Goal: Information Seeking & Learning: Learn about a topic

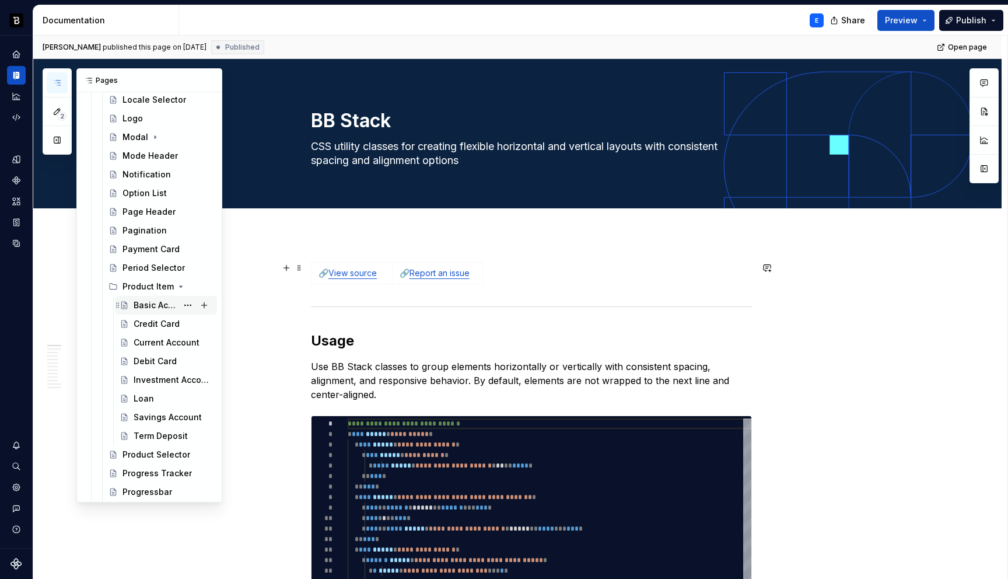
scroll to position [1055, 0]
click at [173, 285] on icon "Page tree" at bounding box center [172, 285] width 9 height 9
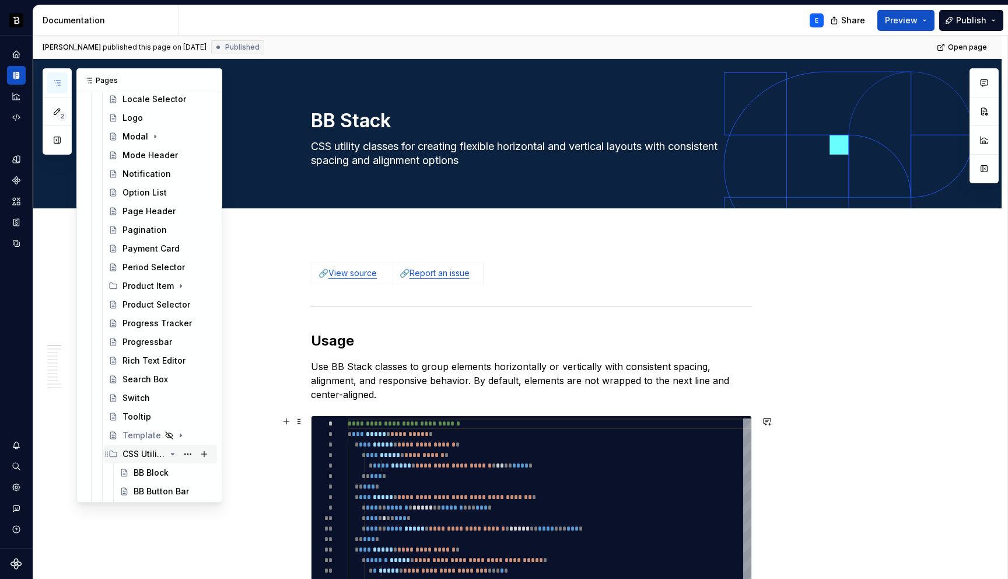
click at [173, 452] on icon "Page tree" at bounding box center [172, 453] width 9 height 9
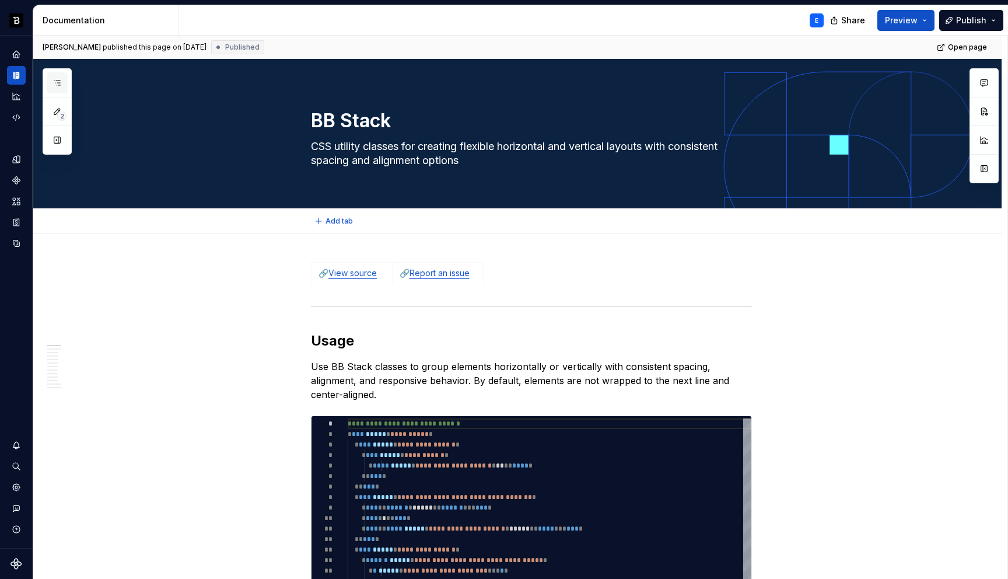
type textarea "*"
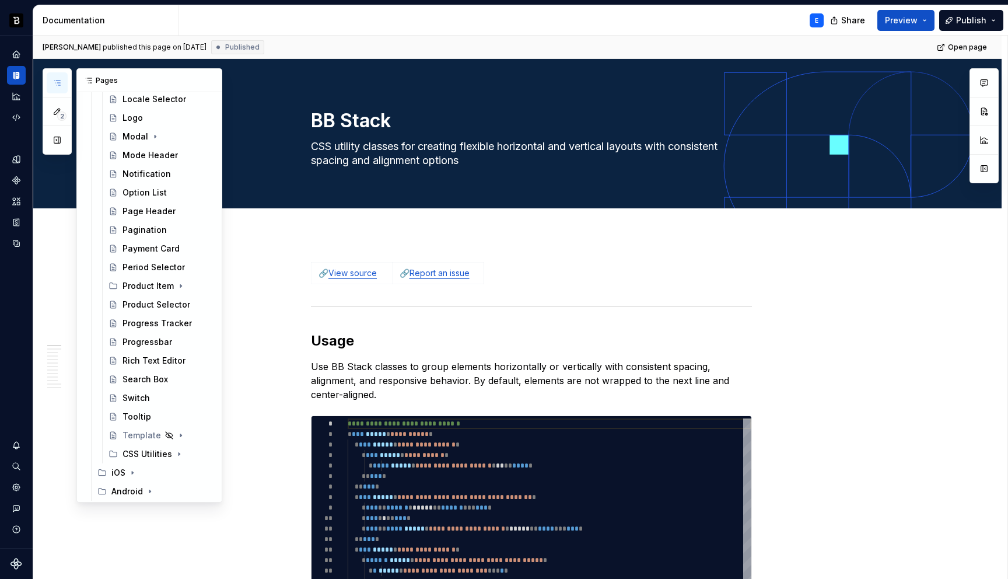
click at [57, 83] on icon "button" at bounding box center [56, 82] width 9 height 9
click at [188, 378] on button "Page tree" at bounding box center [188, 378] width 16 height 16
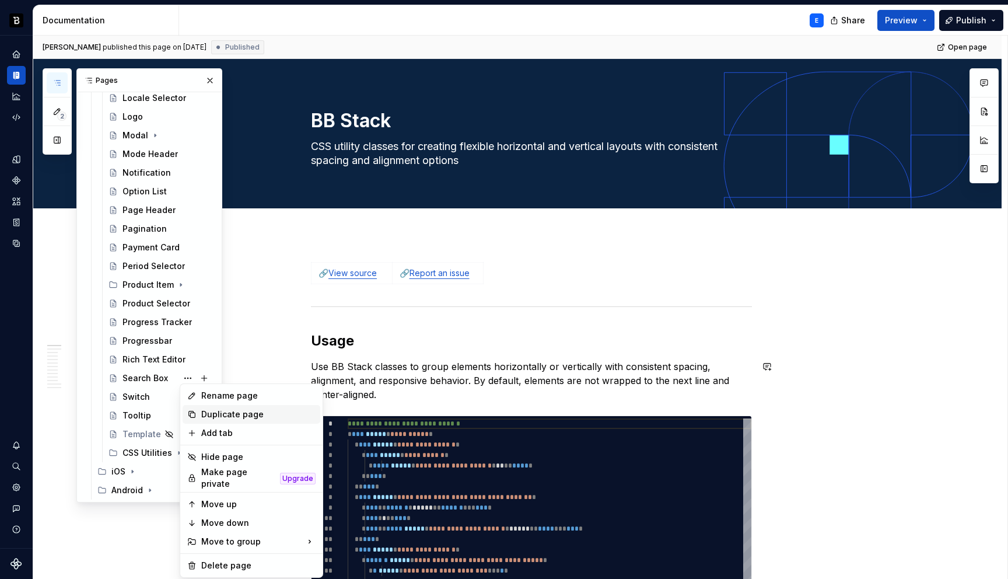
click at [212, 412] on div "Duplicate page" at bounding box center [258, 414] width 114 height 12
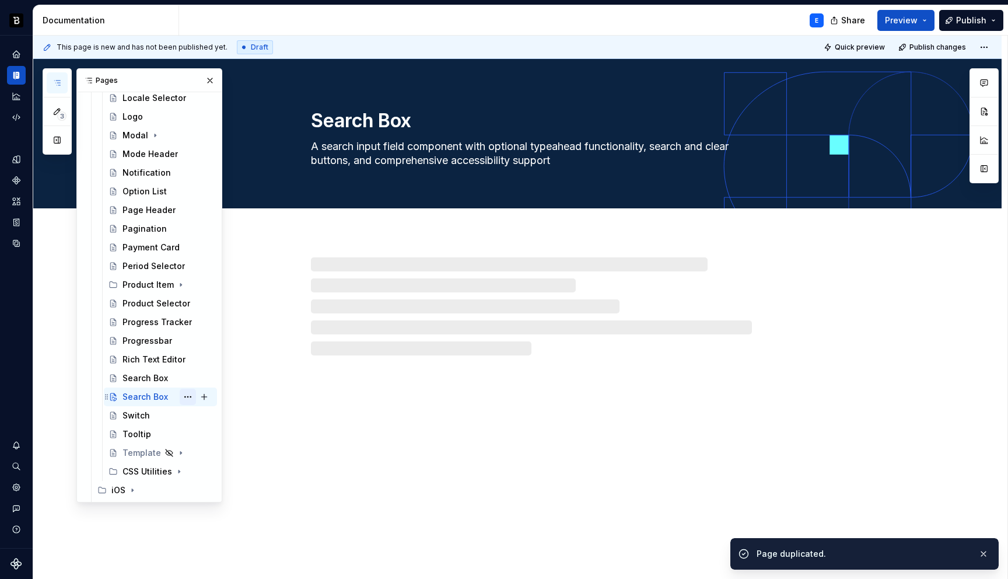
click at [186, 397] on button "Page tree" at bounding box center [188, 396] width 16 height 16
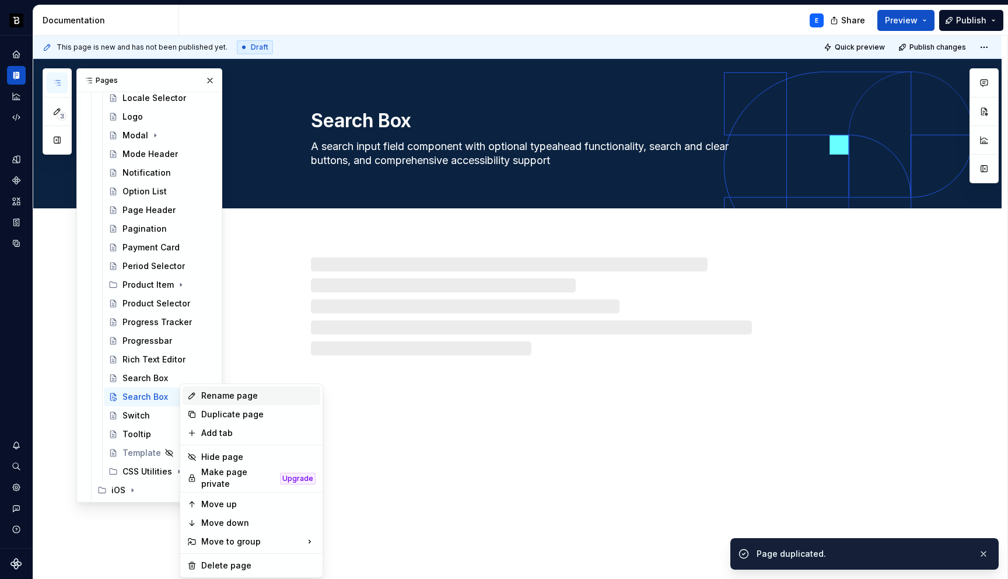
click at [215, 403] on div "Rename page" at bounding box center [252, 395] width 138 height 19
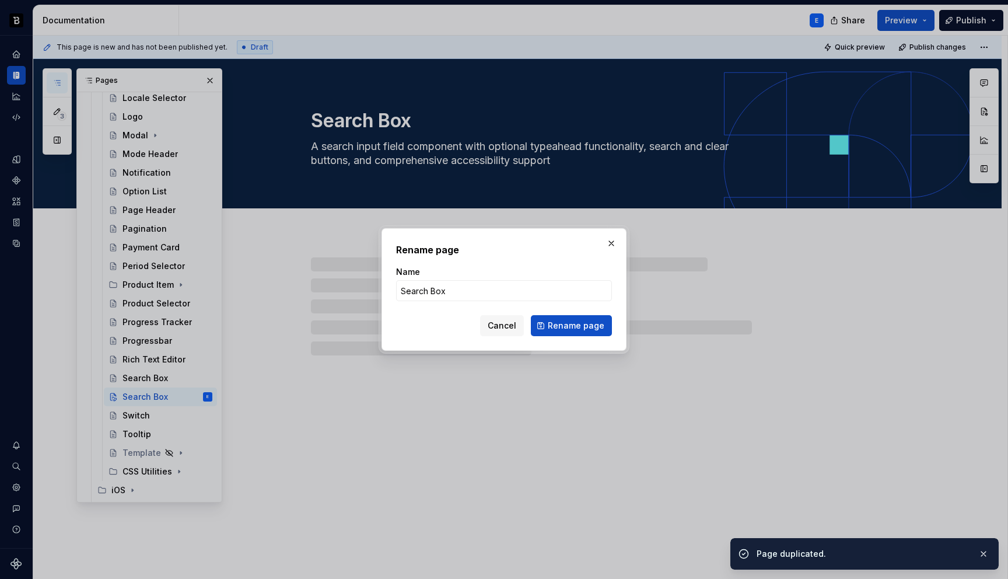
type textarea "*"
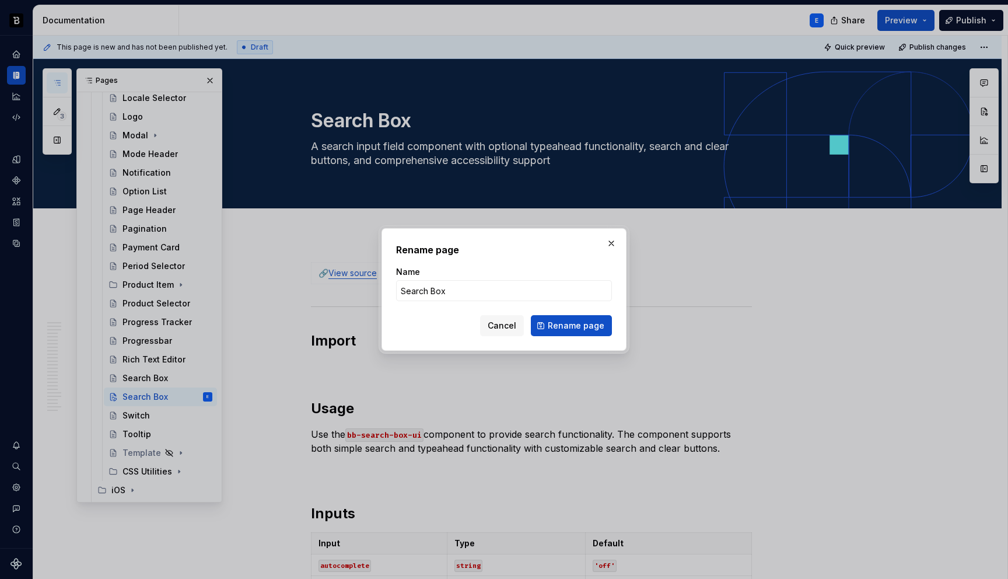
type input "S"
type textarea "*"
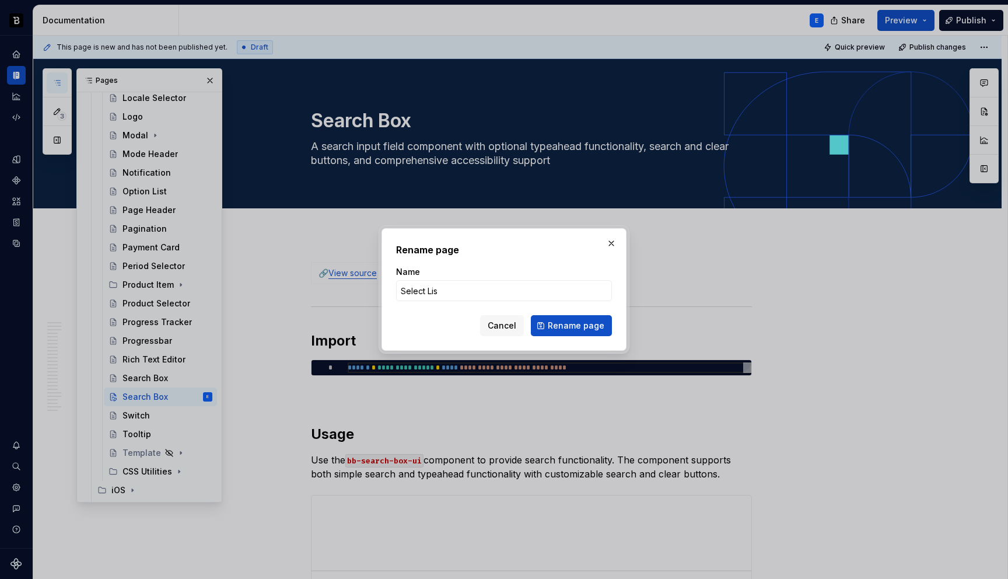
type input "Select List"
click button "Rename page" at bounding box center [571, 325] width 81 height 21
type textarea "*"
type textarea "Select List"
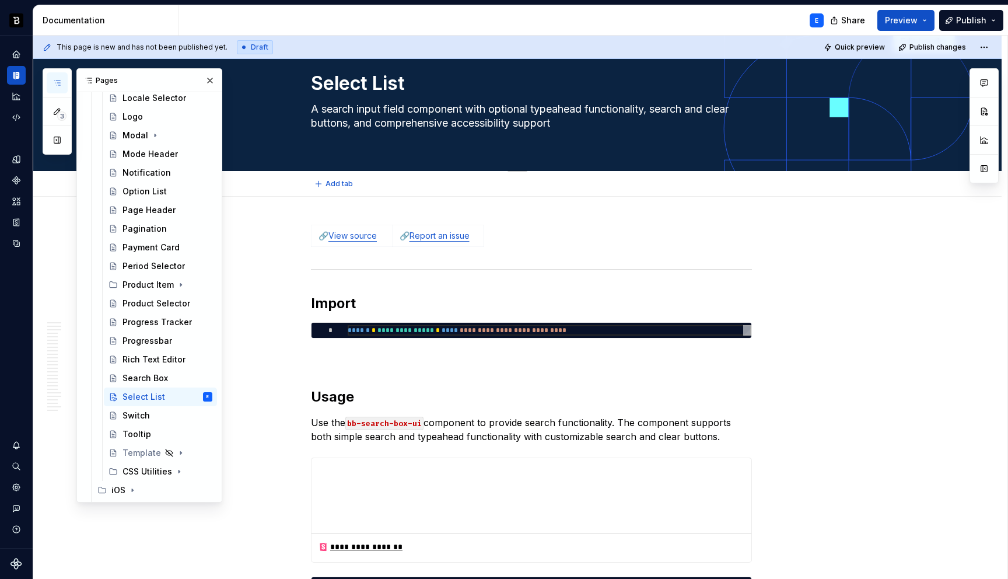
scroll to position [22, 0]
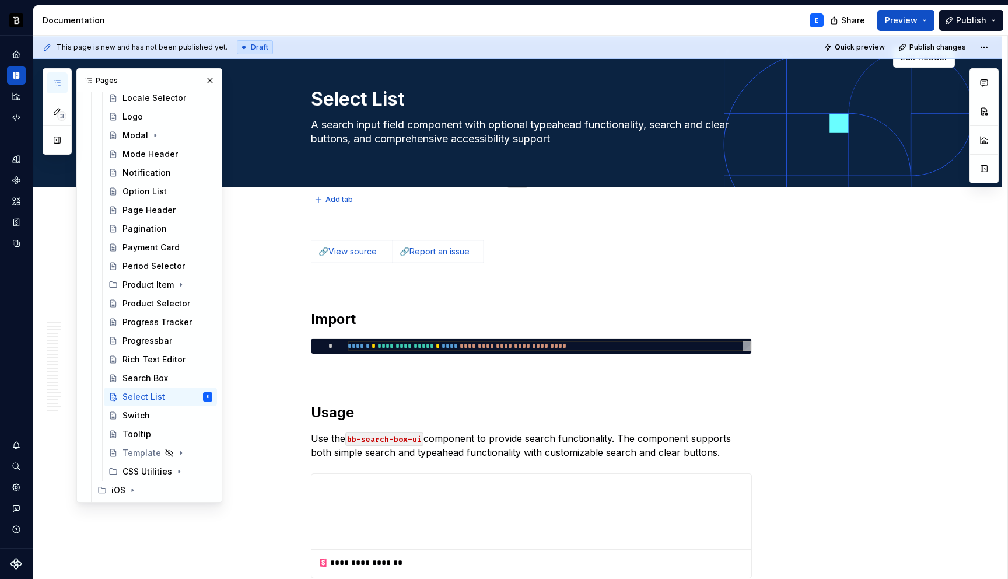
click at [488, 131] on textarea "A search input field component with optional typeahead functionality, search an…" at bounding box center [529, 131] width 441 height 33
paste textarea "able dropdown component that allows users to select one or multiple items from …"
type textarea "*"
type textarea "A searchable dropdown component that allows users to select one or multiple ite…"
type textarea "*"
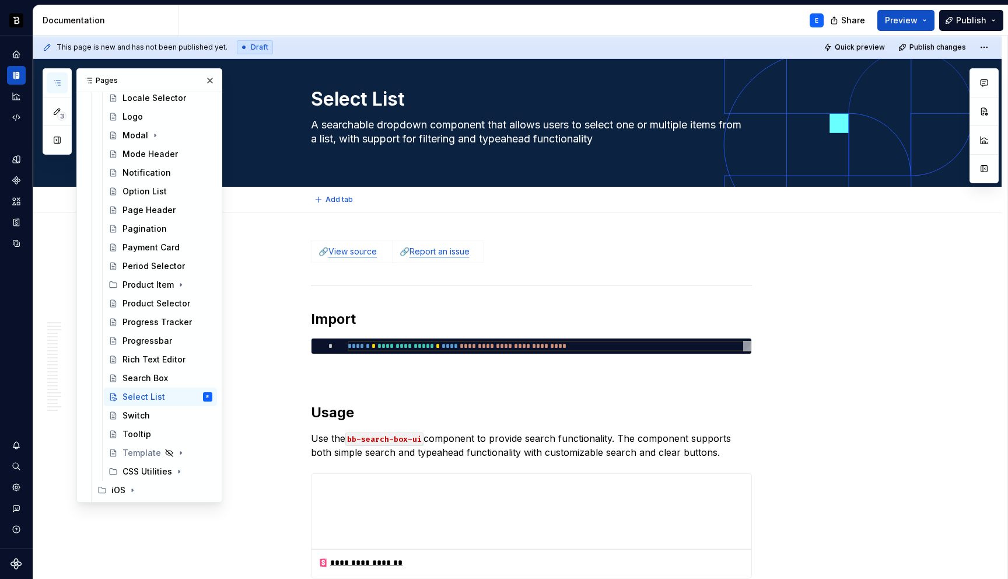
type textarea "A searchable dropdown component that allows users to select one or multiple ite…"
click at [352, 253] on link "View source" at bounding box center [352, 251] width 48 height 10
type textarea "*"
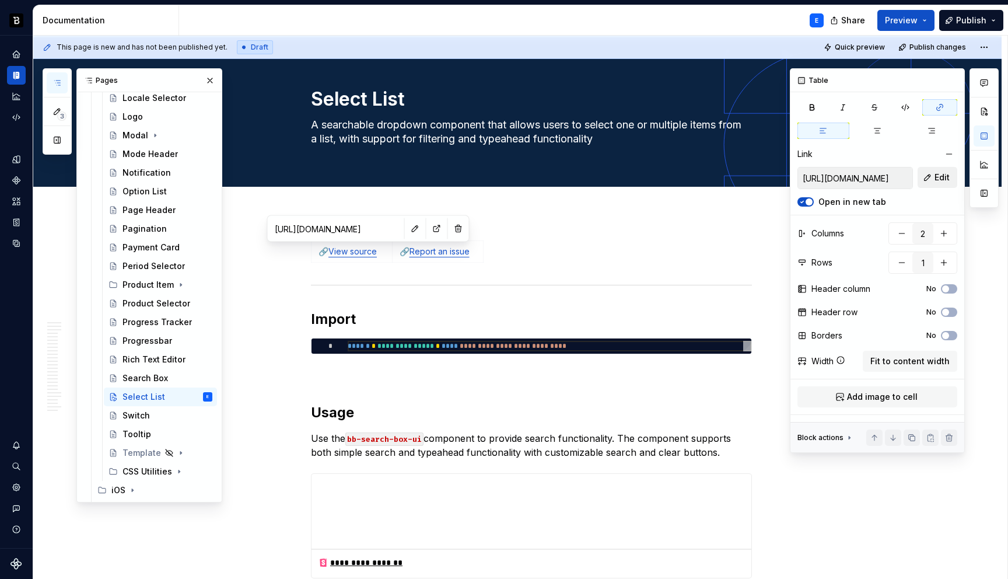
click at [934, 179] on button "Edit" at bounding box center [937, 177] width 40 height 21
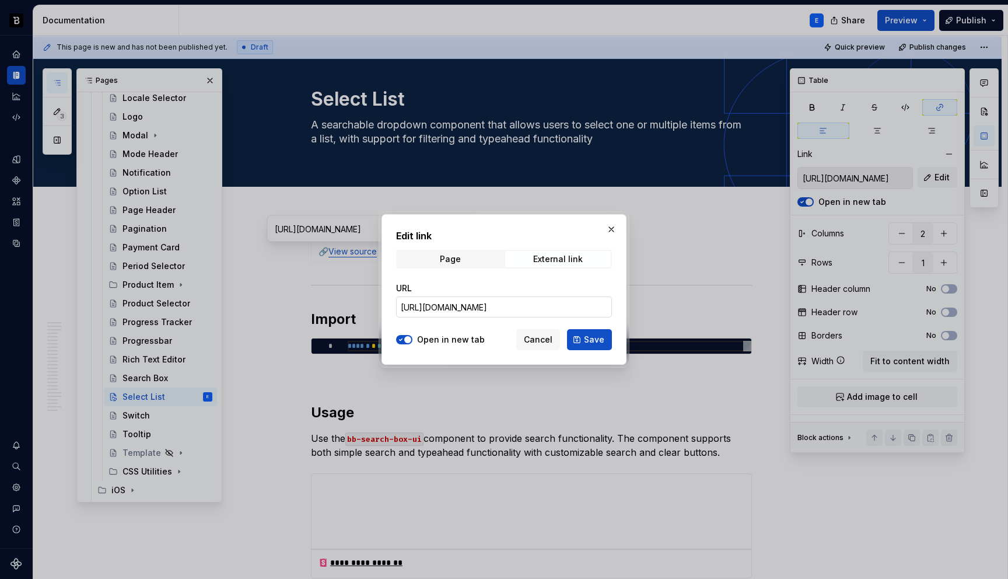
click at [581, 307] on input "[URL][DOMAIN_NAME]" at bounding box center [504, 306] width 216 height 21
paste input "lect-list"
type input "[URL][DOMAIN_NAME]"
click at [581, 335] on button "Save" at bounding box center [589, 339] width 45 height 21
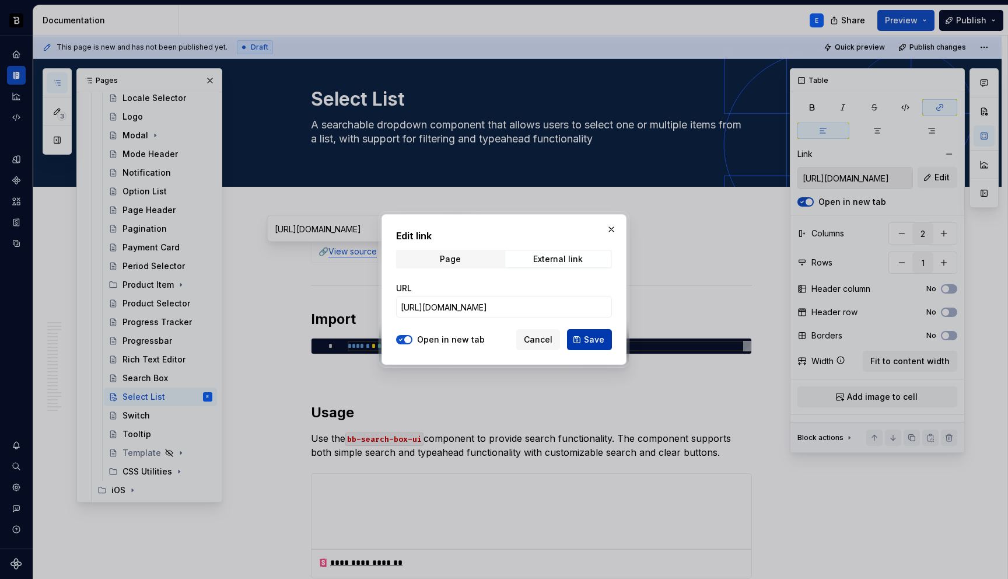
type input "[URL][DOMAIN_NAME]"
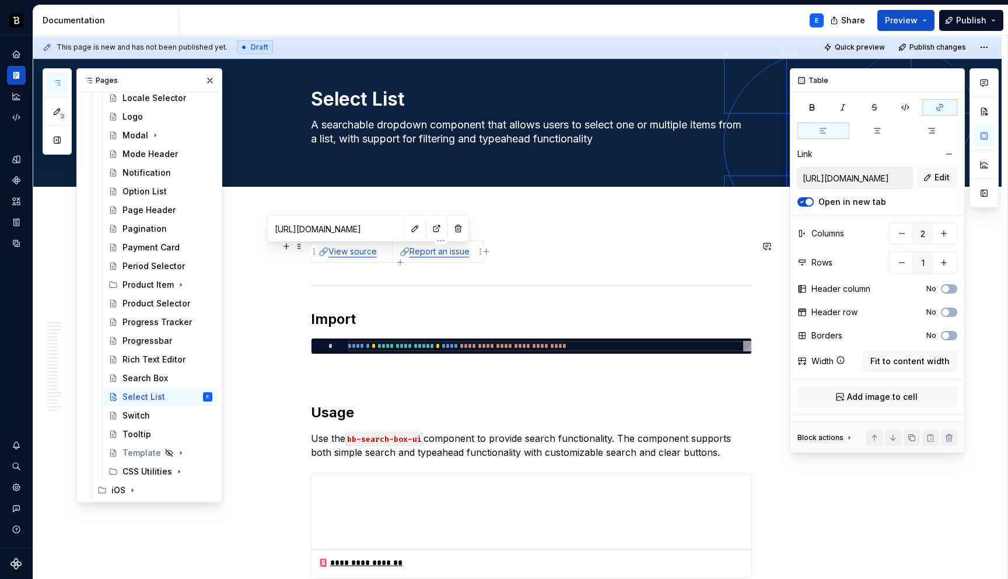
click at [458, 254] on link "Report an issue" at bounding box center [439, 251] width 60 height 10
type textarea "*"
type input "[URL][DOMAIN_NAME]"
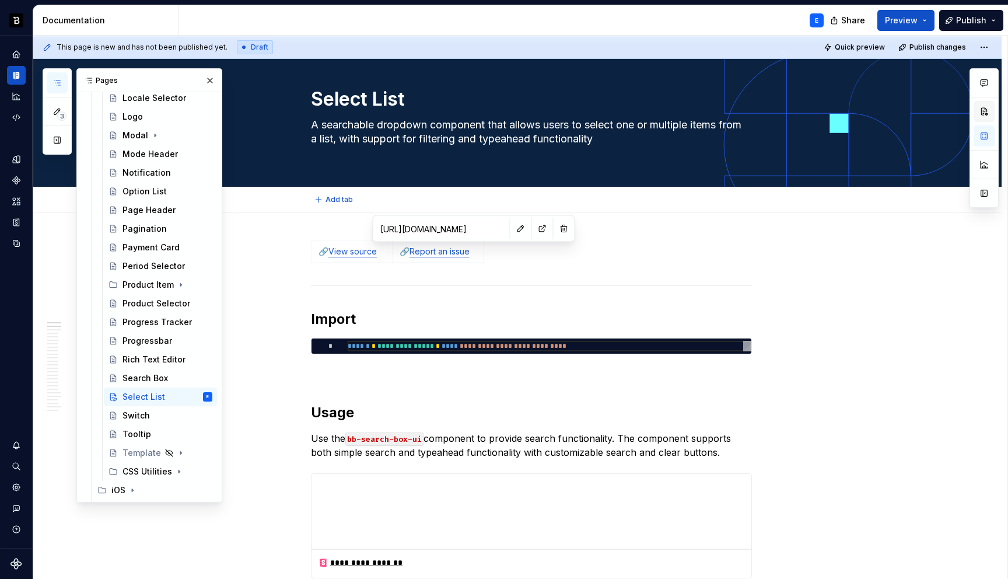
type textarea "*"
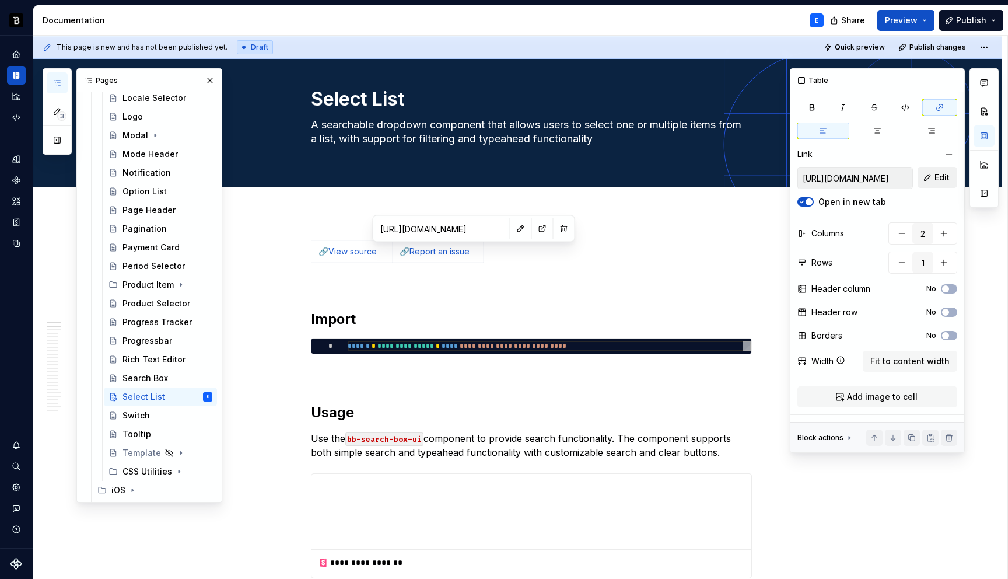
click at [937, 176] on span "Edit" at bounding box center [941, 177] width 15 height 12
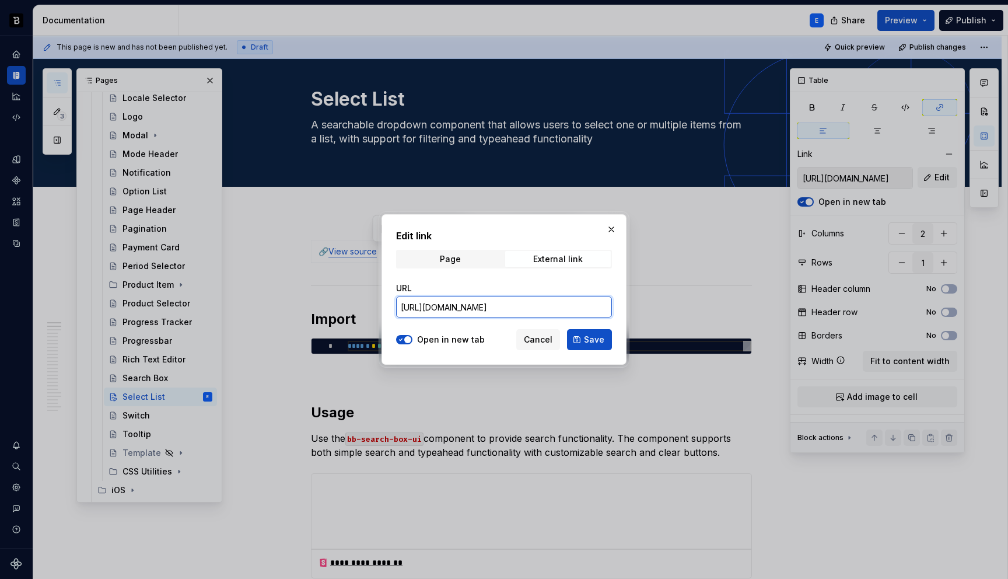
click at [541, 303] on input "[URL][DOMAIN_NAME]" at bounding box center [504, 306] width 216 height 21
paste input "lect-list"
type input "[URL][DOMAIN_NAME]"
click at [587, 340] on span "Save" at bounding box center [594, 340] width 20 height 12
type input "[URL][DOMAIN_NAME]"
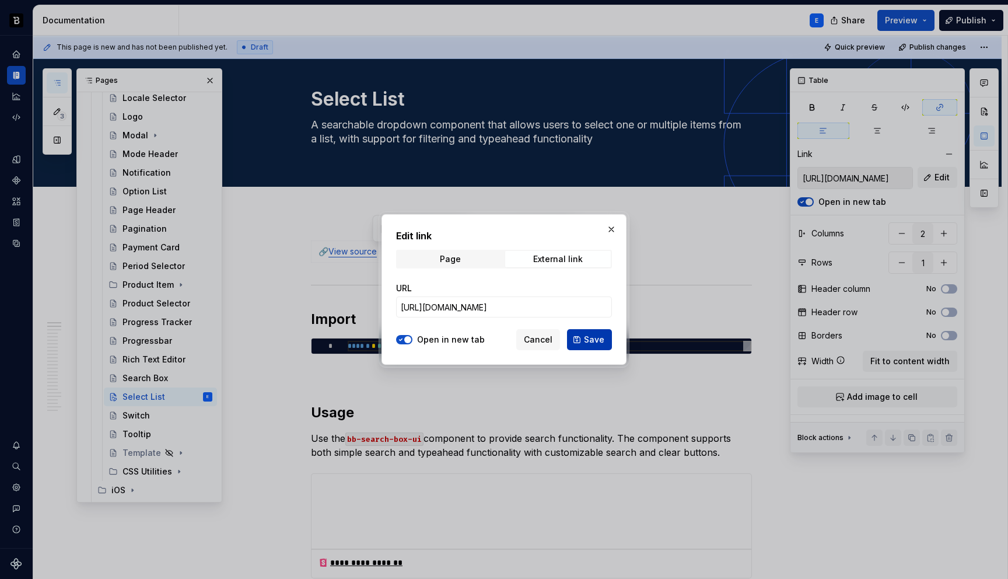
scroll to position [0, 0]
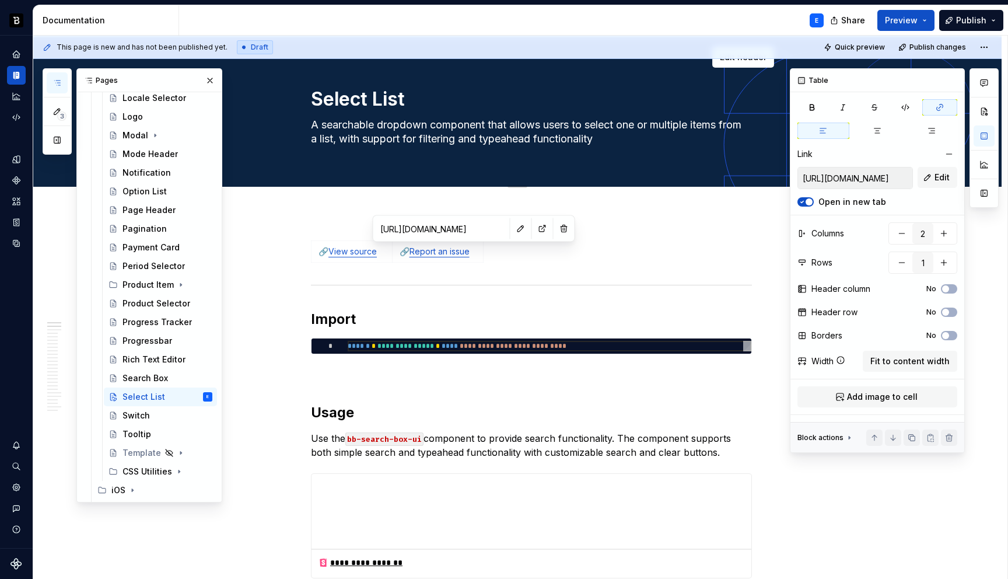
type textarea "*"
type input "[URL][DOMAIN_NAME]"
click at [404, 344] on div "**********" at bounding box center [550, 346] width 404 height 10
type textarea "*"
type textarea "**********"
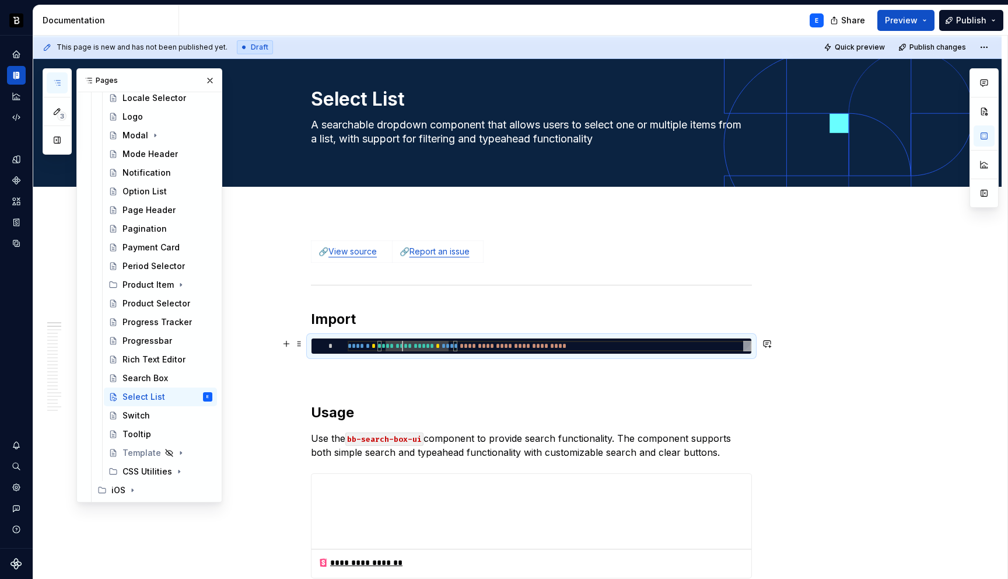
scroll to position [0, 256]
type textarea "*"
type textarea "**********"
type textarea "*"
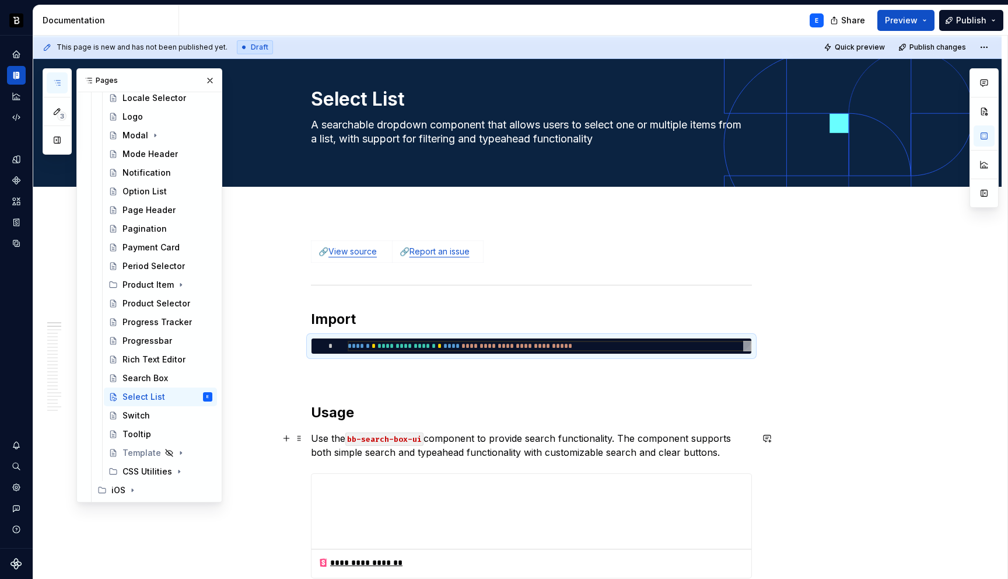
click at [384, 440] on code "bb-search-box-ui" at bounding box center [384, 438] width 78 height 13
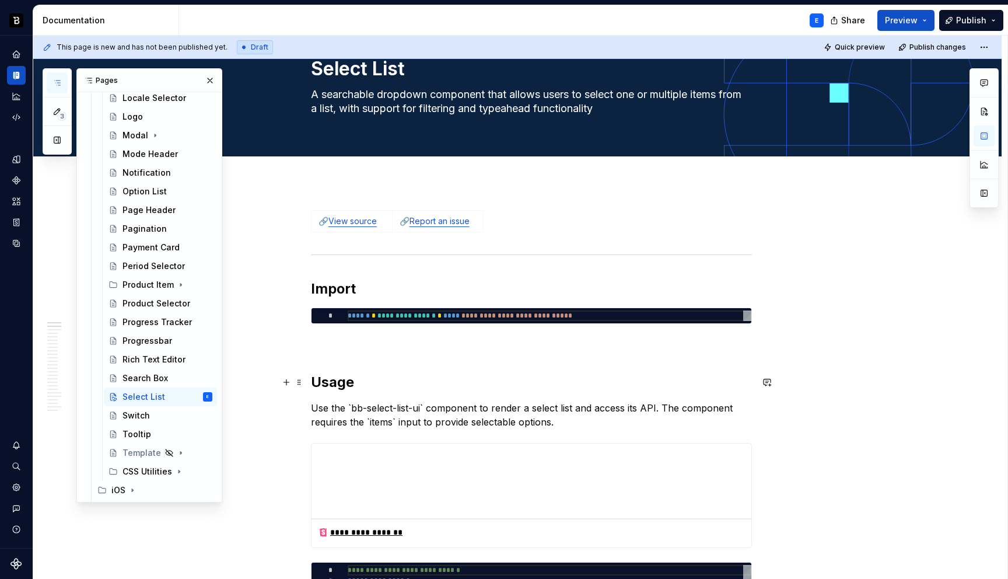
scroll to position [66, 0]
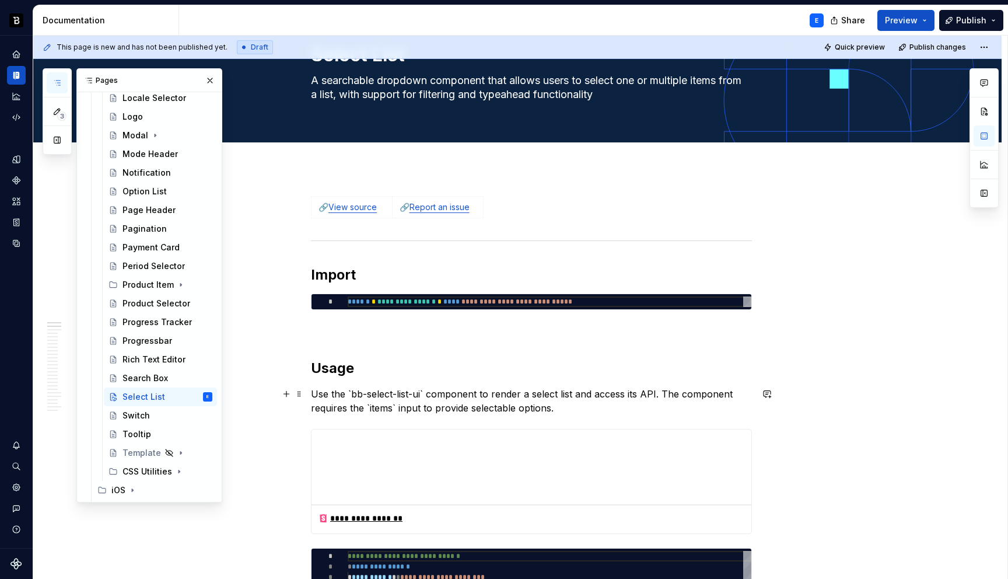
click at [425, 395] on p "Use the `bb-select-list-ui` component to render a select list and access its AP…" at bounding box center [531, 401] width 441 height 28
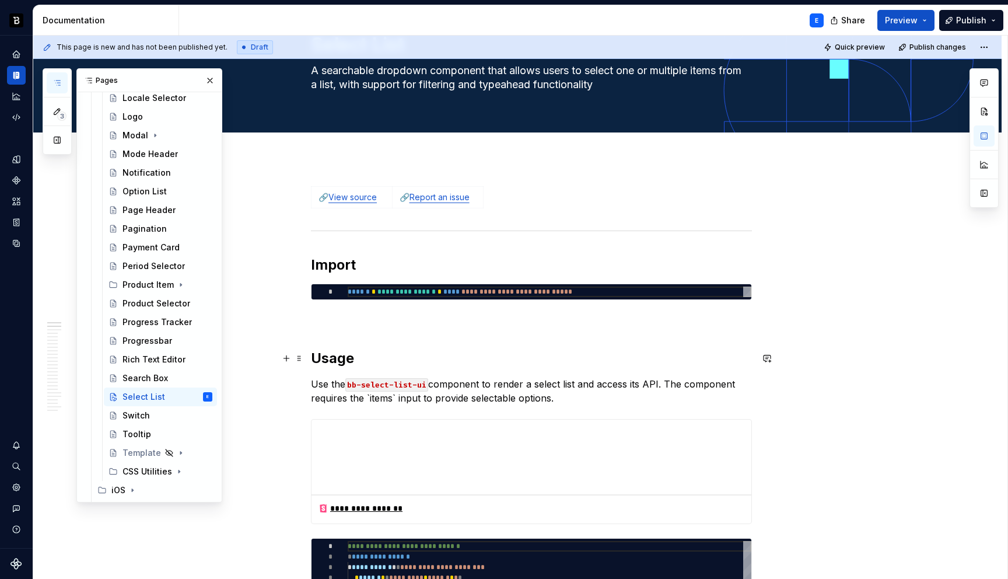
scroll to position [83, 0]
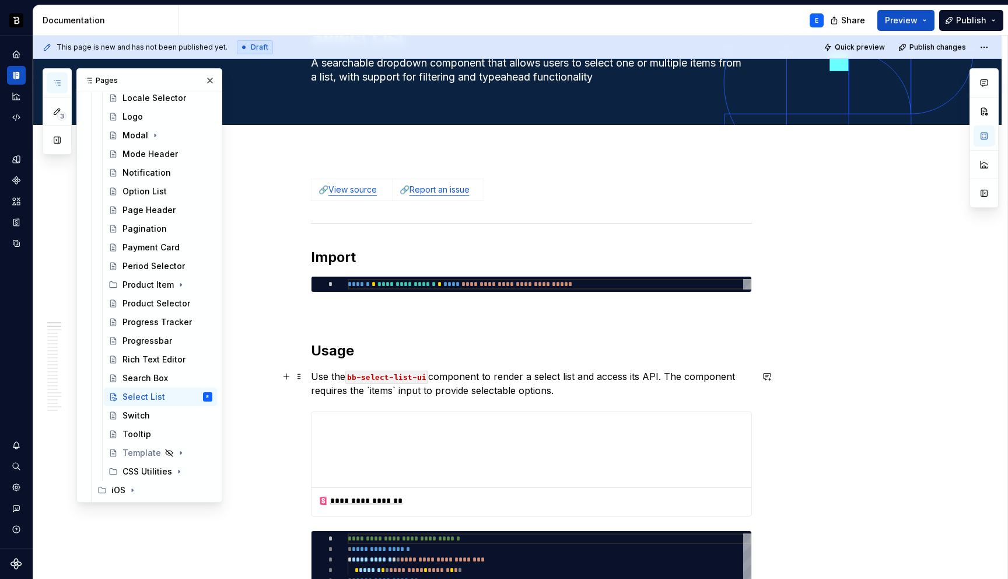
click at [395, 390] on p "Use the bb-select-list-ui component to render a select list and access its API.…" at bounding box center [531, 383] width 441 height 28
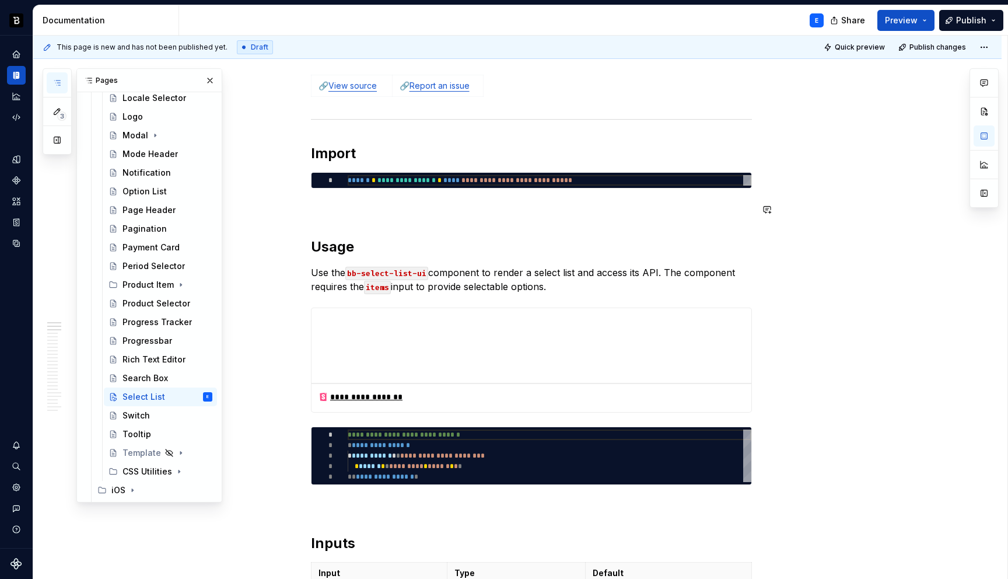
scroll to position [188, 0]
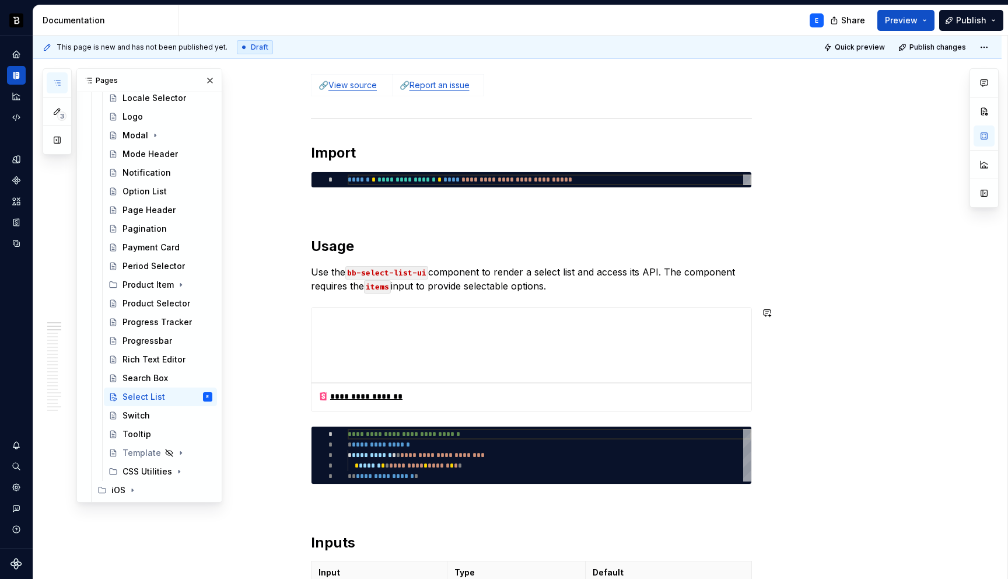
click at [394, 439] on div "**********" at bounding box center [550, 455] width 404 height 52
type textarea "*"
type textarea "**********"
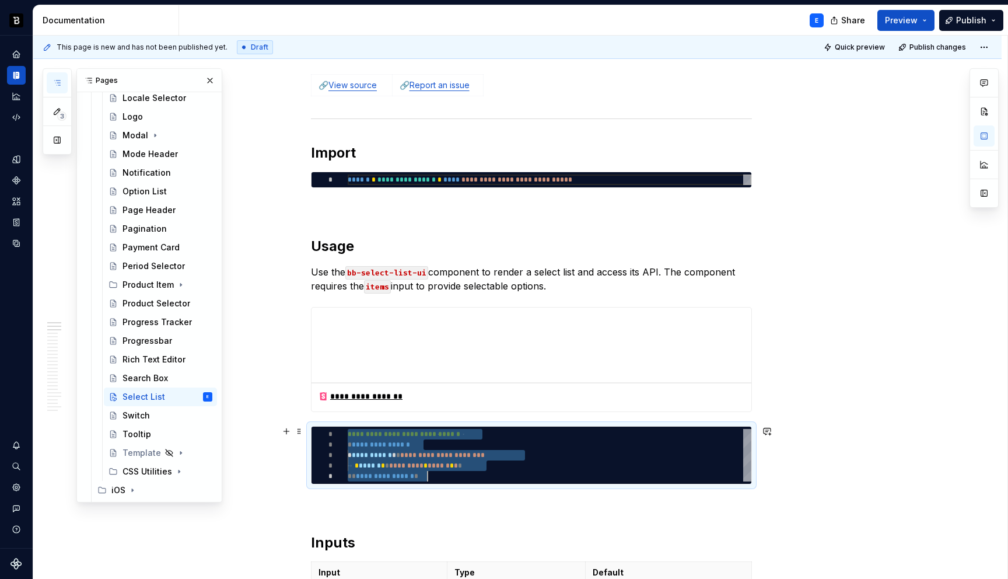
type textarea "*"
type textarea "**********"
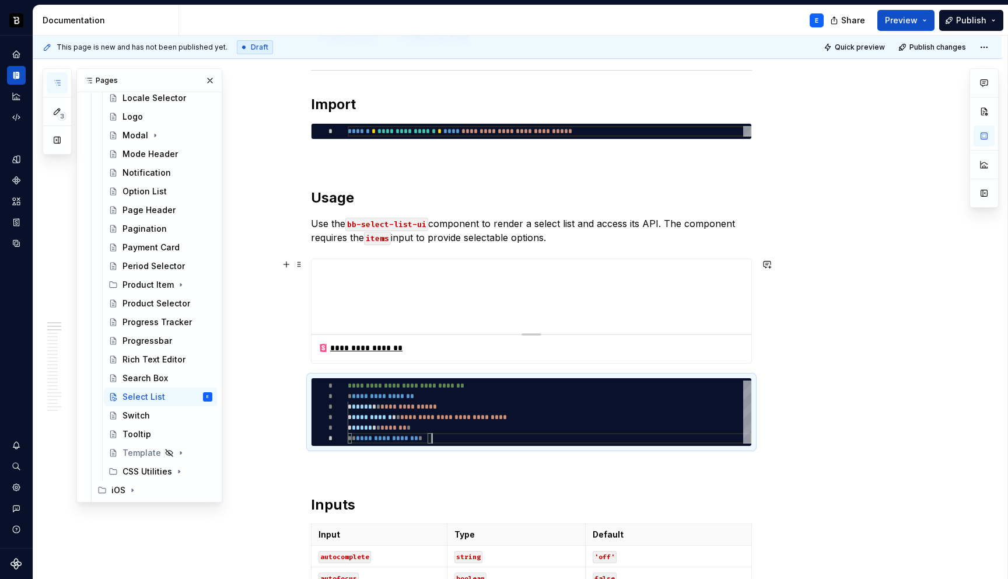
scroll to position [250, 0]
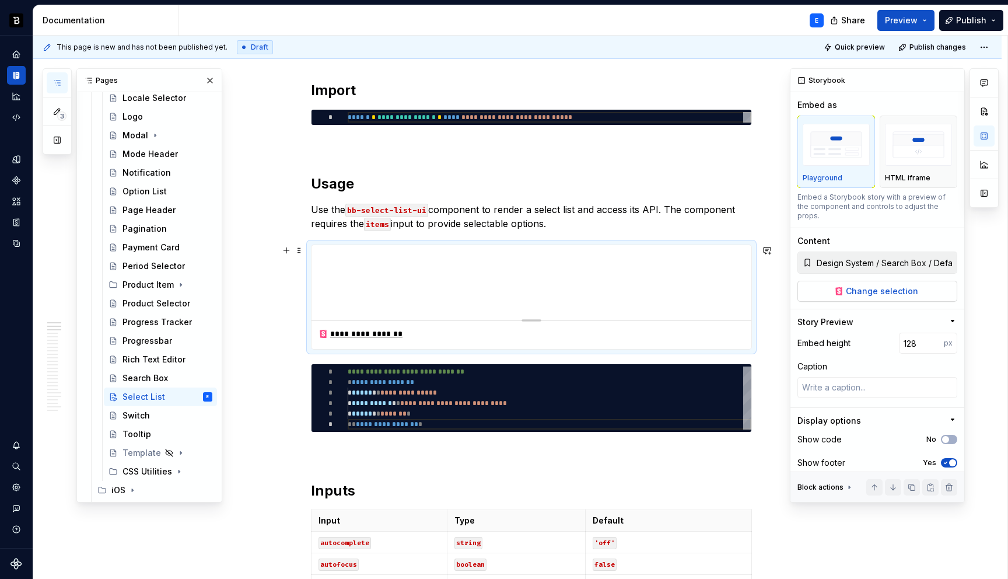
click at [860, 285] on span "Change selection" at bounding box center [882, 291] width 72 height 12
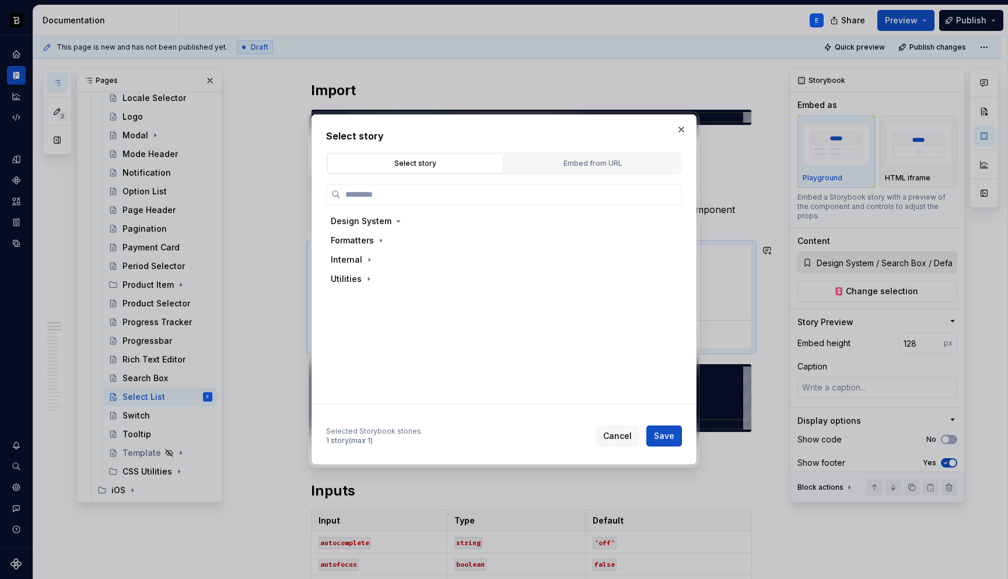
type textarea "*"
type input "**********"
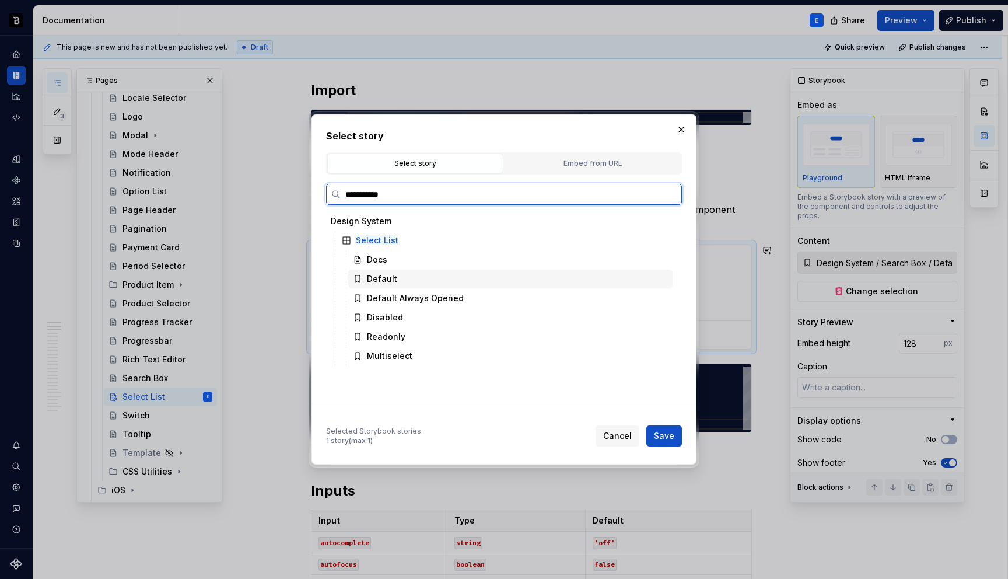
click at [405, 278] on div "Default" at bounding box center [510, 278] width 324 height 19
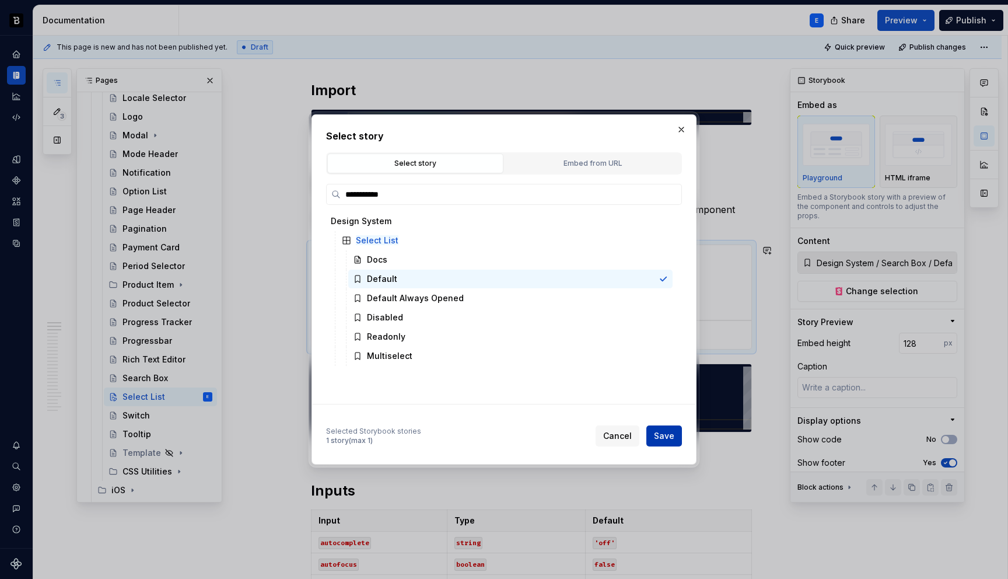
click at [666, 433] on span "Save" at bounding box center [664, 436] width 20 height 12
type textarea "*"
type input "Design System / Select List / Default"
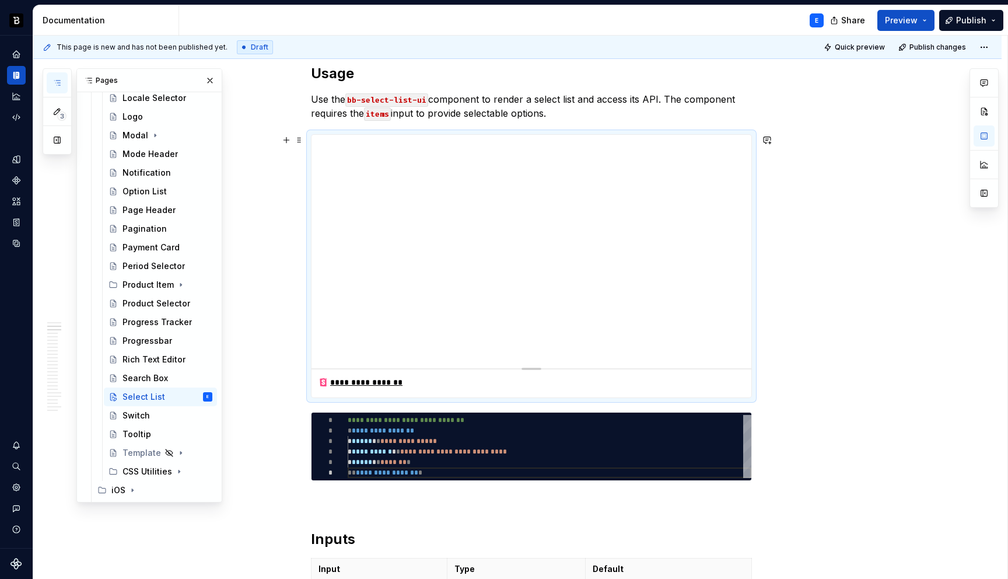
scroll to position [360, 0]
type textarea "*"
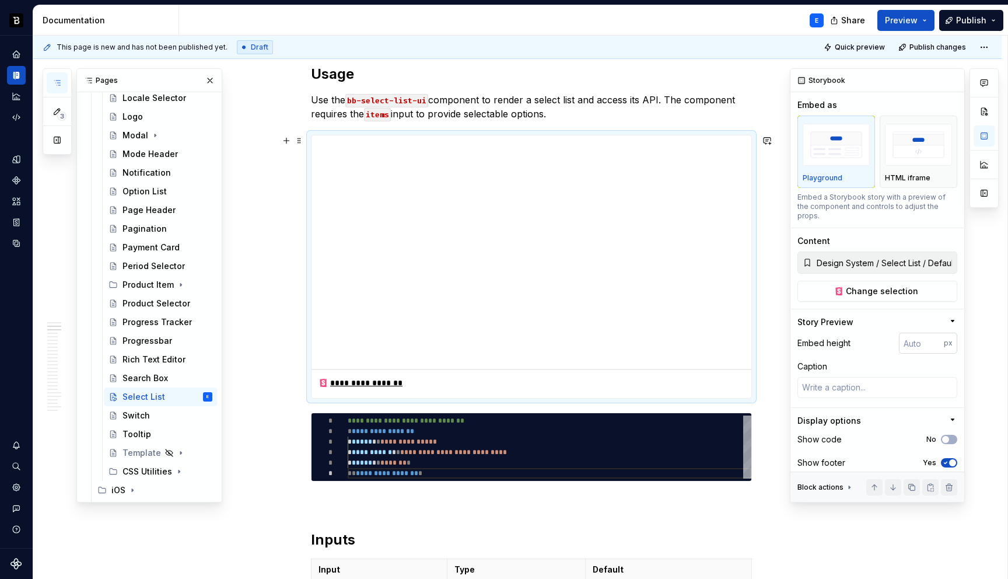
click at [923, 332] on input "number" at bounding box center [921, 342] width 45 height 21
type input "192"
type textarea "*"
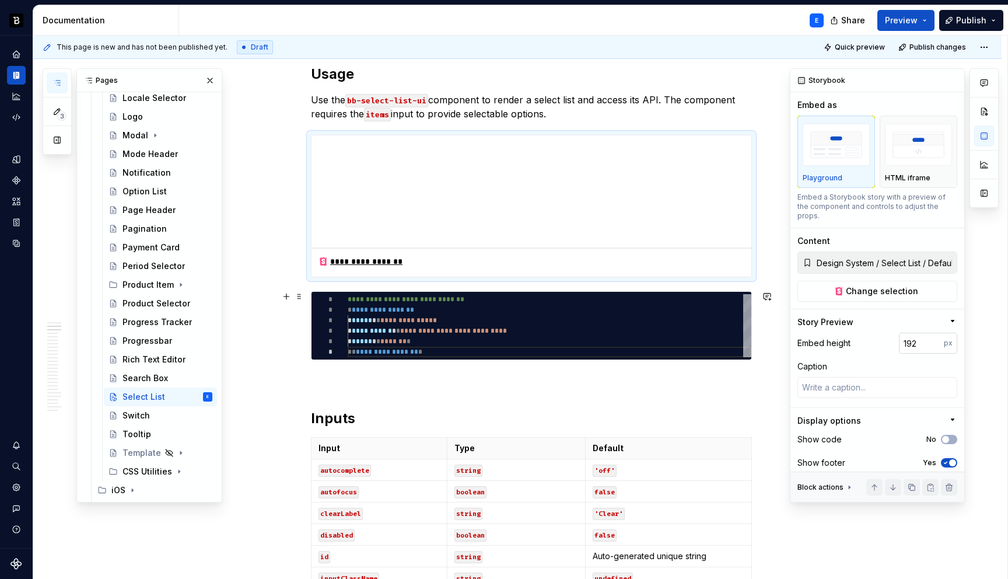
click at [922, 335] on input "192" at bounding box center [921, 342] width 45 height 21
type input "256"
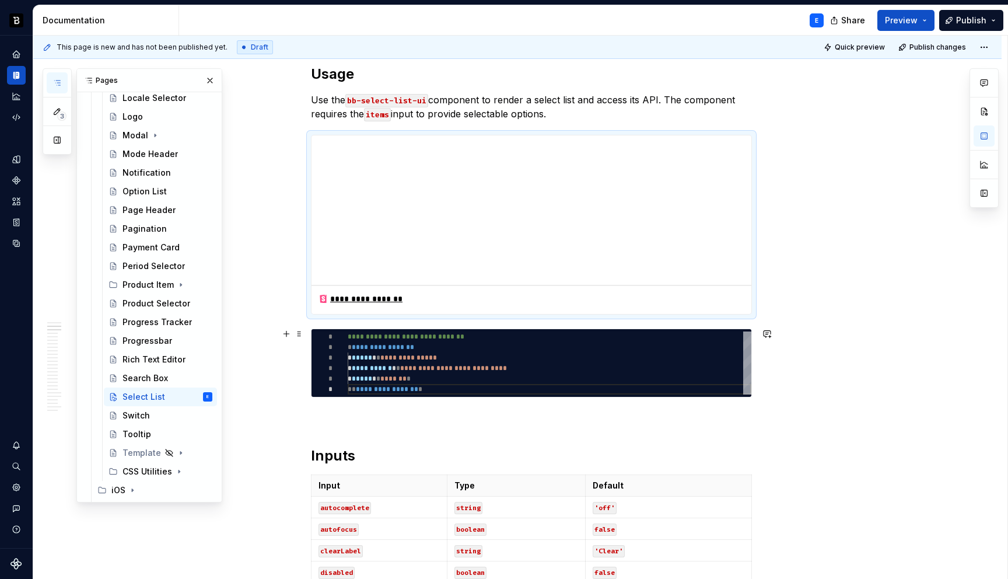
click at [772, 325] on button "button" at bounding box center [767, 333] width 16 height 16
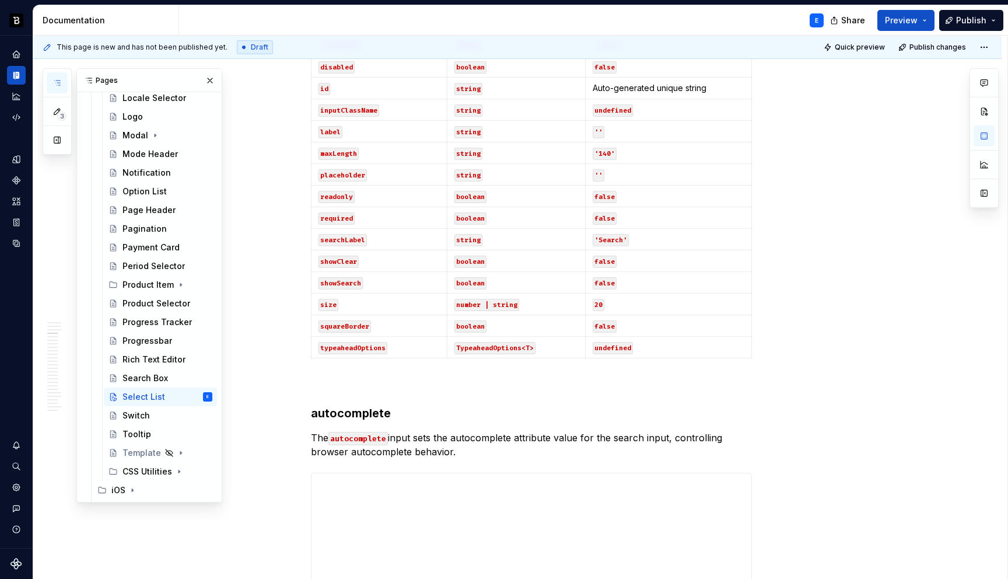
scroll to position [889, 0]
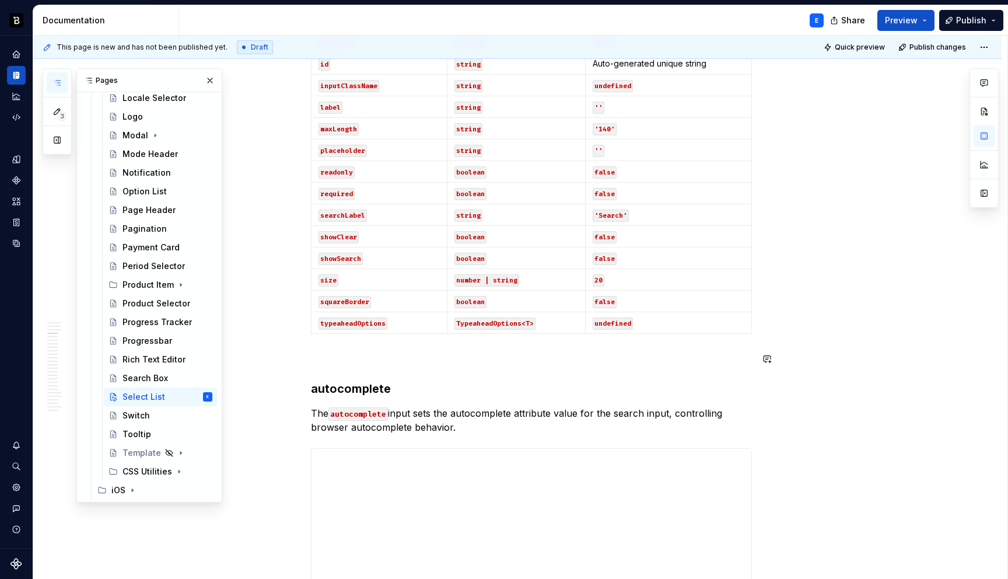
click at [418, 383] on h3 "autocomplete" at bounding box center [531, 388] width 441 height 16
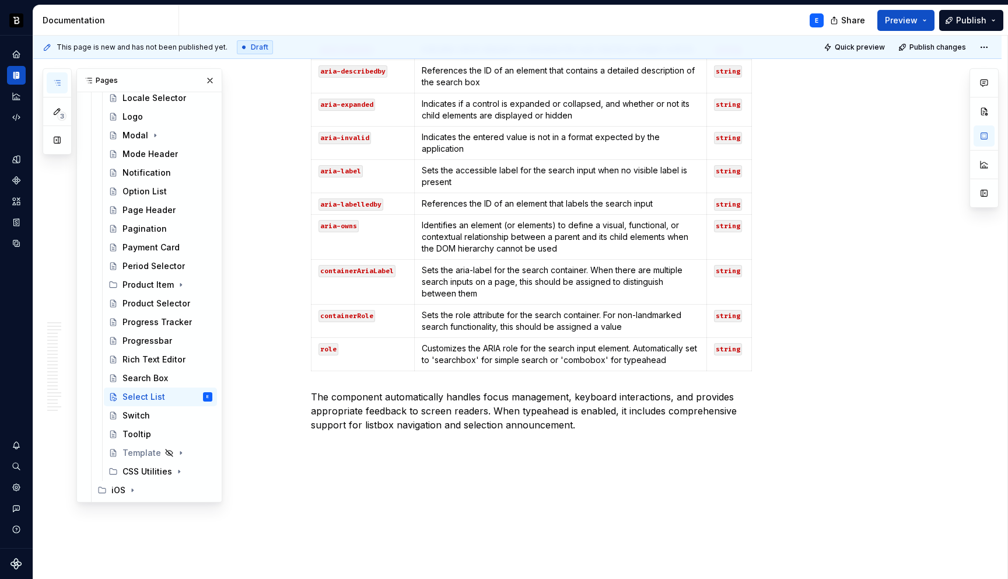
scroll to position [5511, 0]
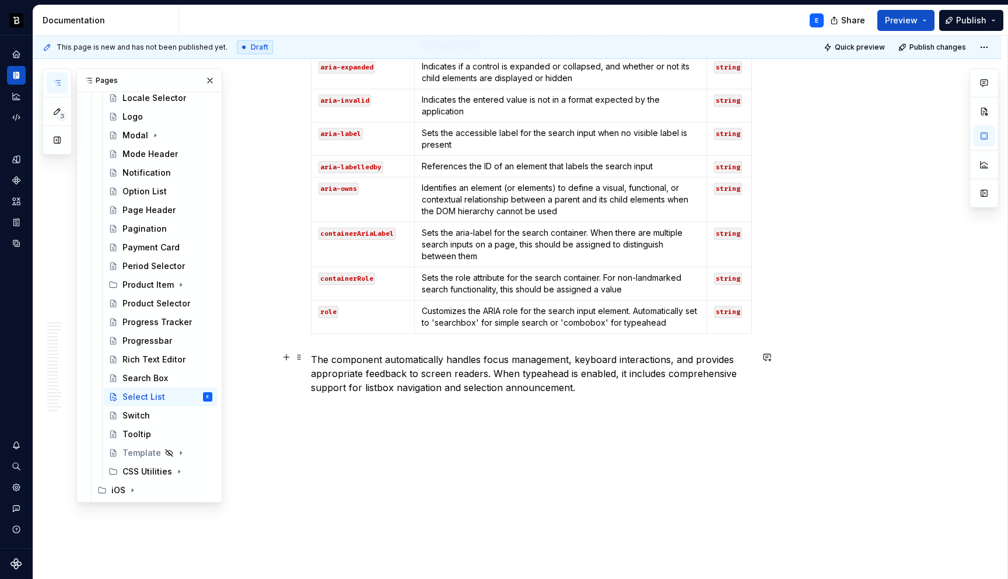
click at [590, 379] on p "The component automatically handles focus management, keyboard interactions, an…" at bounding box center [531, 373] width 441 height 42
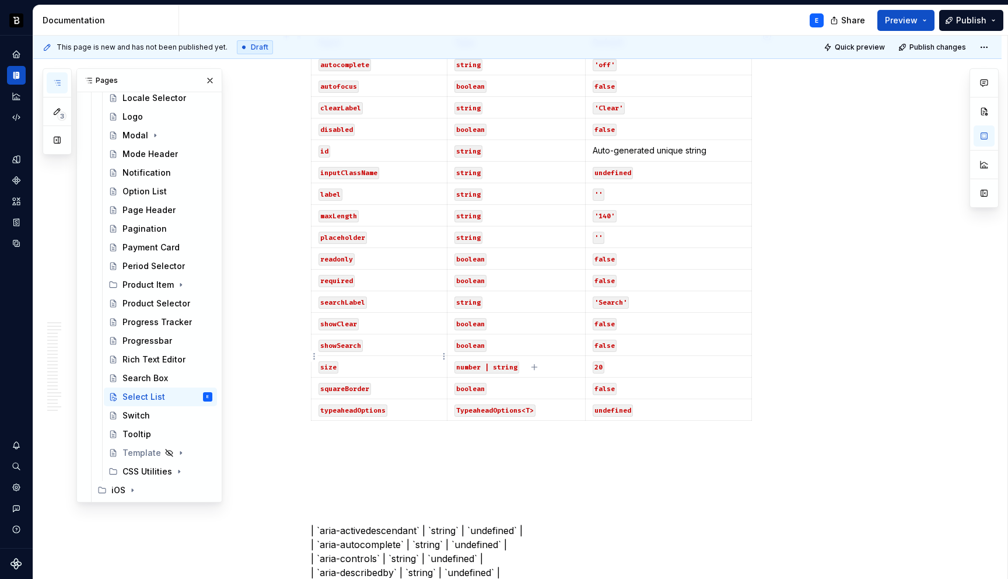
scroll to position [791, 0]
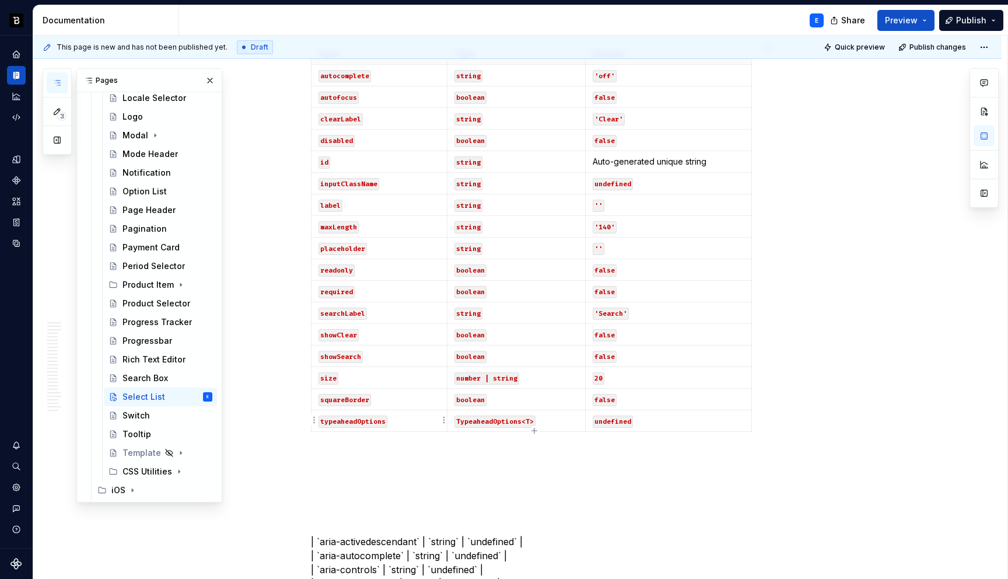
click at [419, 416] on p "typeaheadOptions" at bounding box center [378, 421] width 121 height 12
click at [657, 423] on p "undefined" at bounding box center [669, 421] width 152 height 12
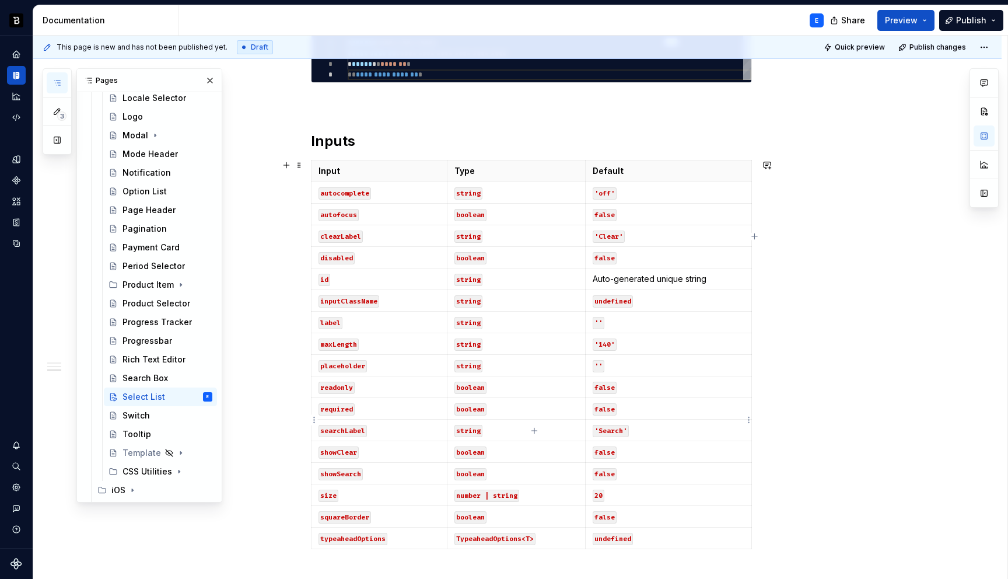
scroll to position [661, 0]
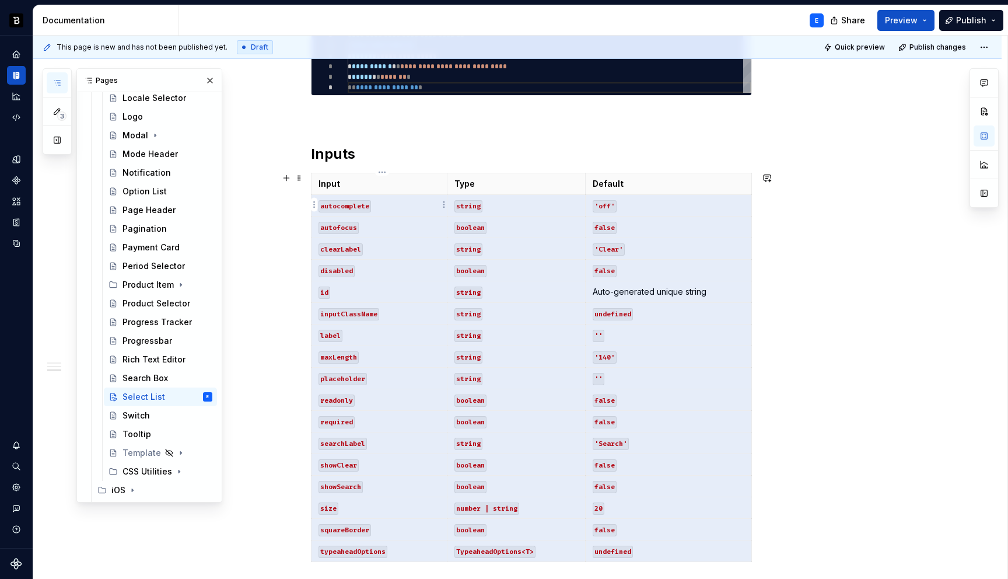
click at [398, 207] on p "autocomplete" at bounding box center [378, 205] width 121 height 12
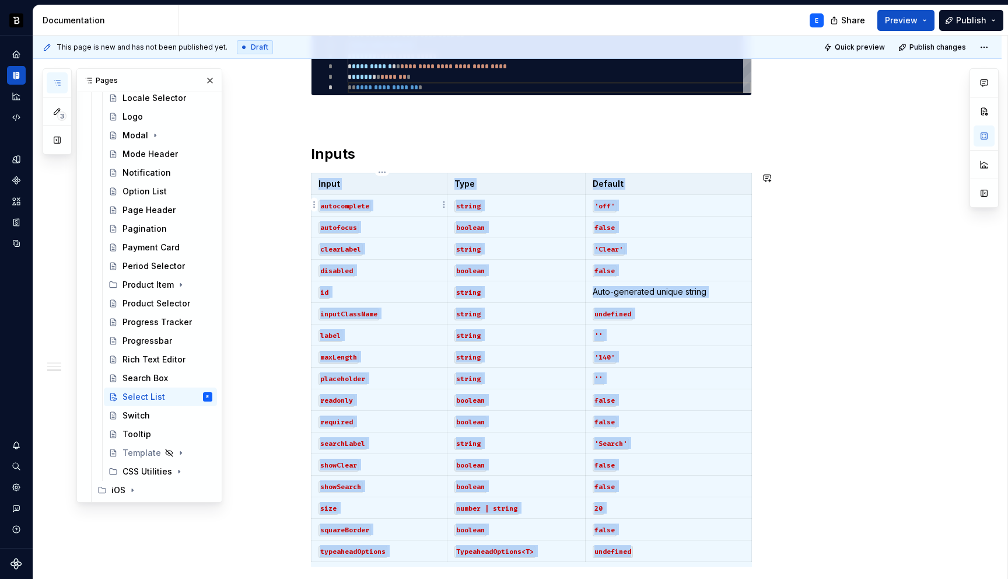
scroll to position [676, 0]
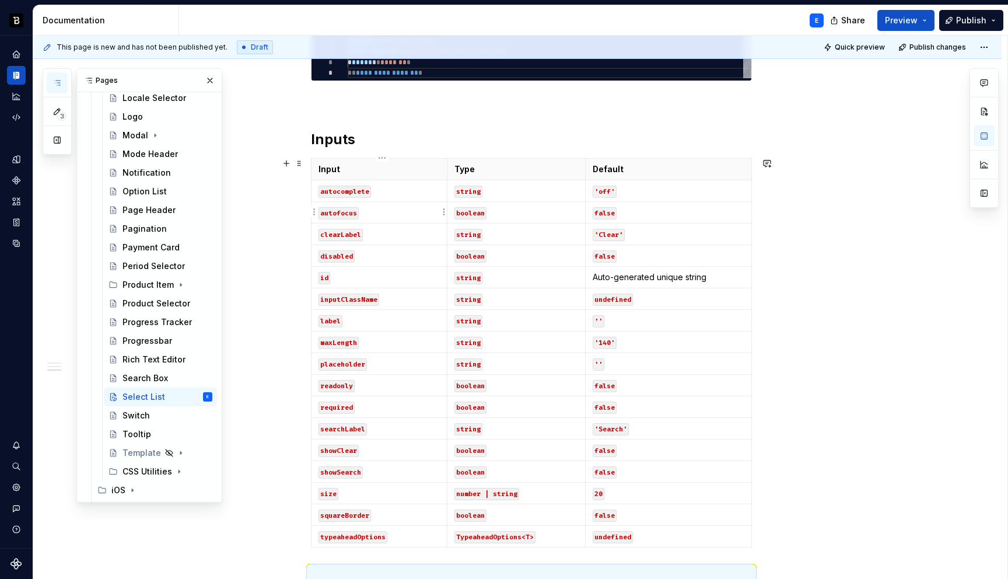
click at [387, 200] on td "autocomplete" at bounding box center [379, 191] width 136 height 22
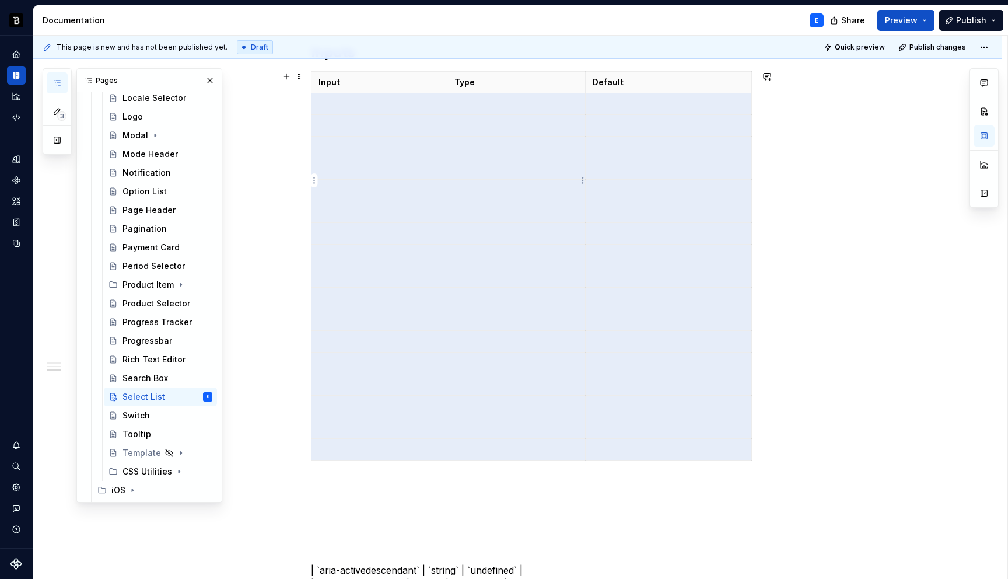
scroll to position [761, 0]
click at [357, 524] on p at bounding box center [531, 530] width 441 height 14
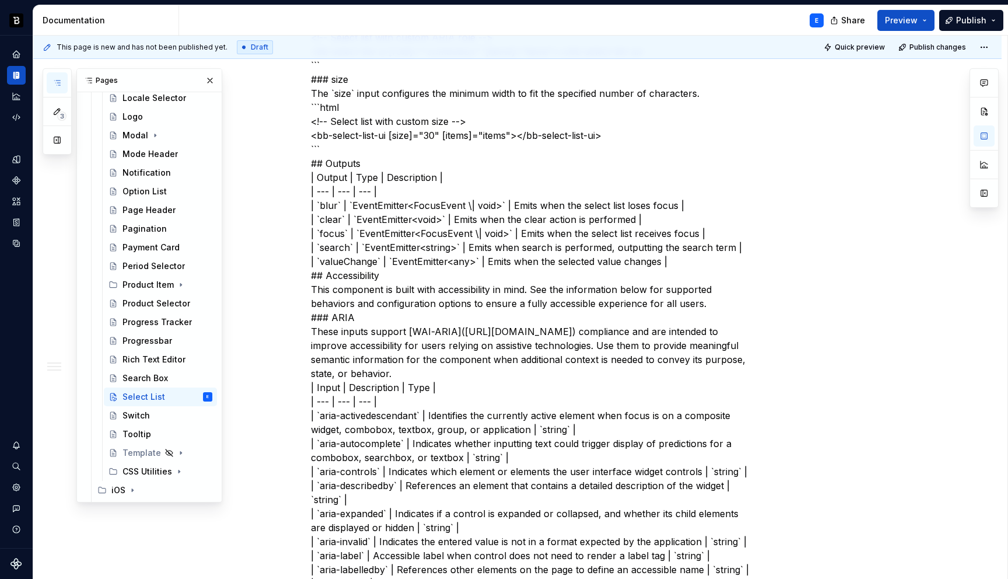
scroll to position [3257, 0]
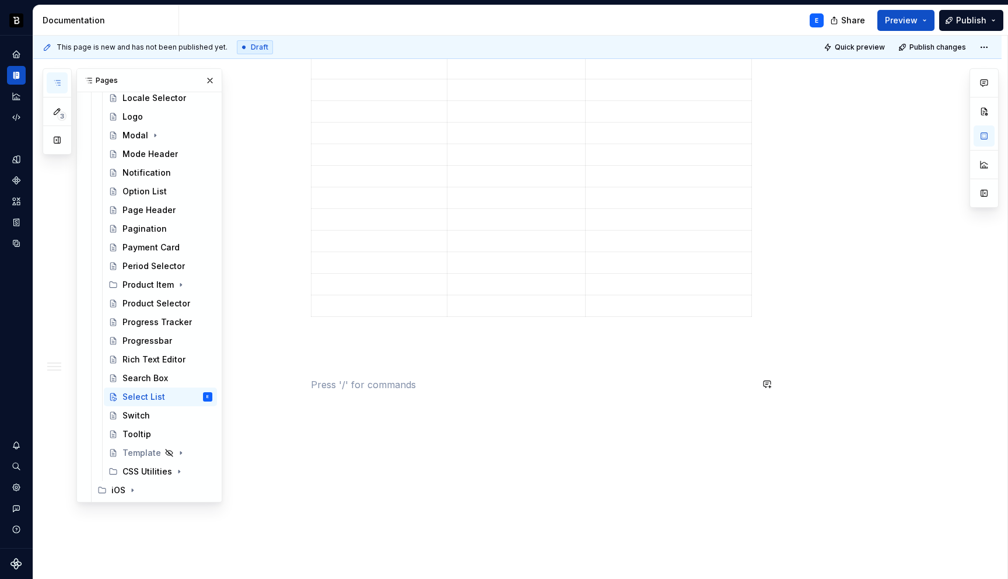
scroll to position [905, 0]
click at [362, 389] on p at bounding box center [531, 386] width 441 height 14
click at [362, 387] on p at bounding box center [531, 386] width 441 height 14
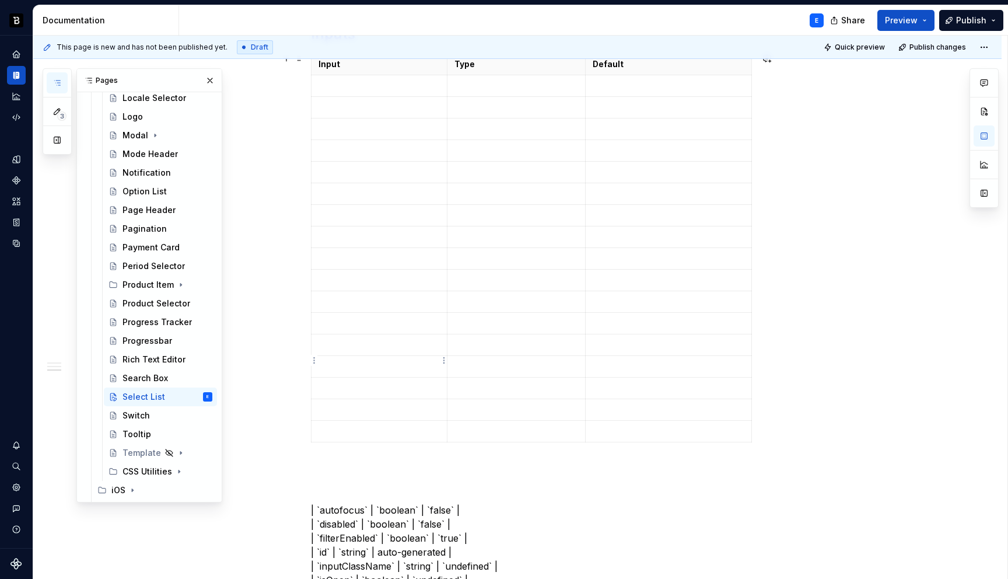
scroll to position [786, 0]
click at [385, 428] on p at bounding box center [378, 426] width 121 height 12
click at [411, 149] on p at bounding box center [378, 145] width 121 height 12
type textarea "*"
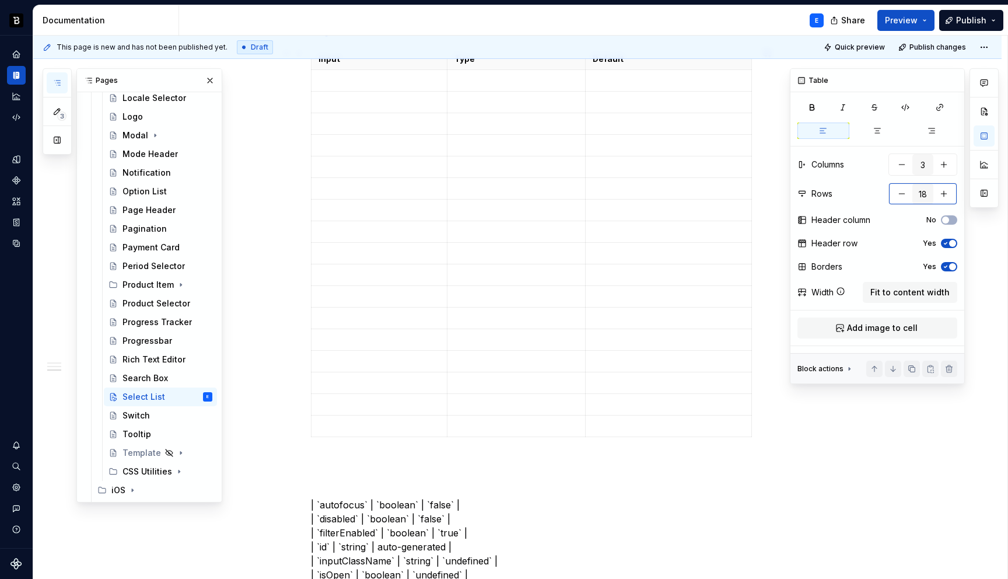
click at [899, 195] on button "button" at bounding box center [901, 193] width 21 height 21
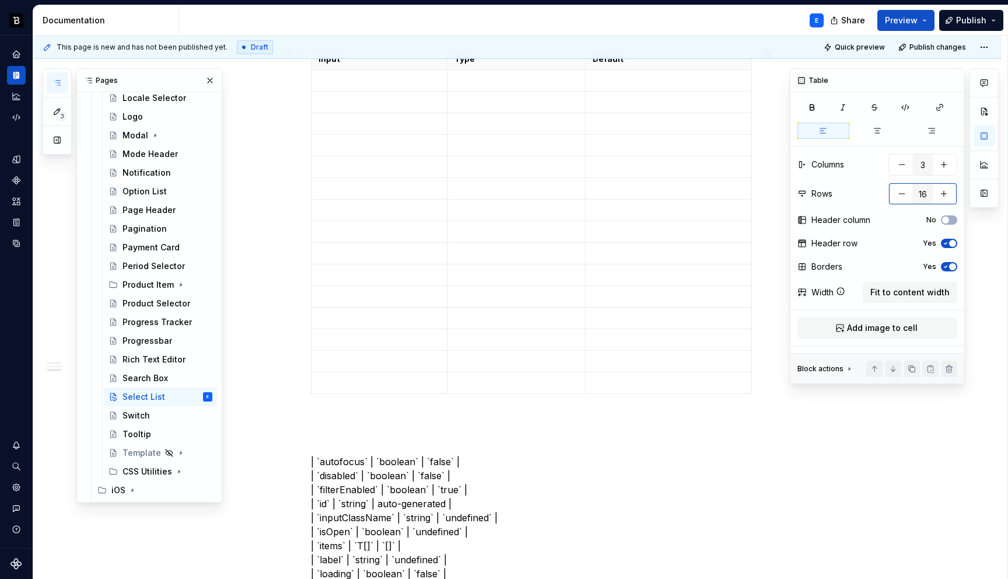
click at [899, 195] on button "button" at bounding box center [901, 193] width 21 height 21
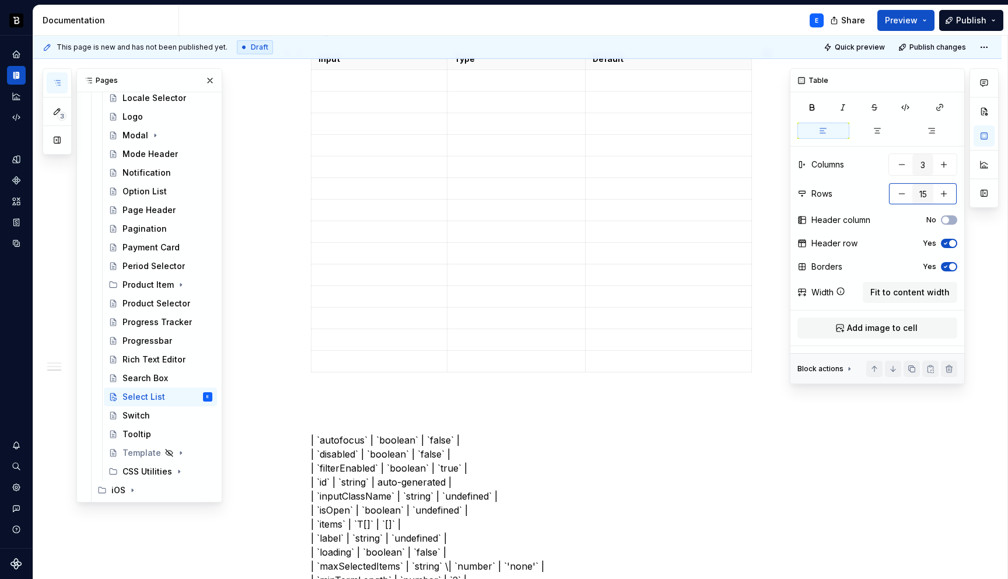
click at [899, 195] on button "button" at bounding box center [901, 193] width 21 height 21
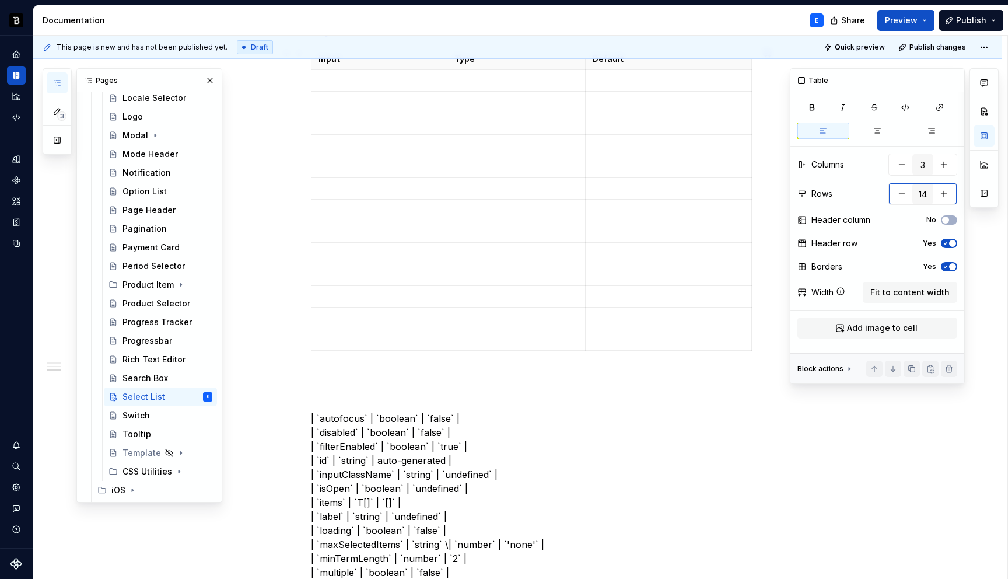
click at [899, 195] on button "button" at bounding box center [901, 193] width 21 height 21
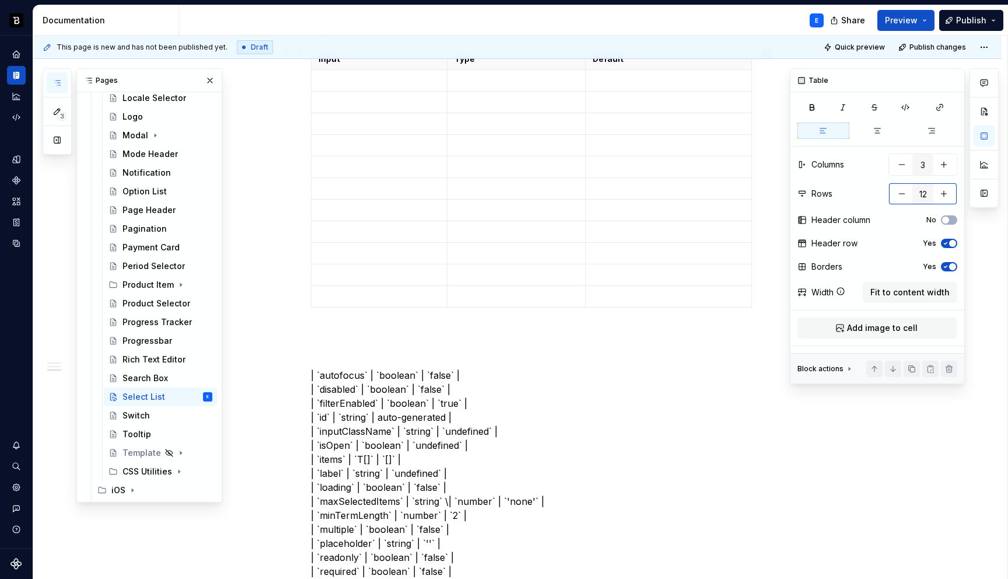
click at [899, 195] on button "button" at bounding box center [901, 193] width 21 height 21
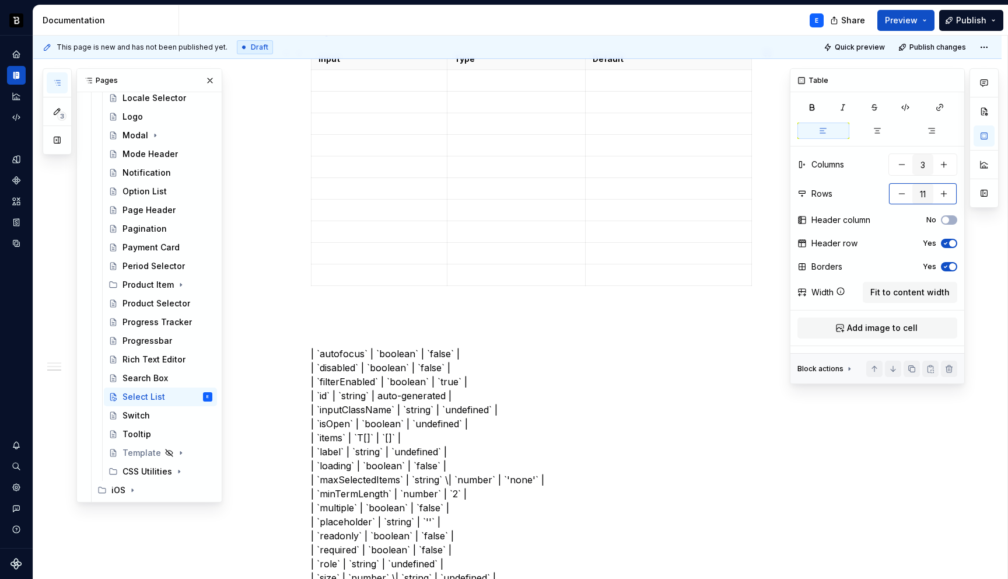
click at [899, 195] on button "button" at bounding box center [901, 193] width 21 height 21
type input "10"
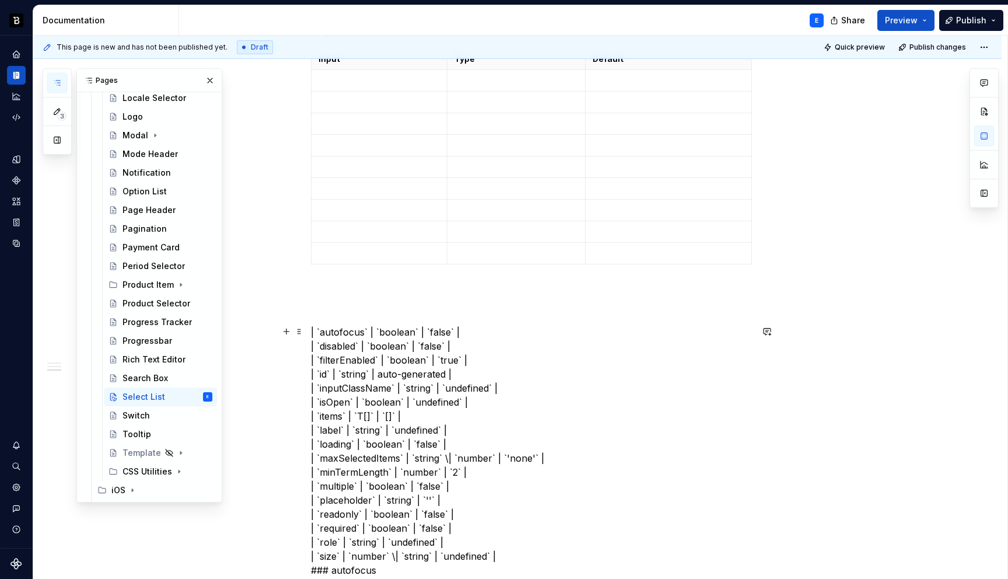
click at [359, 88] on td at bounding box center [379, 81] width 136 height 22
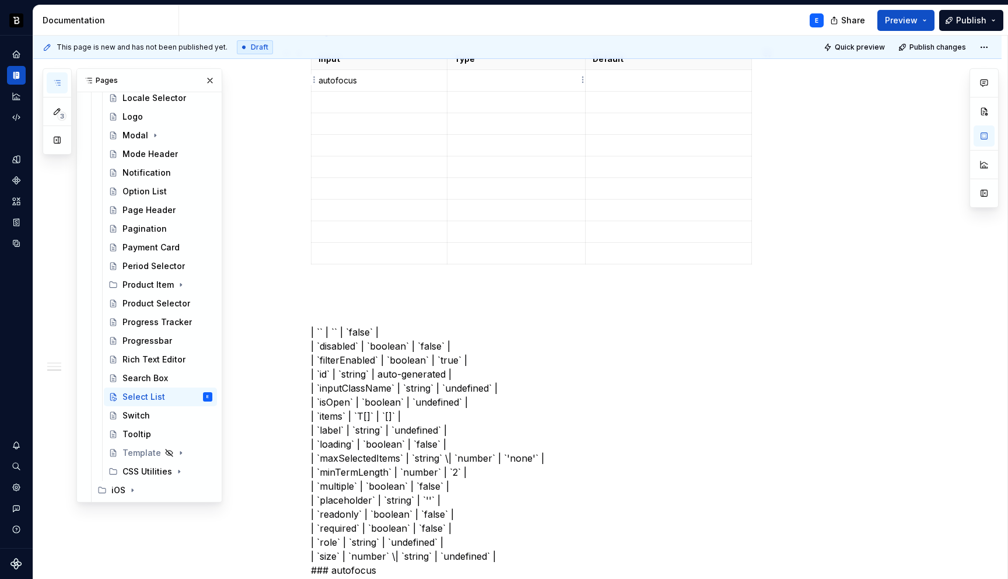
click at [487, 81] on p at bounding box center [516, 81] width 124 height 12
click at [614, 79] on p at bounding box center [669, 81] width 152 height 12
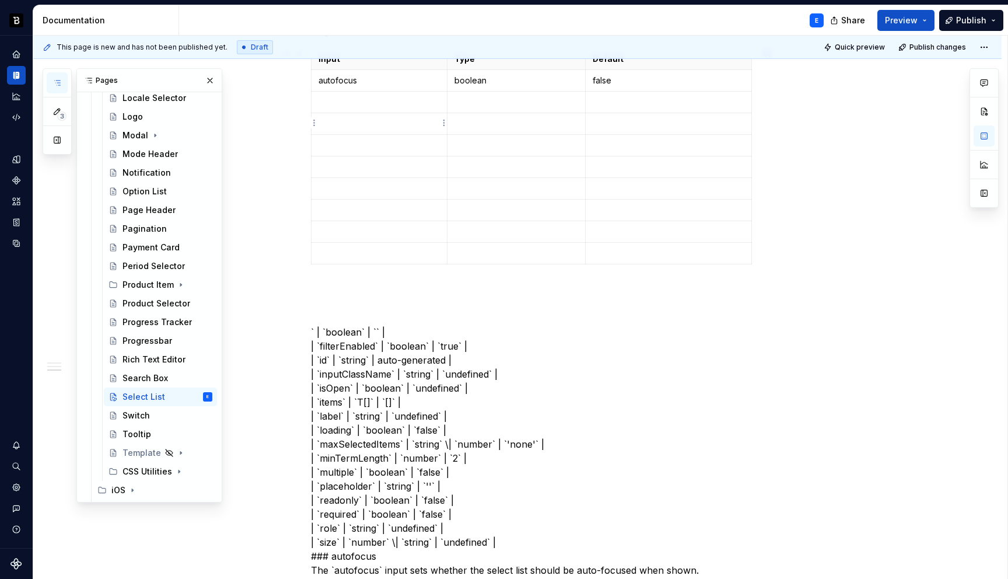
click at [381, 104] on p at bounding box center [378, 102] width 121 height 12
click at [477, 107] on p at bounding box center [516, 102] width 124 height 12
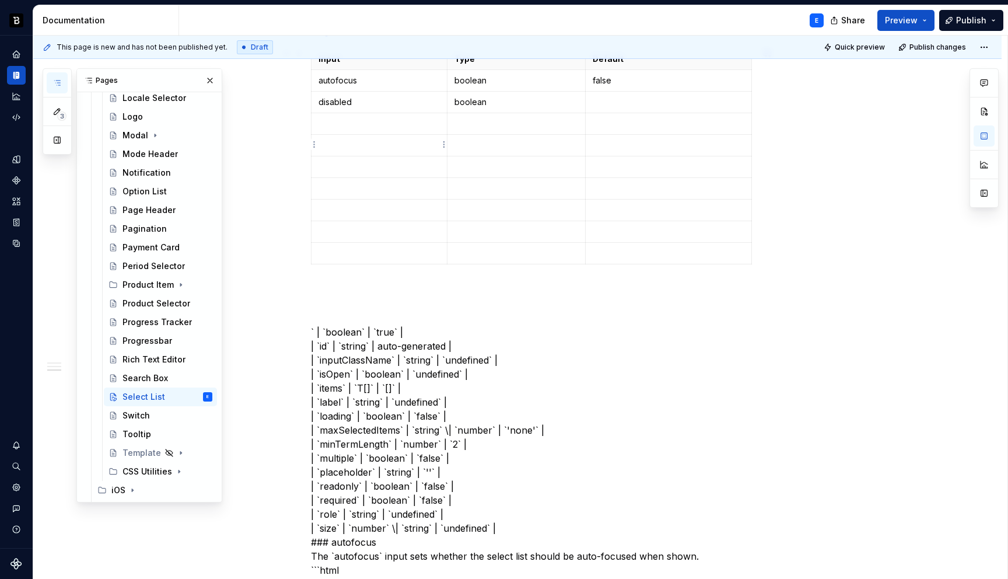
click at [408, 128] on p at bounding box center [378, 124] width 121 height 12
click at [470, 122] on p at bounding box center [516, 124] width 124 height 12
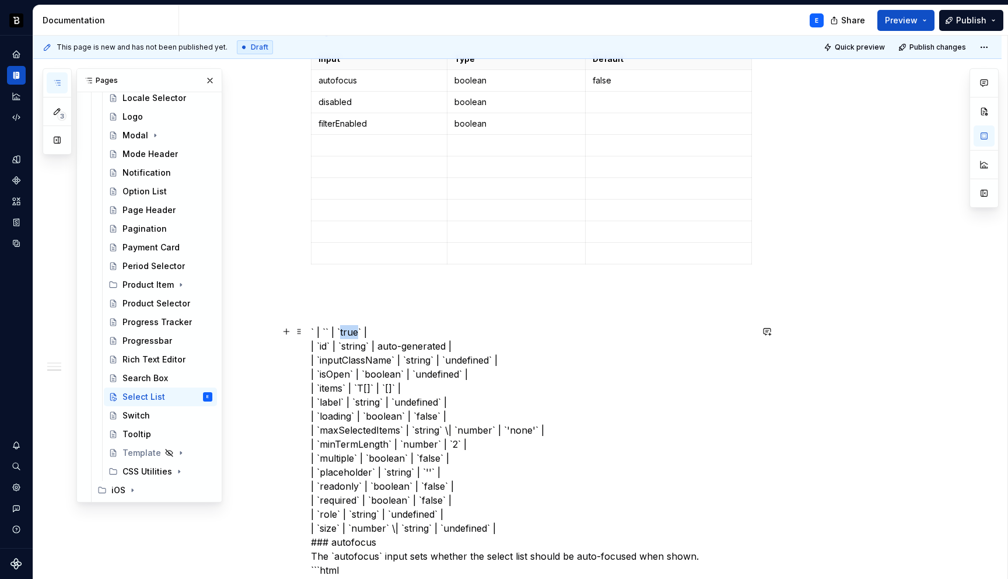
click at [649, 100] on p at bounding box center [669, 102] width 152 height 12
click at [636, 126] on p at bounding box center [669, 124] width 152 height 12
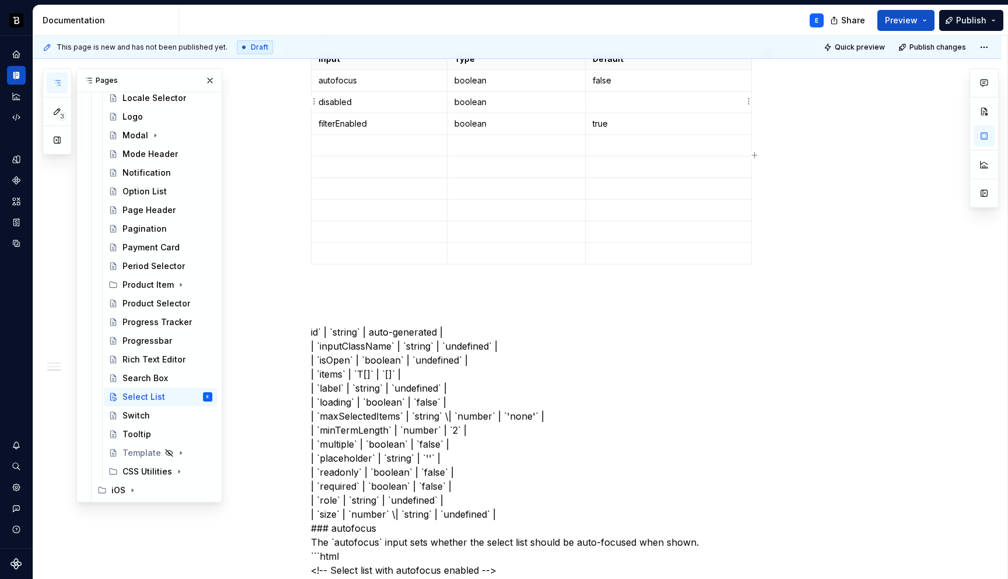
click at [608, 103] on p at bounding box center [669, 102] width 152 height 12
click at [339, 143] on p at bounding box center [378, 145] width 121 height 12
click at [480, 141] on p at bounding box center [516, 145] width 124 height 12
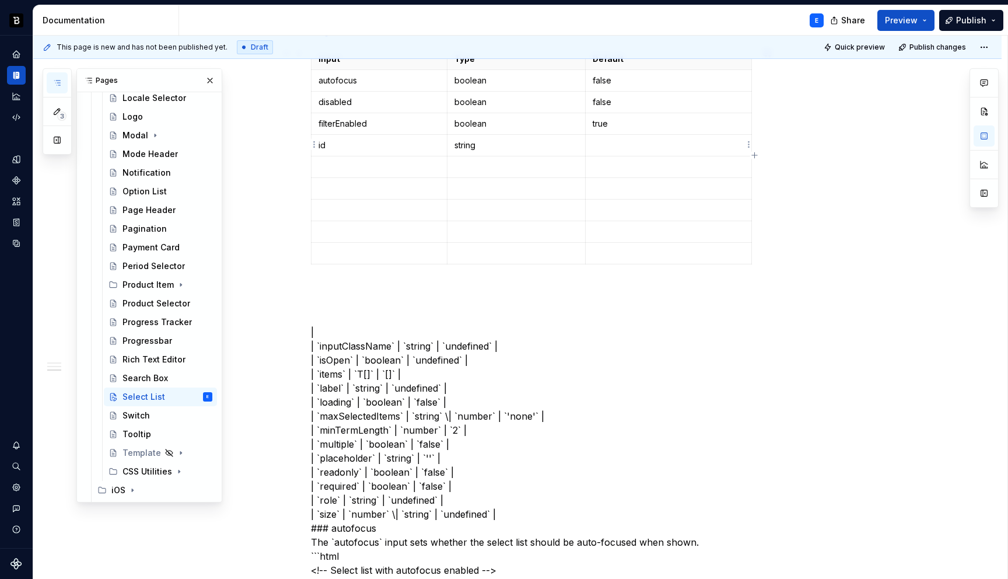
click at [615, 148] on p at bounding box center [669, 145] width 152 height 12
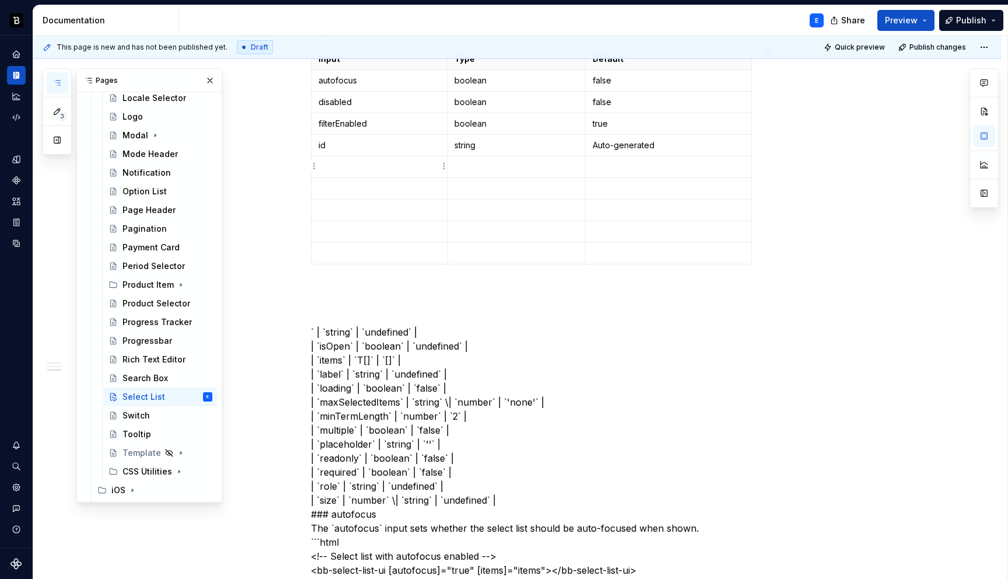
click at [370, 157] on td at bounding box center [379, 167] width 136 height 22
click at [468, 164] on p at bounding box center [516, 167] width 124 height 12
click at [609, 162] on p at bounding box center [669, 167] width 152 height 12
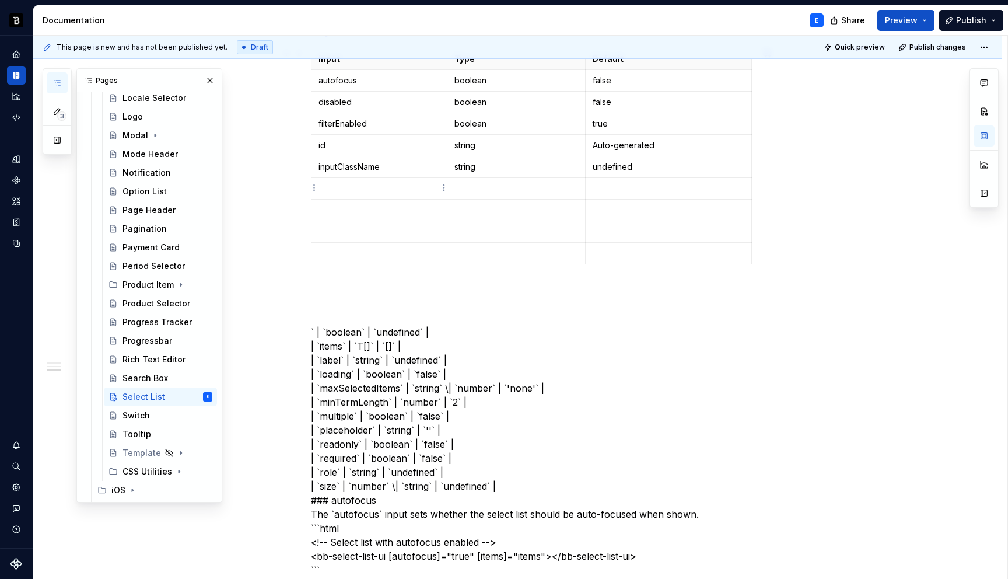
click at [405, 184] on p at bounding box center [378, 189] width 121 height 12
click at [473, 184] on p at bounding box center [516, 189] width 124 height 12
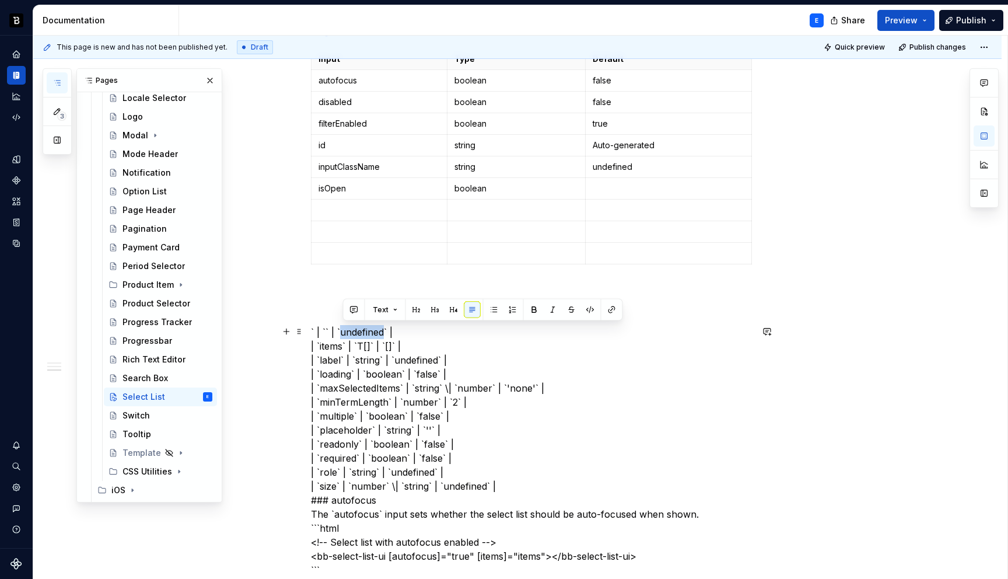
click at [616, 183] on p at bounding box center [669, 189] width 152 height 12
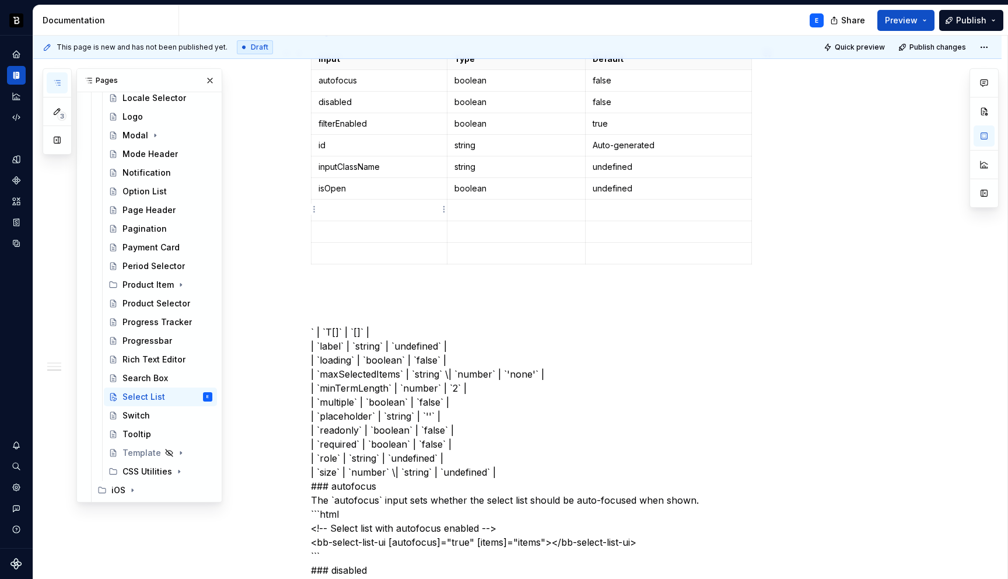
click at [388, 206] on p at bounding box center [378, 210] width 121 height 12
click at [512, 201] on td at bounding box center [516, 210] width 139 height 22
click at [614, 208] on p at bounding box center [669, 210] width 152 height 12
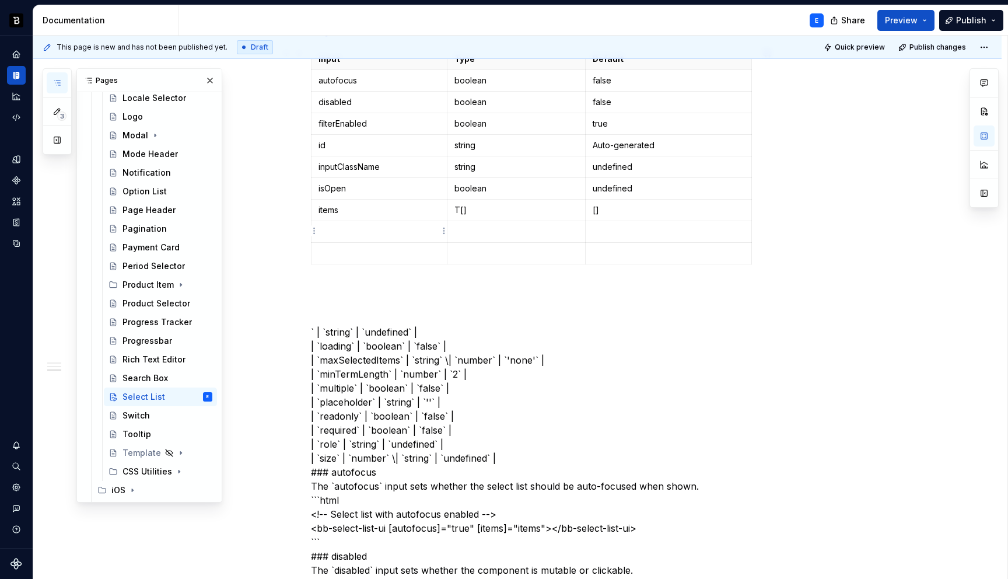
click at [415, 228] on p at bounding box center [378, 232] width 121 height 12
click at [475, 232] on p at bounding box center [516, 232] width 124 height 12
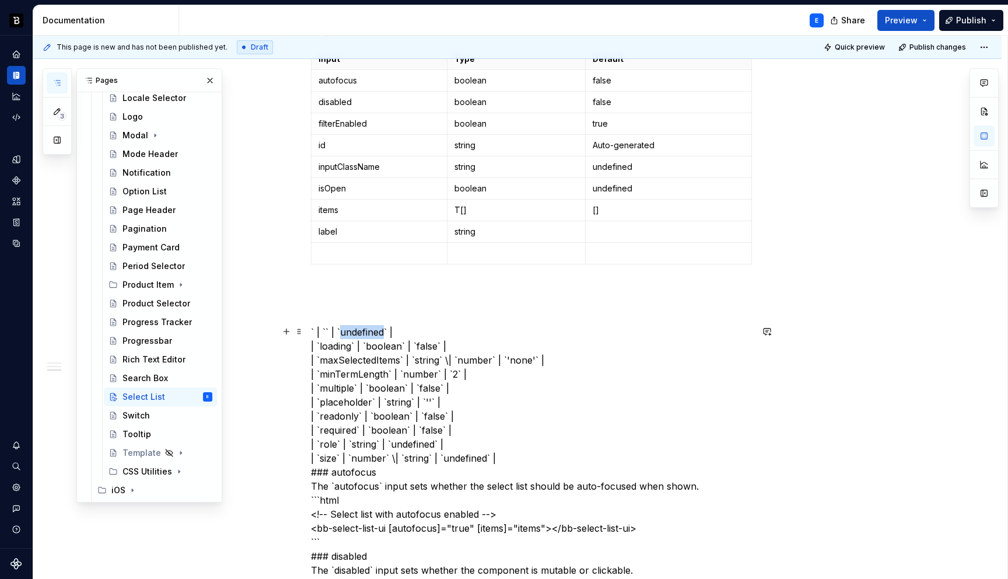
click at [631, 221] on td at bounding box center [669, 232] width 166 height 22
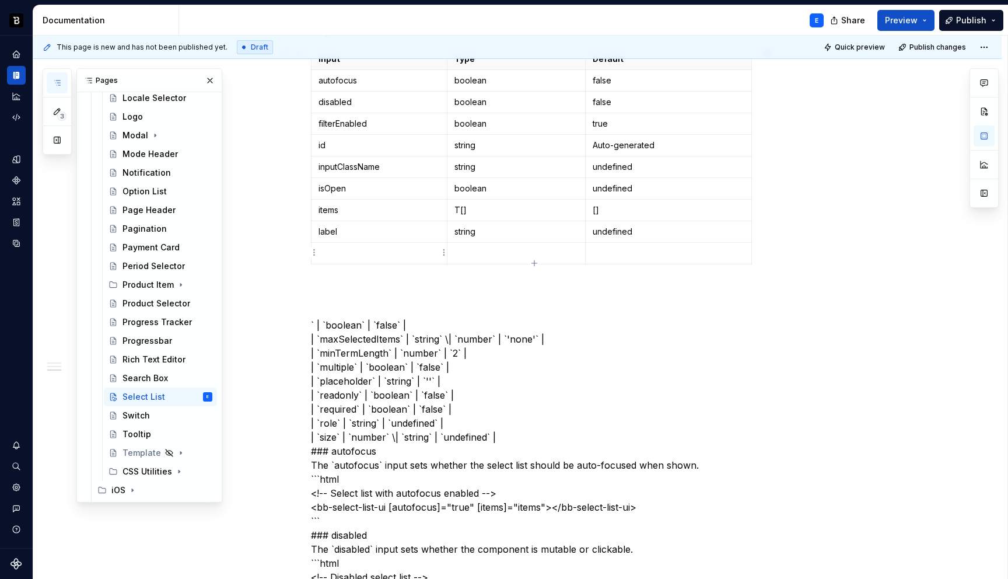
click at [418, 251] on p at bounding box center [378, 253] width 121 height 12
click at [473, 247] on p at bounding box center [516, 253] width 124 height 12
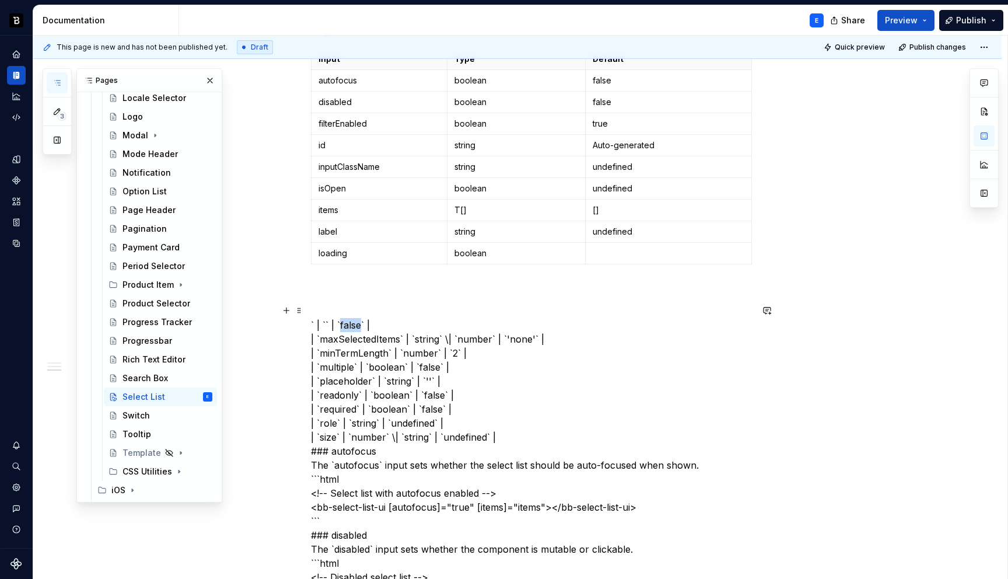
click at [607, 252] on p at bounding box center [669, 253] width 152 height 12
click at [535, 261] on icon "button" at bounding box center [534, 262] width 9 height 9
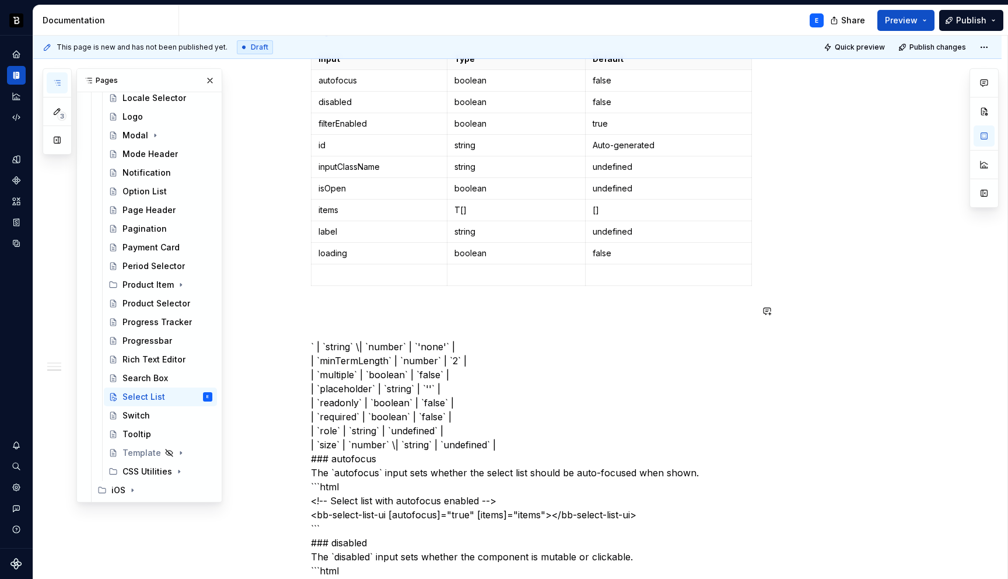
click at [384, 274] on p at bounding box center [378, 275] width 121 height 12
click at [478, 269] on p at bounding box center [516, 275] width 124 height 12
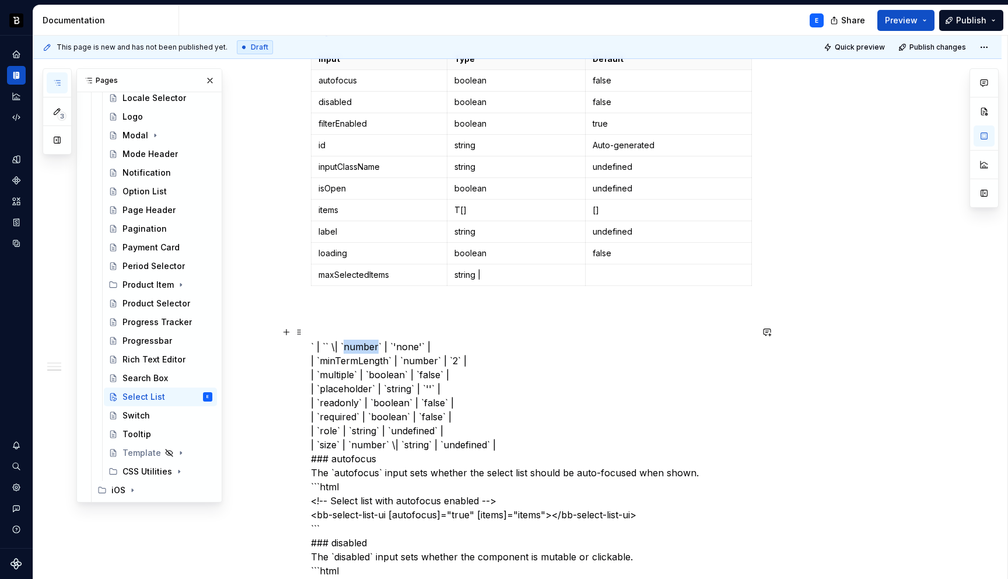
click at [513, 277] on p "string |" at bounding box center [516, 275] width 124 height 12
click at [612, 267] on td at bounding box center [669, 275] width 166 height 22
click at [535, 283] on icon "button" at bounding box center [534, 284] width 9 height 9
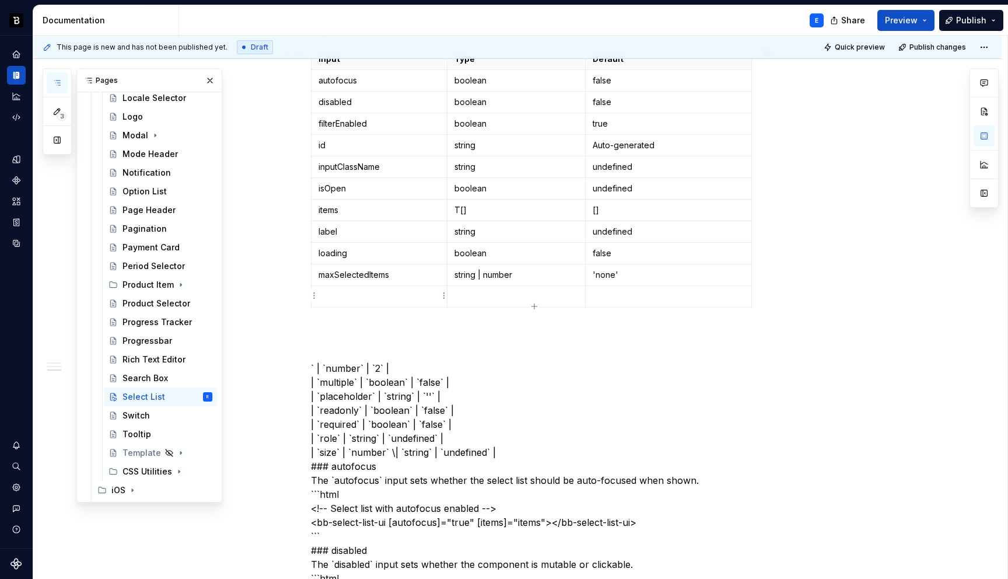
click at [390, 292] on p at bounding box center [378, 296] width 121 height 12
click at [479, 296] on p at bounding box center [516, 296] width 124 height 12
click at [625, 292] on p at bounding box center [669, 296] width 152 height 12
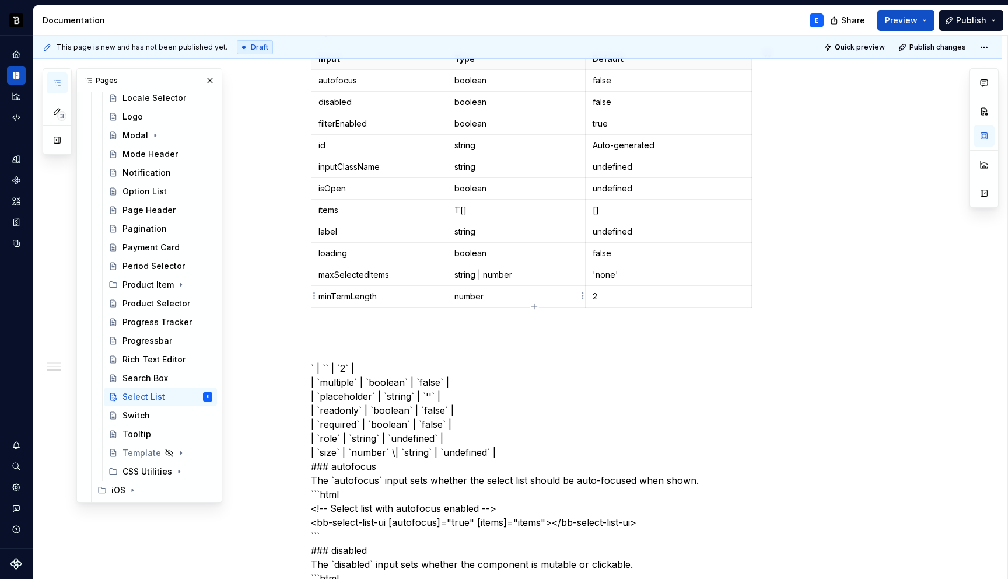
click at [531, 306] on icon "button" at bounding box center [533, 305] width 5 height 5
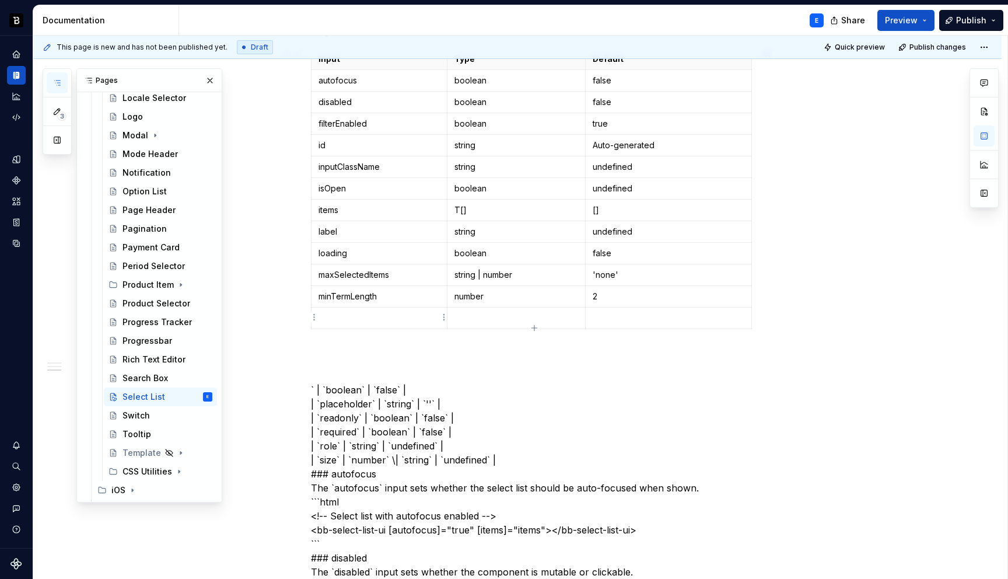
click at [377, 312] on p at bounding box center [378, 318] width 121 height 12
click at [485, 314] on p at bounding box center [516, 318] width 124 height 12
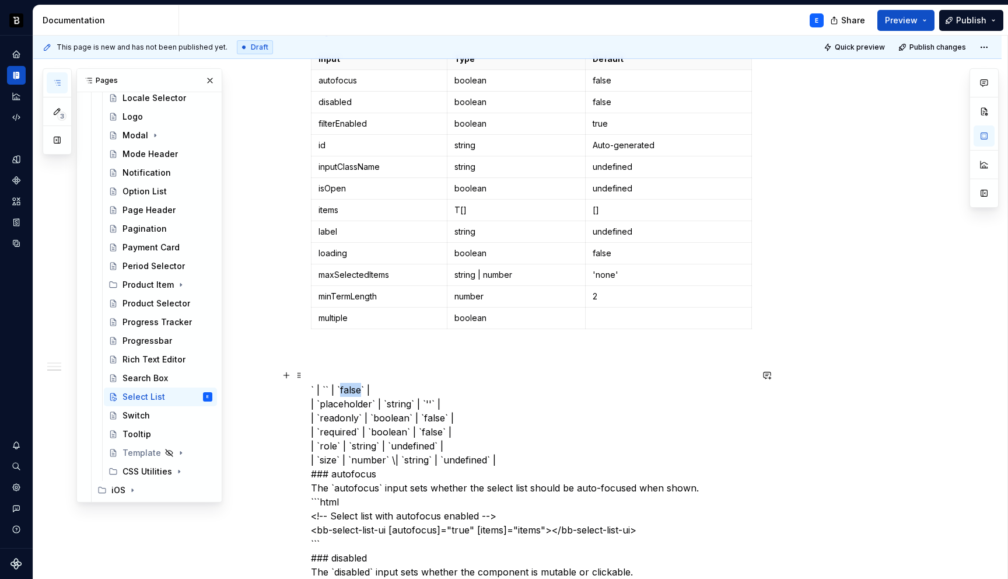
click at [613, 317] on p at bounding box center [669, 318] width 152 height 12
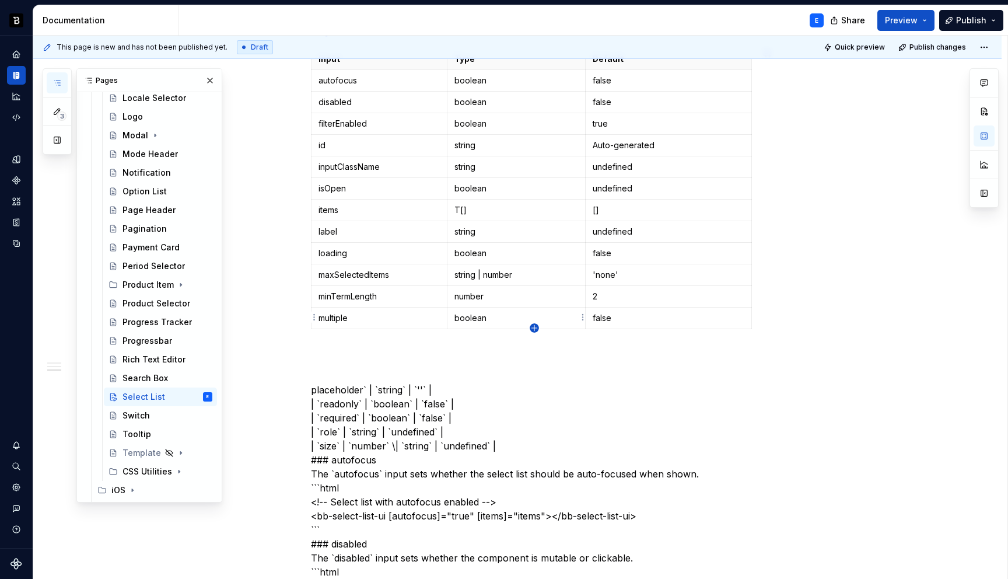
click at [535, 326] on icon "button" at bounding box center [534, 327] width 9 height 9
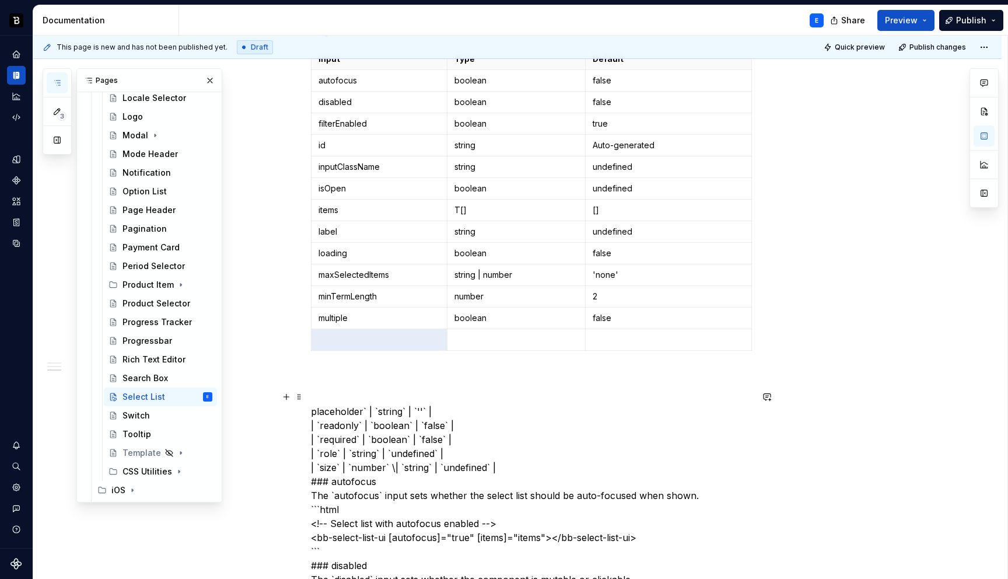
click at [355, 340] on p at bounding box center [378, 340] width 121 height 12
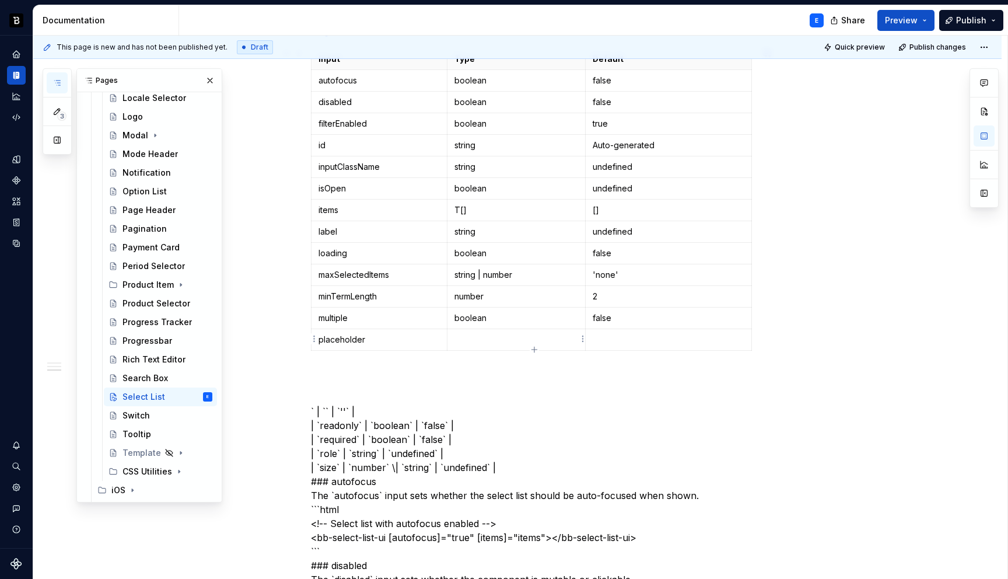
click at [470, 339] on p at bounding box center [516, 340] width 124 height 12
click at [643, 336] on p at bounding box center [669, 340] width 152 height 12
click at [535, 347] on icon "button" at bounding box center [534, 349] width 9 height 9
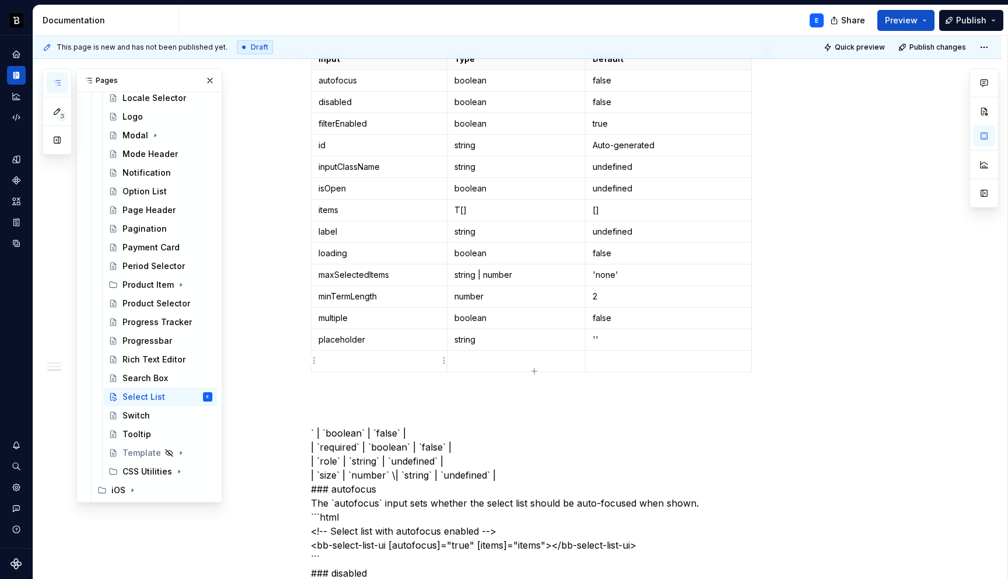
click at [360, 357] on p at bounding box center [378, 361] width 121 height 12
click at [475, 358] on p at bounding box center [516, 361] width 124 height 12
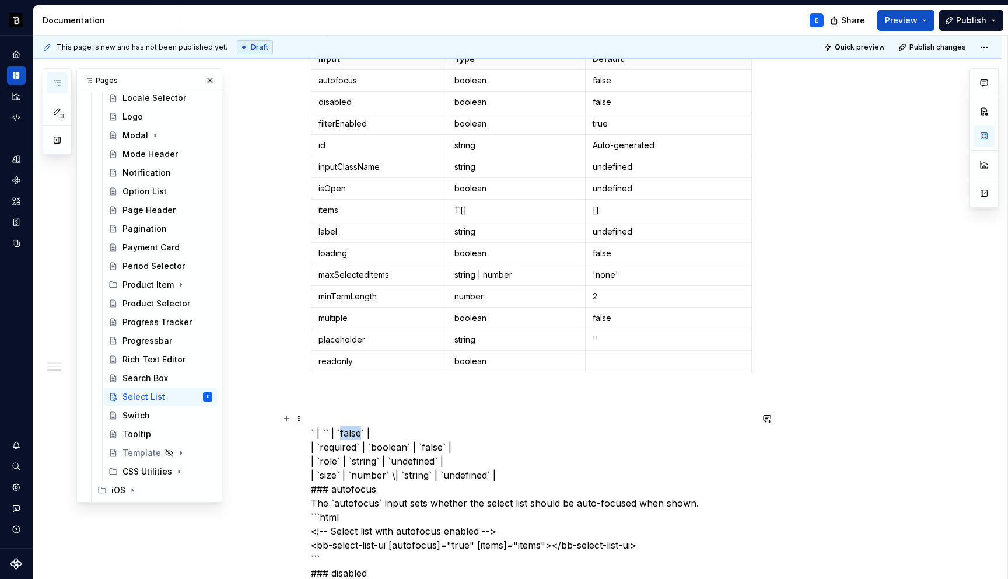
click at [600, 360] on p at bounding box center [669, 361] width 152 height 12
click at [536, 370] on icon "button" at bounding box center [533, 370] width 5 height 5
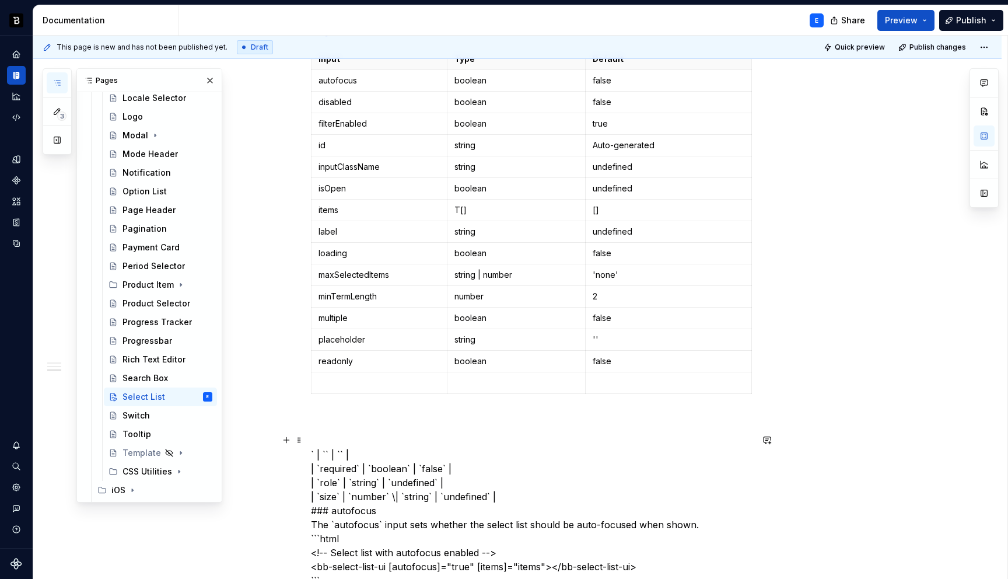
click at [413, 386] on p at bounding box center [378, 383] width 121 height 12
click at [489, 382] on p at bounding box center [516, 383] width 124 height 12
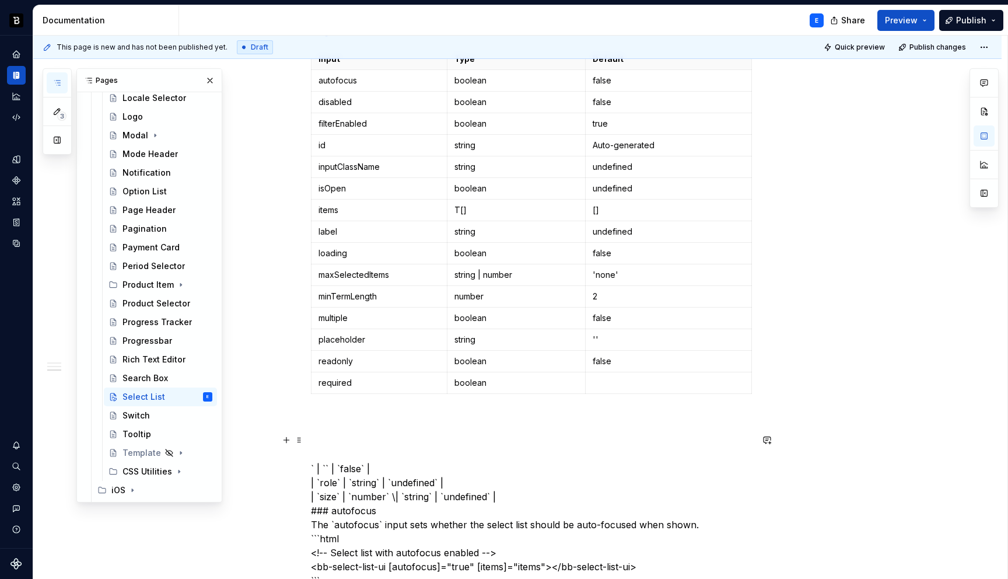
click at [605, 381] on p at bounding box center [669, 383] width 152 height 12
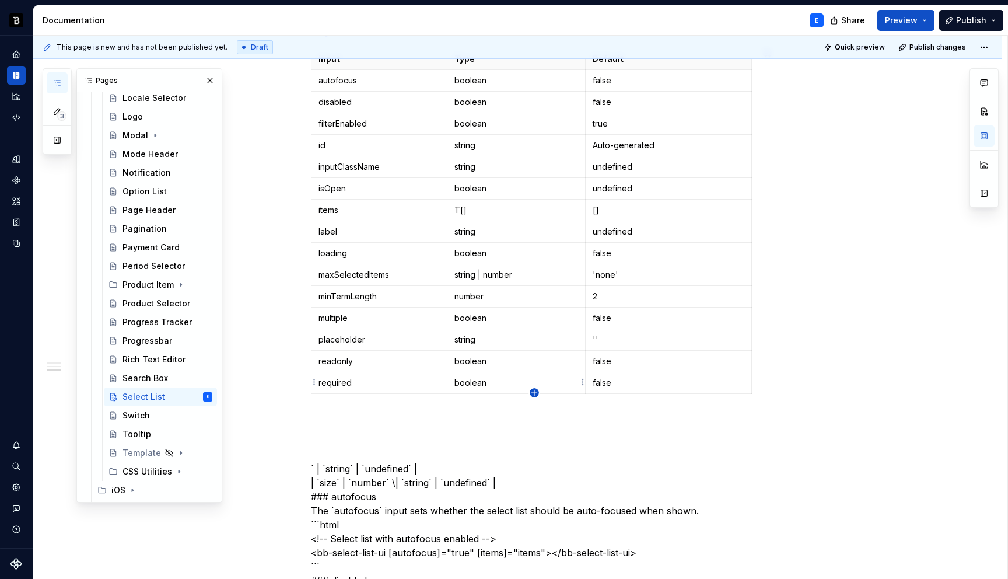
click at [534, 392] on icon "button" at bounding box center [533, 392] width 5 height 5
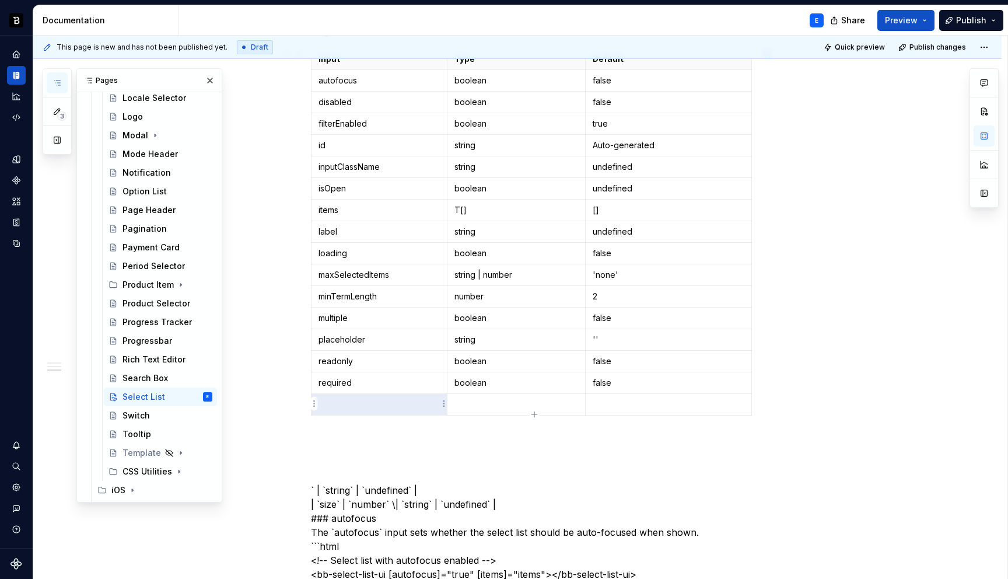
click at [337, 407] on p at bounding box center [378, 404] width 121 height 12
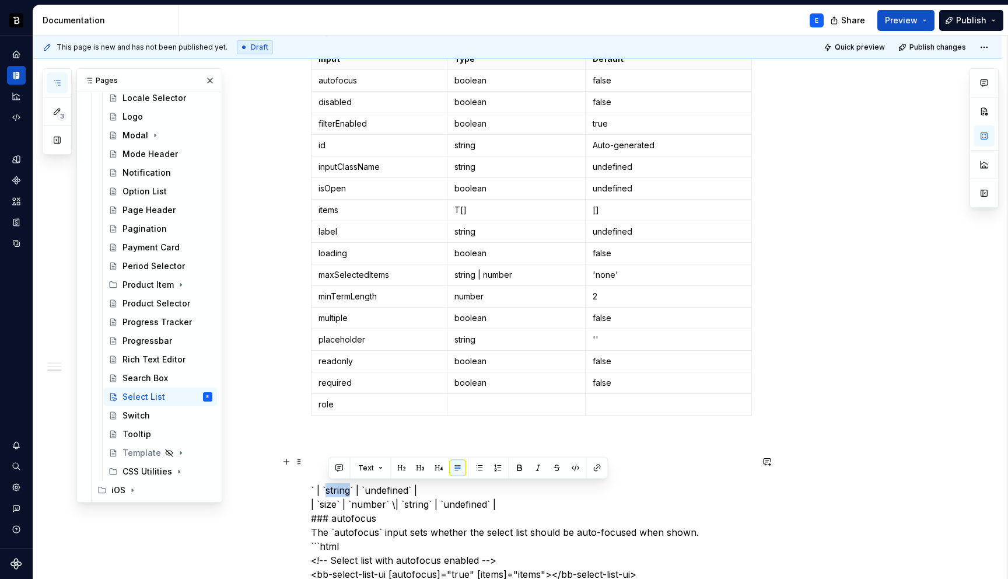
click at [356, 407] on p "role" at bounding box center [378, 404] width 121 height 12
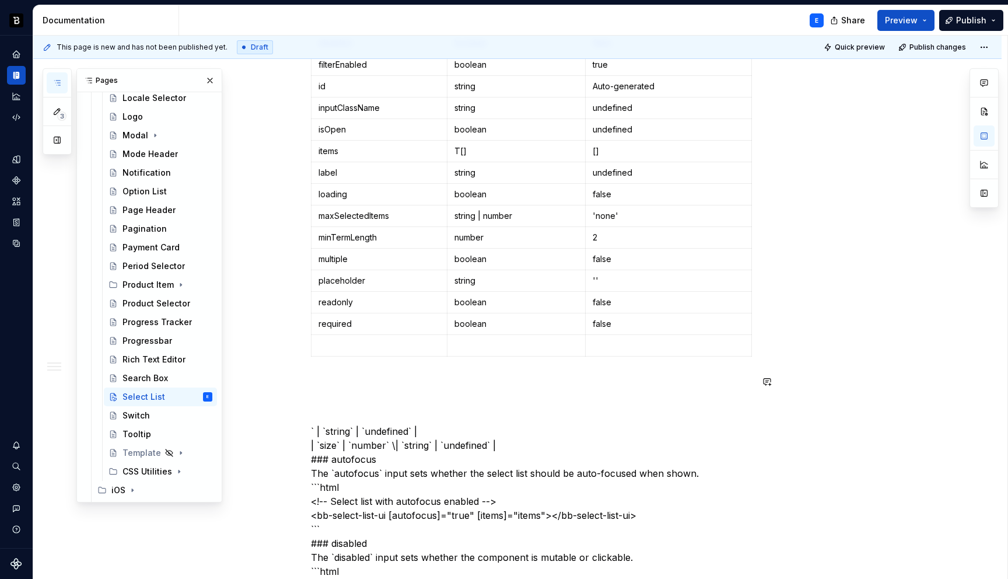
scroll to position [869, 0]
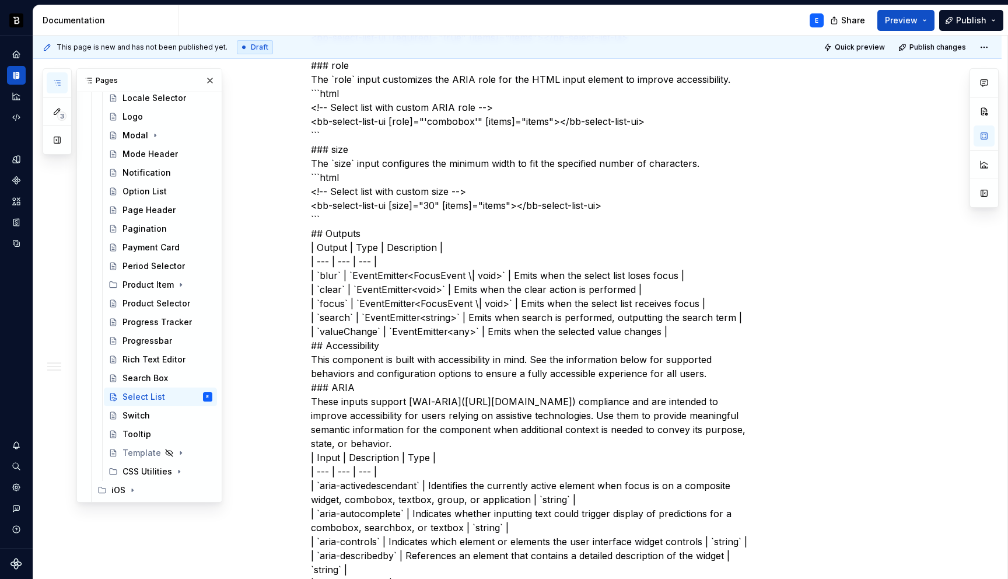
scroll to position [2906, 0]
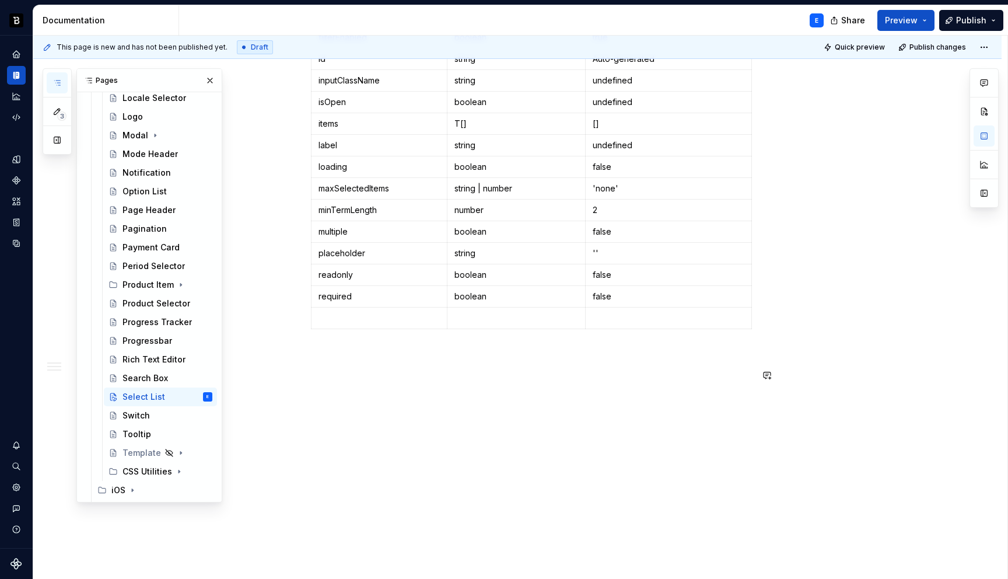
scroll to position [862, 0]
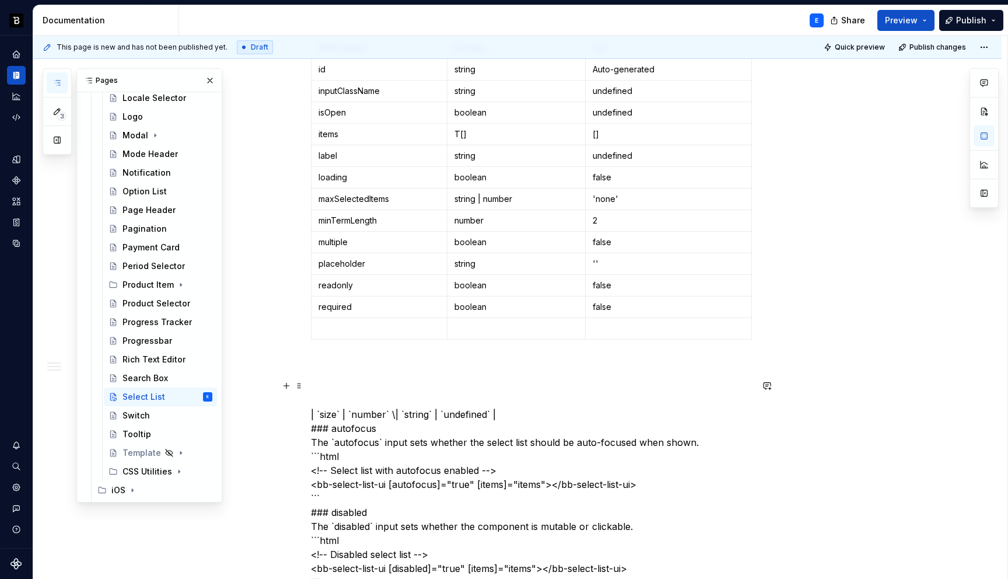
click at [352, 330] on p at bounding box center [378, 329] width 121 height 12
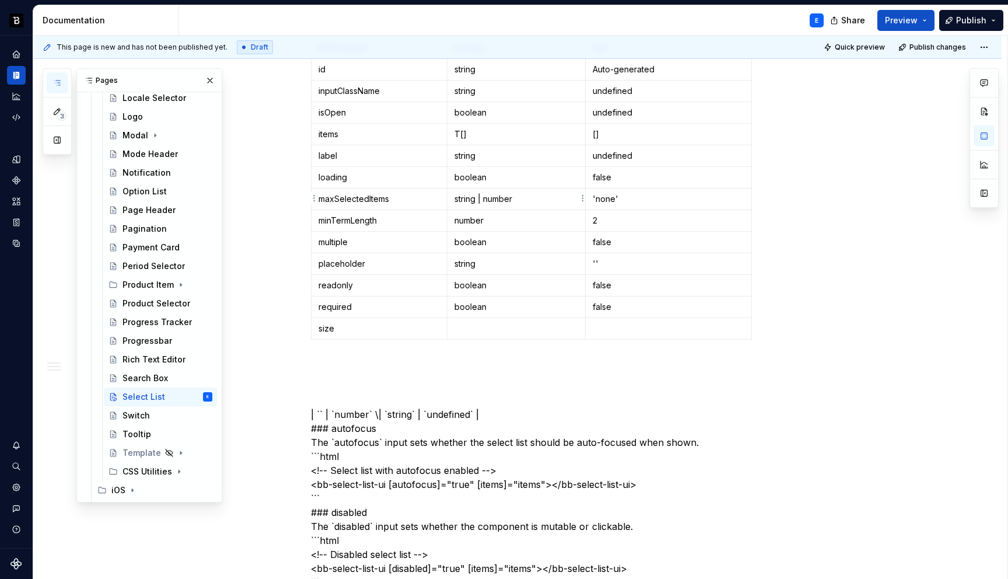
click at [519, 201] on p "string | number" at bounding box center [516, 199] width 124 height 12
copy p "string | number"
click at [491, 323] on p at bounding box center [516, 329] width 124 height 12
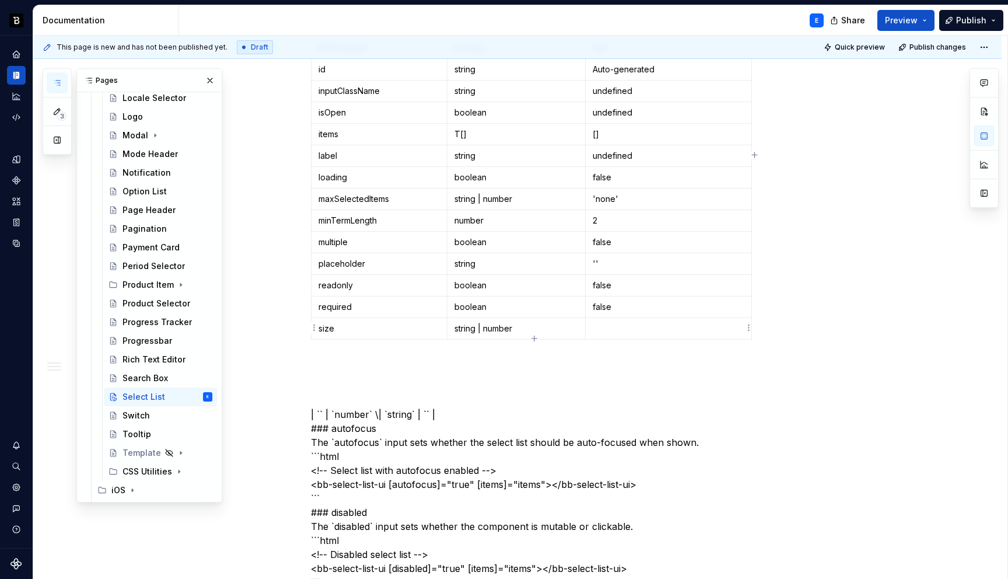
click at [621, 321] on td at bounding box center [669, 329] width 166 height 22
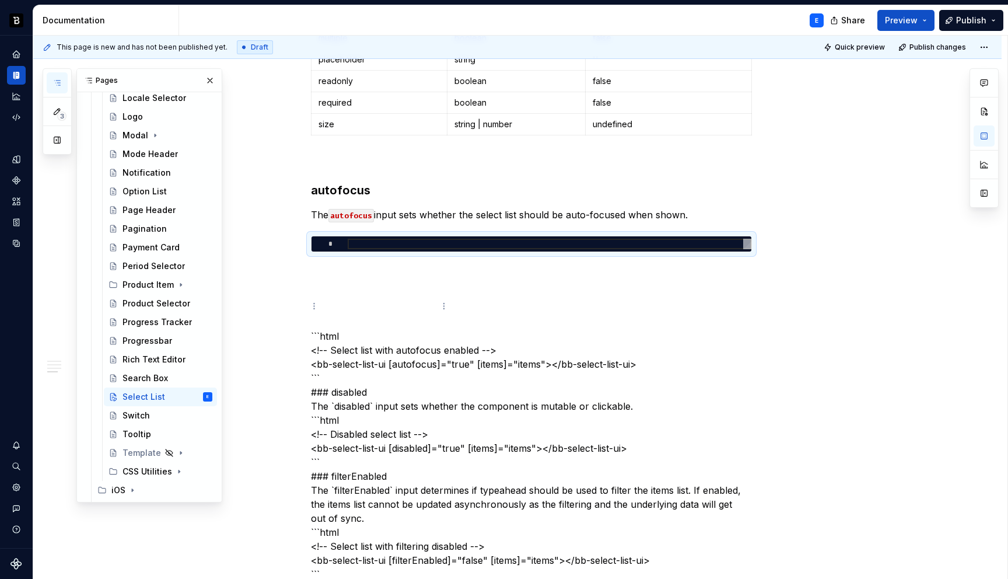
scroll to position [1092, 0]
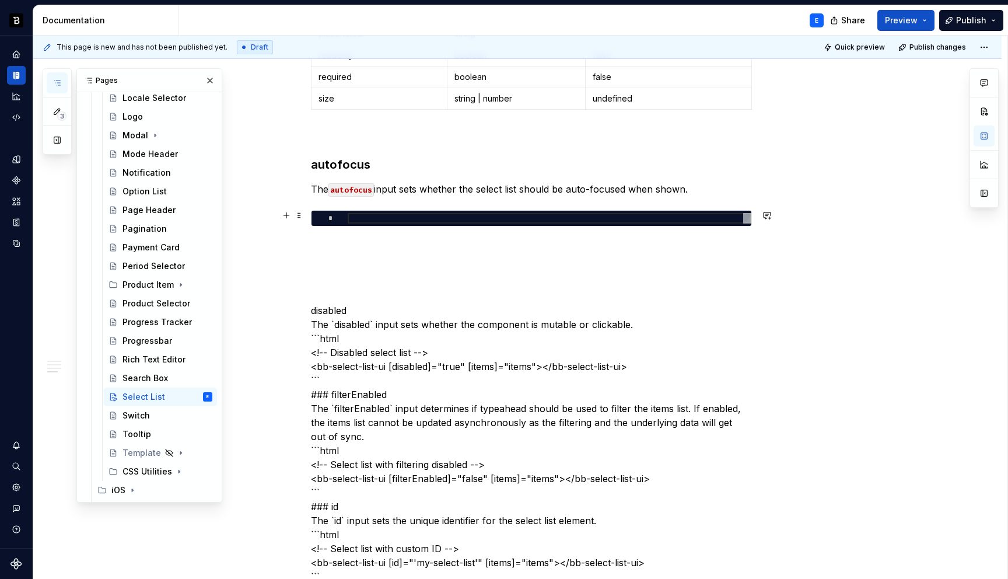
click at [400, 213] on div at bounding box center [550, 218] width 404 height 10
type textarea "*"
type textarea "**********"
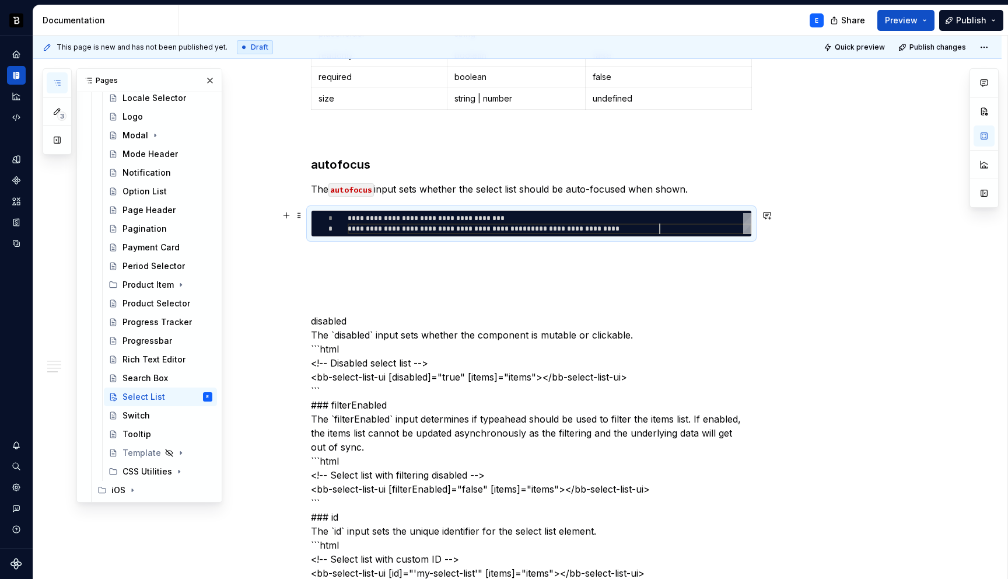
scroll to position [10, 311]
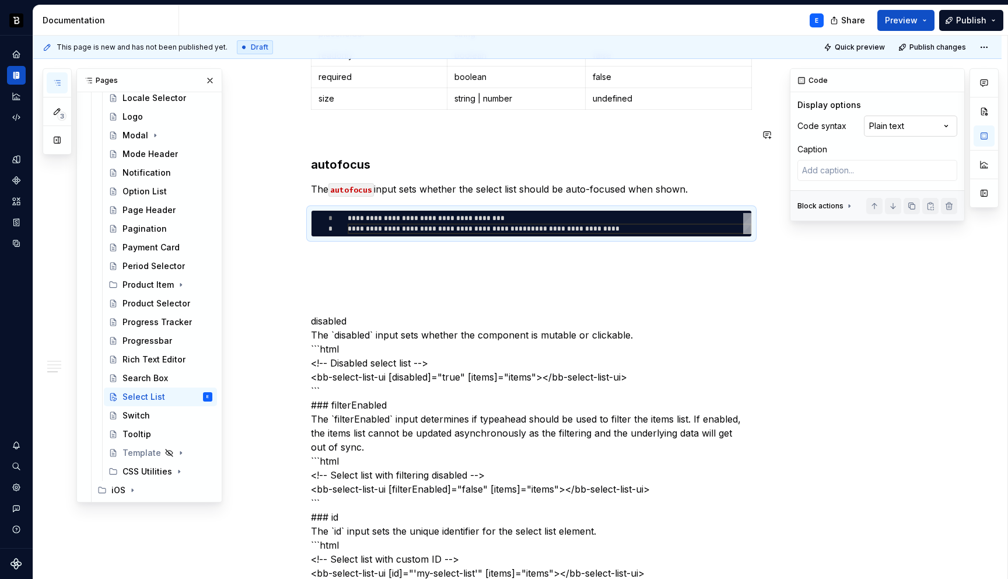
click at [897, 132] on div "Comments Open comments No comments yet Select ‘Comment’ from the block context …" at bounding box center [894, 144] width 209 height 153
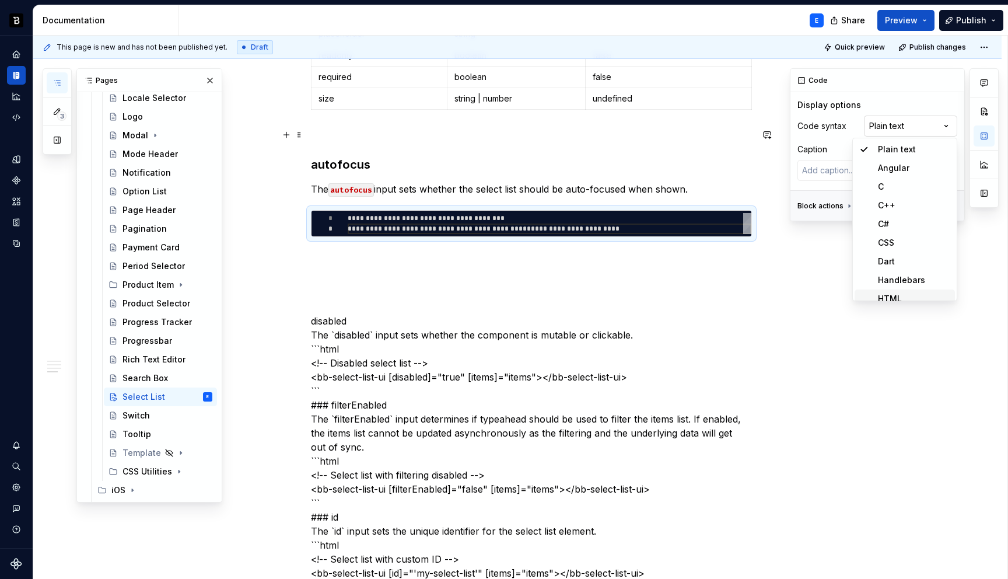
scroll to position [7, 0]
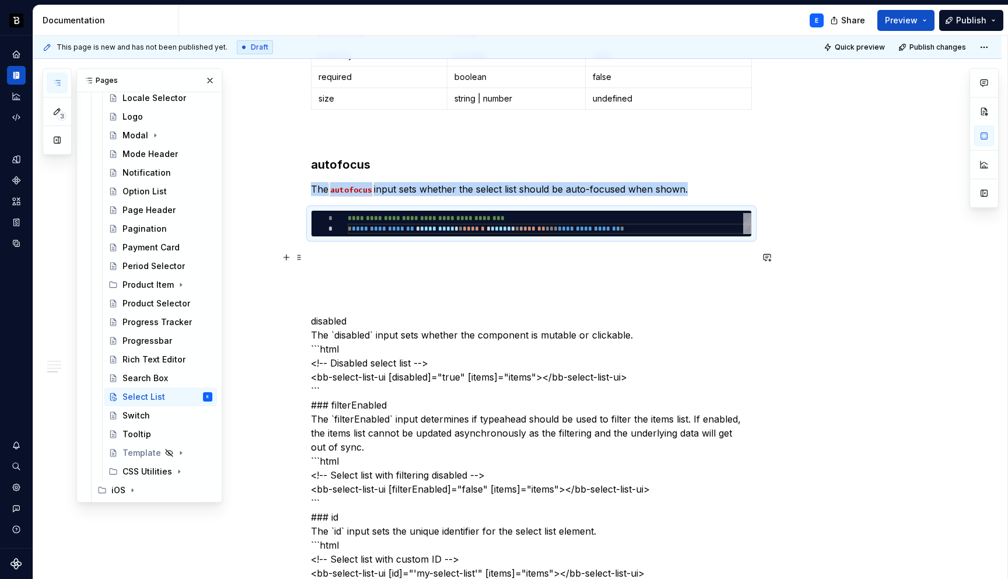
click at [374, 253] on p at bounding box center [531, 258] width 441 height 14
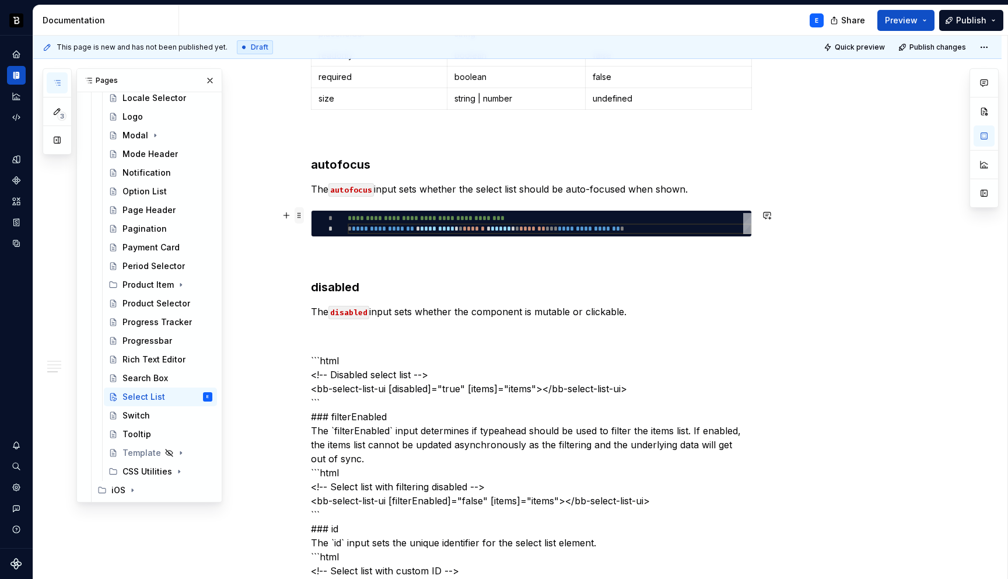
click at [302, 213] on span at bounding box center [299, 215] width 9 height 16
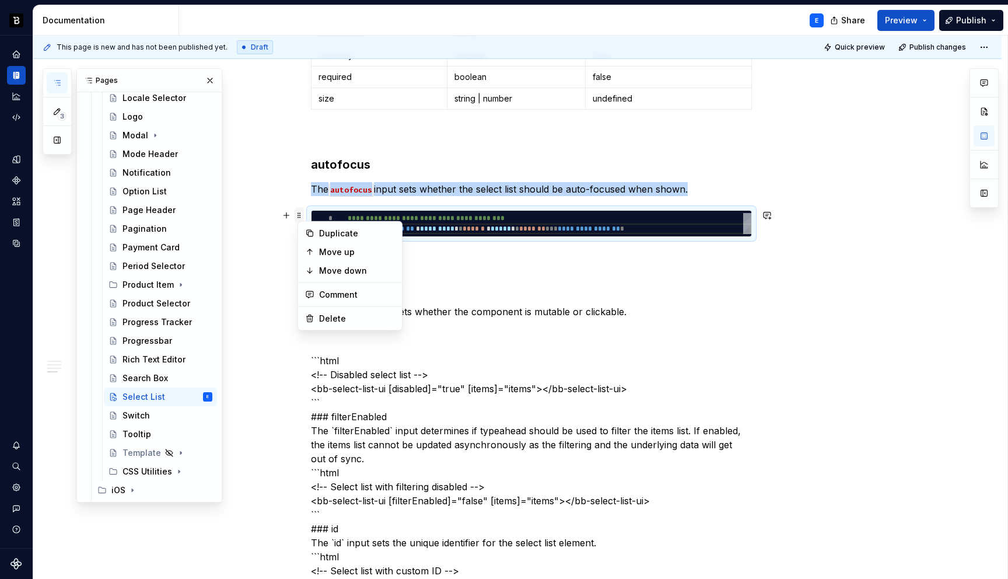
click at [302, 213] on span at bounding box center [299, 215] width 9 height 16
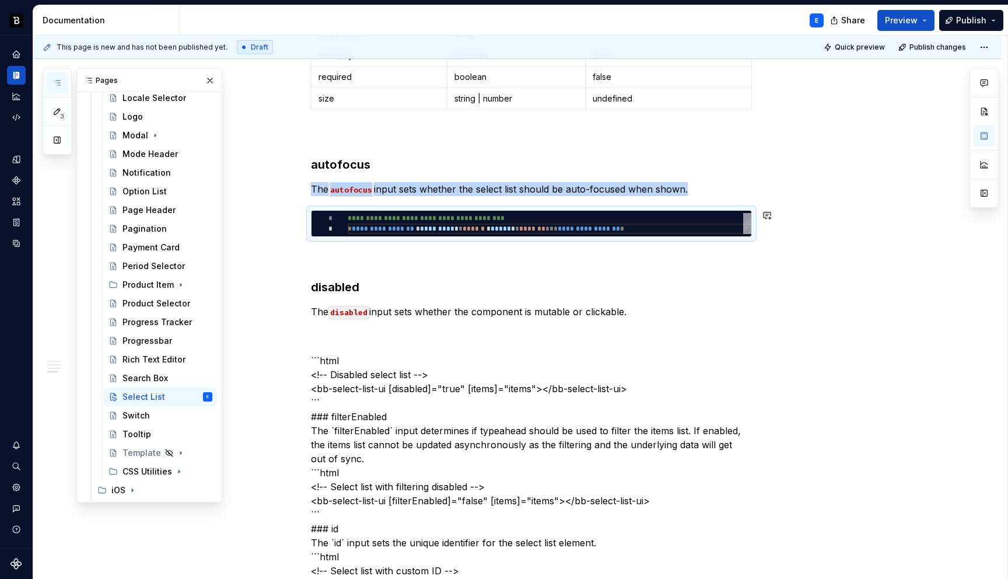
copy p "The autofocus input sets whether the select list should be auto-focused when sh…"
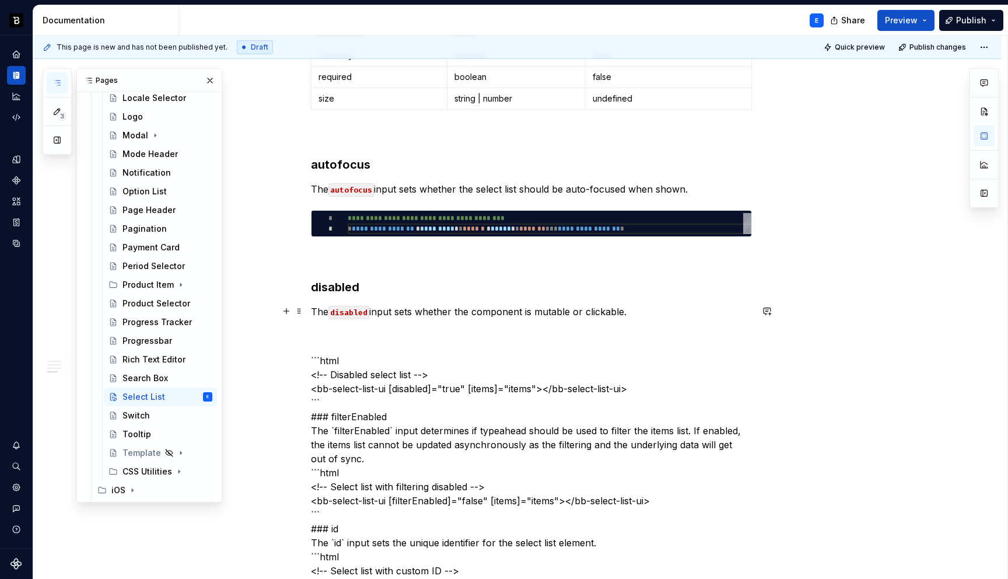
click at [658, 309] on p "The disabled input sets whether the component is mutable or clickable." at bounding box center [531, 311] width 441 height 14
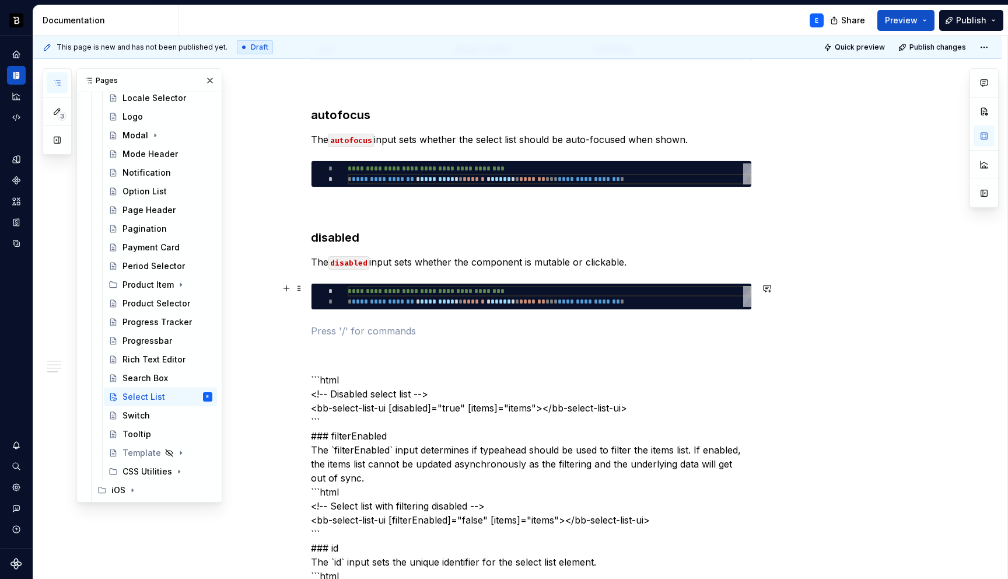
scroll to position [1164, 0]
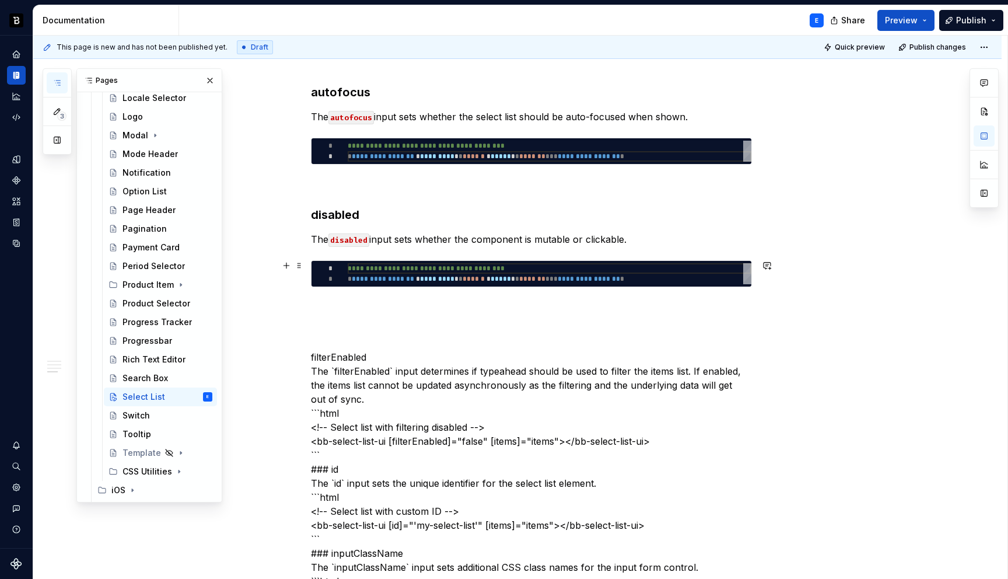
type textarea "*"
type textarea "**********"
click at [424, 272] on div "**********" at bounding box center [550, 273] width 404 height 21
type textarea "*"
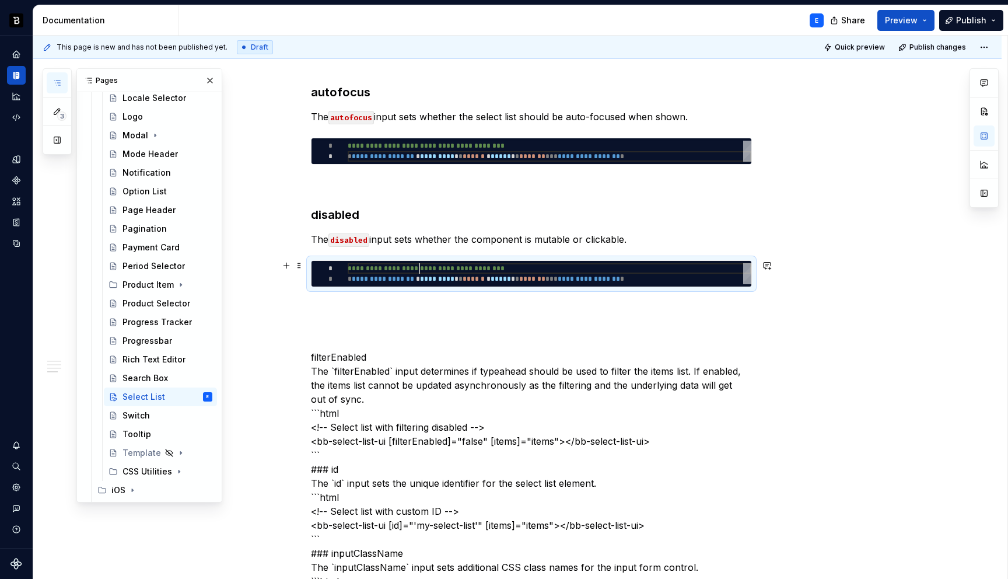
type textarea "**********"
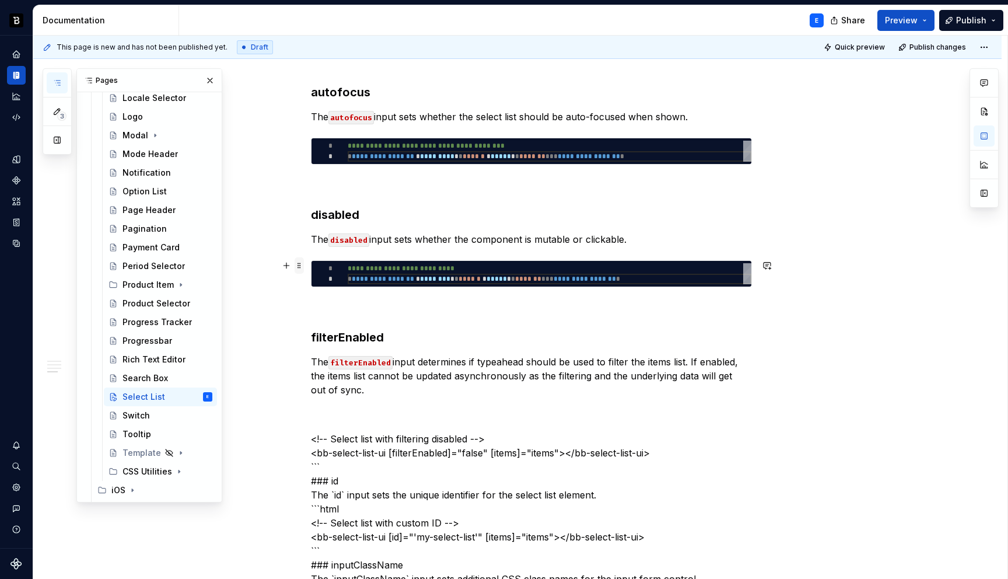
click at [301, 266] on span at bounding box center [299, 265] width 9 height 16
copy p "The disabled input sets whether the component is mutable or clickable."
click at [356, 387] on p "The filterEnabled input determines if typeahead should be used to filter the it…" at bounding box center [531, 376] width 441 height 42
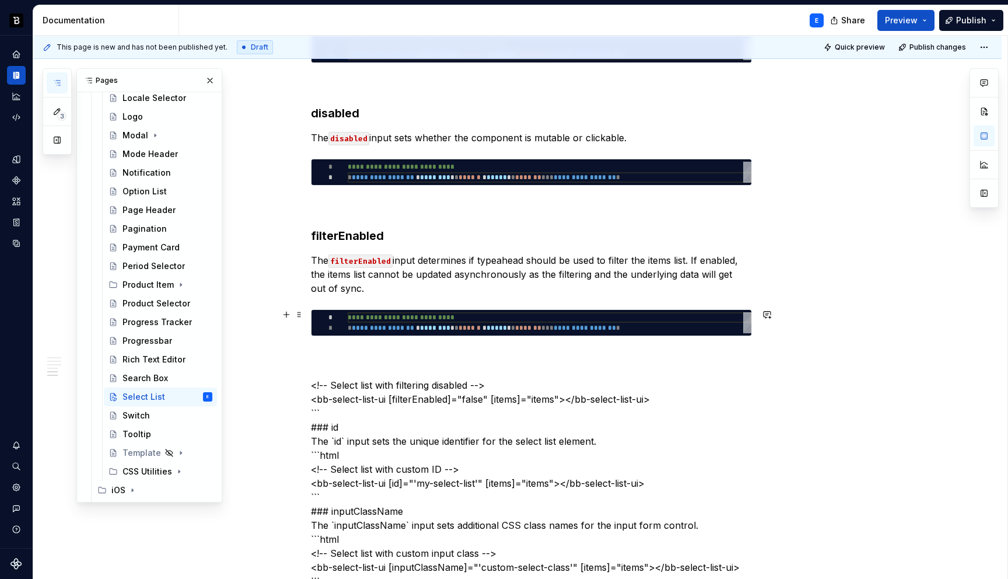
scroll to position [1284, 0]
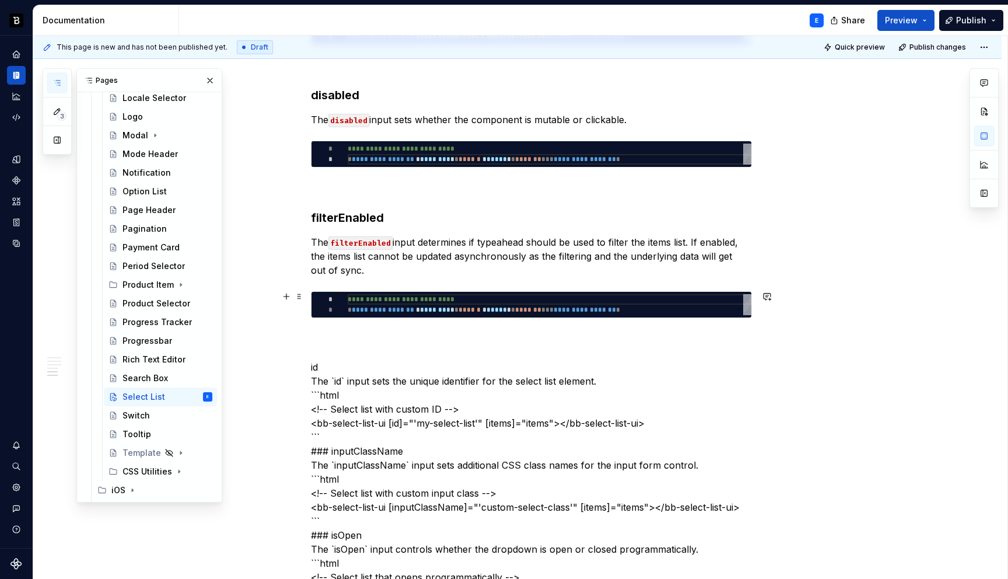
type textarea "*"
type textarea "**********"
click at [387, 299] on div "**********" at bounding box center [550, 304] width 404 height 21
type textarea "*"
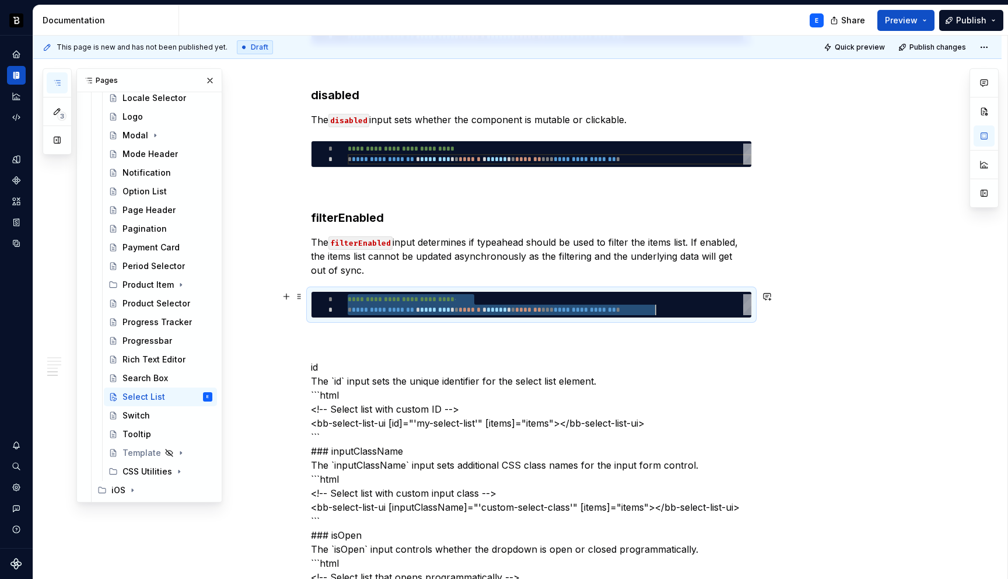
type textarea "**********"
click at [387, 327] on div "**********" at bounding box center [531, 494] width 441 height 3033
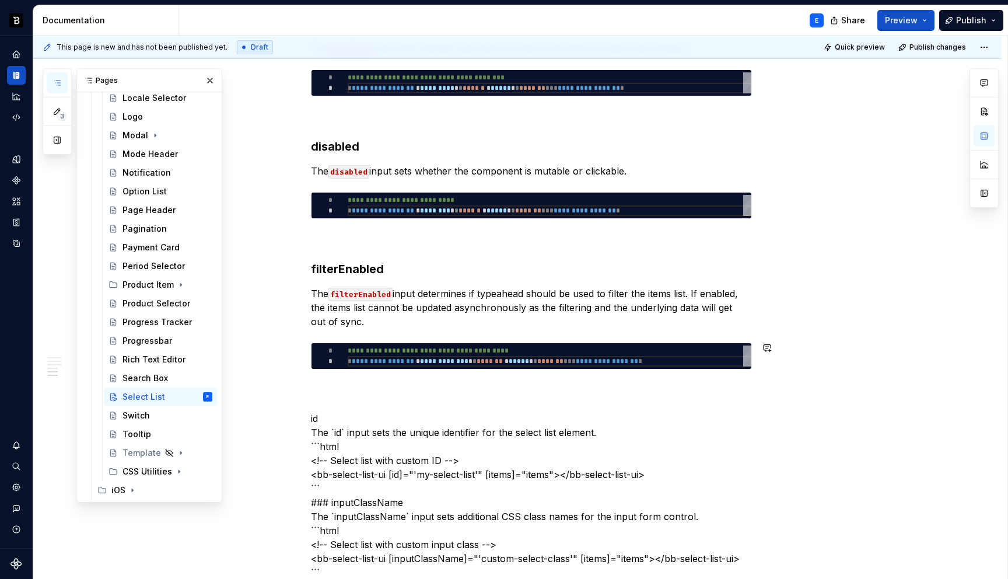
scroll to position [1256, 0]
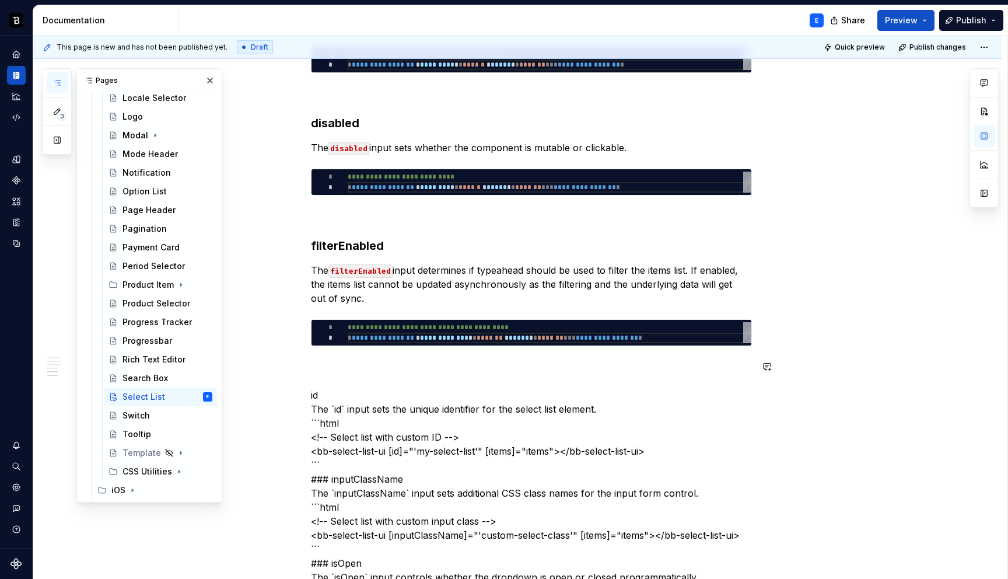
click at [393, 354] on div "**********" at bounding box center [531, 522] width 441 height 3033
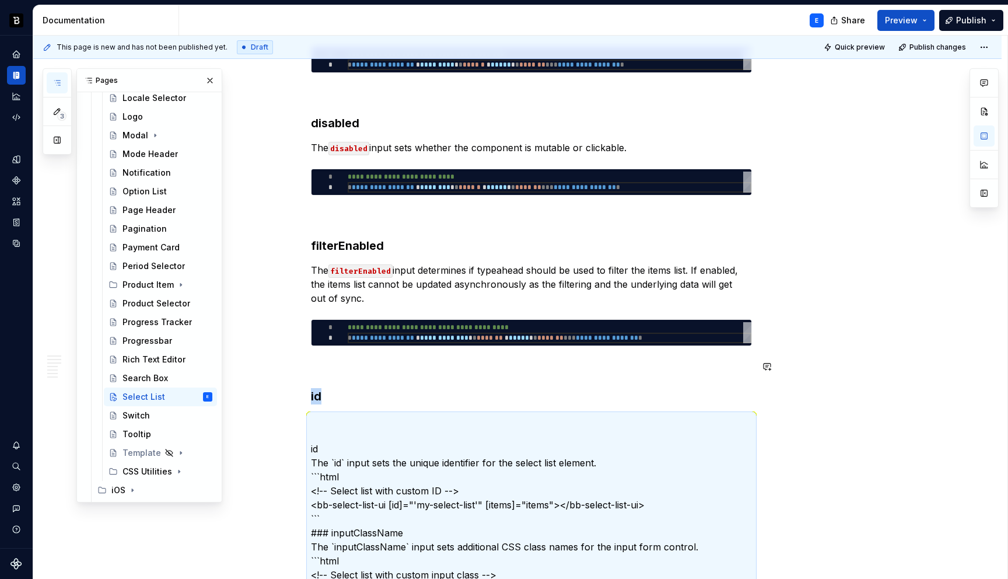
scroll to position [1633, 0]
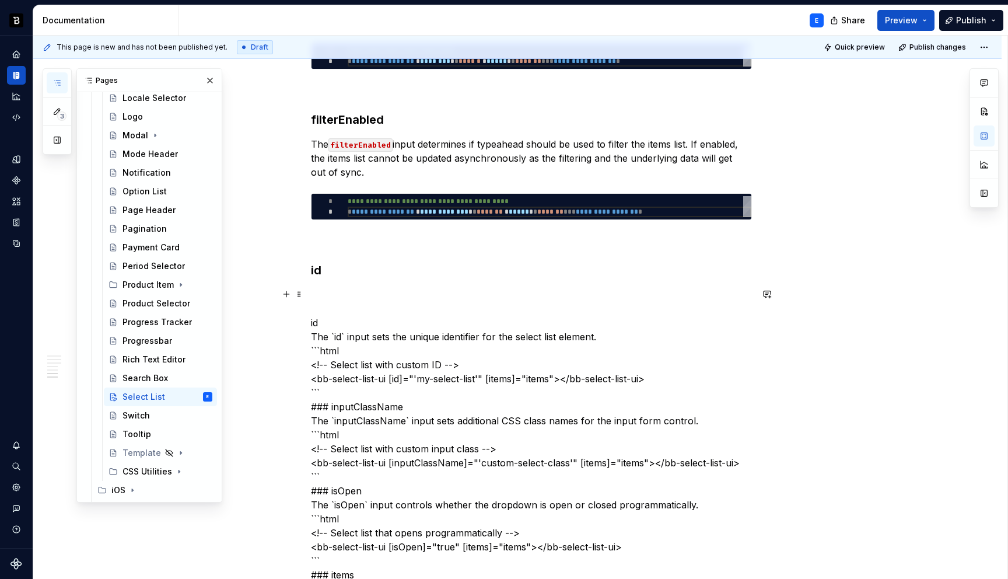
scroll to position [1418, 0]
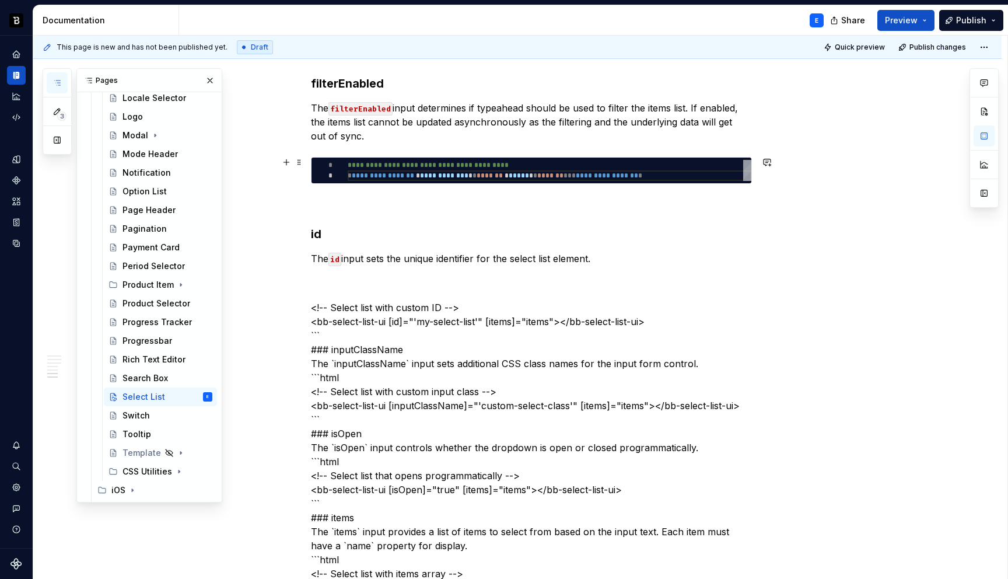
click at [312, 160] on div "**********" at bounding box center [531, 170] width 441 height 27
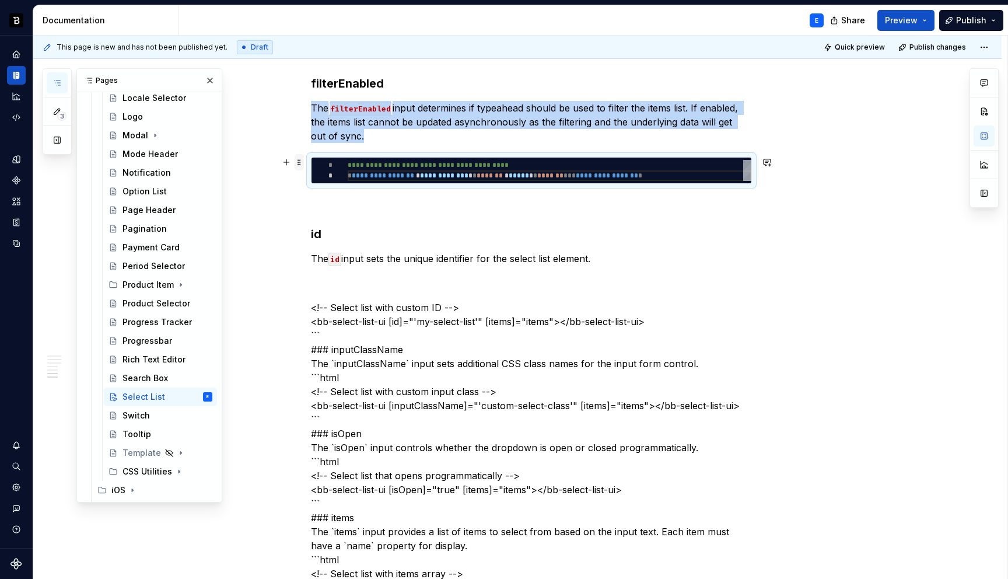
click at [304, 161] on span at bounding box center [299, 162] width 9 height 16
copy p "The filterEnabled input determines if typeahead should be used to filter the it…"
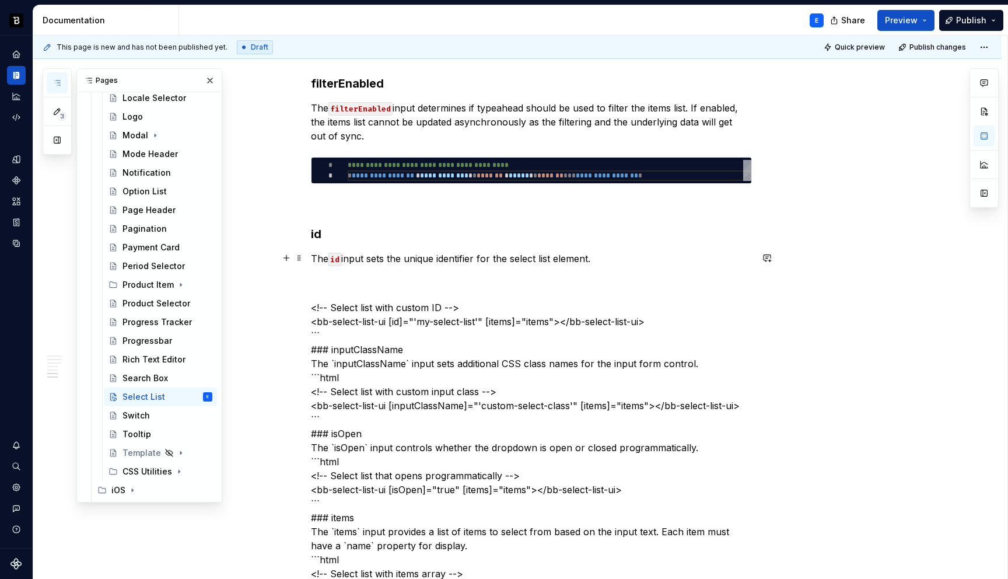
click at [609, 256] on p "The id input sets the unique identifier for the select list element." at bounding box center [531, 258] width 441 height 14
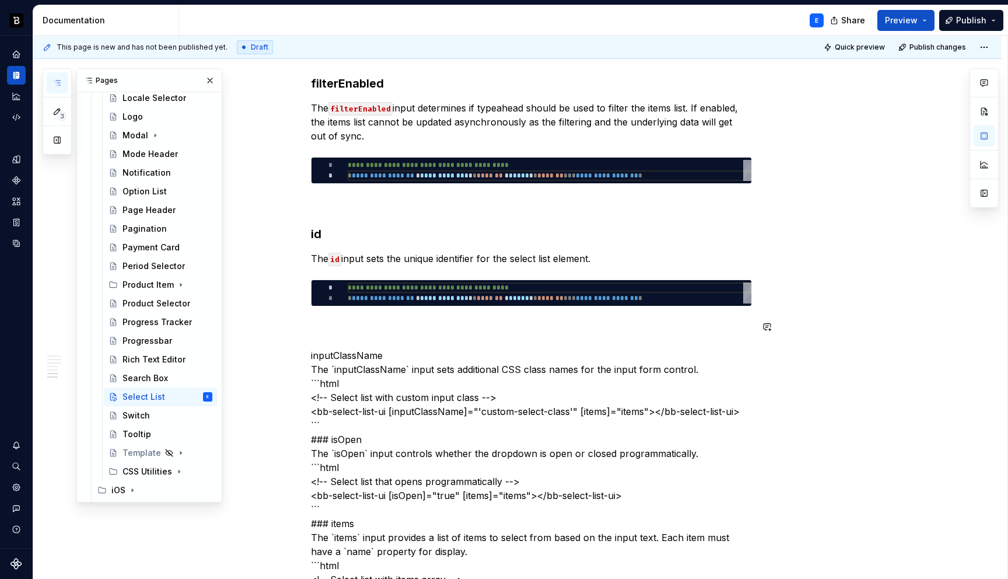
type textarea "*"
type textarea "**********"
click at [444, 297] on div "**********" at bounding box center [550, 292] width 404 height 21
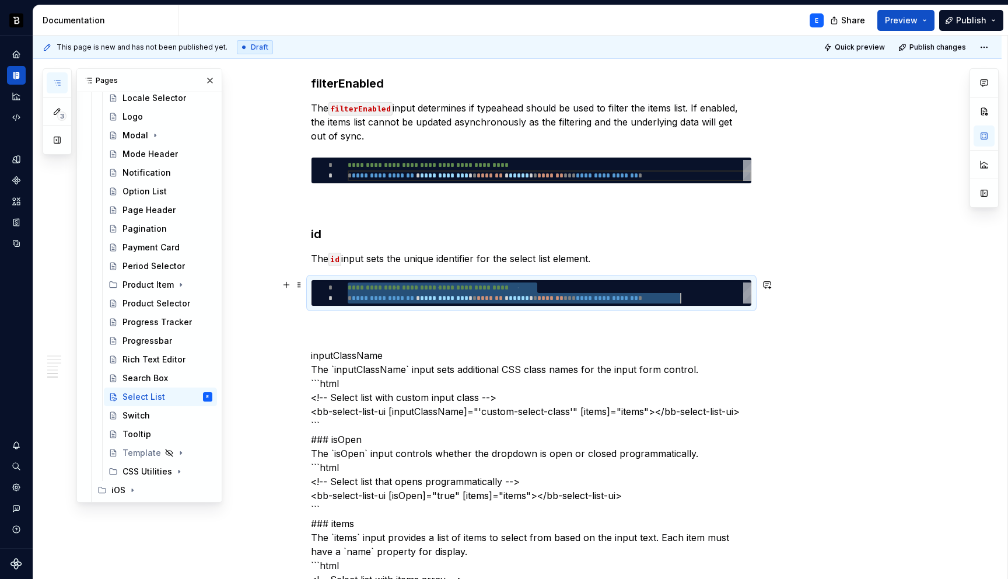
type textarea "*"
type textarea "**********"
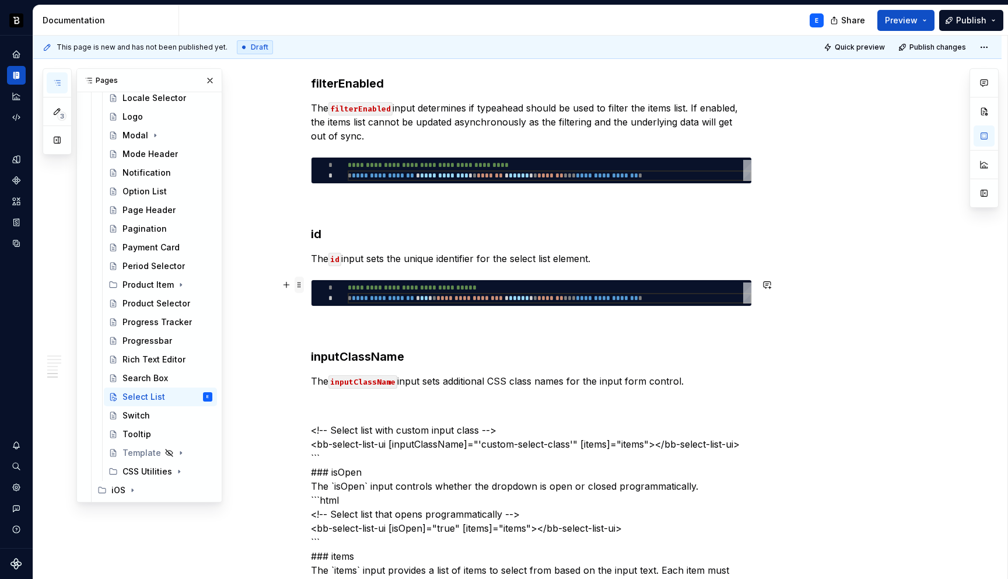
click at [302, 286] on span at bounding box center [299, 284] width 9 height 16
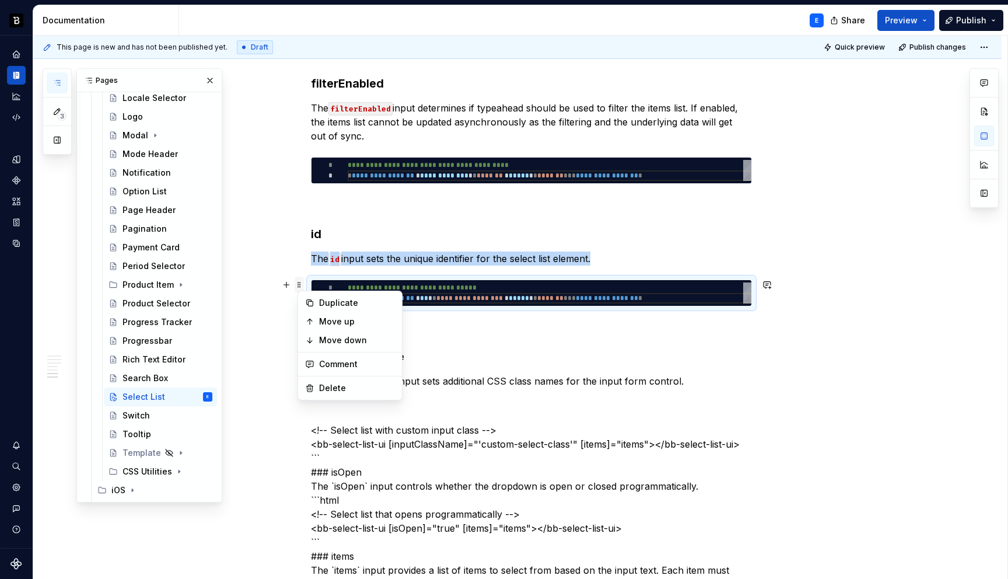
click at [302, 286] on span at bounding box center [299, 284] width 9 height 16
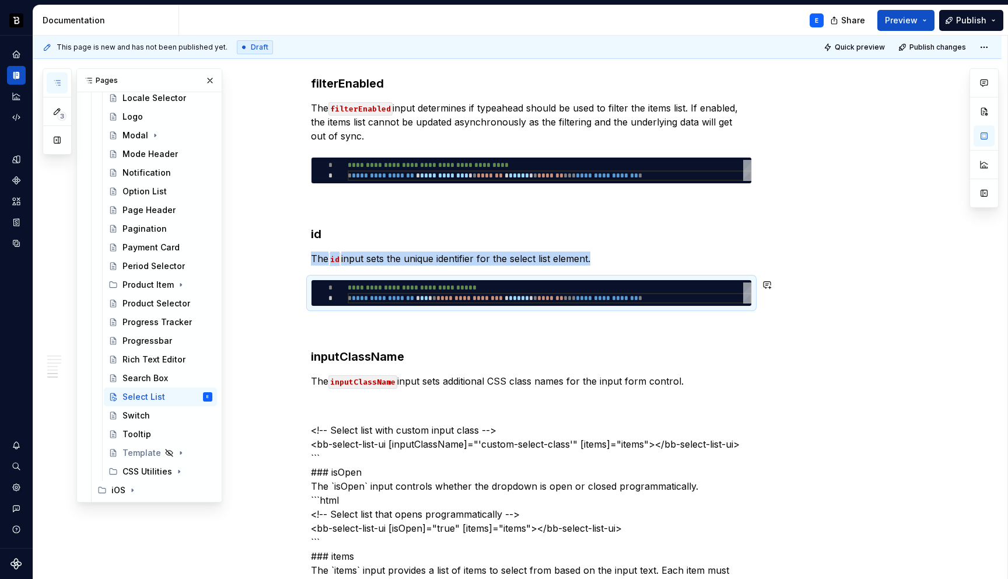
copy p "The id input sets the unique identifier for the select list element."
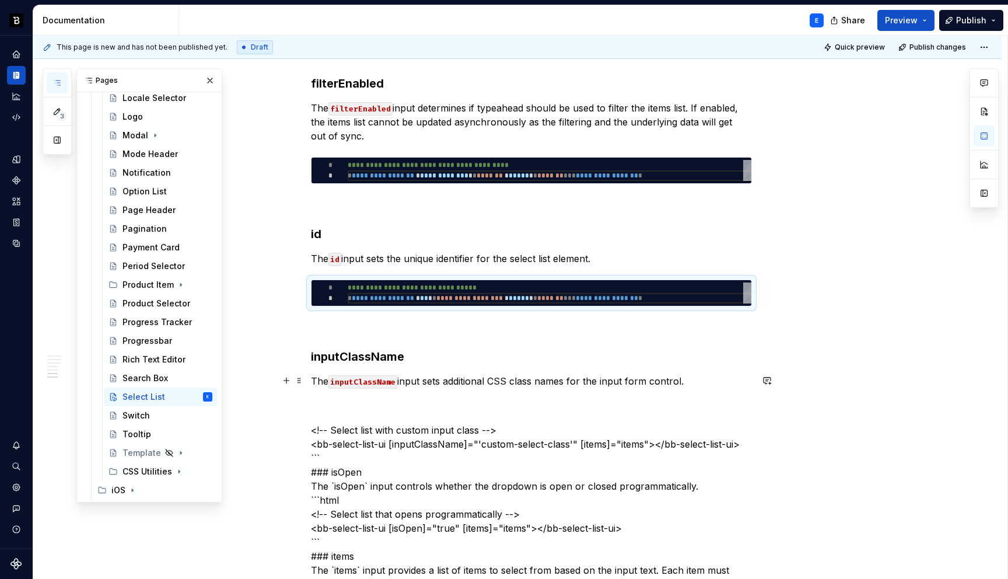
click at [520, 381] on p "The inputClassName input sets additional CSS class names for the input form con…" at bounding box center [531, 381] width 441 height 14
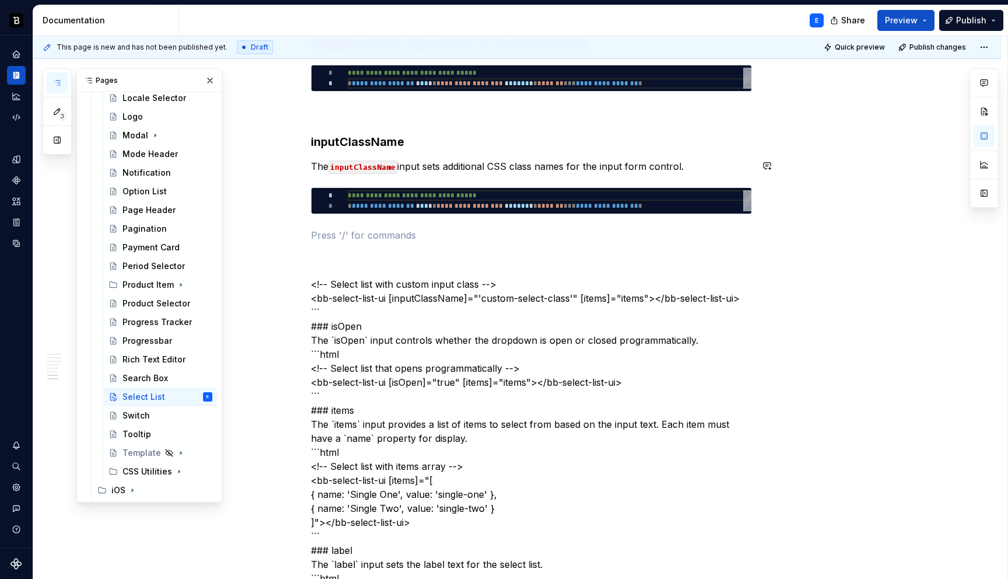
scroll to position [1641, 0]
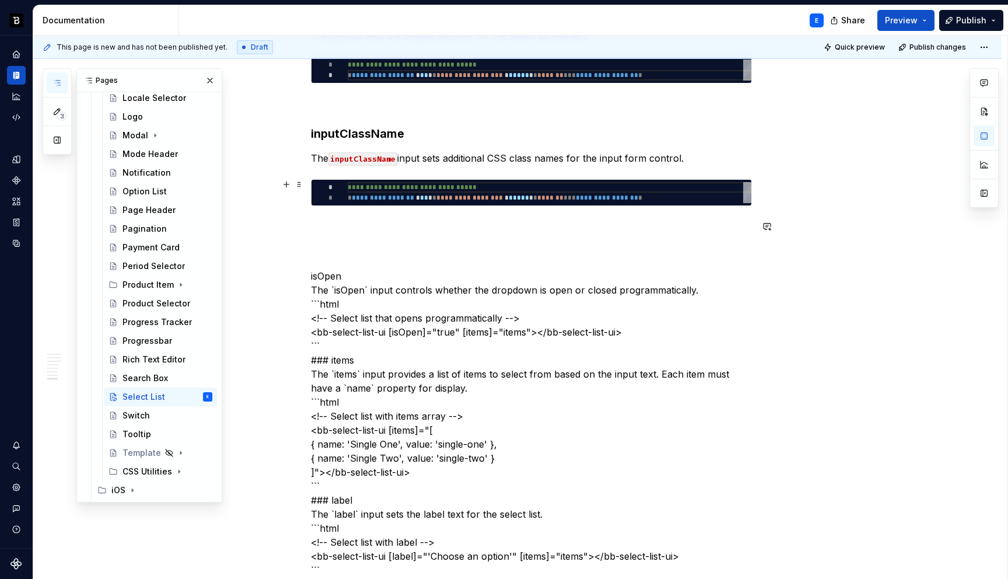
type textarea "*"
type textarea "**********"
click at [458, 184] on div "**********" at bounding box center [550, 192] width 404 height 21
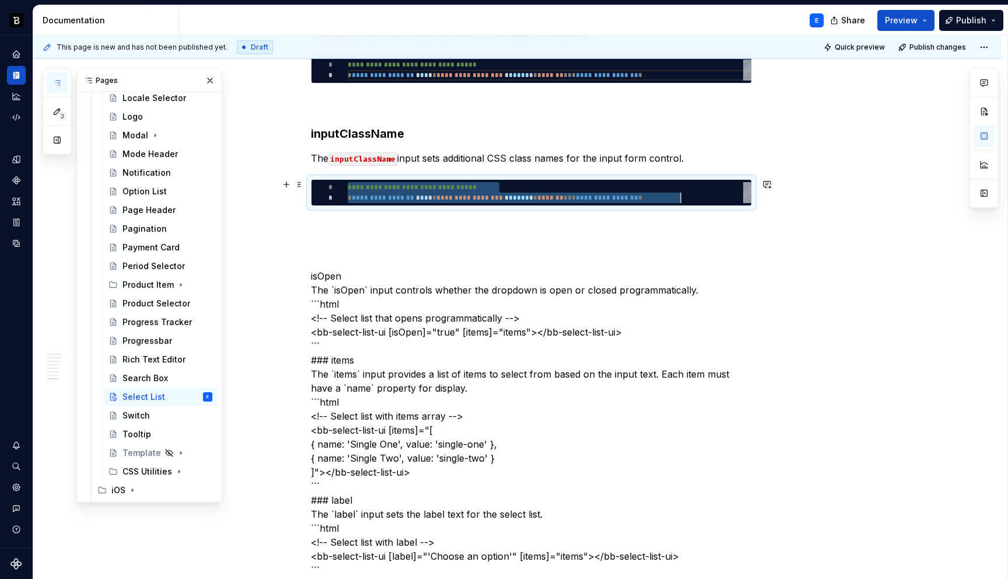
type textarea "*"
type textarea "**********"
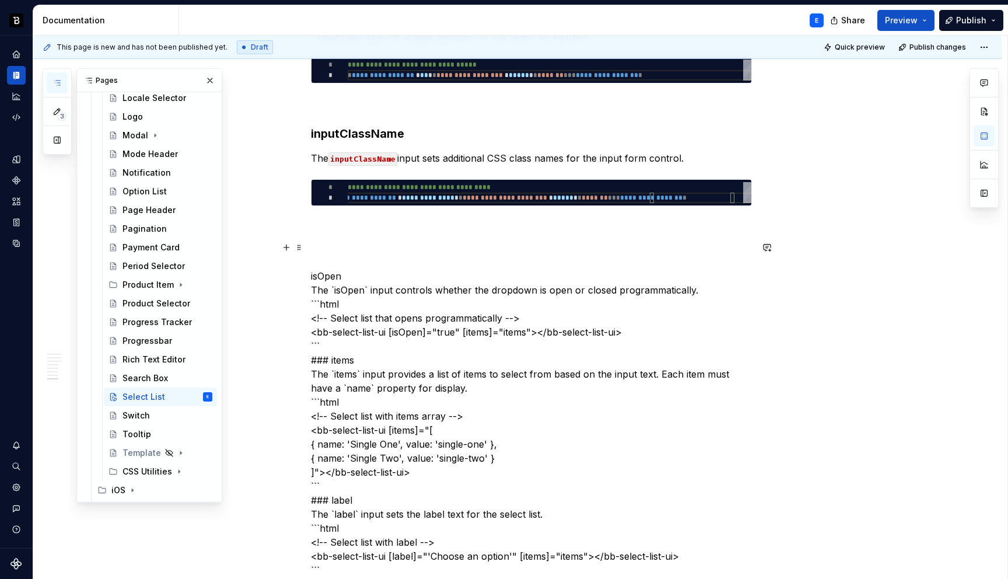
click at [381, 213] on div "**********" at bounding box center [531, 186] width 441 height 3131
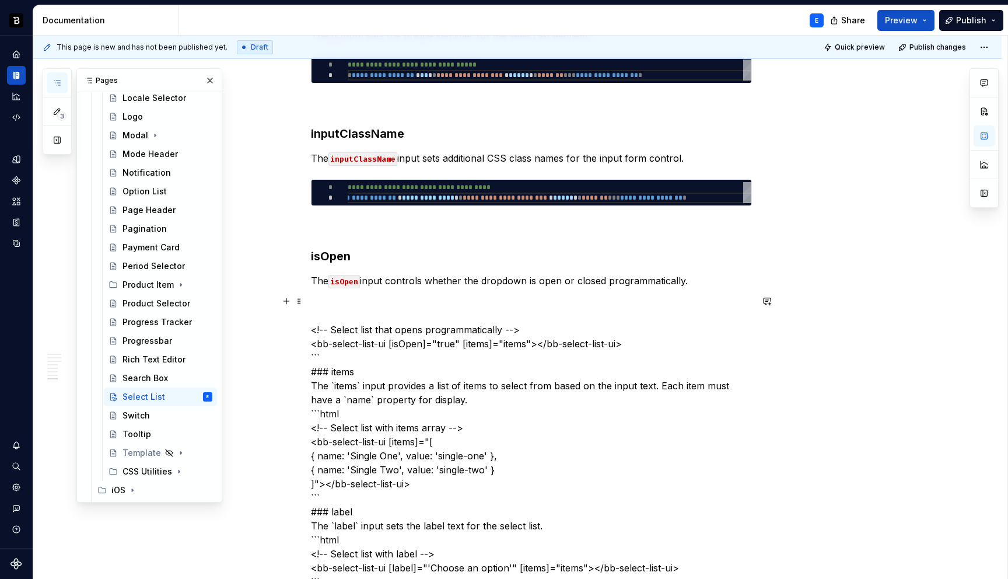
click at [303, 183] on span at bounding box center [299, 184] width 9 height 16
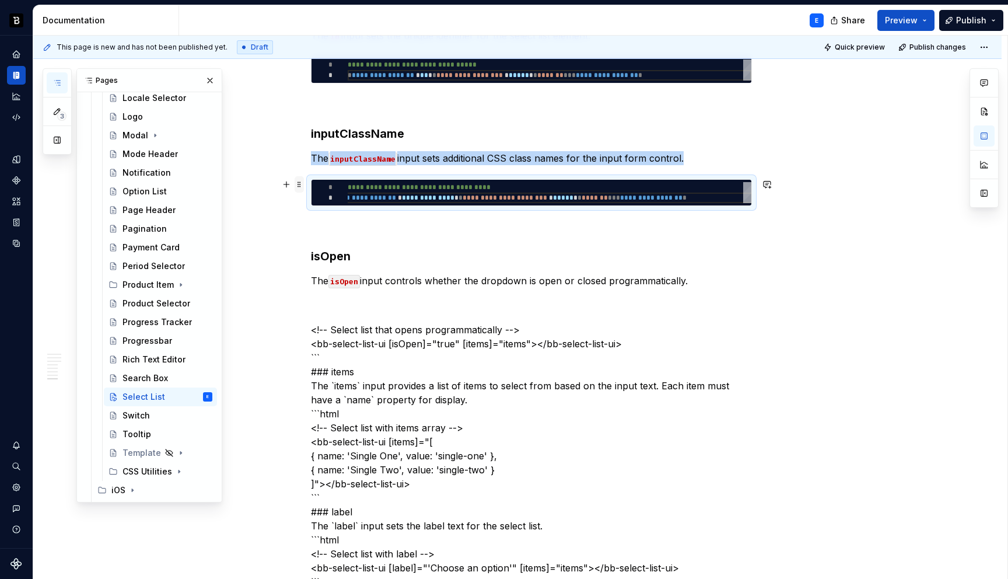
click at [303, 183] on span at bounding box center [299, 184] width 9 height 16
copy p "The inputClassName input sets additional CSS class names for the input form con…"
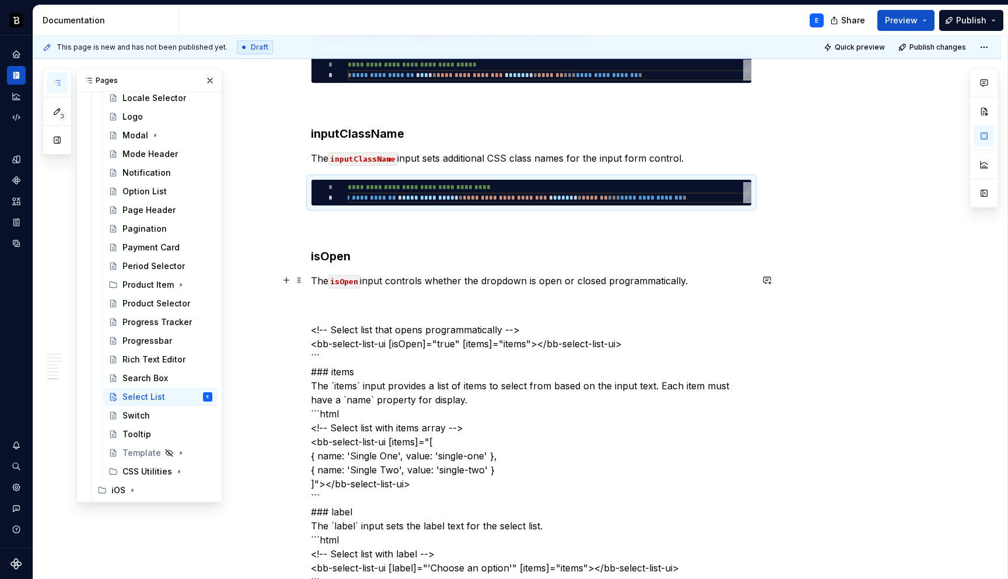
click at [428, 279] on p "The isOpen input controls whether the dropdown is open or closed programmatical…" at bounding box center [531, 281] width 441 height 14
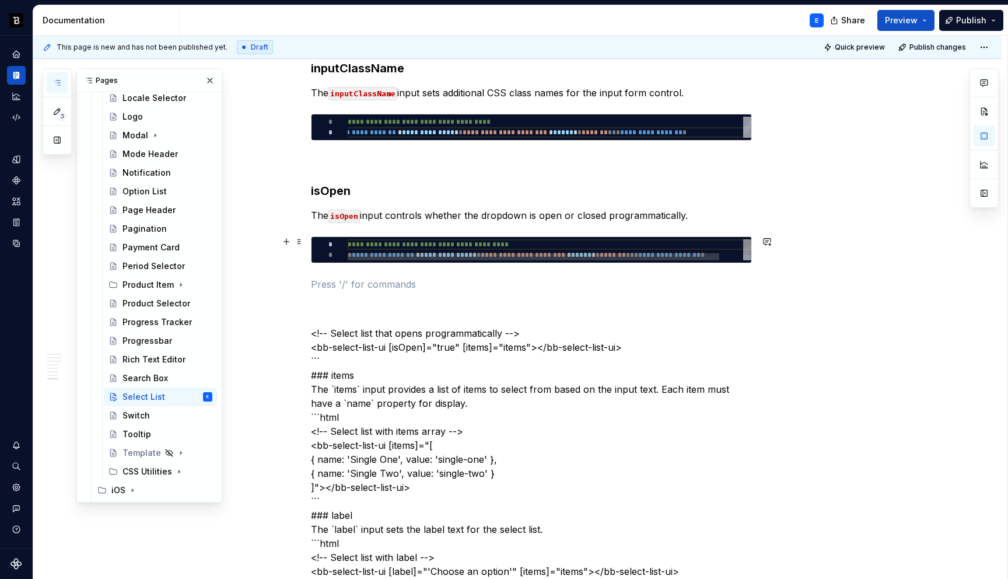
scroll to position [1765, 0]
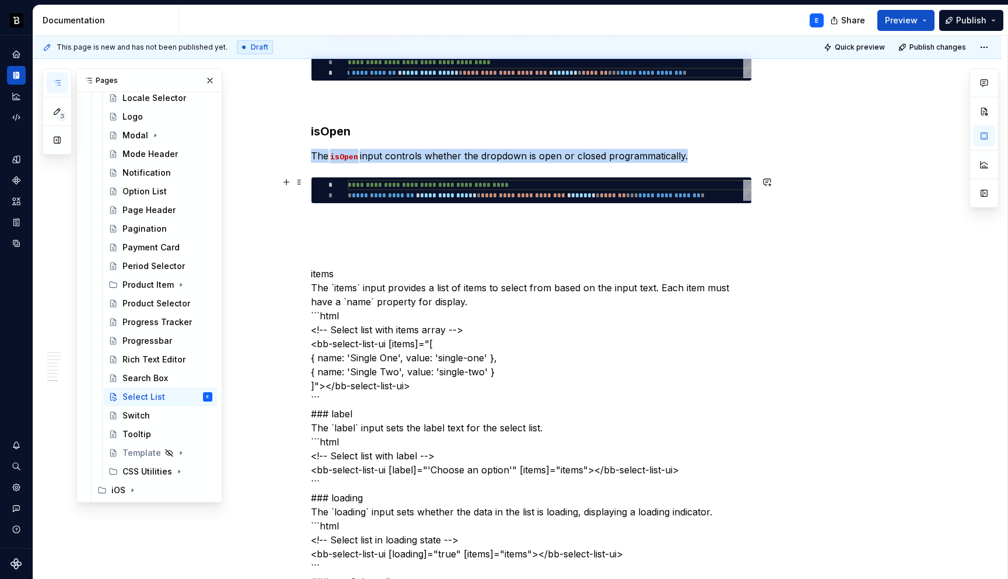
click at [386, 194] on div at bounding box center [534, 197] width 372 height 7
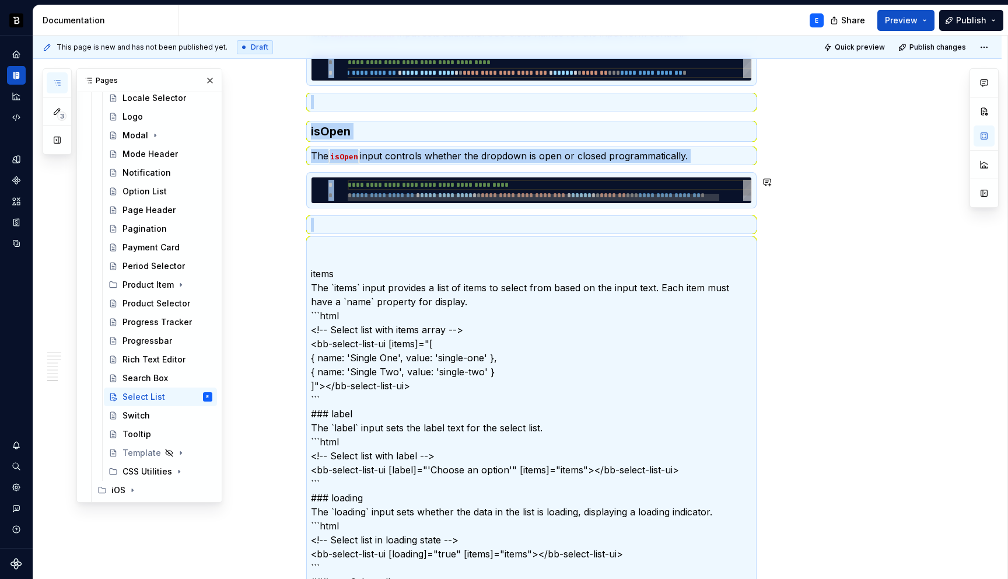
type textarea "*"
type textarea "**********"
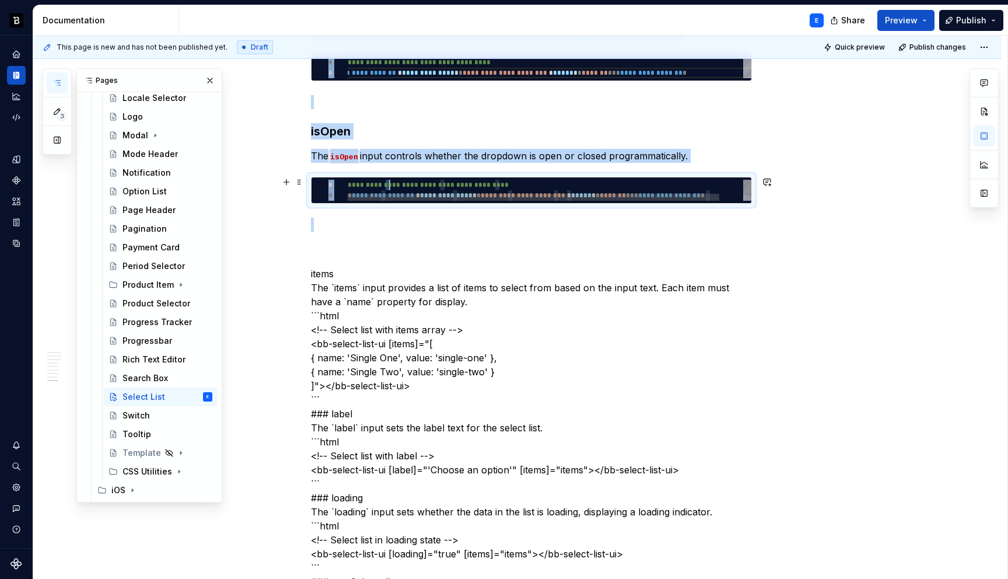
click at [390, 187] on div "**********" at bounding box center [562, 194] width 429 height 28
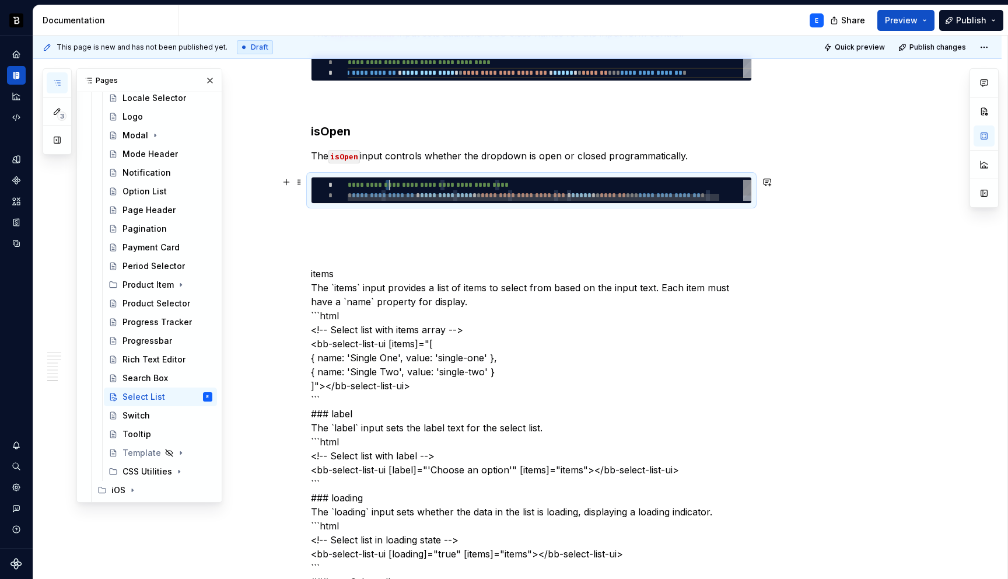
scroll to position [0, 42]
type textarea "*"
type textarea "**********"
click at [422, 216] on div "**********" at bounding box center [531, 81] width 441 height 3170
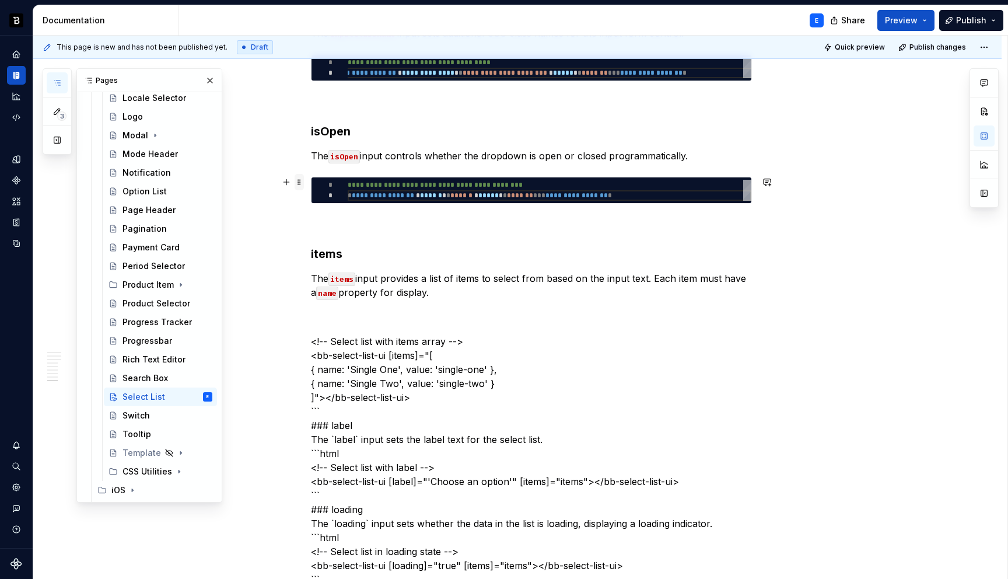
click at [304, 181] on span at bounding box center [299, 182] width 9 height 16
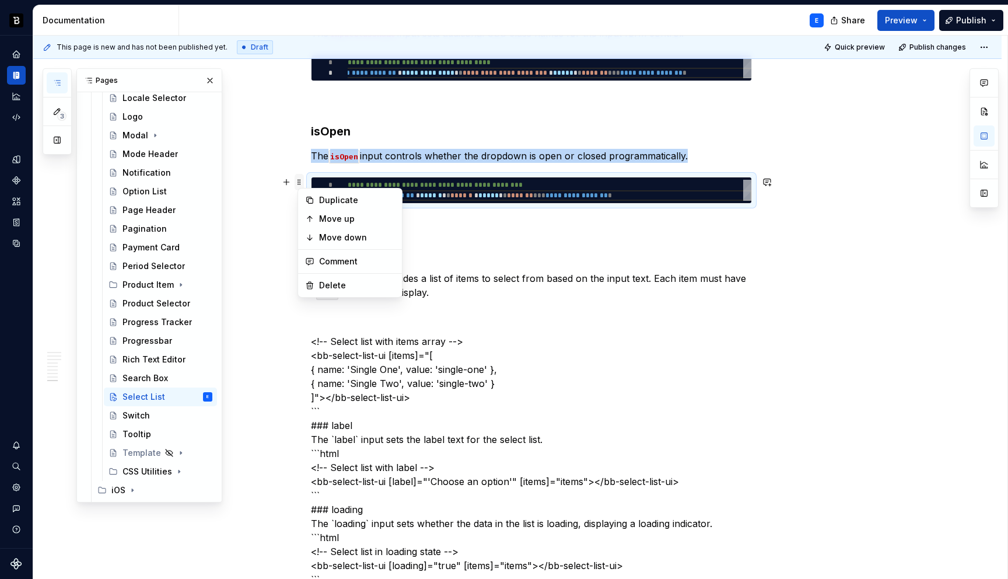
click at [304, 181] on span at bounding box center [299, 182] width 9 height 16
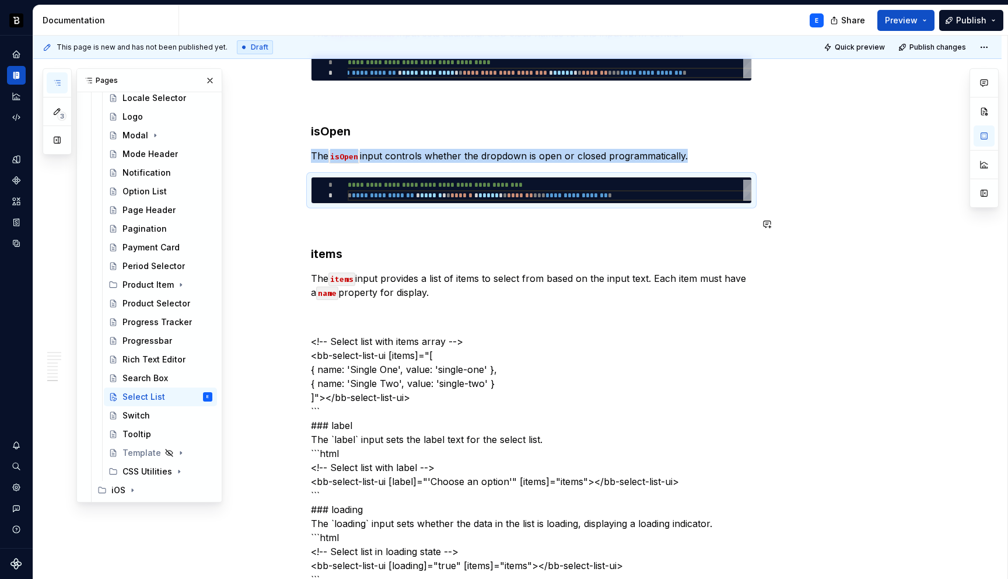
copy p "The isOpen input controls whether the dropdown is open or closed programmatical…"
click at [461, 293] on p "The items input provides a list of items to select from based on the input text…" at bounding box center [531, 285] width 441 height 28
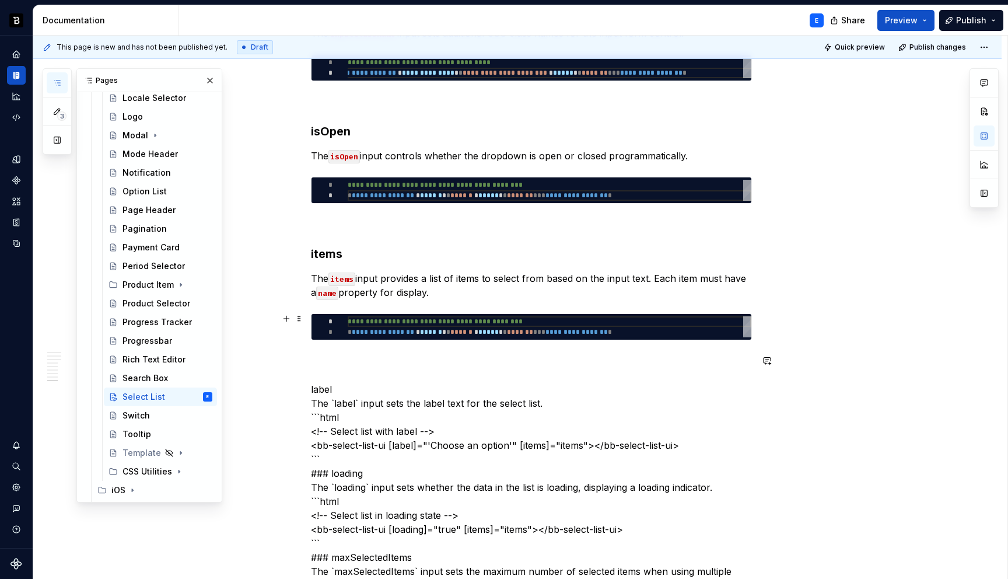
type textarea "*"
type textarea "**********"
click at [430, 324] on div "**********" at bounding box center [550, 326] width 404 height 21
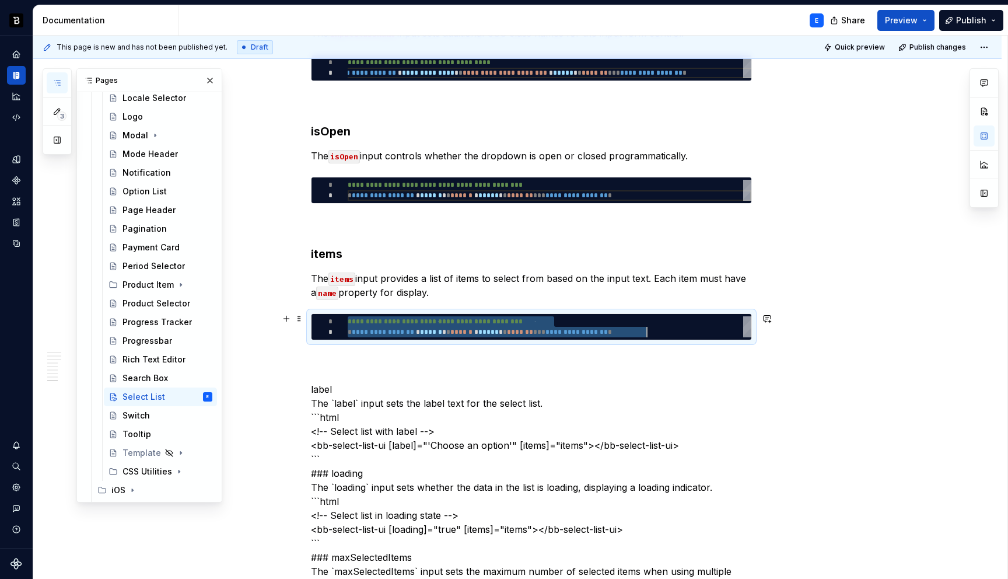
type textarea "*"
type textarea "**********"
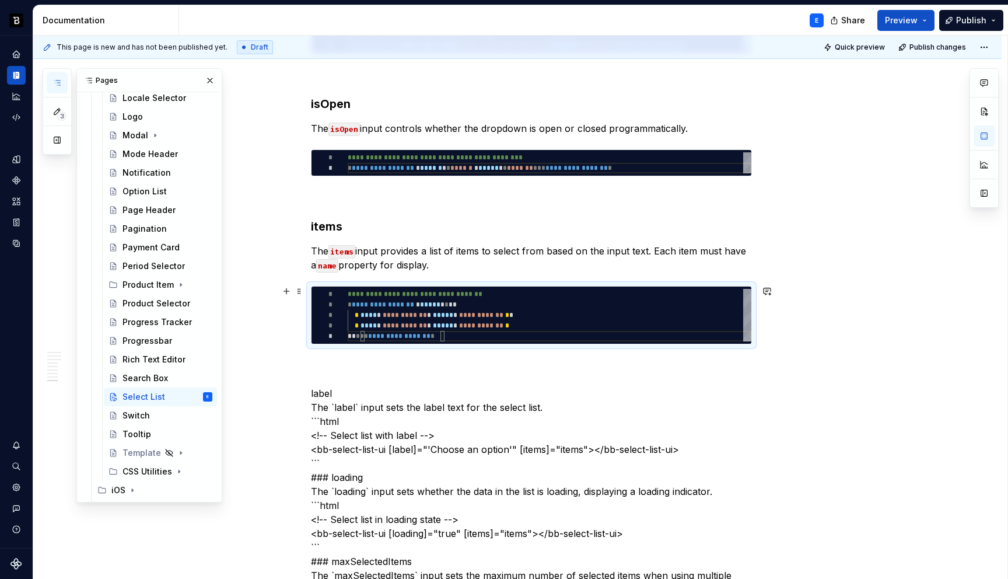
scroll to position [1809, 0]
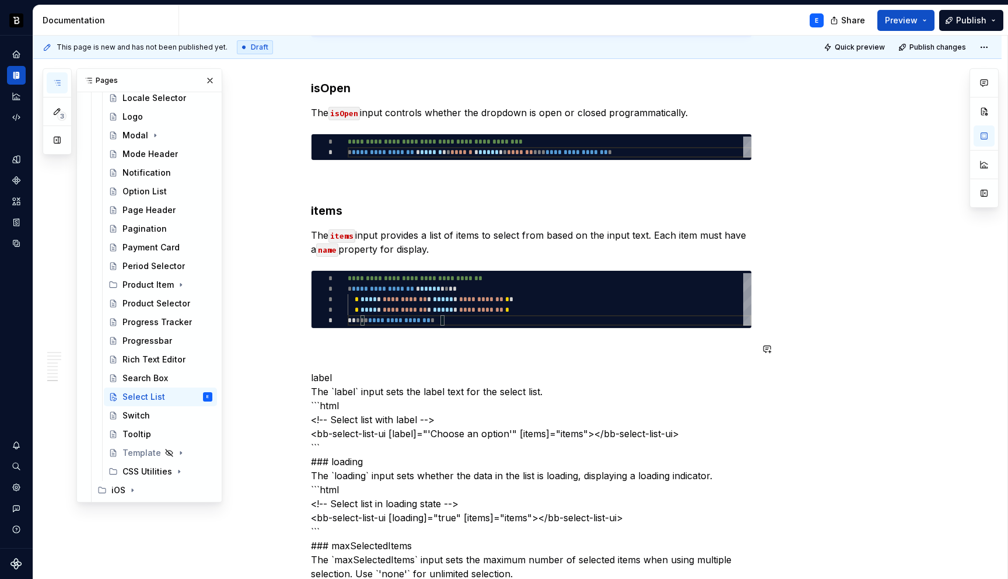
click at [381, 337] on div "**********" at bounding box center [531, 41] width 441 height 3177
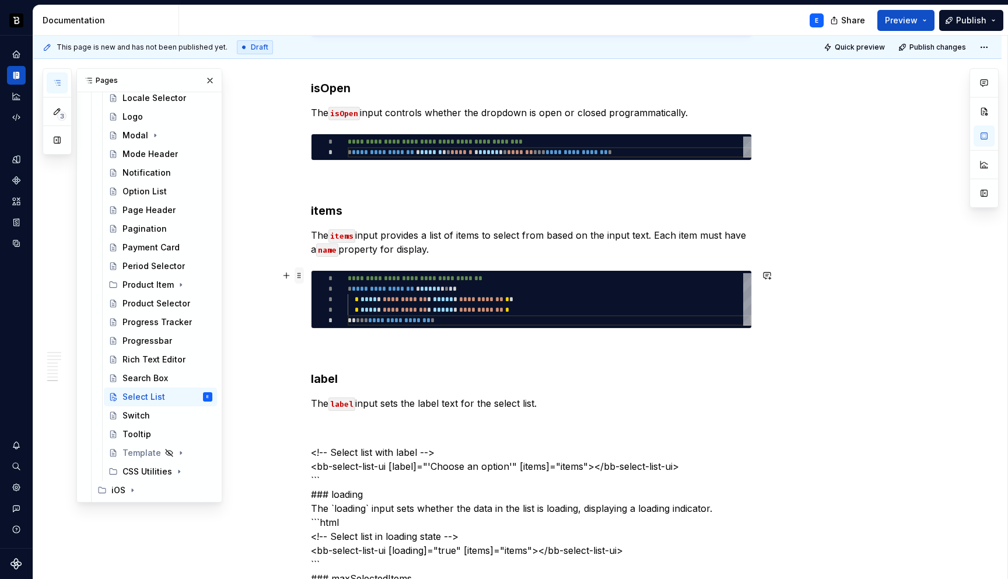
click at [302, 276] on span at bounding box center [299, 275] width 9 height 16
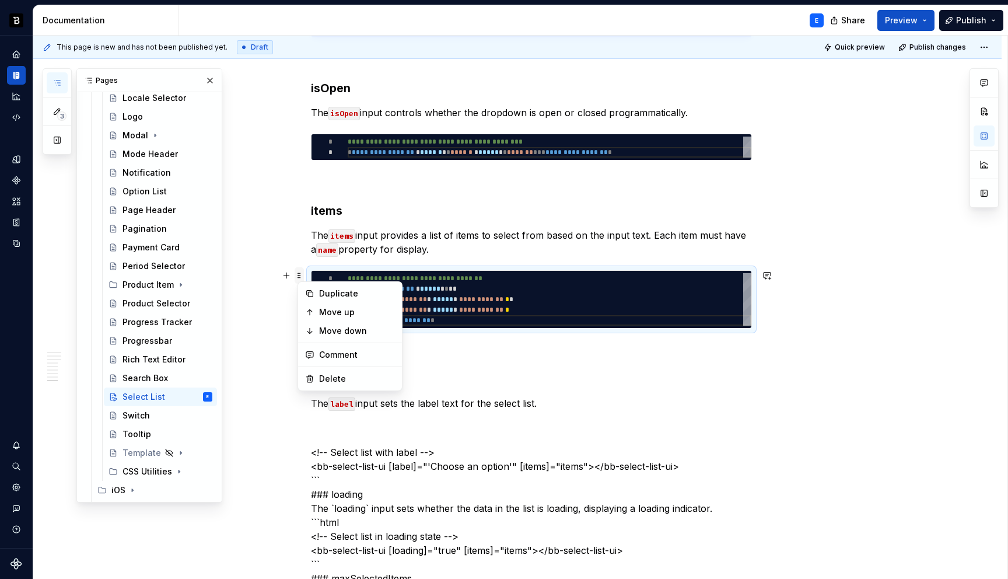
click at [302, 276] on span at bounding box center [299, 275] width 9 height 16
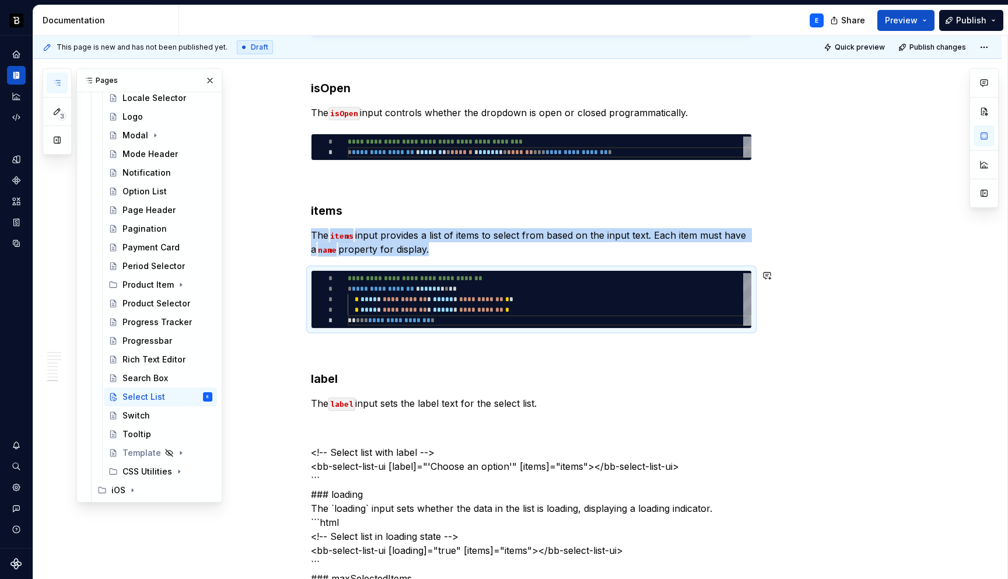
copy p "The items input provides a list of items to select from based on the input text…"
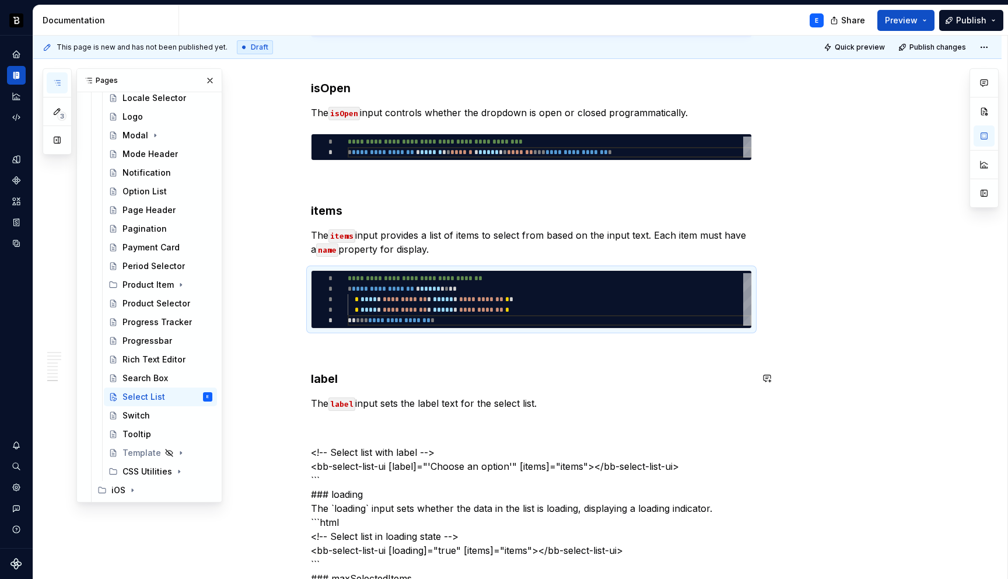
click at [549, 397] on p "The label input sets the label text for the select list." at bounding box center [531, 403] width 441 height 14
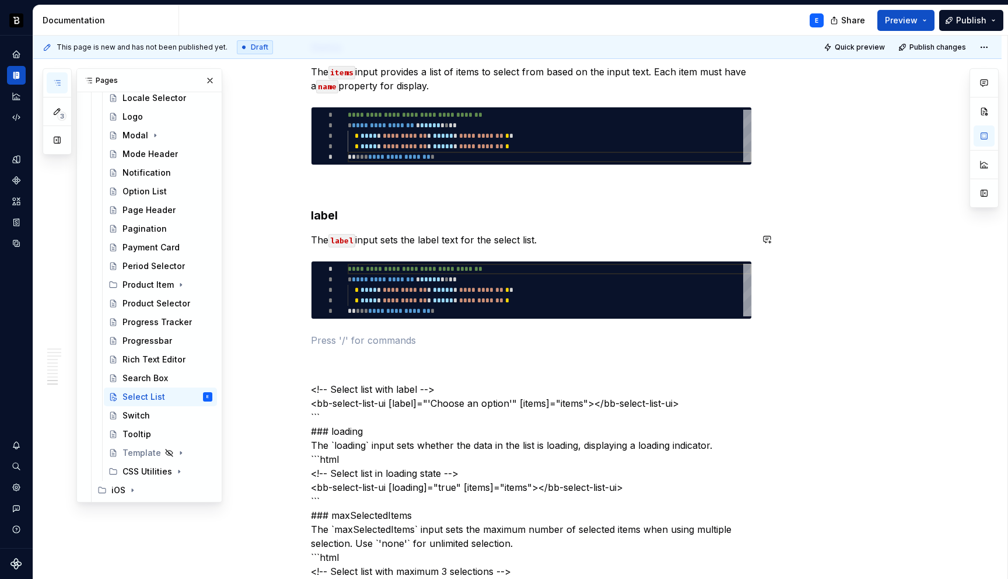
scroll to position [1981, 0]
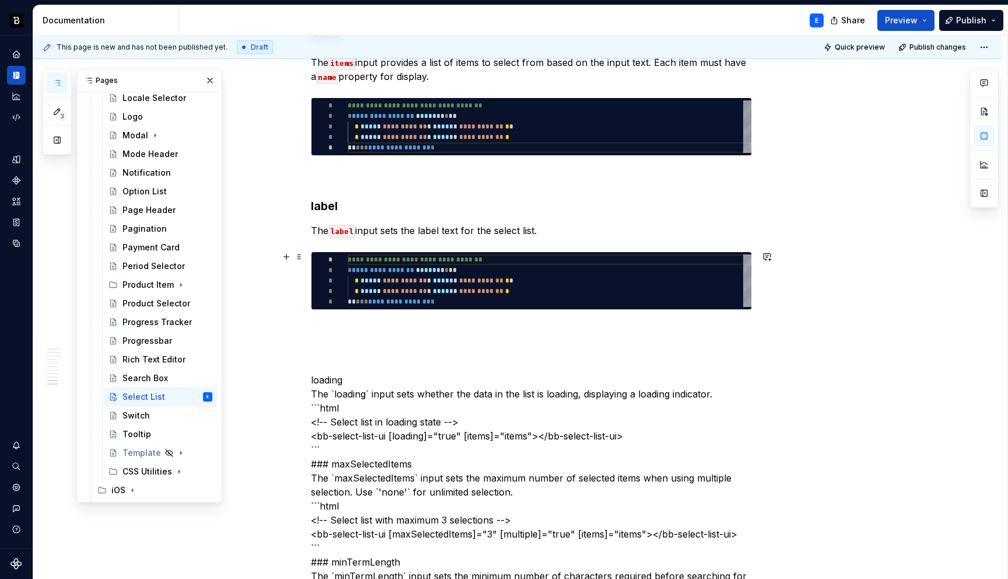
click at [427, 274] on div "**********" at bounding box center [550, 280] width 404 height 52
type textarea "*"
type textarea "**********"
type textarea "*"
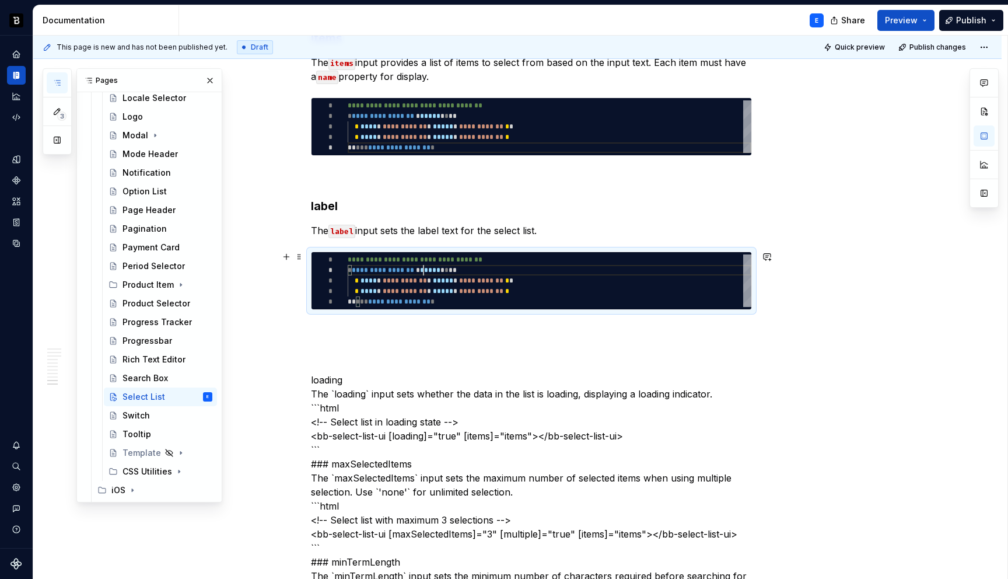
type textarea "**********"
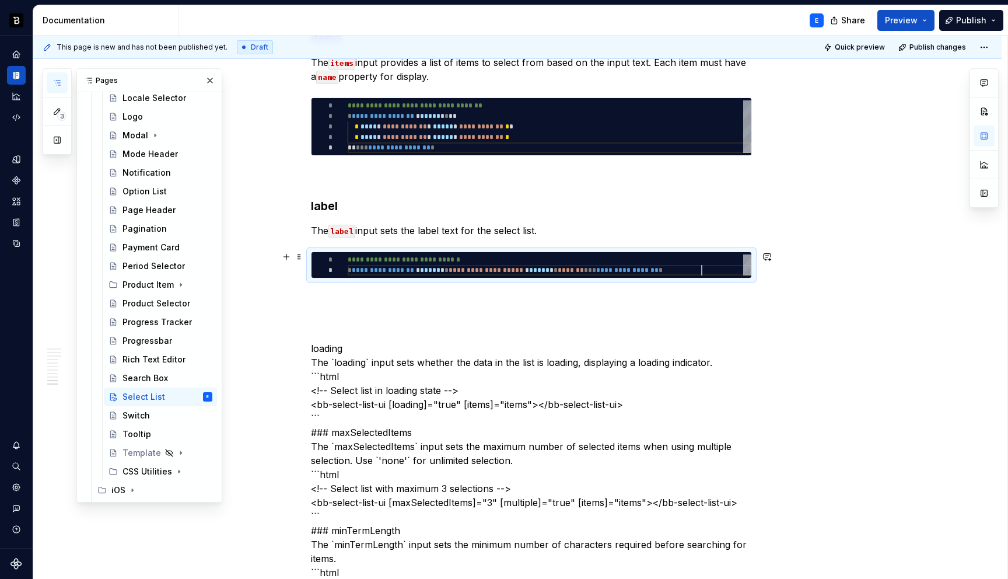
scroll to position [10, 353]
click at [423, 293] on p at bounding box center [531, 299] width 441 height 14
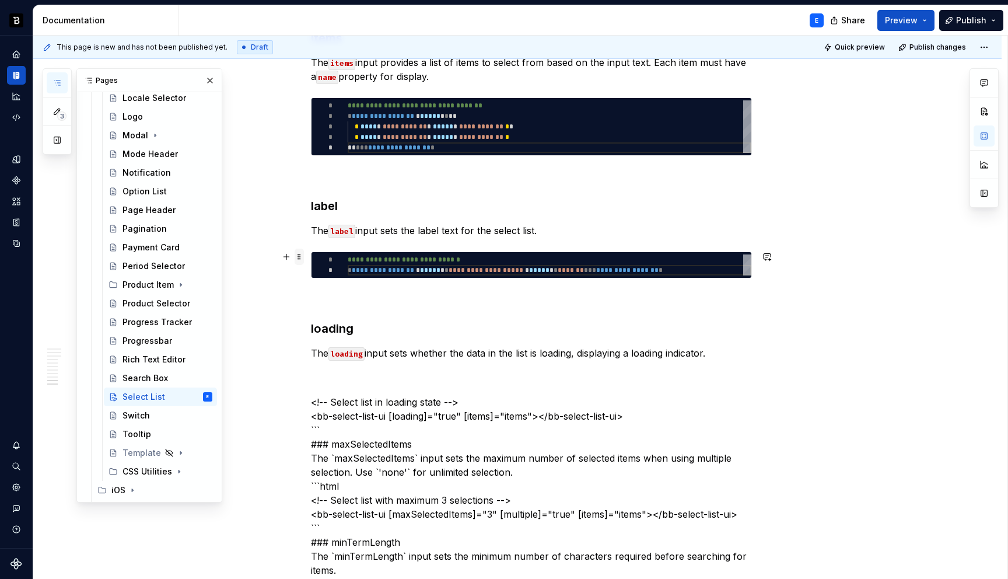
click at [302, 257] on span at bounding box center [299, 256] width 9 height 16
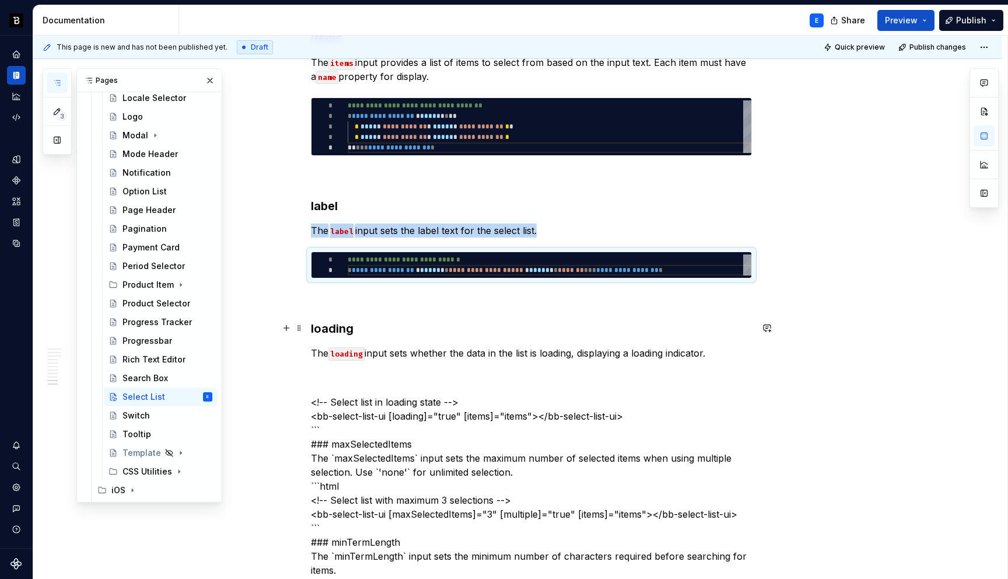
copy p "The label input sets the label text for the select list."
click at [471, 351] on p "The loading input sets whether the data in the list is loading, displaying a lo…" at bounding box center [531, 353] width 441 height 14
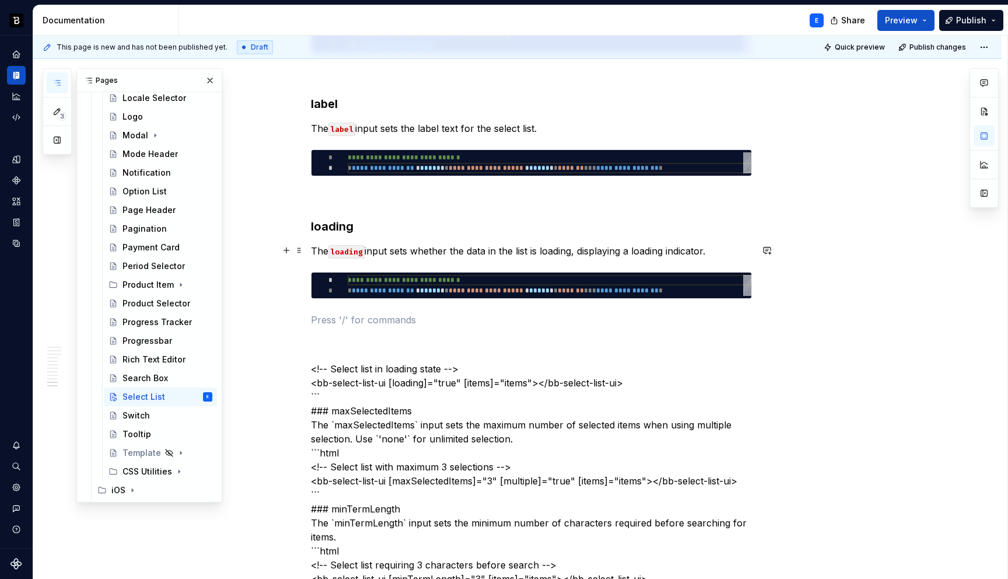
scroll to position [2184, 0]
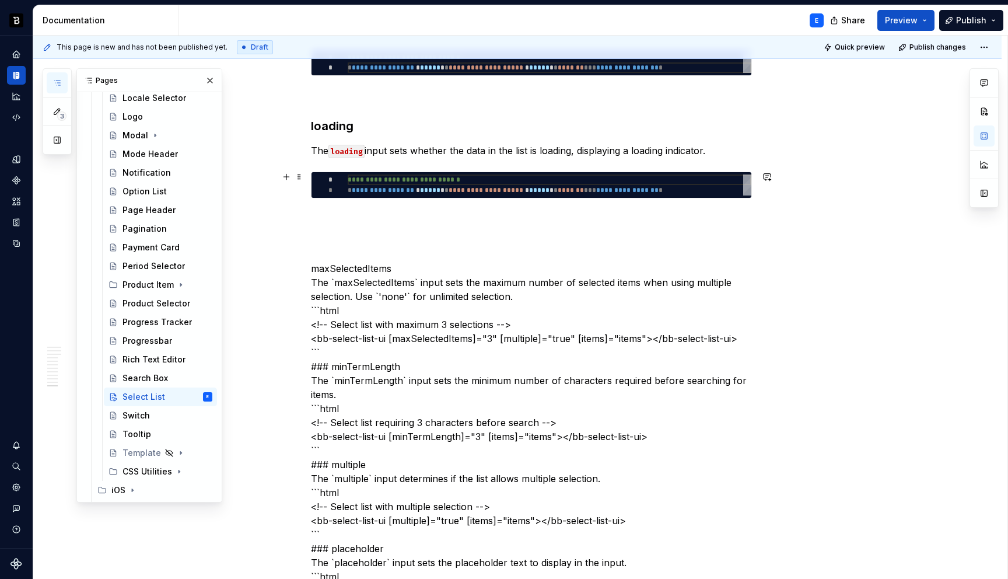
click at [395, 188] on div "**********" at bounding box center [550, 184] width 404 height 21
type textarea "*"
type textarea "**********"
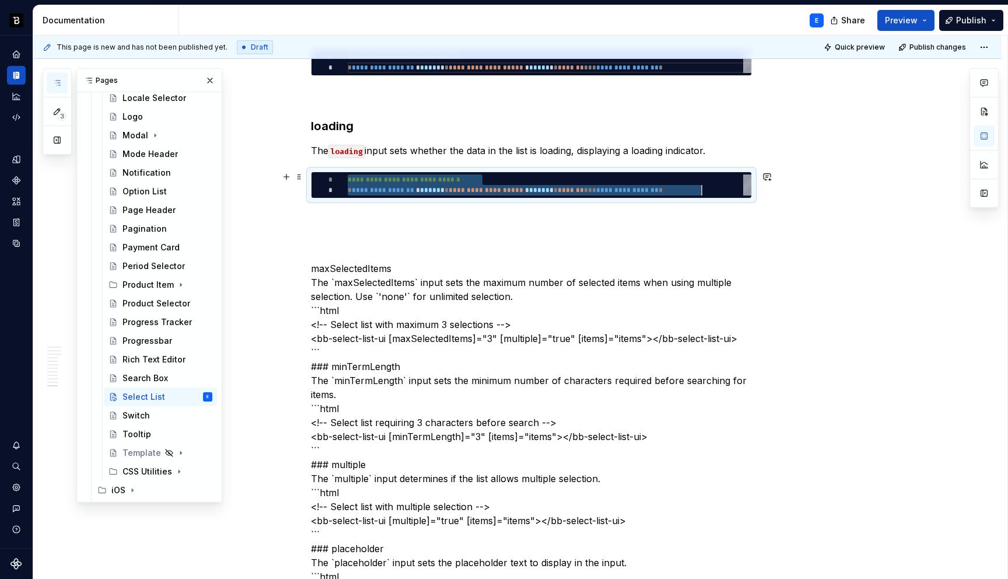
type textarea "*"
type textarea "**********"
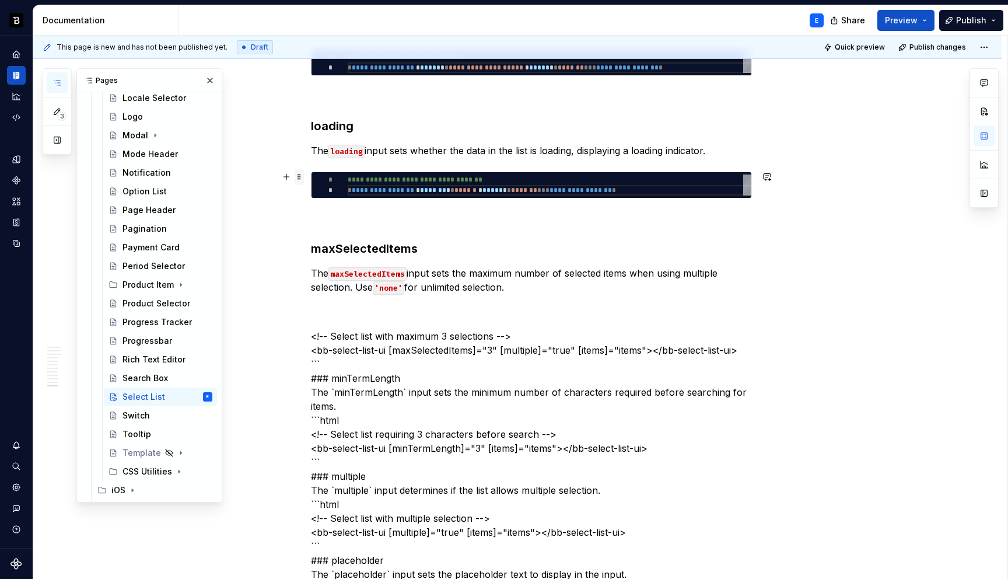
click at [303, 176] on span at bounding box center [299, 177] width 9 height 16
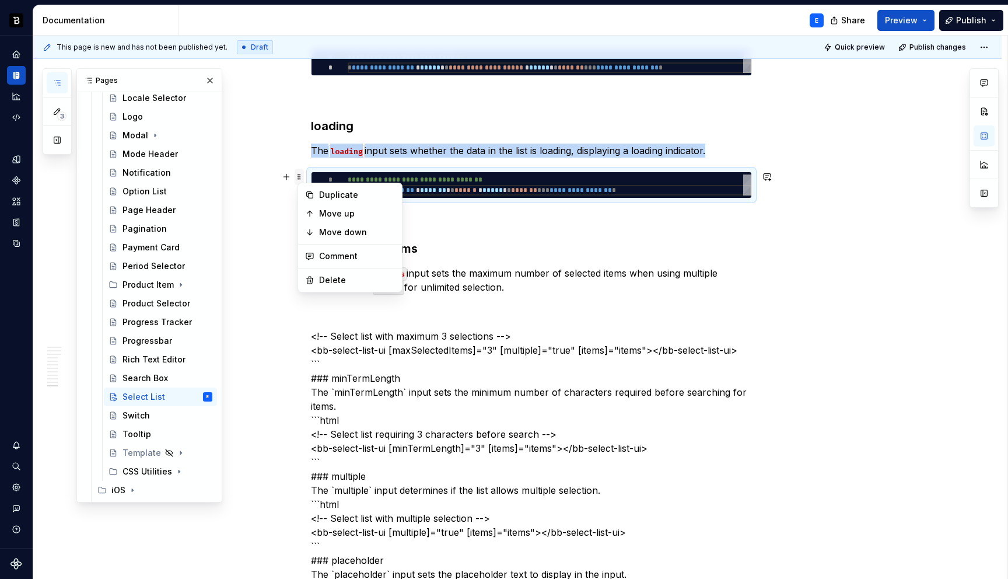
click at [303, 176] on span at bounding box center [299, 177] width 9 height 16
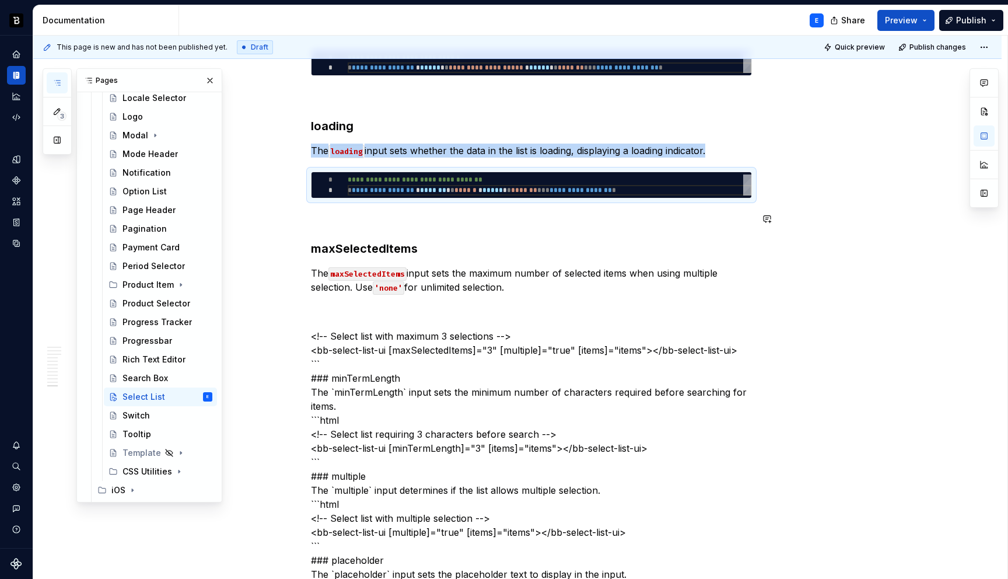
copy p "The loading input sets whether the data in the list is loading, displaying a lo…"
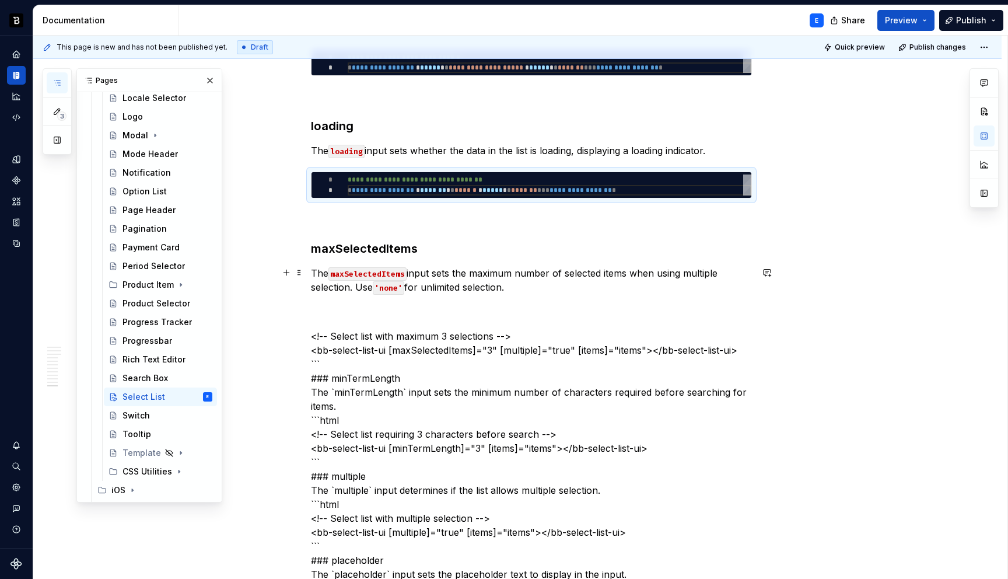
click at [516, 288] on p "The maxSelectedItems input sets the maximum number of selected items when using…" at bounding box center [531, 280] width 441 height 28
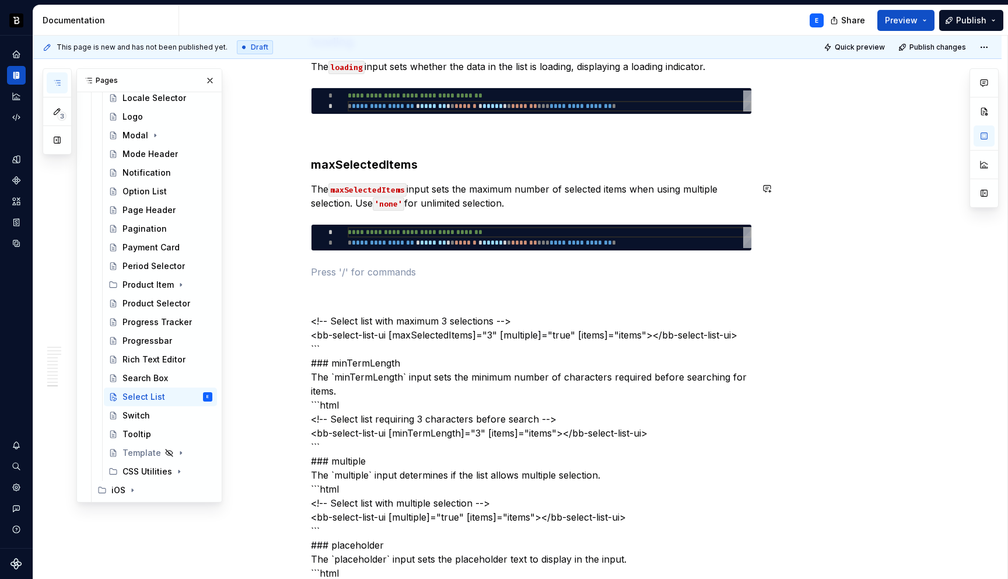
scroll to position [2339, 0]
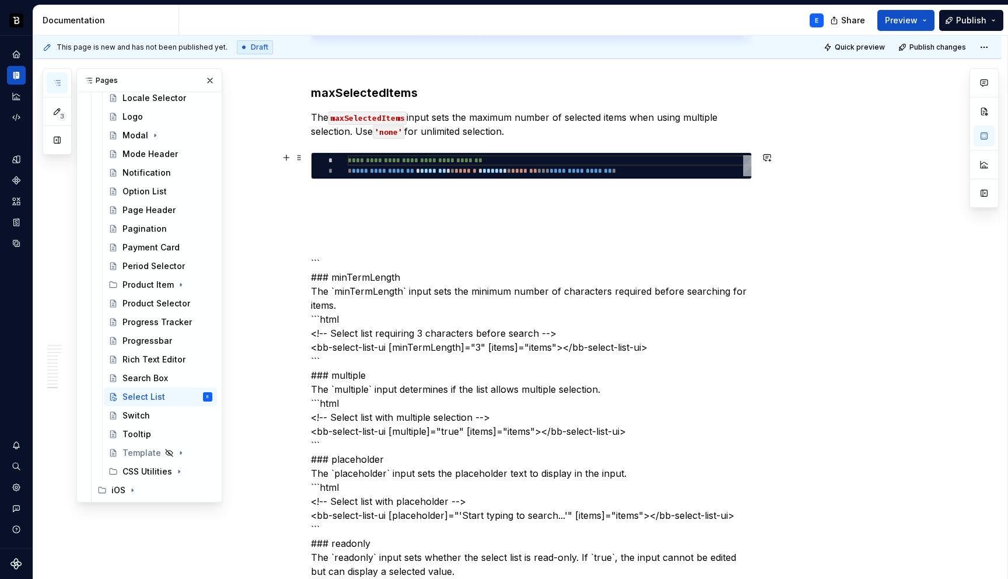
click at [414, 164] on div "**********" at bounding box center [550, 165] width 404 height 21
type textarea "*"
type textarea "**********"
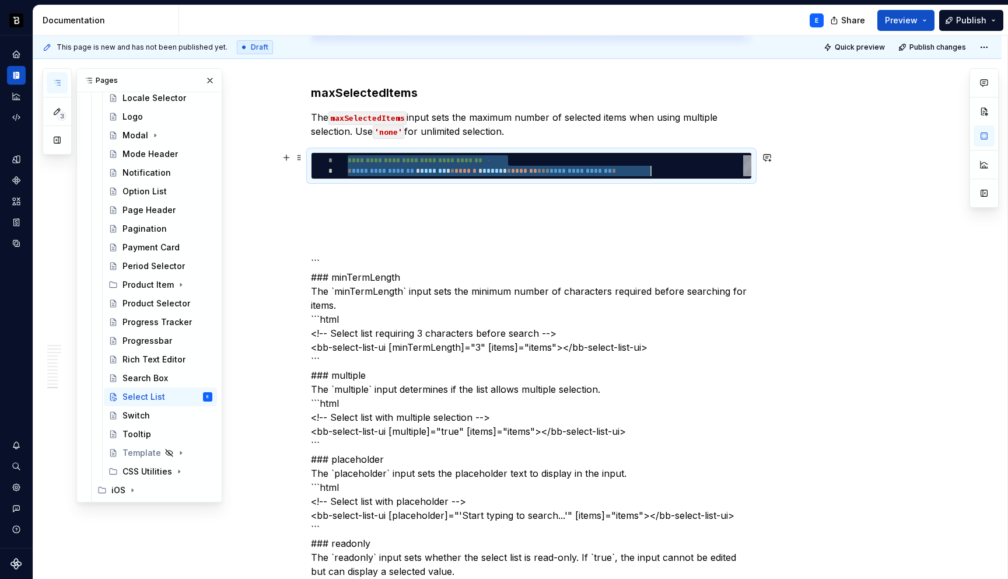
type textarea "*"
type textarea "**********"
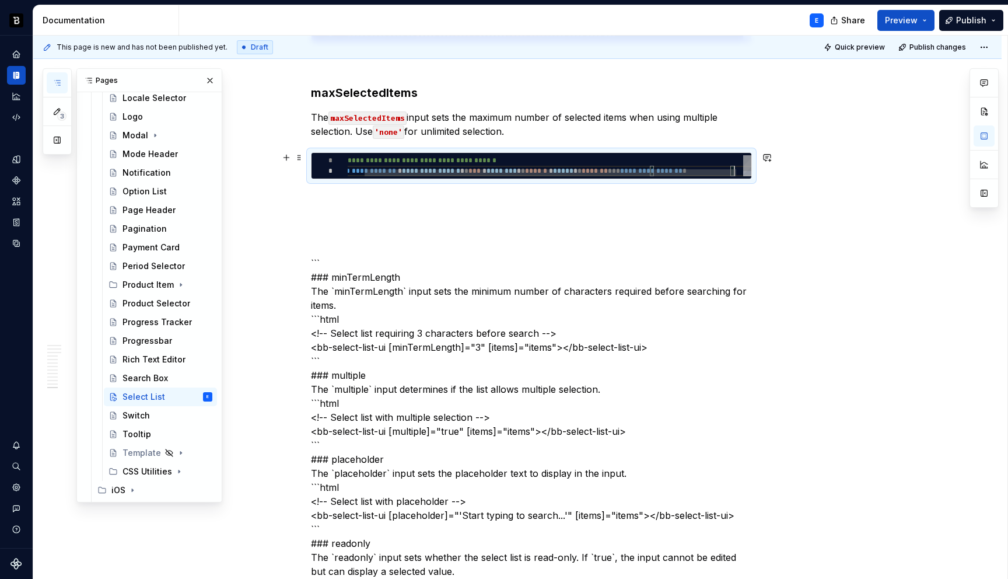
click at [434, 167] on div "**********" at bounding box center [544, 169] width 429 height 28
click at [409, 167] on div "**********" at bounding box center [544, 169] width 429 height 28
type textarea "*"
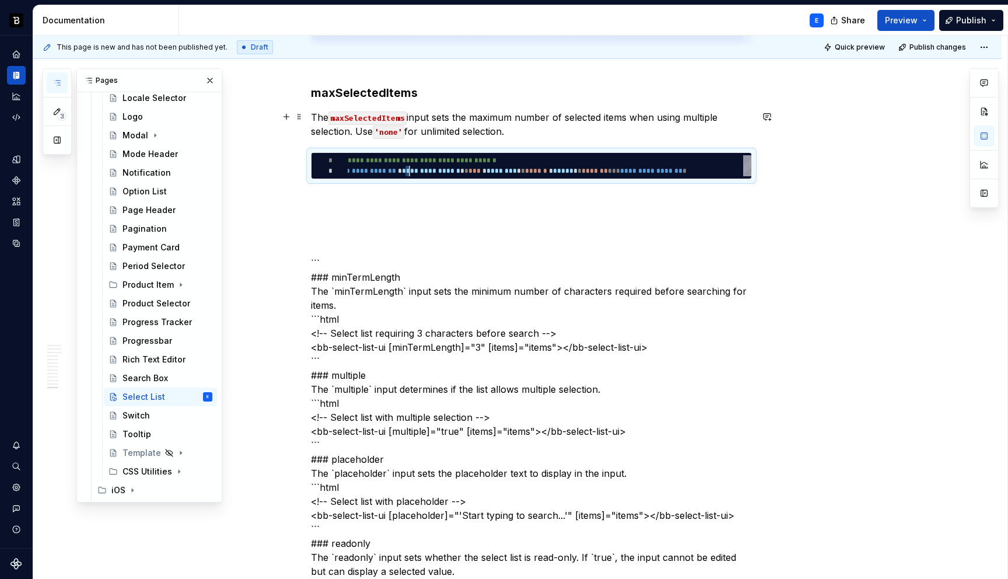
type textarea "**********"
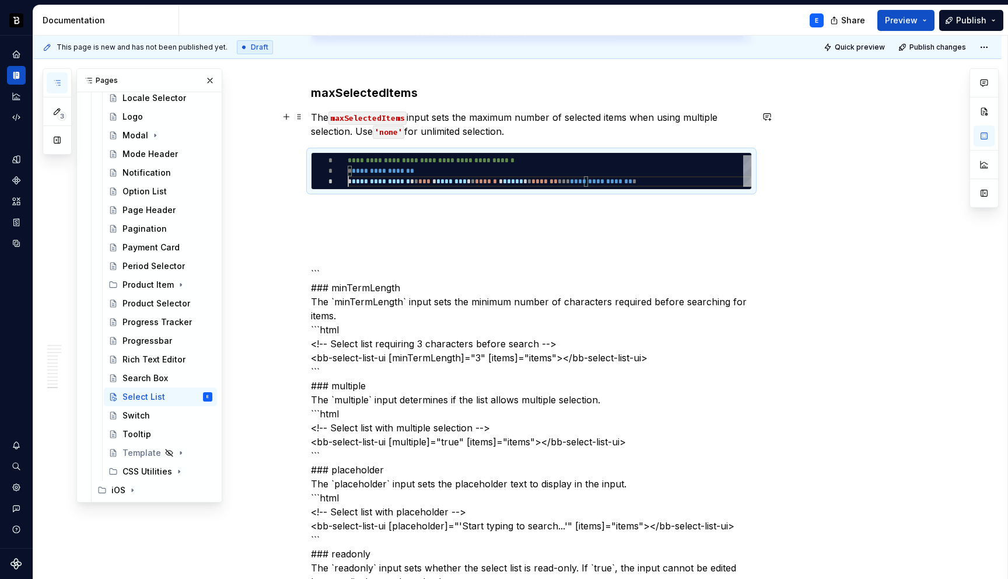
scroll to position [21, 0]
type textarea "*"
type textarea "**********"
type textarea "*"
type textarea "**********"
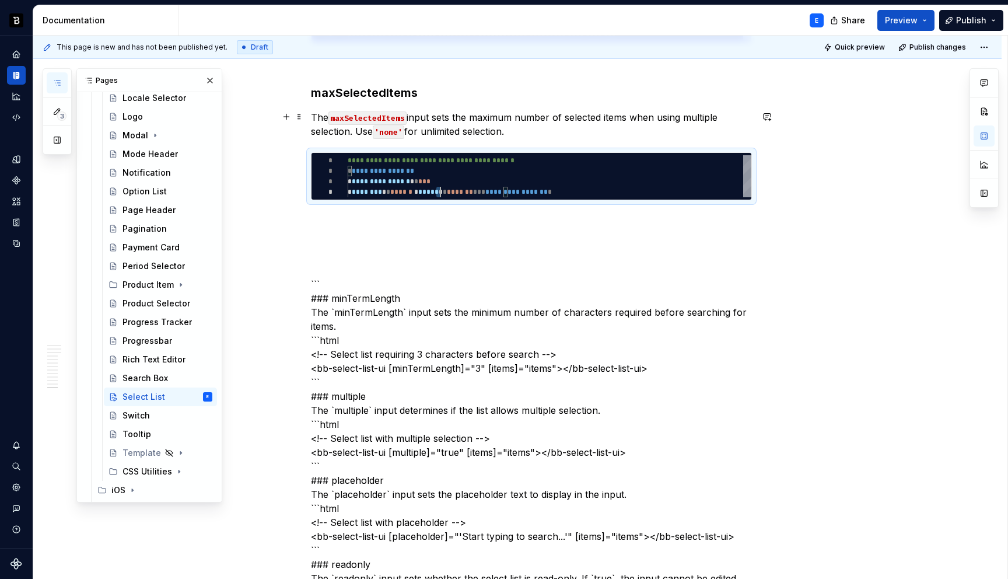
type textarea "*"
type textarea "**********"
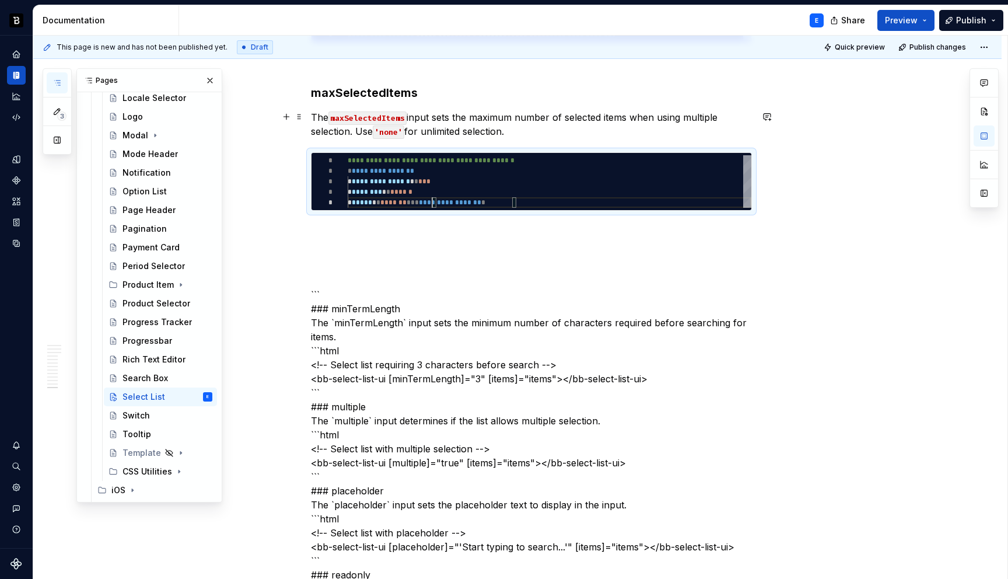
type textarea "*"
type textarea "**********"
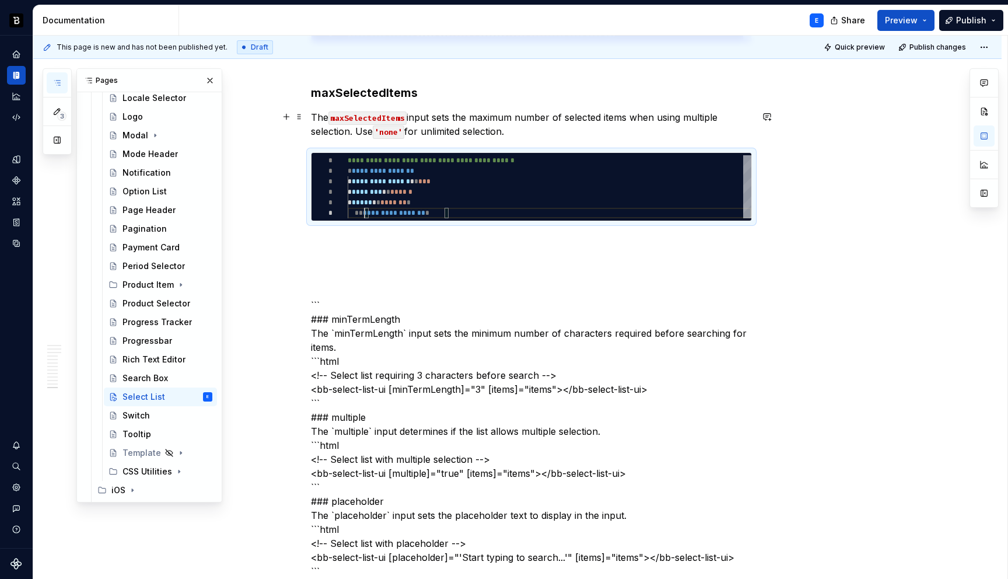
scroll to position [52, 0]
type textarea "*"
type textarea "**********"
click at [446, 241] on p at bounding box center [531, 242] width 441 height 14
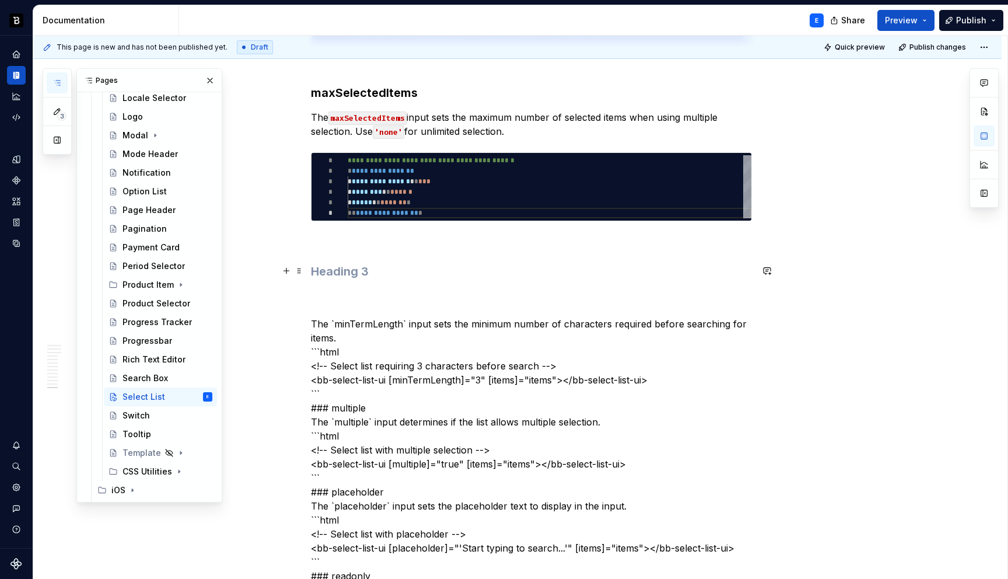
click at [358, 272] on h3 at bounding box center [531, 271] width 441 height 16
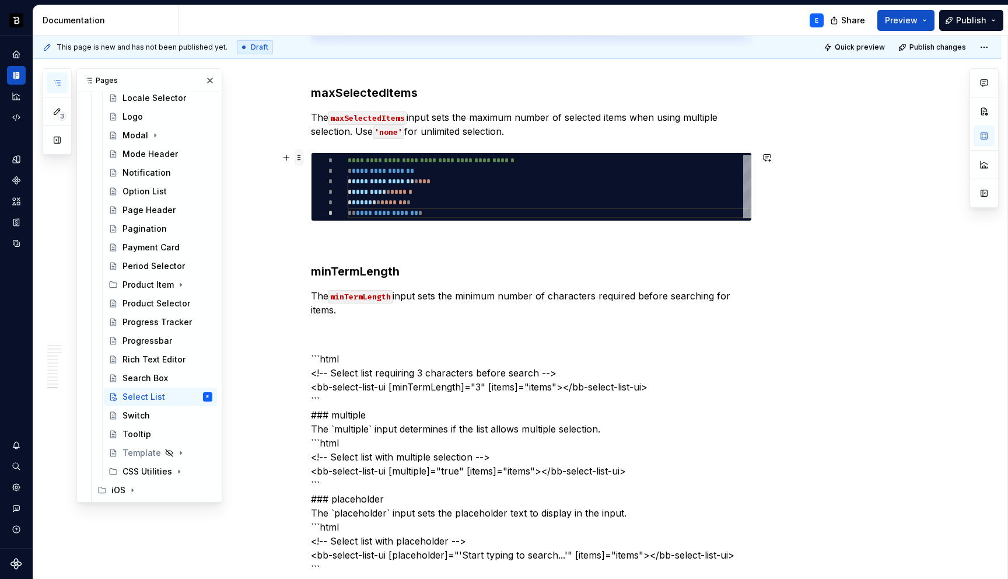
click at [302, 156] on span at bounding box center [299, 157] width 9 height 16
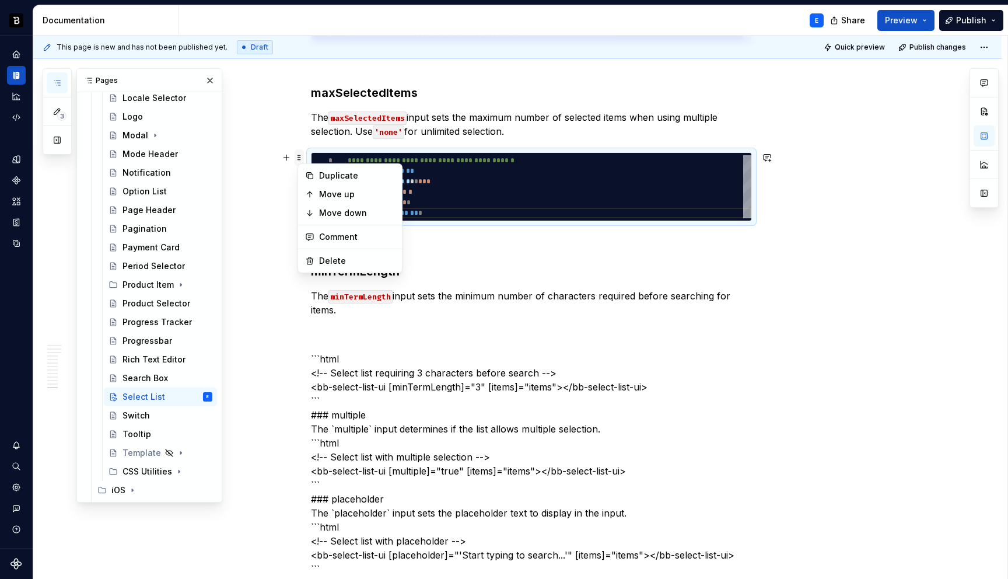
click at [302, 156] on span at bounding box center [299, 157] width 9 height 16
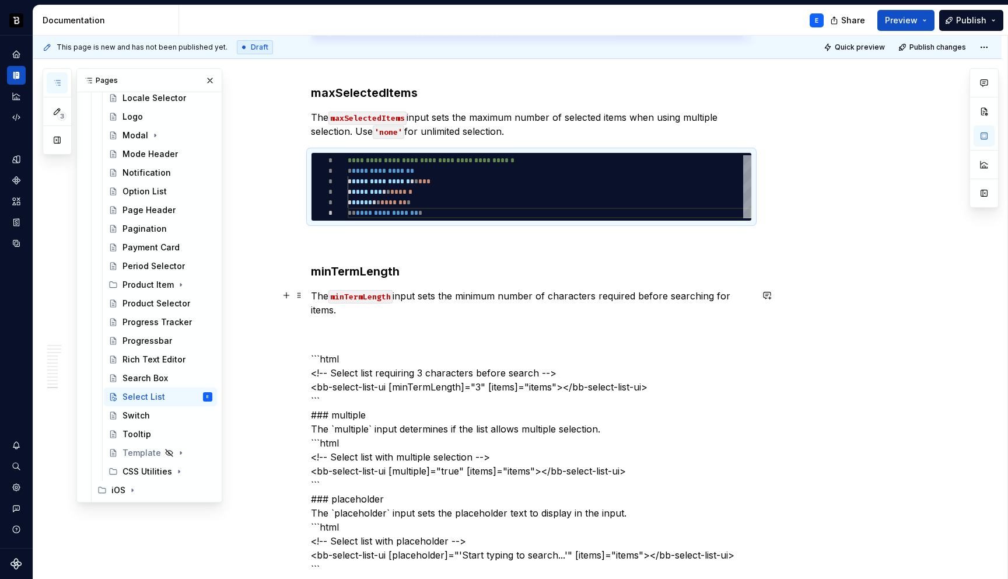
click at [350, 308] on p "The minTermLength input sets the minimum number of characters required before s…" at bounding box center [531, 303] width 441 height 28
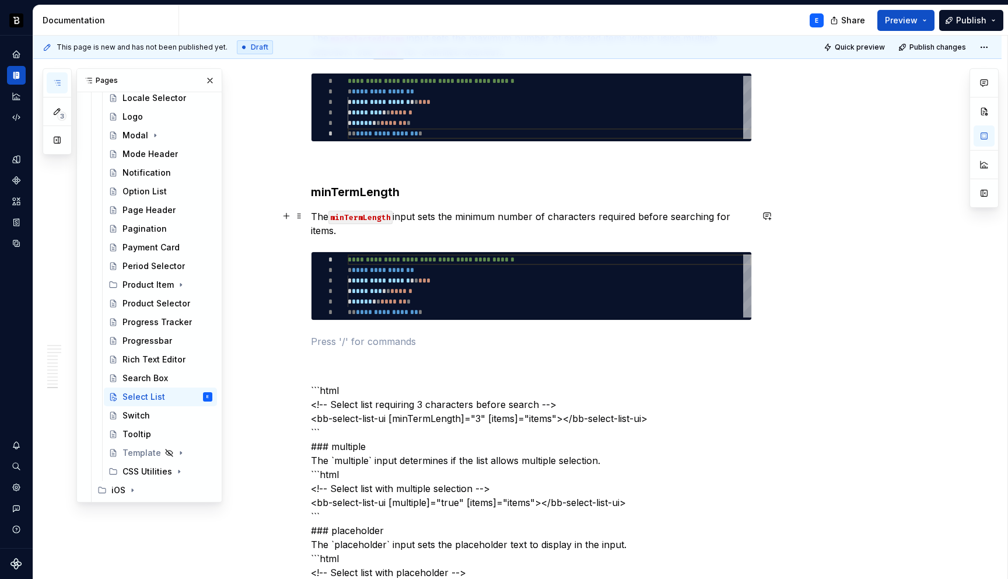
scroll to position [2502, 0]
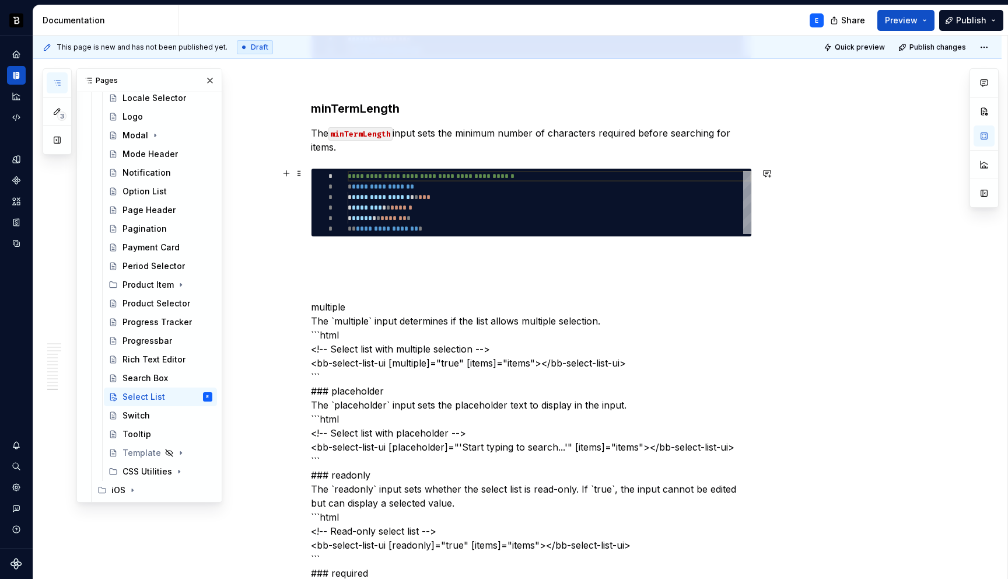
click at [385, 204] on div "**********" at bounding box center [550, 202] width 404 height 63
type textarea "*"
type textarea "**********"
type textarea "*"
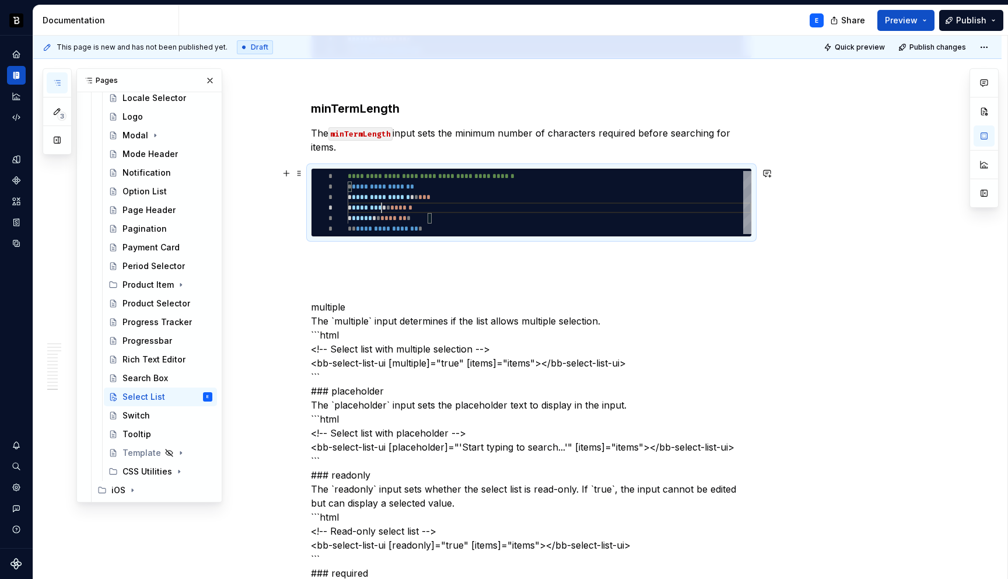
type textarea "**********"
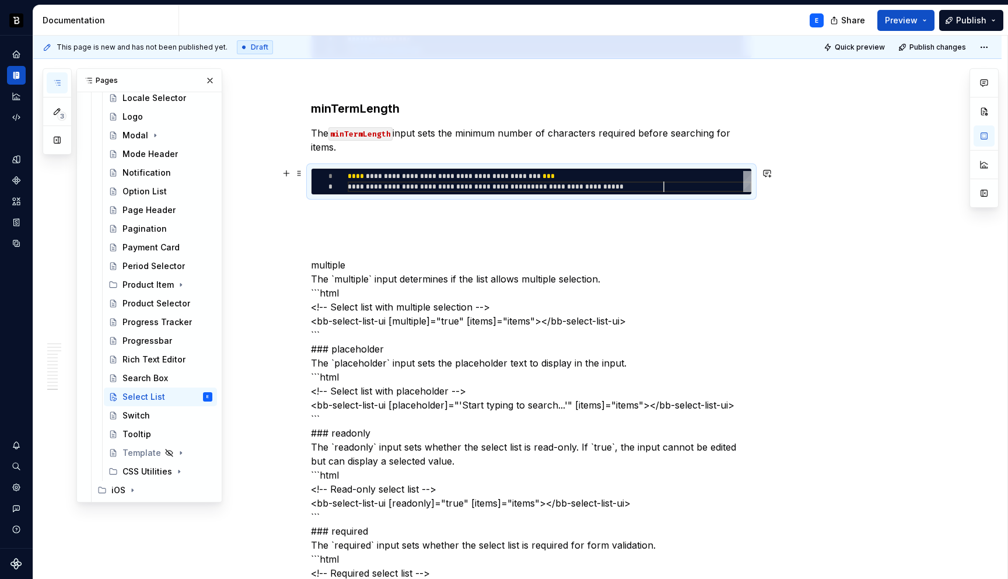
scroll to position [10, 316]
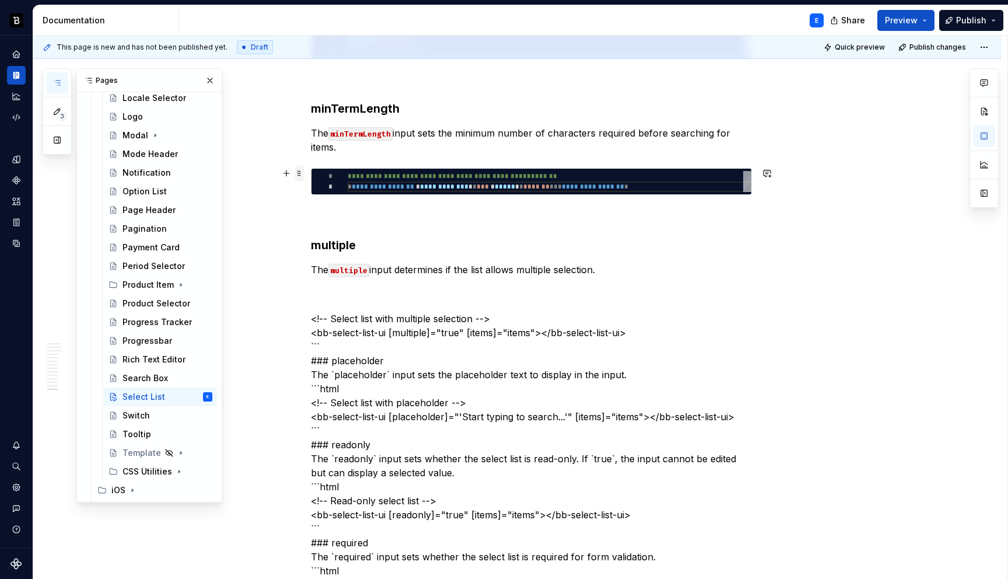
click at [302, 169] on span at bounding box center [299, 173] width 9 height 16
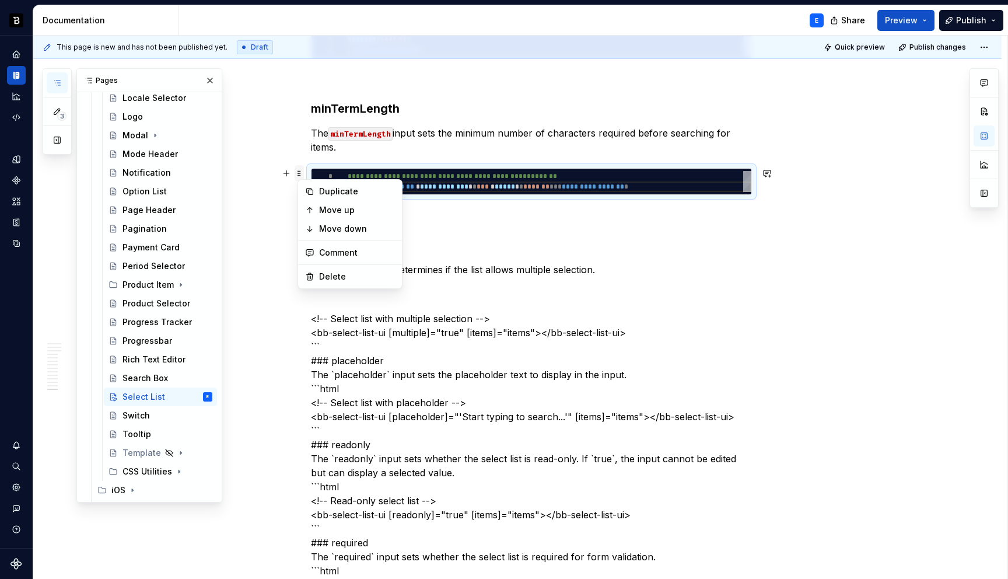
click at [302, 169] on span at bounding box center [299, 173] width 9 height 16
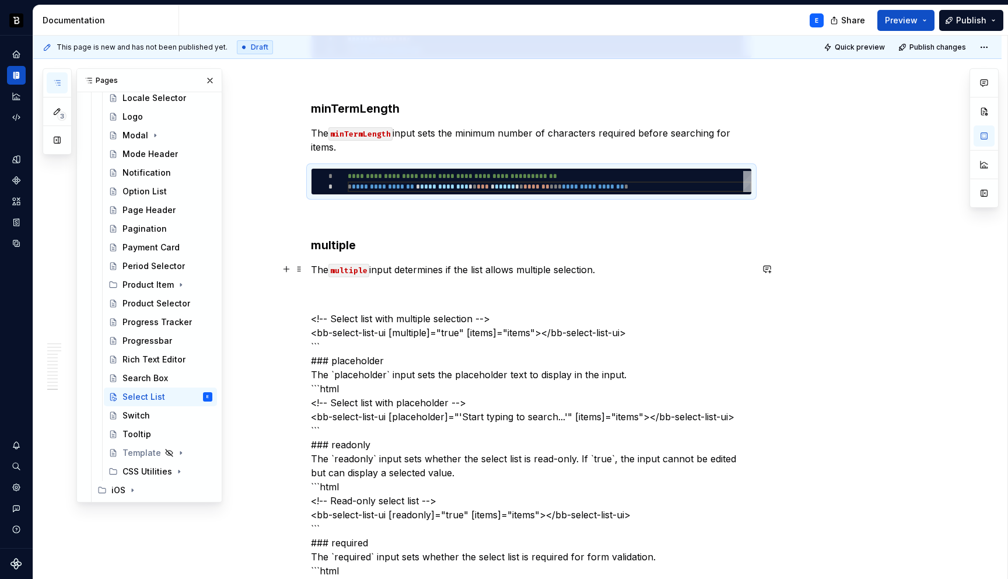
click at [618, 271] on p "The multiple input determines if the list allows multiple selection." at bounding box center [531, 269] width 441 height 14
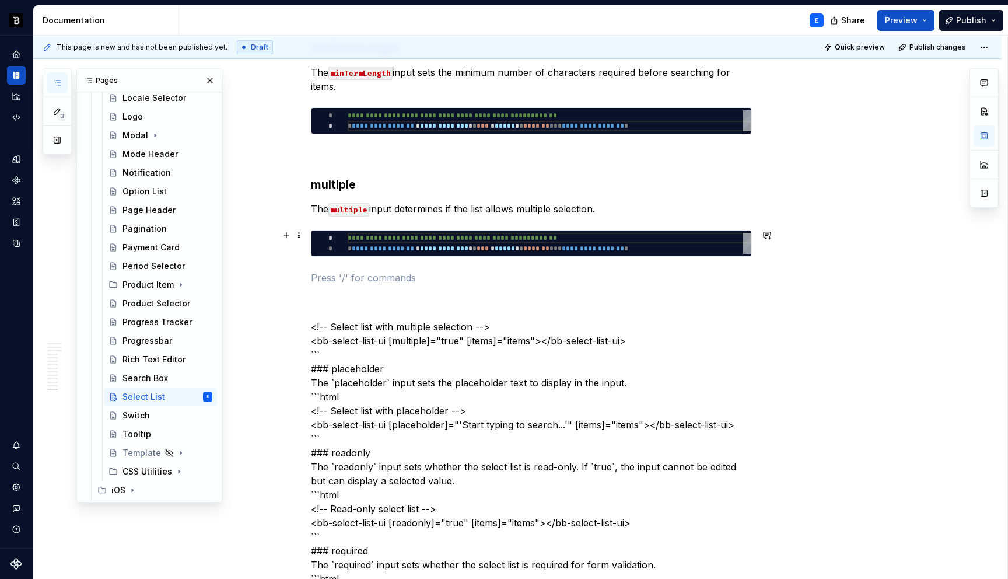
scroll to position [2603, 0]
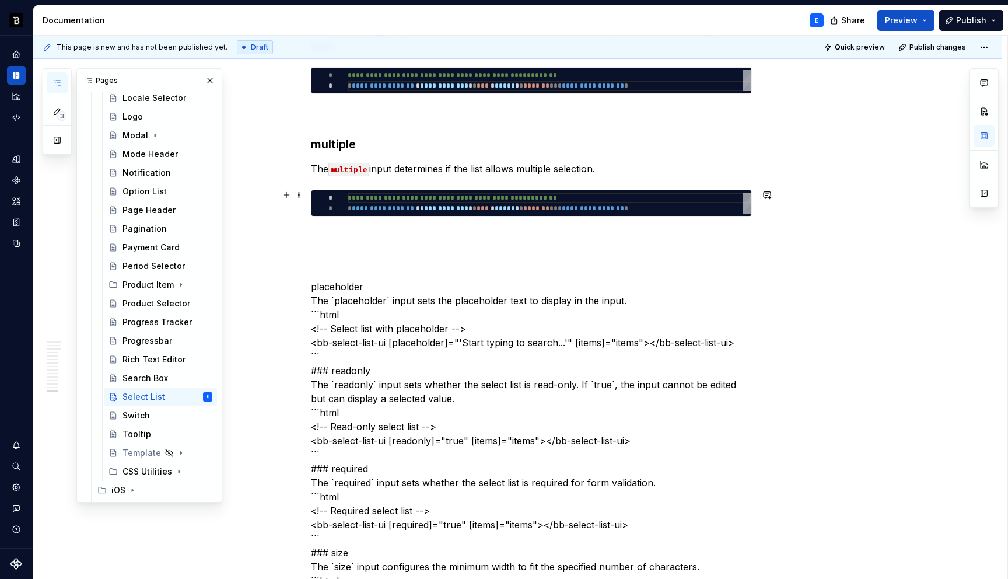
type textarea "*"
type textarea "**********"
click at [460, 194] on div "**********" at bounding box center [550, 202] width 404 height 21
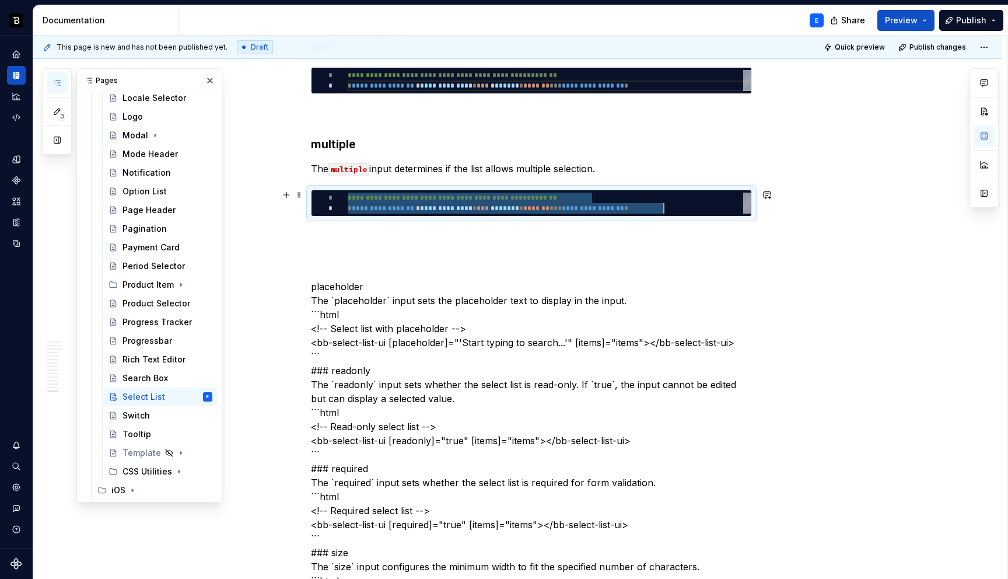
scroll to position [0, 316]
type textarea "*"
type textarea "**********"
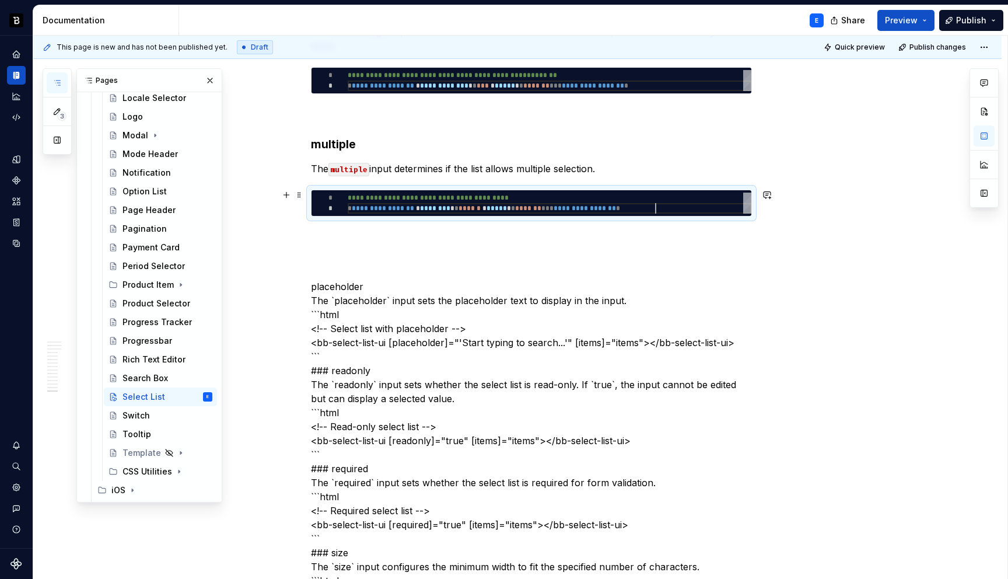
scroll to position [10, 307]
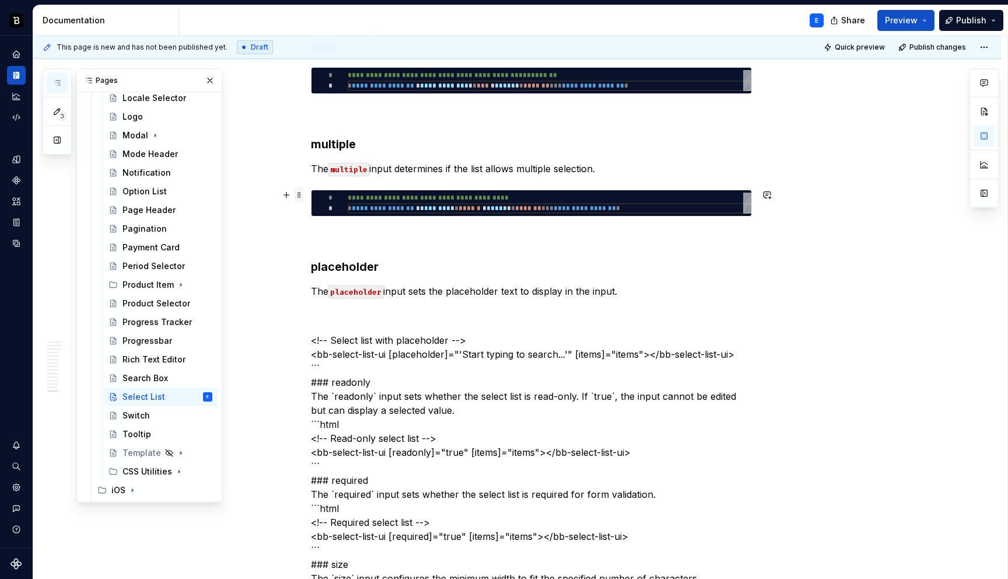
click at [303, 192] on span at bounding box center [299, 195] width 9 height 16
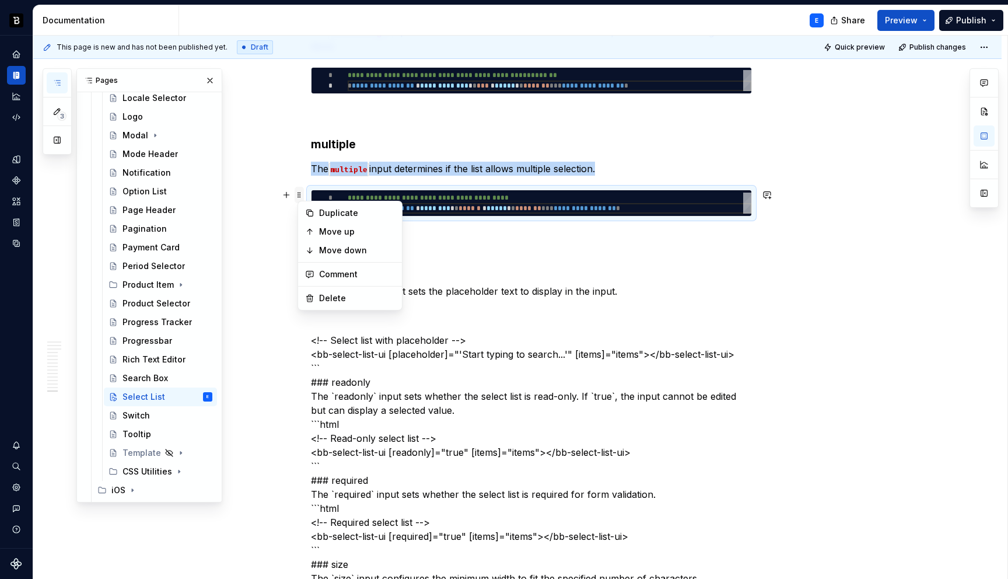
click at [303, 192] on span at bounding box center [299, 195] width 9 height 16
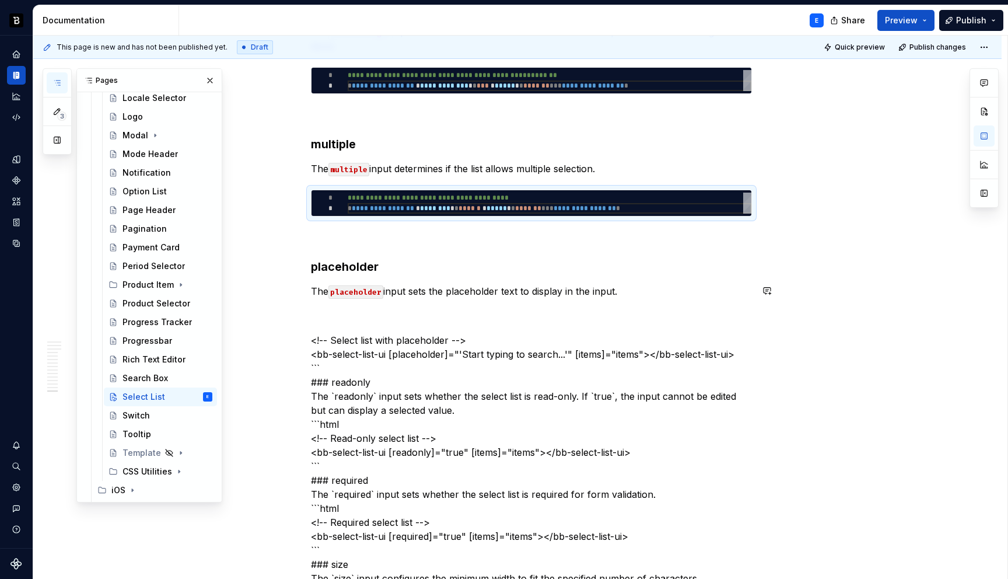
click at [646, 293] on p "The placeholder input sets the placeholder text to display in the input." at bounding box center [531, 291] width 441 height 14
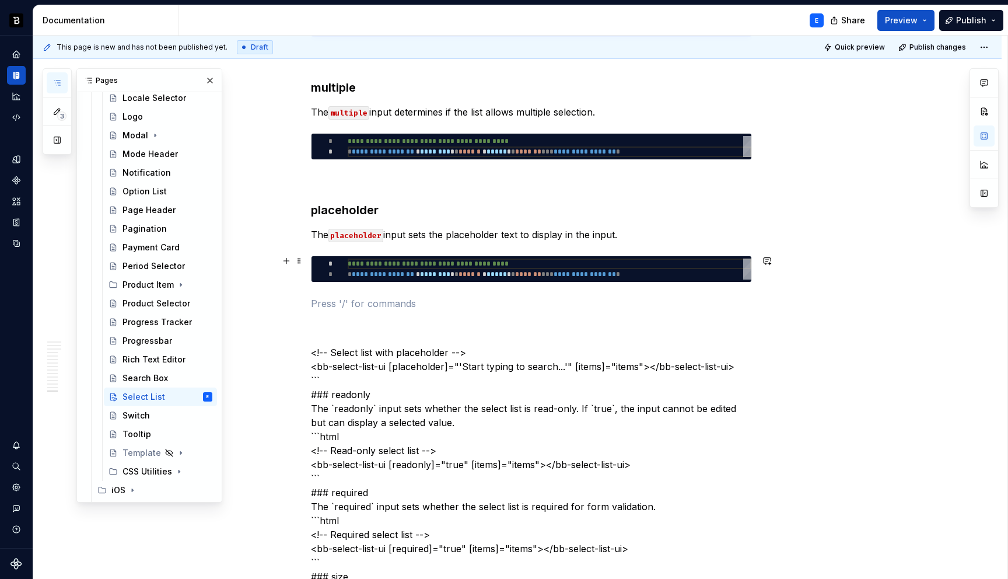
scroll to position [2703, 0]
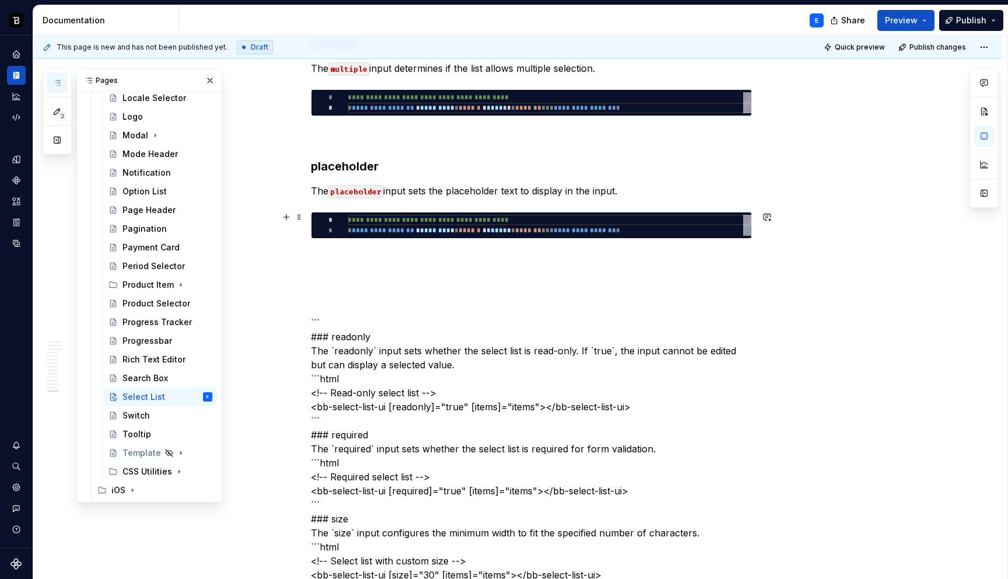
click at [386, 229] on div "**********" at bounding box center [550, 225] width 404 height 21
type textarea "*"
type textarea "**********"
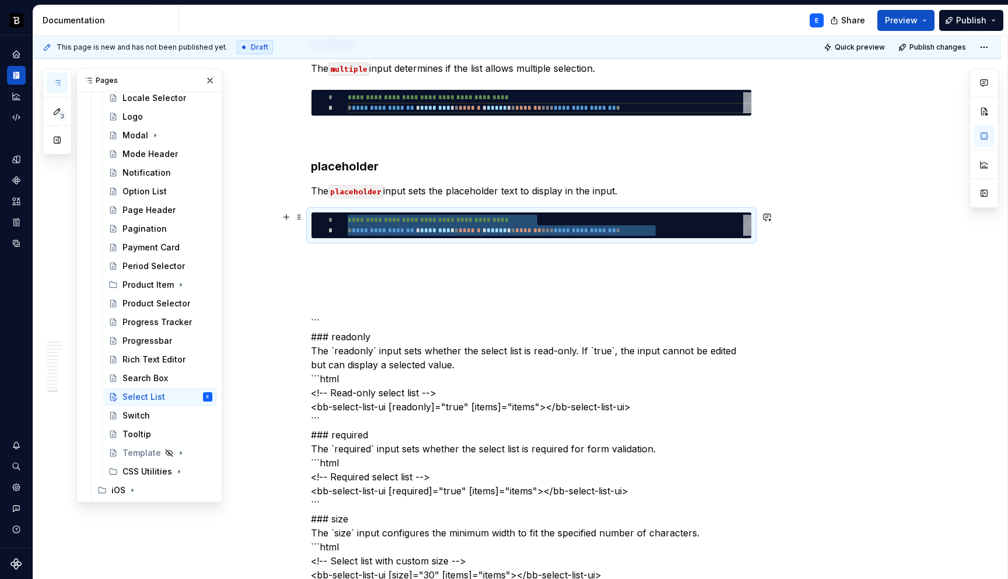
type textarea "*"
type textarea "**********"
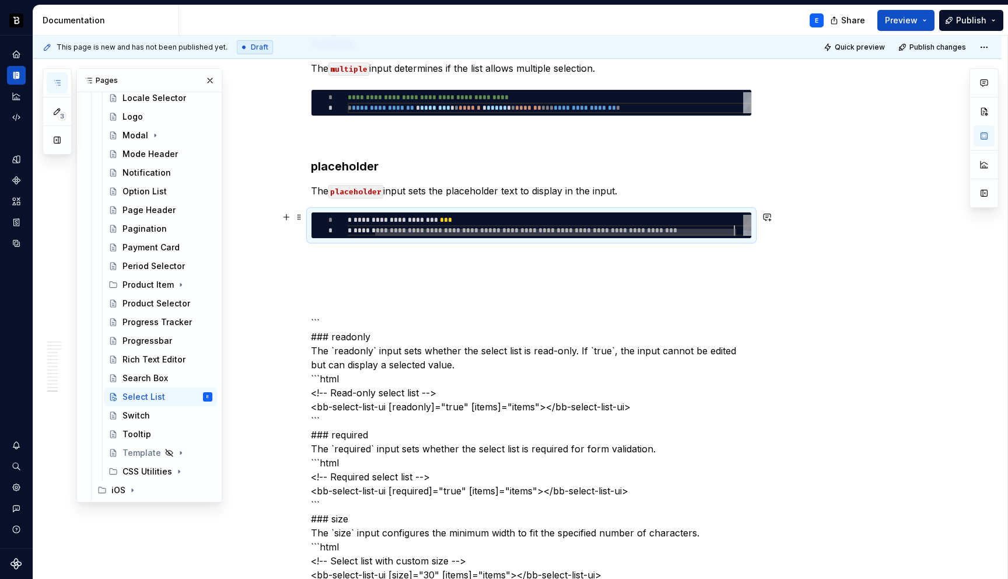
scroll to position [10, 416]
click at [437, 217] on div "**********" at bounding box center [538, 229] width 442 height 28
type textarea "*"
type textarea "**********"
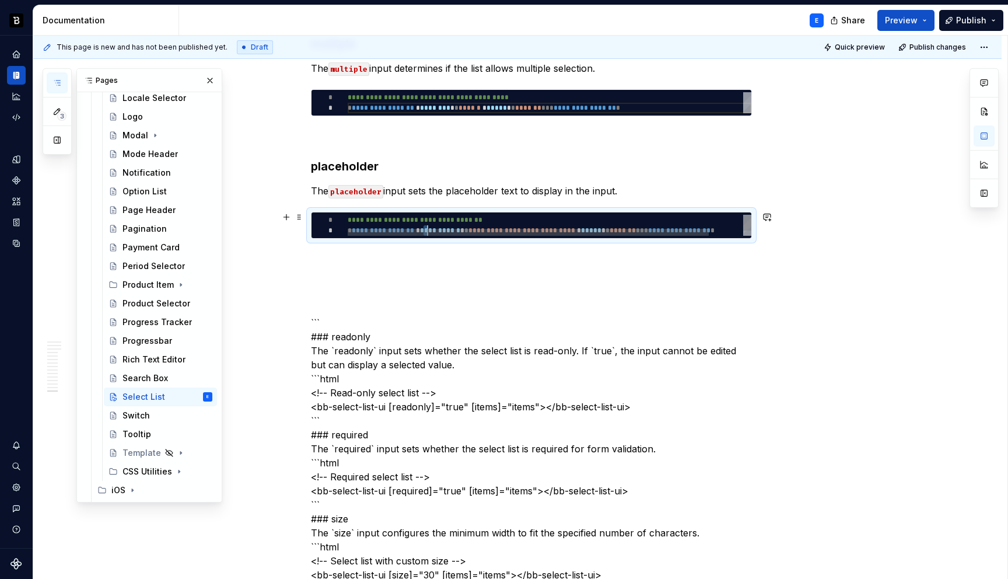
scroll to position [21, 0]
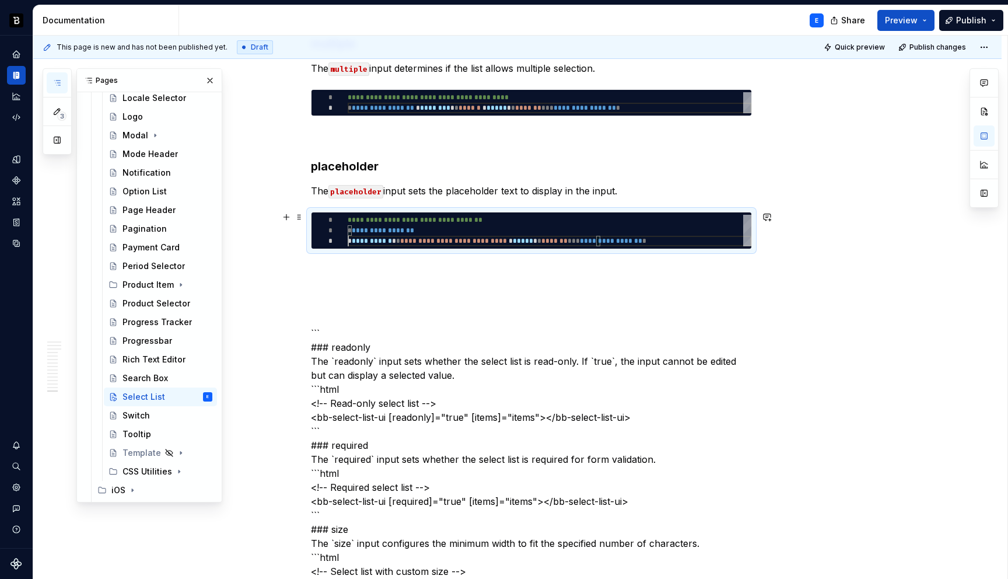
type textarea "*"
type textarea "**********"
type textarea "*"
type textarea "**********"
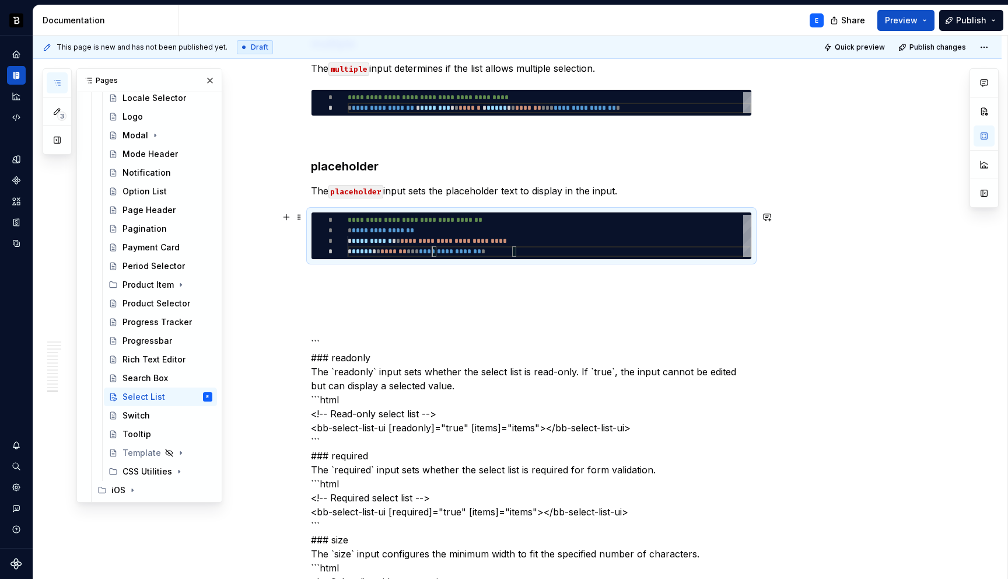
type textarea "*"
type textarea "**********"
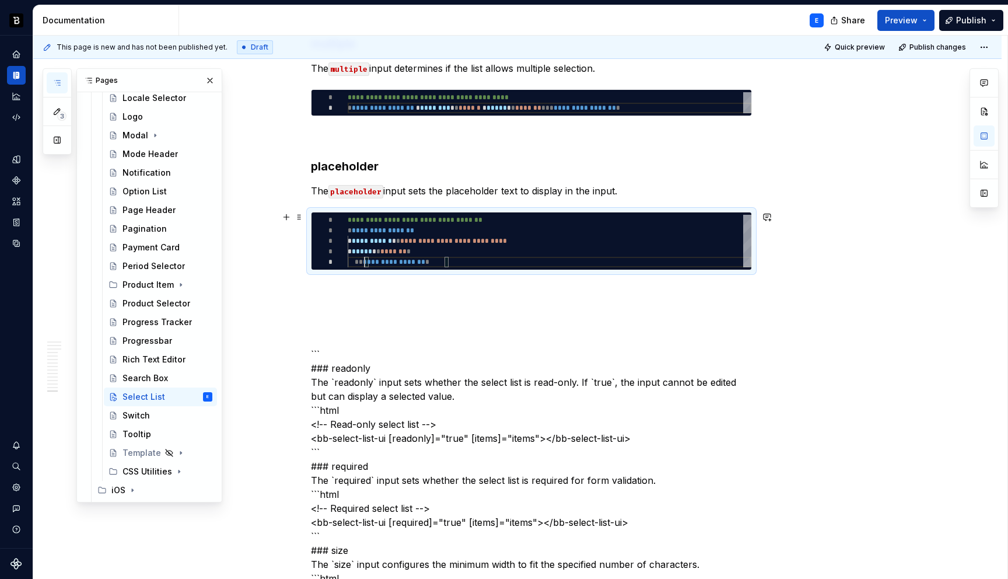
scroll to position [42, 0]
type textarea "*"
type textarea "**********"
click at [395, 284] on p at bounding box center [531, 291] width 441 height 14
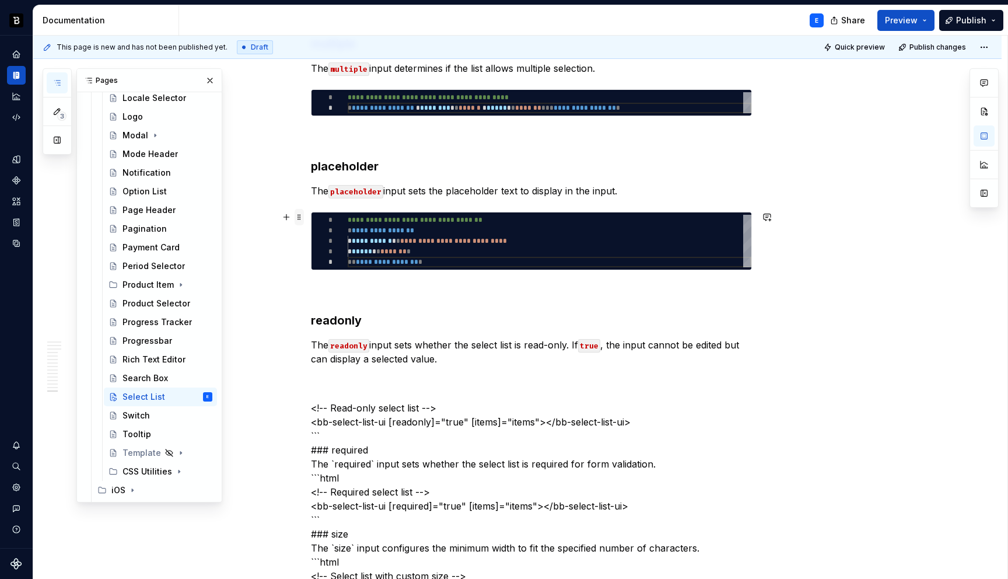
click at [302, 217] on span at bounding box center [299, 217] width 9 height 16
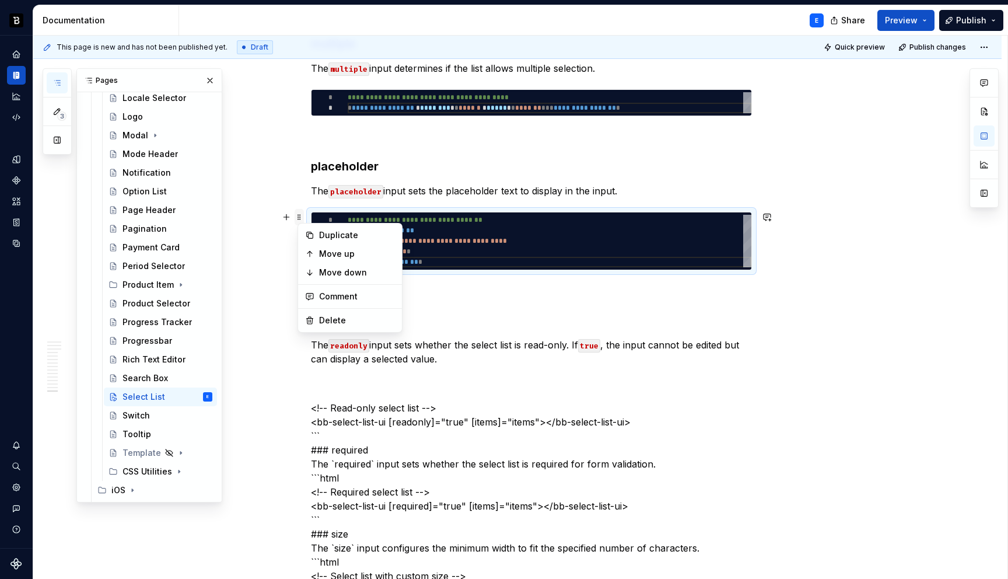
click at [302, 217] on span at bounding box center [299, 217] width 9 height 16
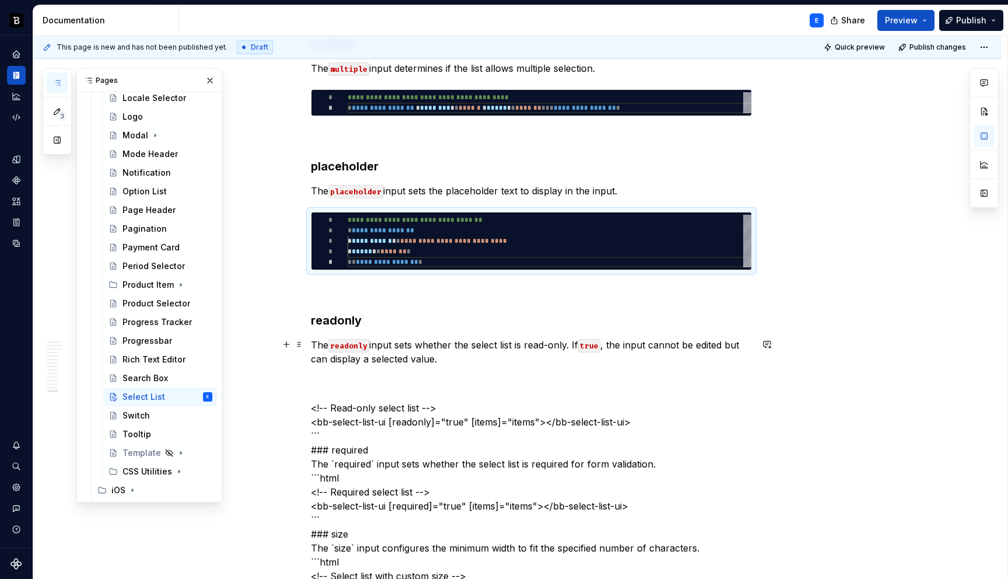
click at [454, 362] on p "The readonly input sets whether the select list is read-only. If true , the inp…" at bounding box center [531, 352] width 441 height 28
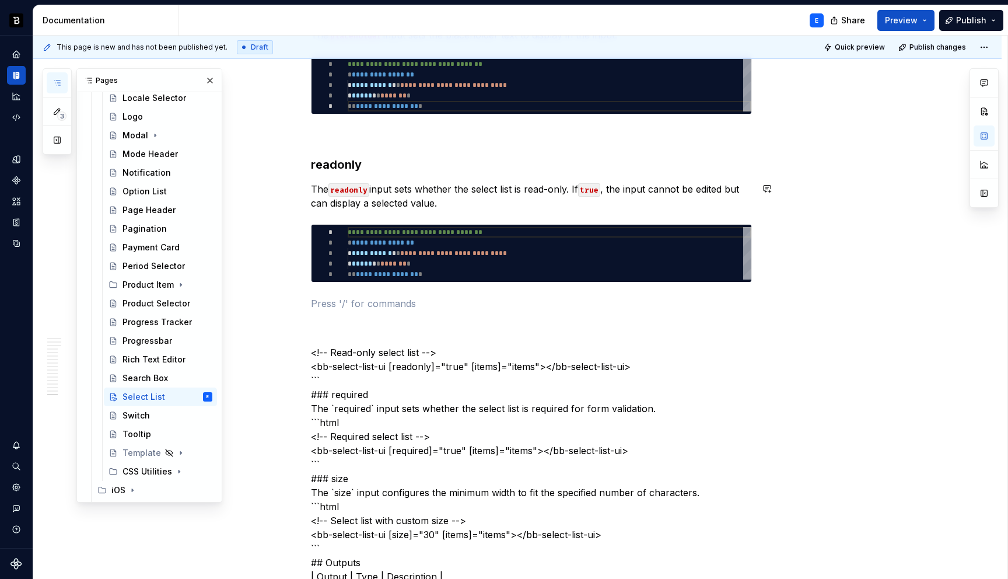
scroll to position [2871, 0]
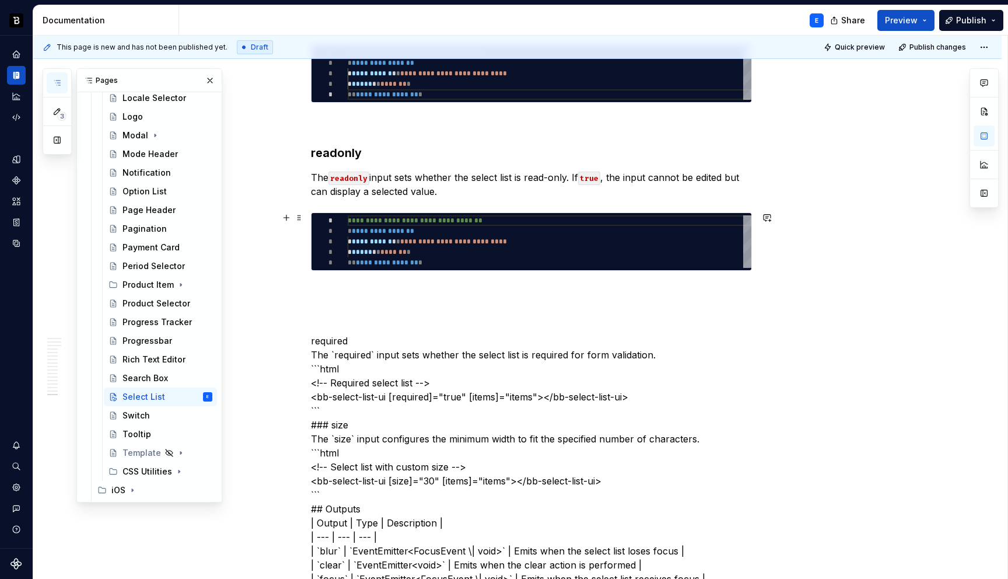
click at [408, 231] on div "**********" at bounding box center [550, 241] width 404 height 52
type textarea "*"
type textarea "**********"
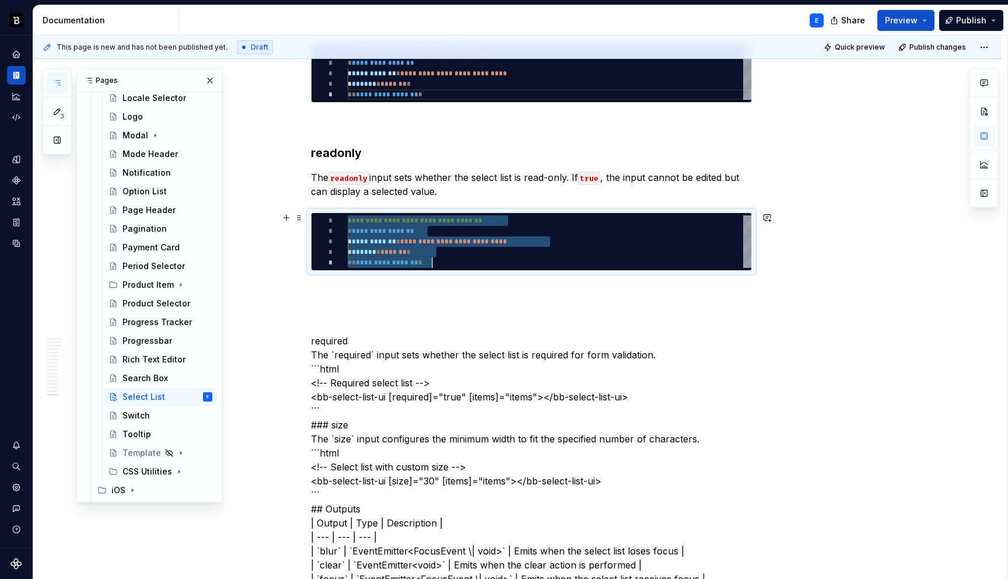
type textarea "*"
type textarea "**********"
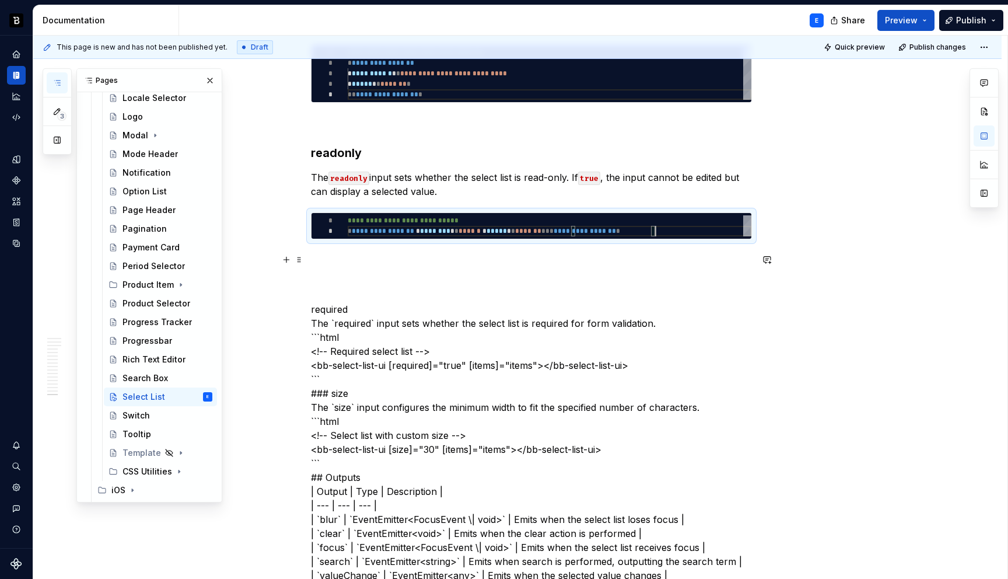
click at [404, 254] on p at bounding box center [531, 260] width 441 height 14
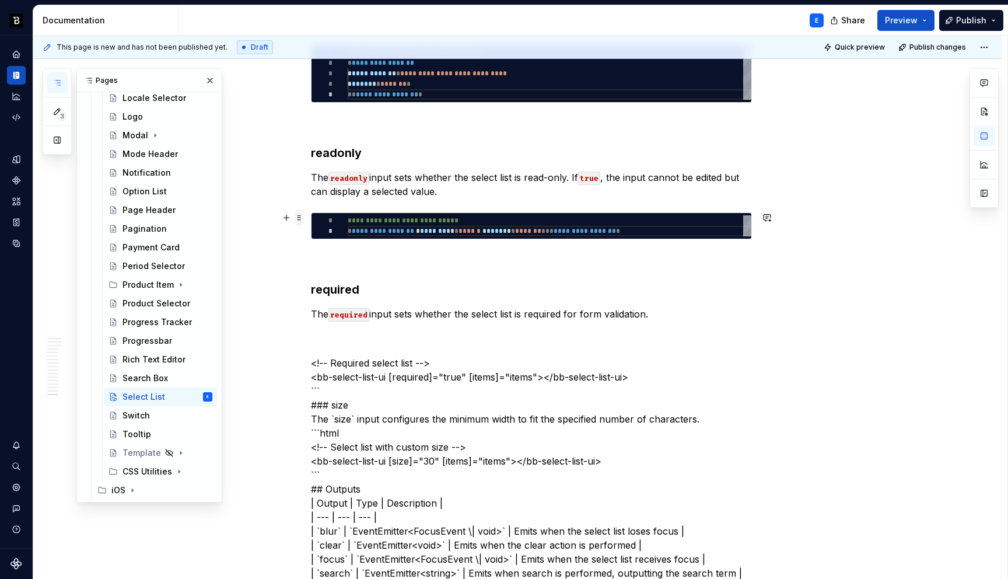
click at [302, 218] on span at bounding box center [299, 217] width 9 height 16
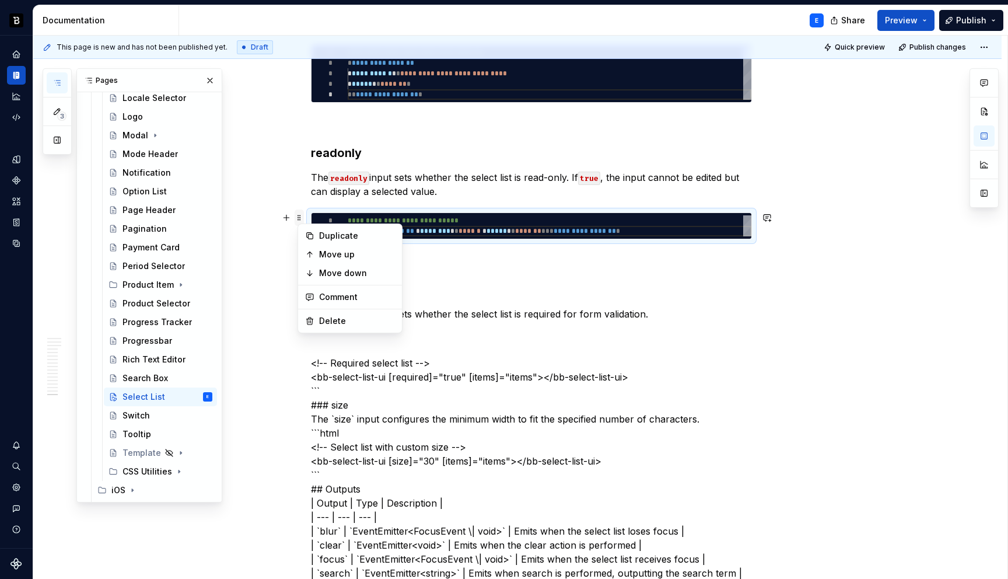
click at [302, 218] on span at bounding box center [299, 217] width 9 height 16
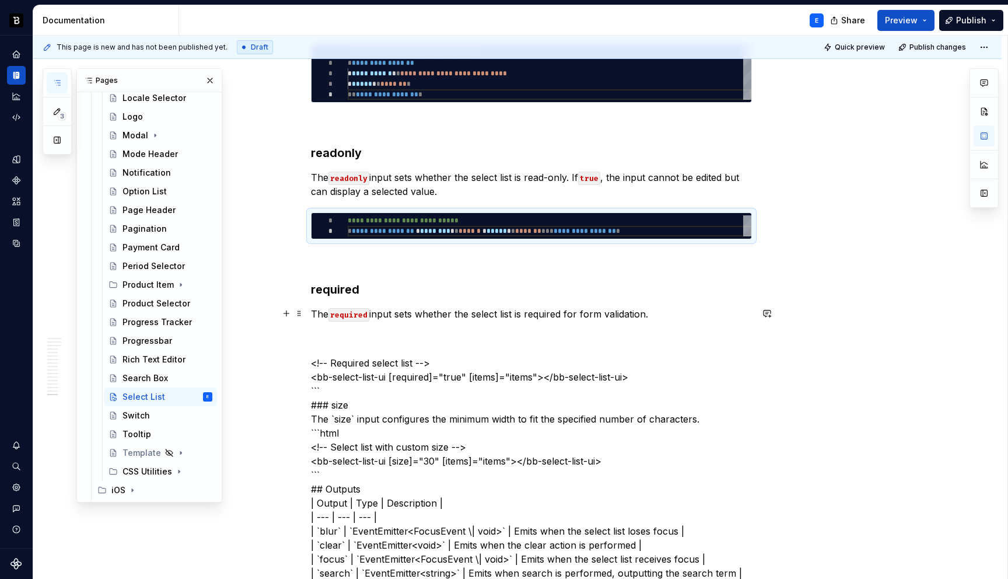
click at [655, 313] on p "The required input sets whether the select list is required for form validation." at bounding box center [531, 314] width 441 height 14
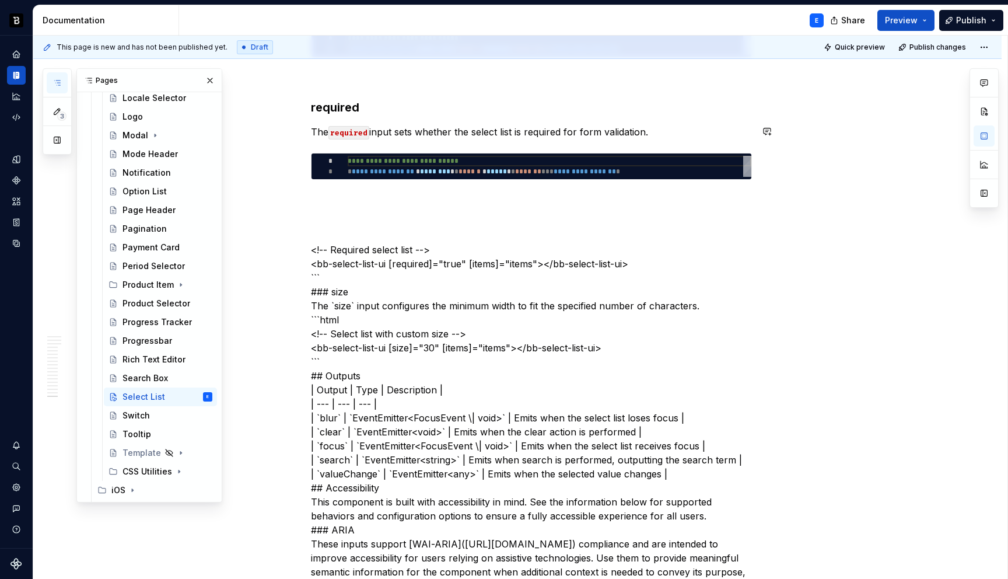
scroll to position [3053, 0]
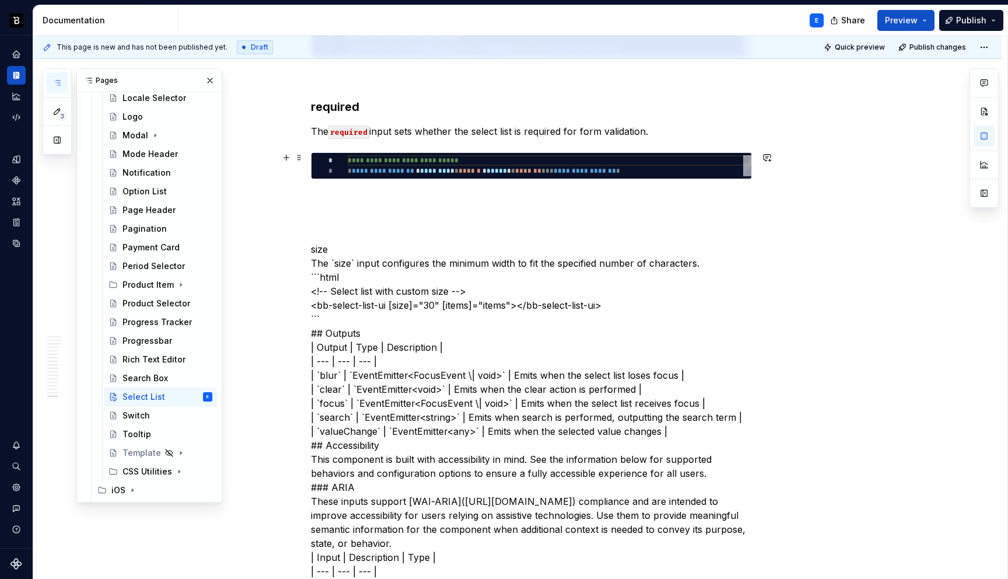
click at [522, 170] on div "**********" at bounding box center [550, 165] width 404 height 21
type textarea "*"
type textarea "**********"
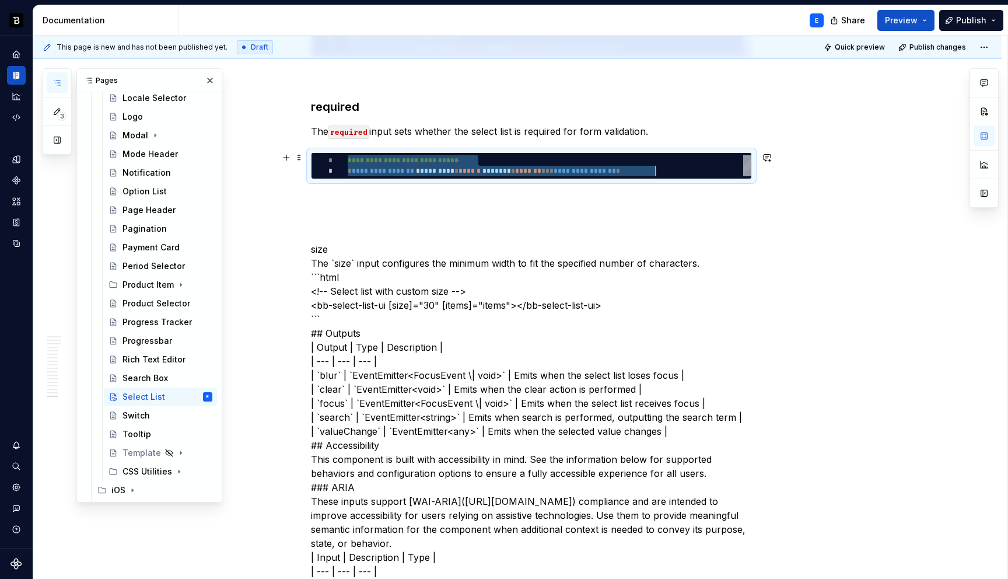
scroll to position [0, 307]
type textarea "*"
type textarea "**********"
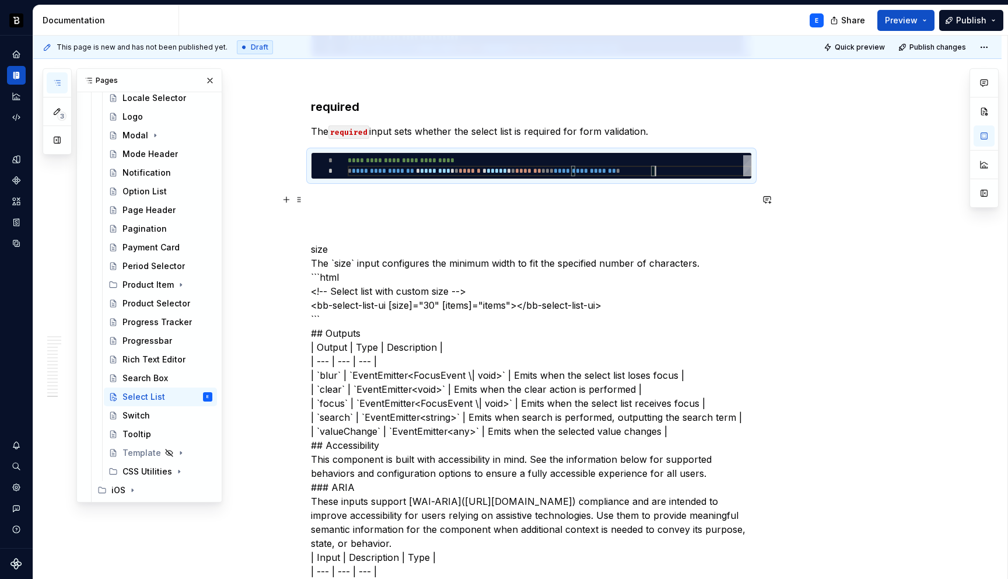
click at [506, 197] on p at bounding box center [531, 200] width 441 height 14
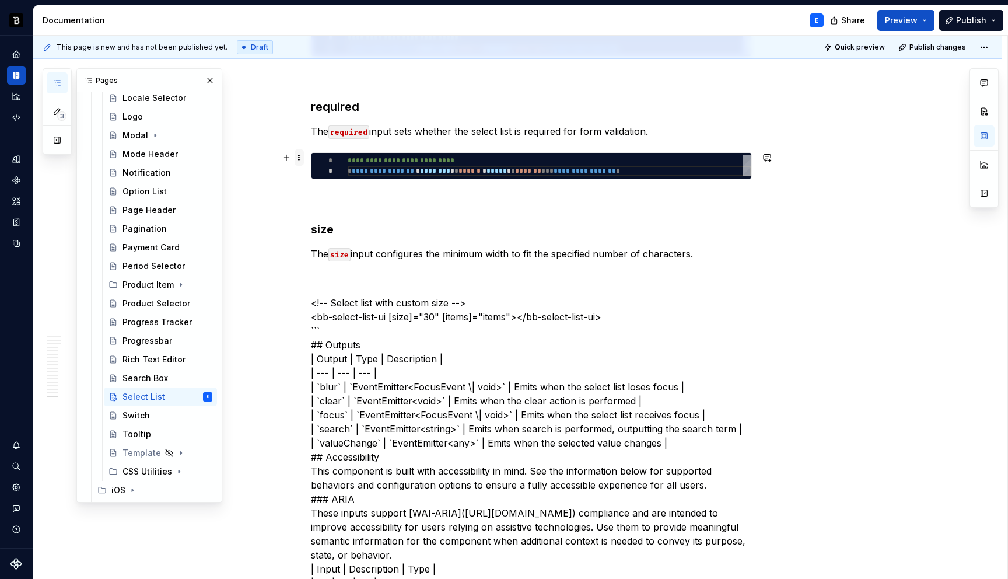
click at [303, 155] on span at bounding box center [299, 157] width 9 height 16
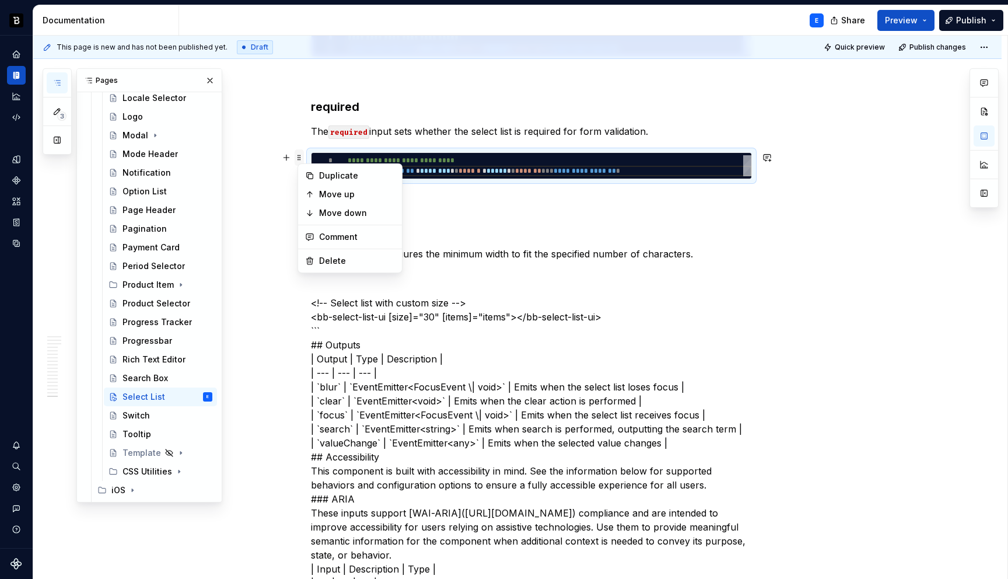
click at [303, 155] on span at bounding box center [299, 157] width 9 height 16
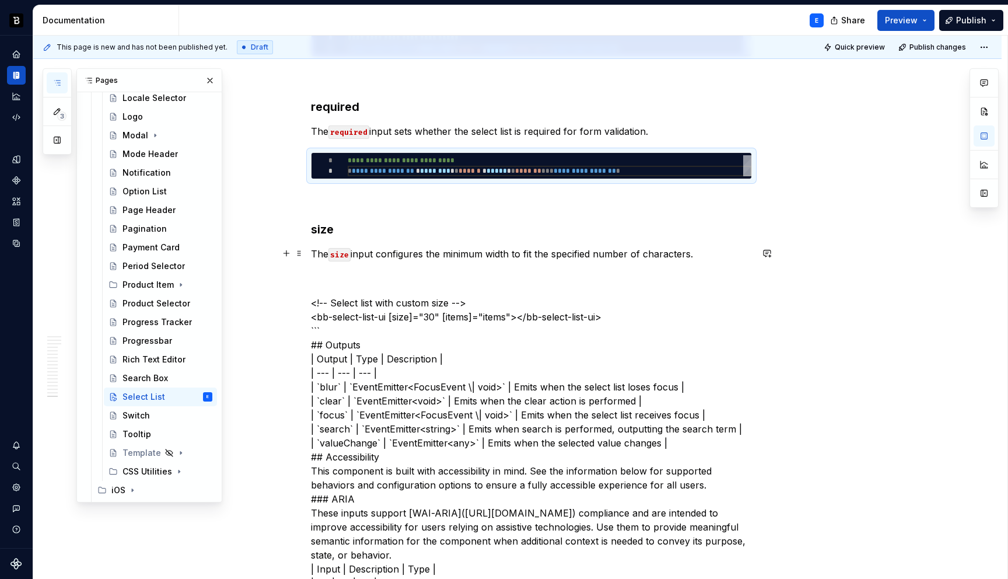
click at [713, 255] on p "The size input configures the minimum width to fit the specified number of char…" at bounding box center [531, 254] width 441 height 14
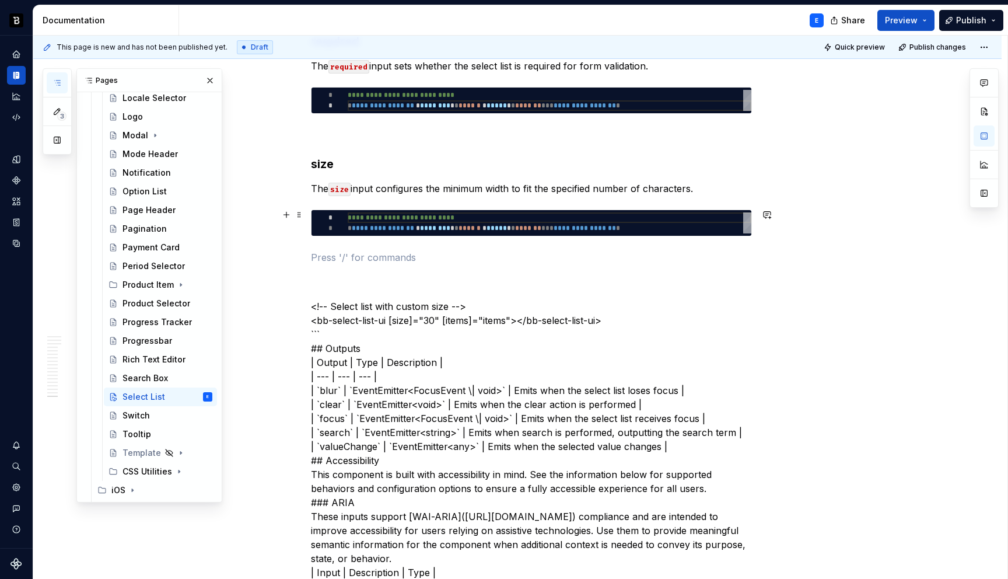
scroll to position [3133, 0]
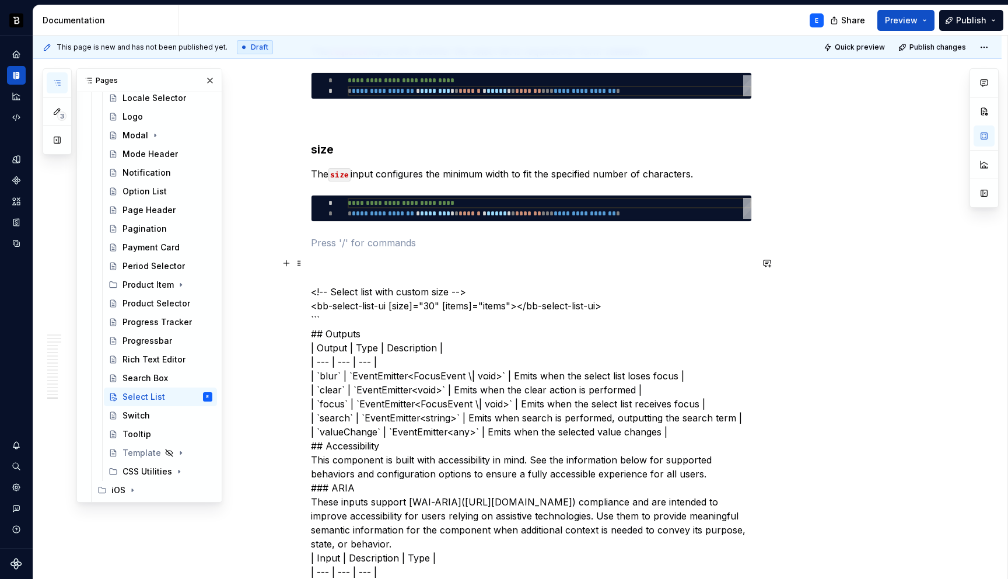
click at [478, 291] on p "<!-- Select list with custom size --> <bb-select-list-ui [size]="30" [items]="i…" at bounding box center [531, 523] width 441 height 532
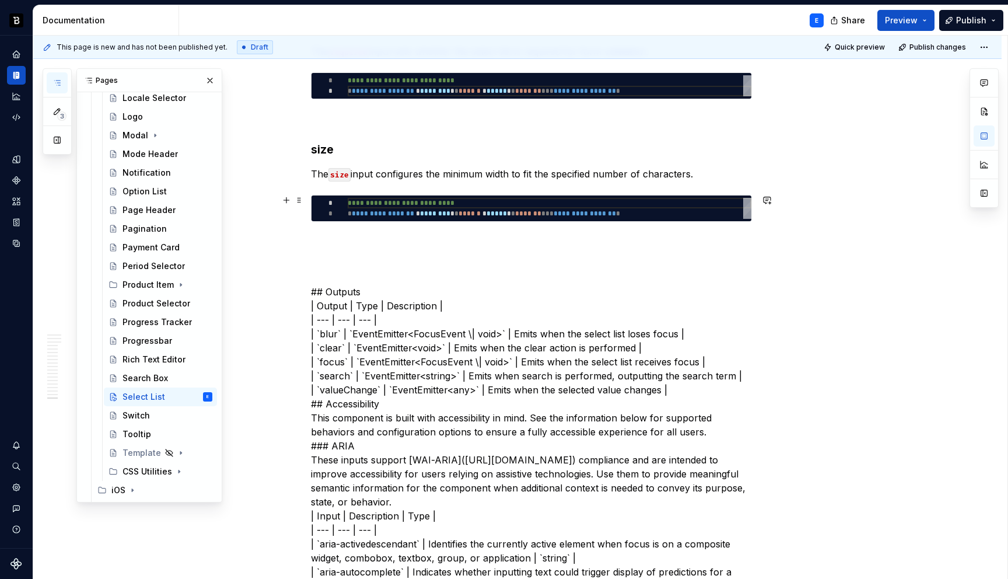
click at [429, 205] on div "**********" at bounding box center [550, 208] width 404 height 21
type textarea "*"
type textarea "**********"
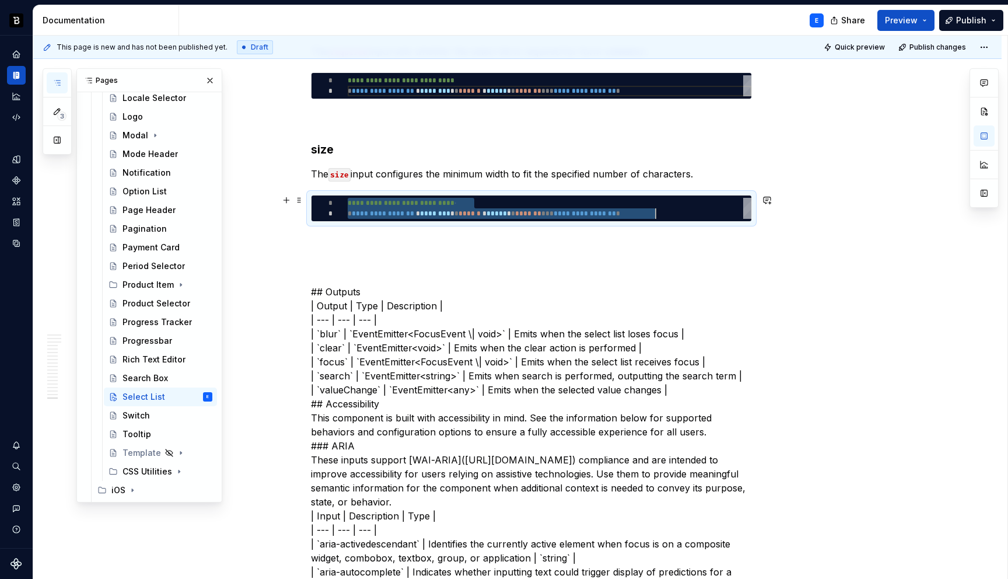
scroll to position [0, 307]
type textarea "*"
type textarea "**********"
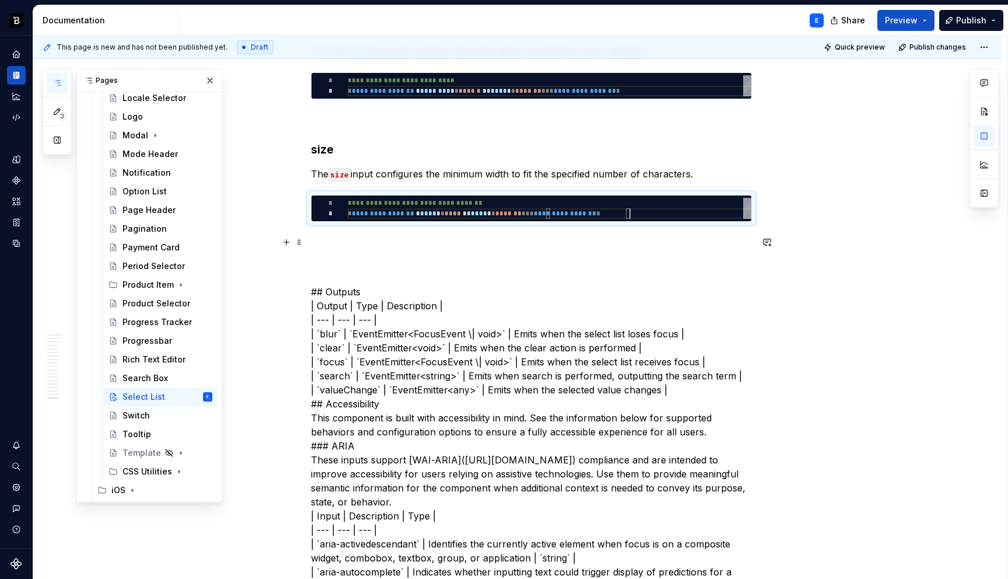
click at [364, 247] on p at bounding box center [531, 243] width 441 height 14
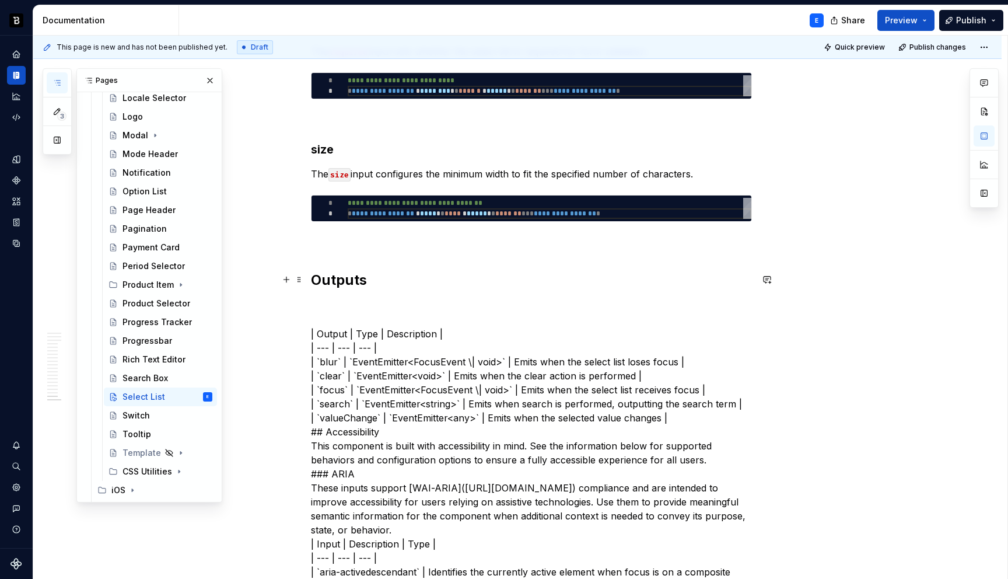
click at [381, 282] on h2 "Outputs" at bounding box center [531, 280] width 441 height 19
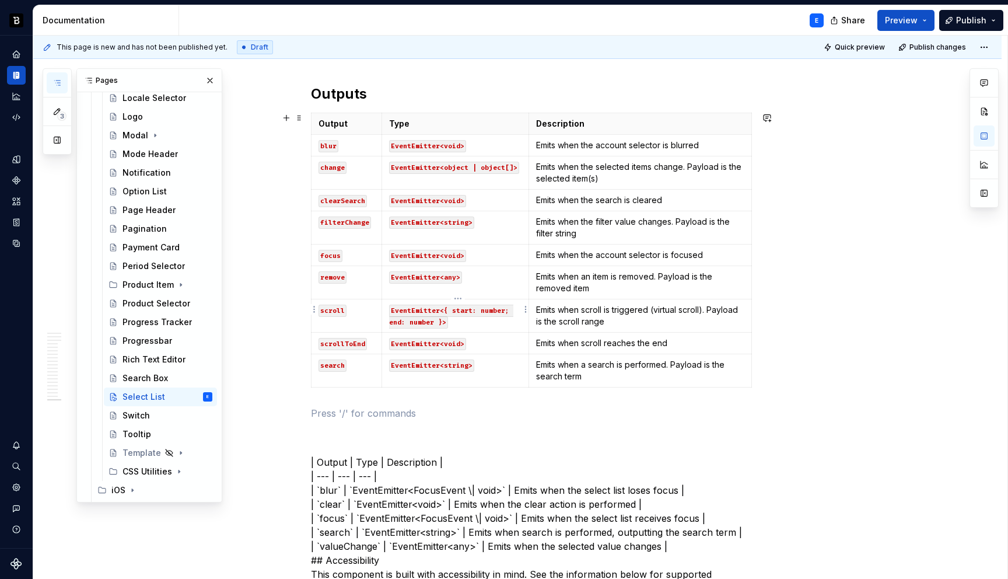
scroll to position [3326, 0]
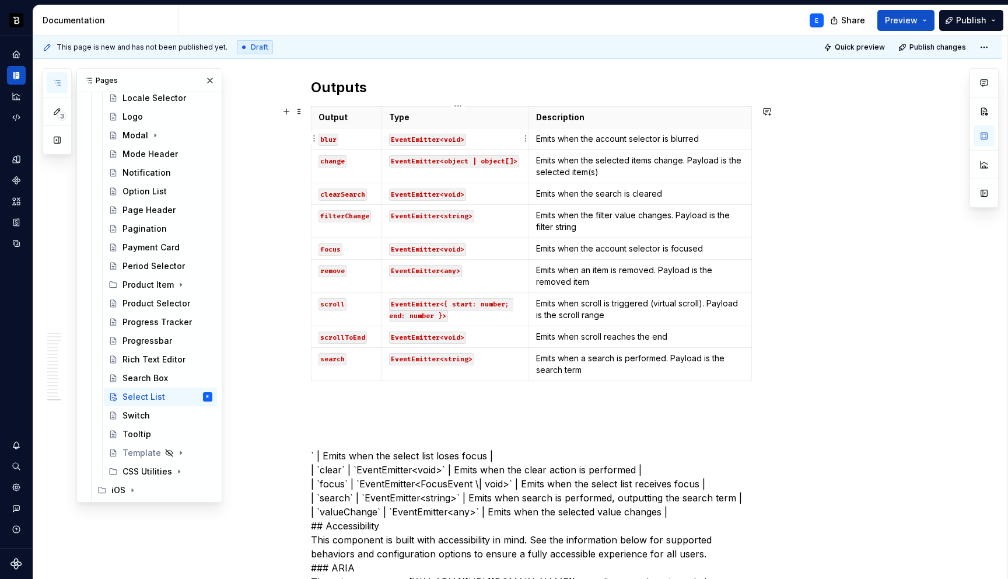
click at [423, 136] on code "EventEmitter<void>" at bounding box center [427, 140] width 77 height 12
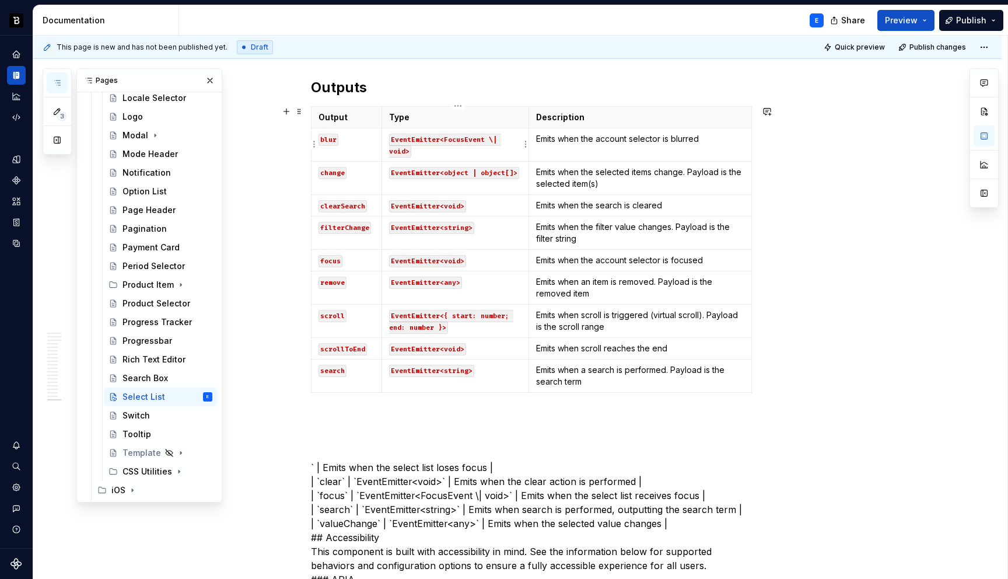
click at [492, 138] on code "EventEmitter<FocusEvent \| void>" at bounding box center [445, 146] width 112 height 24
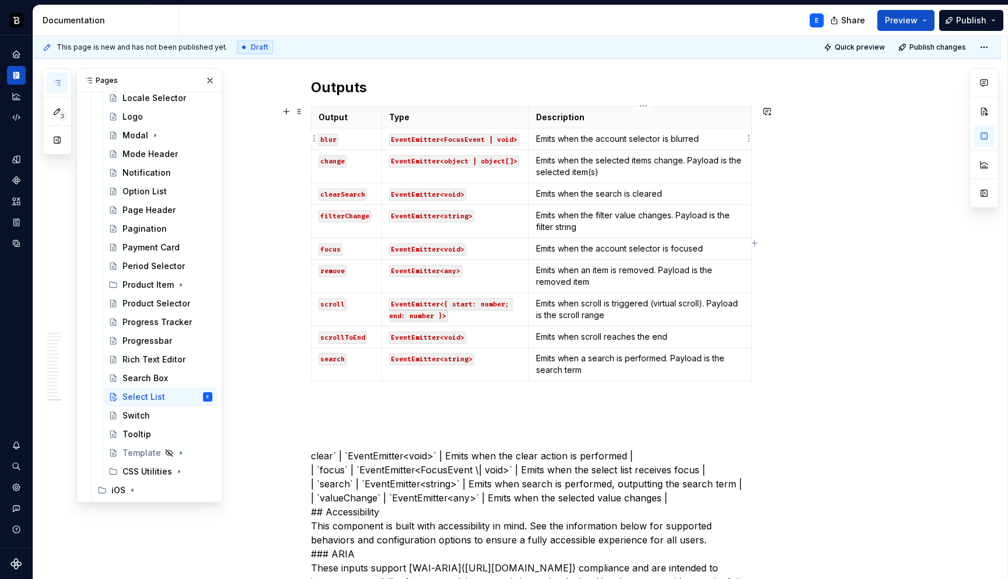
click at [610, 136] on p "Emits when the account selector is blurred" at bounding box center [640, 139] width 208 height 12
click at [373, 195] on p "clearSearch" at bounding box center [346, 194] width 56 height 12
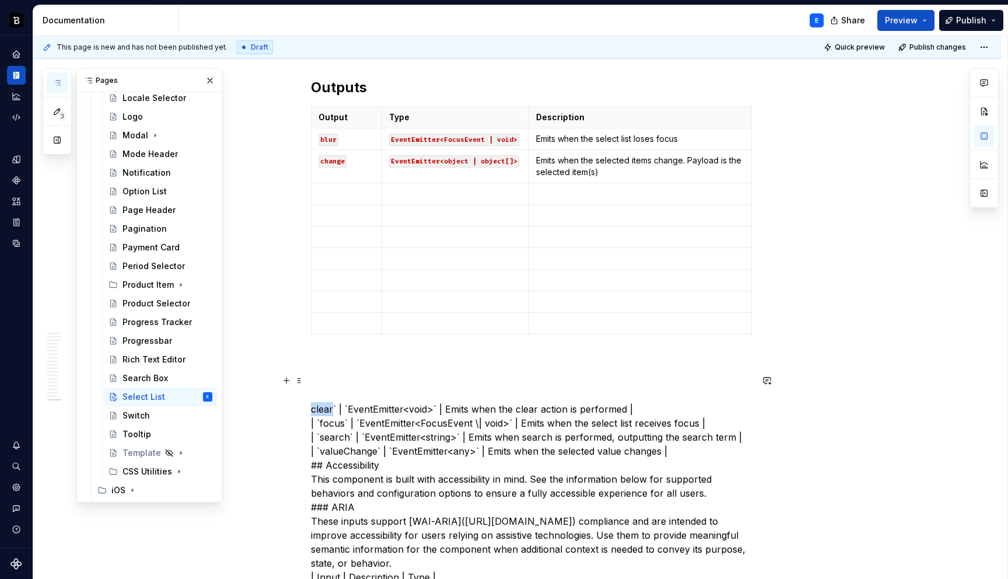
click at [332, 160] on code "change" at bounding box center [332, 161] width 28 height 12
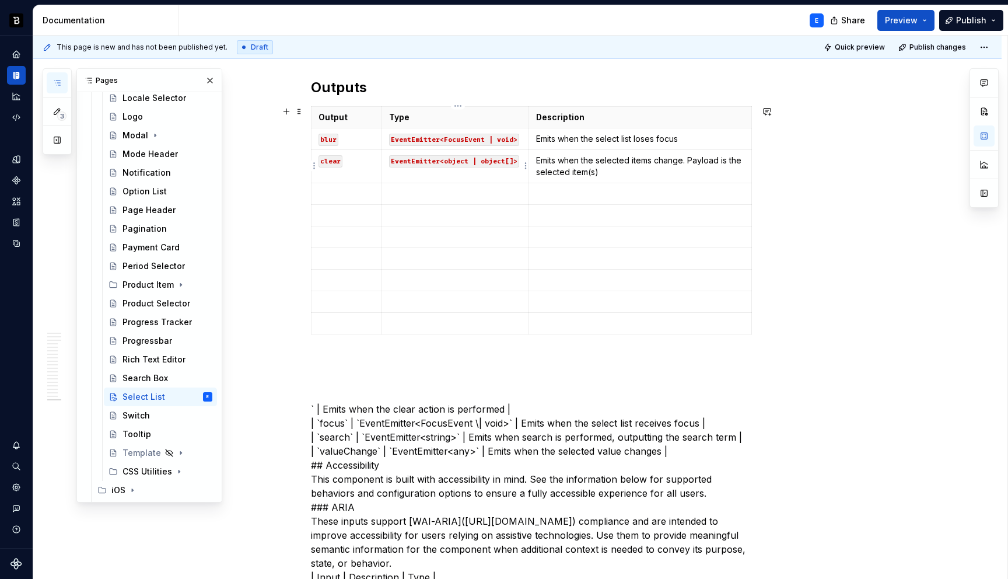
click at [460, 161] on code "EventEmitter<object | object[]>" at bounding box center [454, 161] width 130 height 12
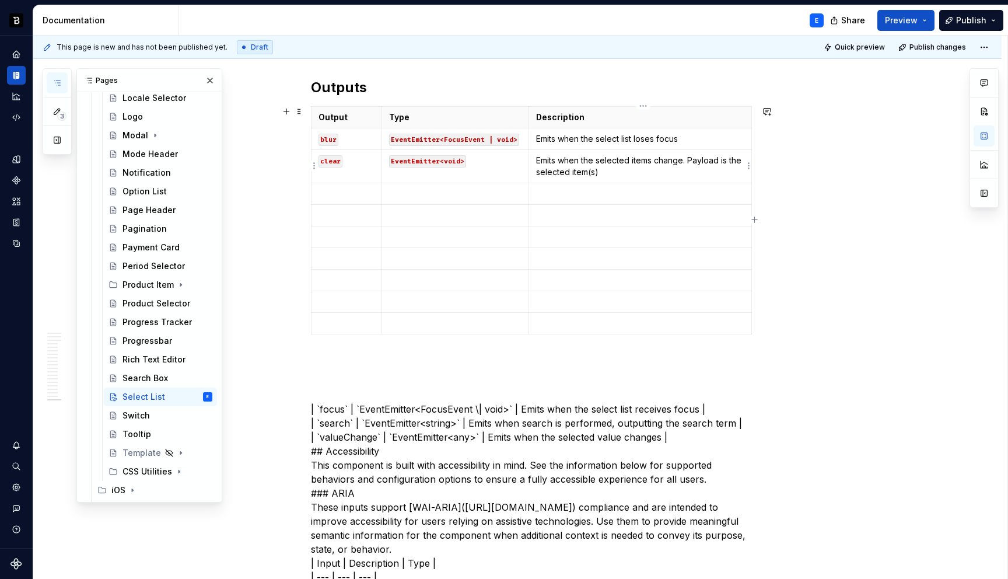
click at [558, 165] on p "Emits when the selected items change. Payload is the selected item(s)" at bounding box center [640, 166] width 208 height 23
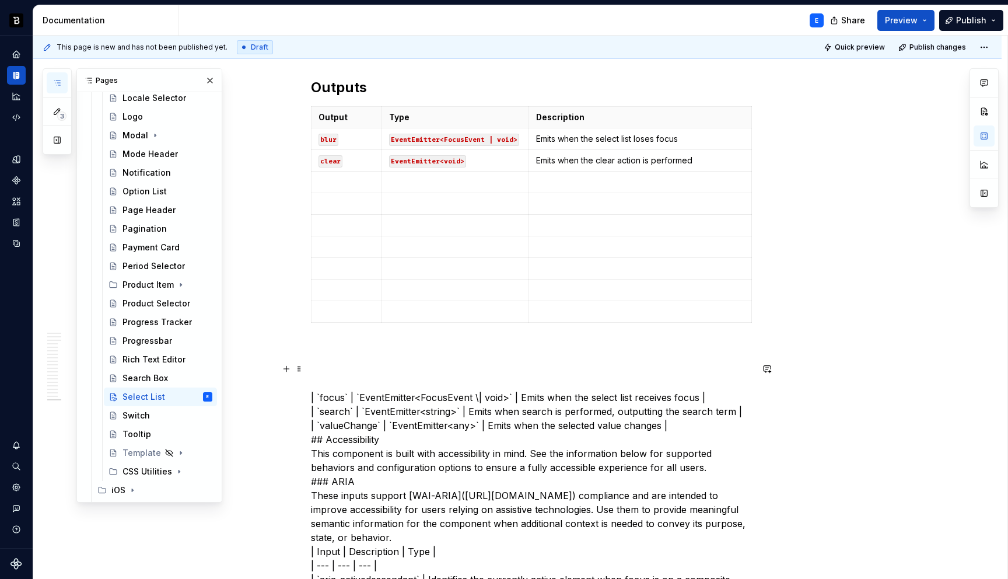
click at [323, 395] on p "| `focus` | `EventEmitter<FocusEvent \| void>` | Emits when the select list rec…" at bounding box center [531, 572] width 441 height 420
click at [348, 182] on p at bounding box center [346, 182] width 56 height 12
click at [331, 395] on p "` | `EventEmitter<FocusEvent \| void>` | Emits when the select list receives fo…" at bounding box center [531, 572] width 441 height 420
click at [415, 182] on p at bounding box center [455, 182] width 132 height 12
click at [328, 397] on p "` | Emits when the select list receives focus | | `search` | `EventEmitter<stri…" at bounding box center [531, 572] width 441 height 420
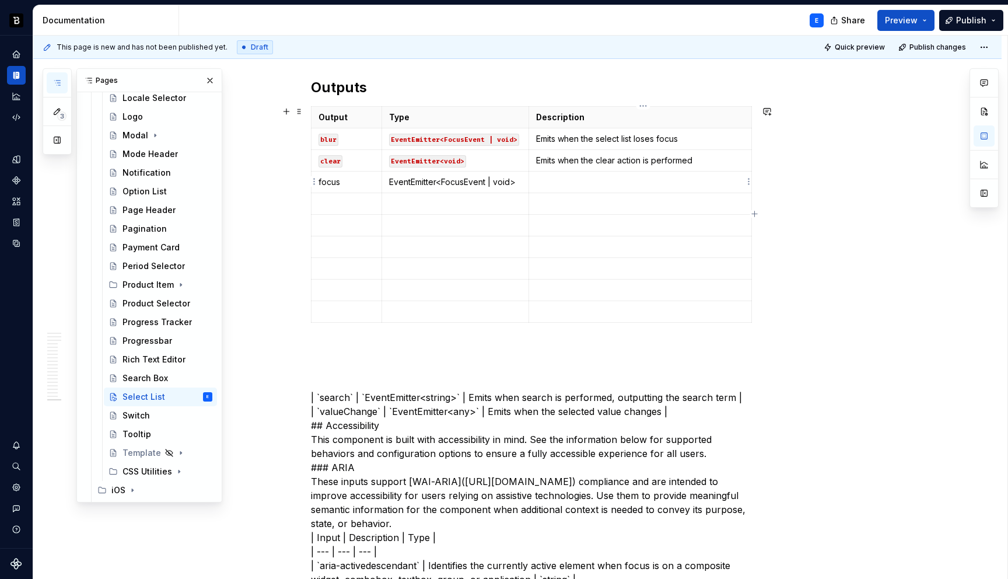
click at [556, 181] on p at bounding box center [640, 182] width 208 height 12
click at [340, 396] on p "| `search` | `EventEmitter<string>` | Emits when search is performed, outputtin…" at bounding box center [531, 565] width 441 height 406
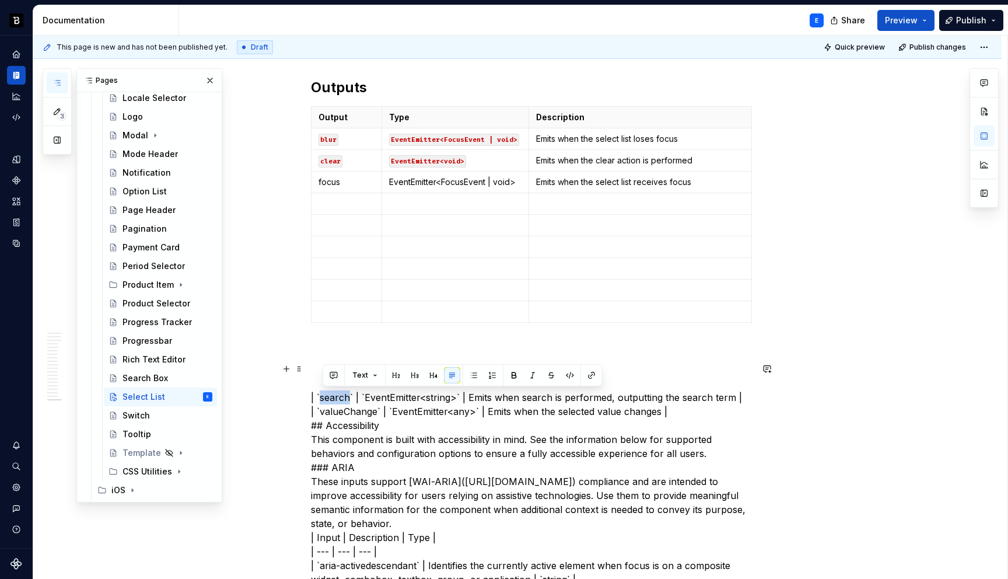
click at [340, 396] on p "| `search` | `EventEmitter<string>` | Emits when search is performed, outputtin…" at bounding box center [531, 565] width 441 height 406
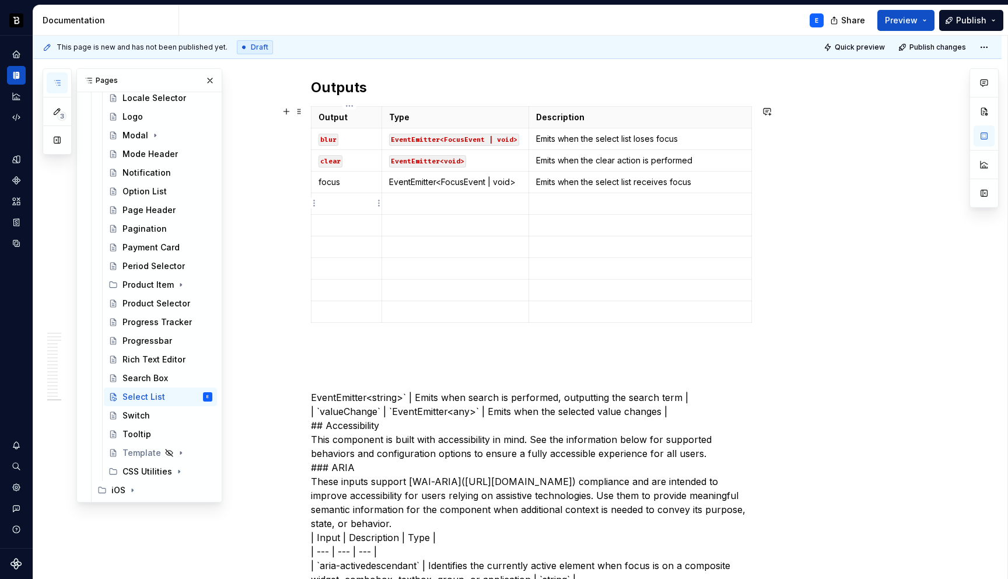
click at [342, 203] on p at bounding box center [346, 204] width 56 height 12
click at [319, 395] on p "EventEmitter<string>` | Emits when search is performed, outputting the search t…" at bounding box center [531, 565] width 441 height 406
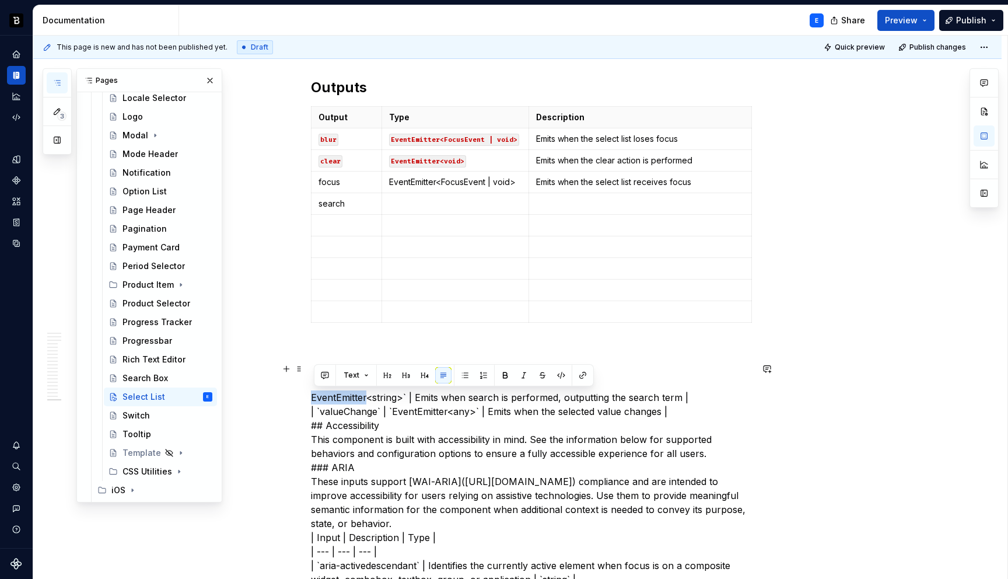
click at [319, 395] on p "EventEmitter<string>` | Emits when search is performed, outputting the search t…" at bounding box center [531, 565] width 441 height 406
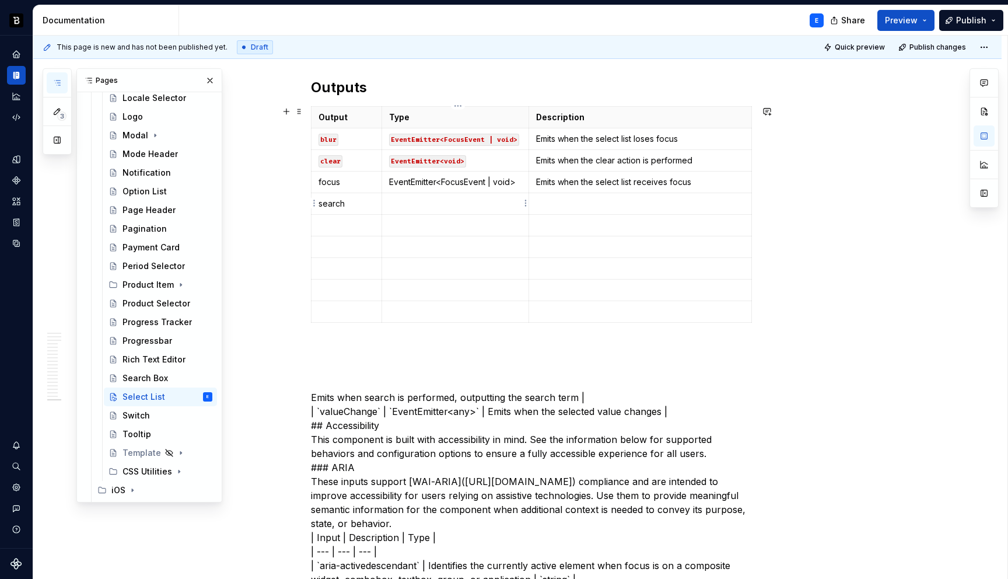
click at [410, 201] on p at bounding box center [455, 204] width 132 height 12
click at [320, 395] on p "Emits when search is performed, outputting the search term | | `valueChange` | …" at bounding box center [531, 565] width 441 height 406
click at [583, 194] on td at bounding box center [639, 204] width 223 height 22
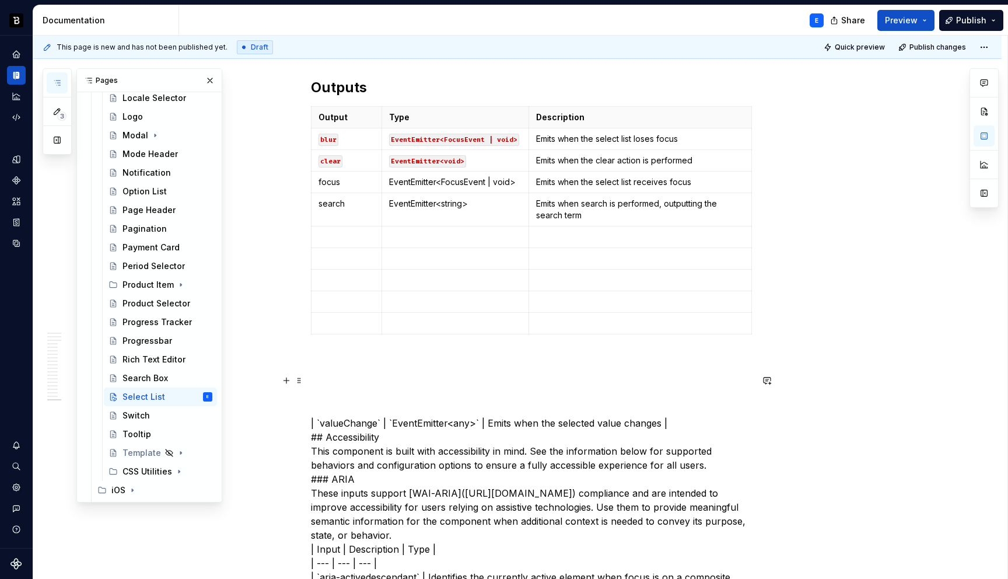
click at [327, 422] on p "| `valueChange` | `EventEmitter<any>` | Emits when the selected value changes |…" at bounding box center [531, 577] width 441 height 406
click at [358, 226] on td at bounding box center [346, 237] width 71 height 22
click at [342, 421] on p "EventEmitter<any>` | Emits when the selected value changes | ## Accessibility T…" at bounding box center [531, 577] width 441 height 406
click at [418, 238] on p at bounding box center [455, 237] width 132 height 12
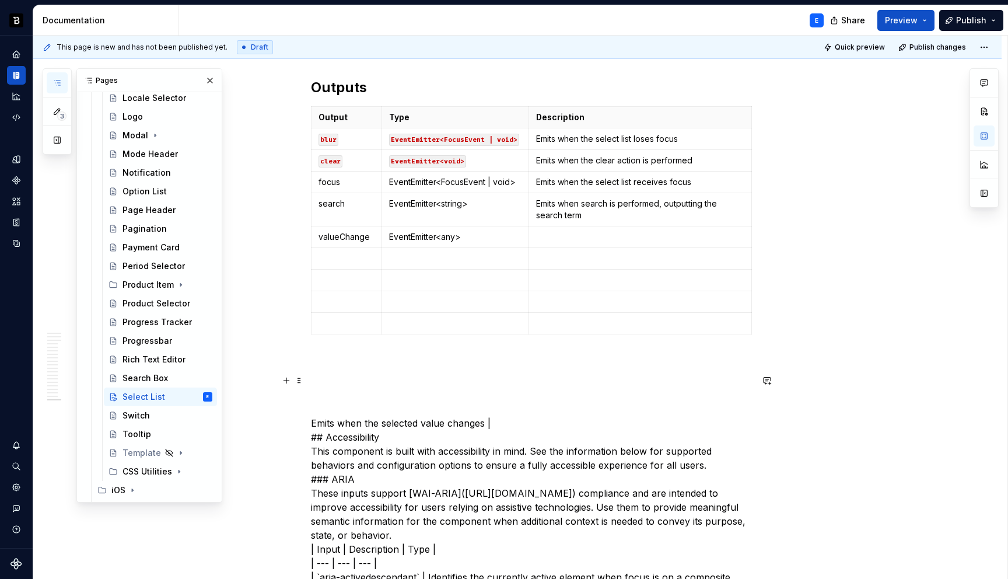
click at [331, 418] on p "Emits when the selected value changes | ## Accessibility This component is buil…" at bounding box center [531, 577] width 441 height 406
click at [580, 234] on p at bounding box center [640, 237] width 208 height 12
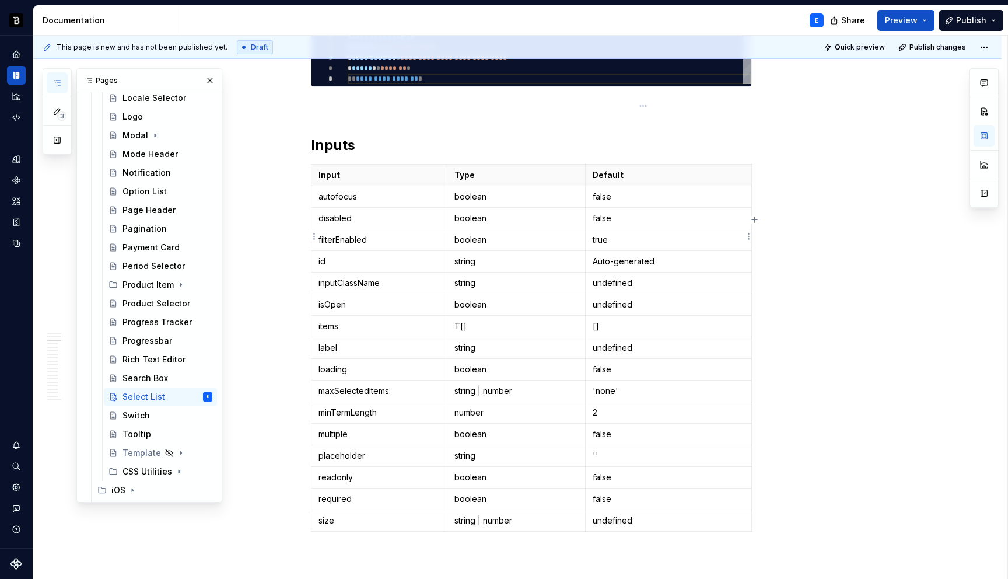
scroll to position [673, 0]
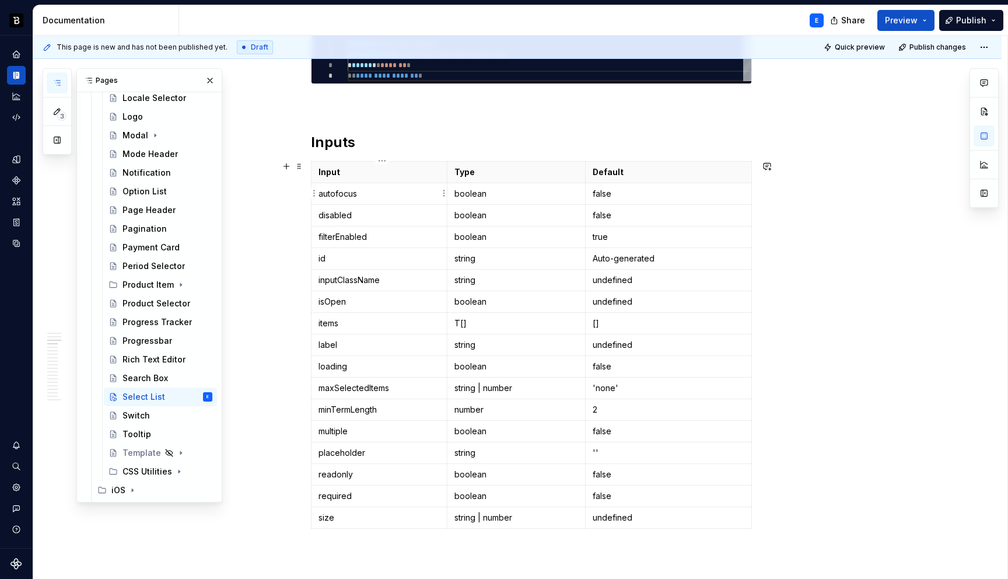
click at [405, 192] on p "autofocus" at bounding box center [378, 194] width 121 height 12
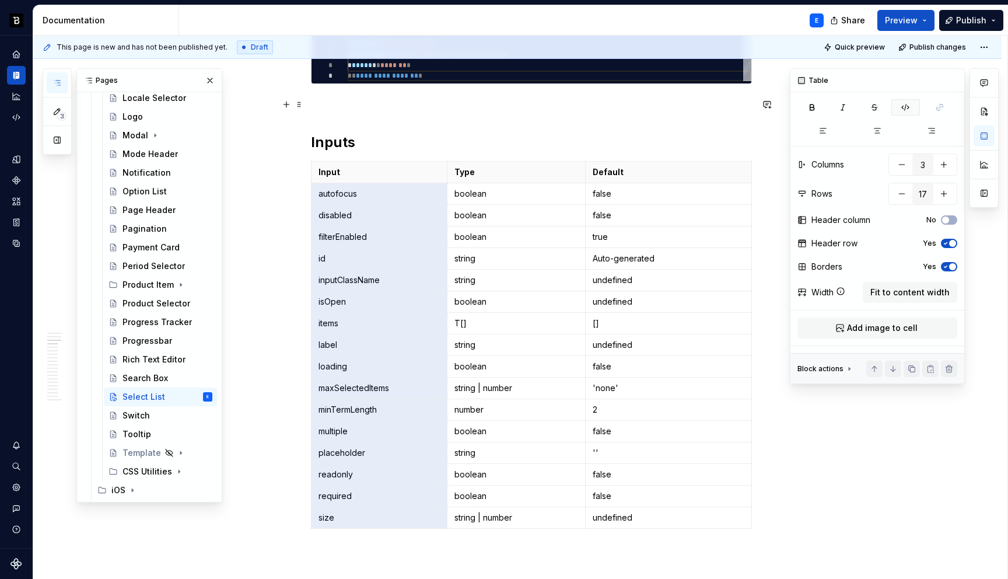
click at [902, 104] on icon "button" at bounding box center [905, 107] width 9 height 9
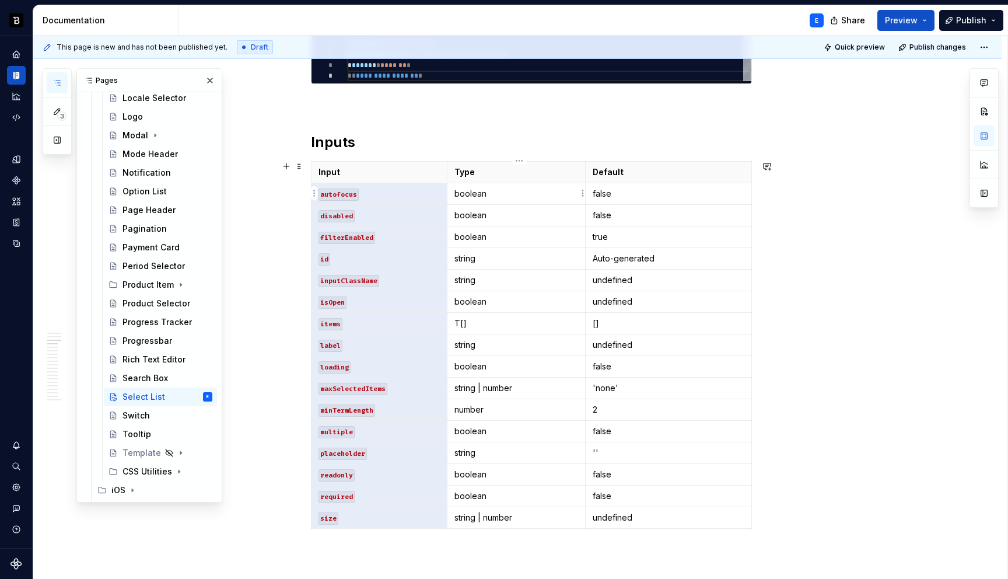
click at [516, 199] on td "boolean" at bounding box center [516, 194] width 139 height 22
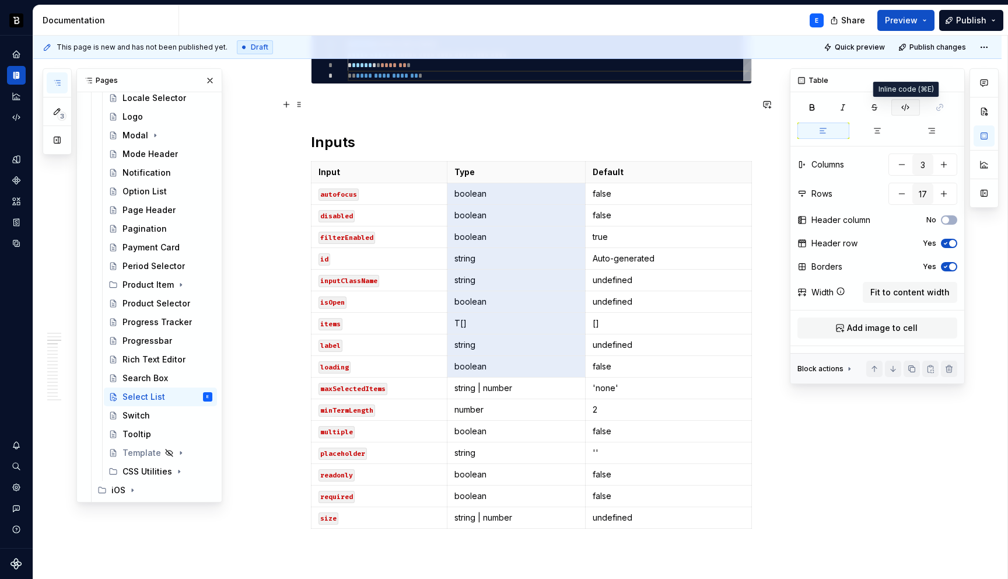
click at [903, 107] on icon "button" at bounding box center [905, 107] width 9 height 9
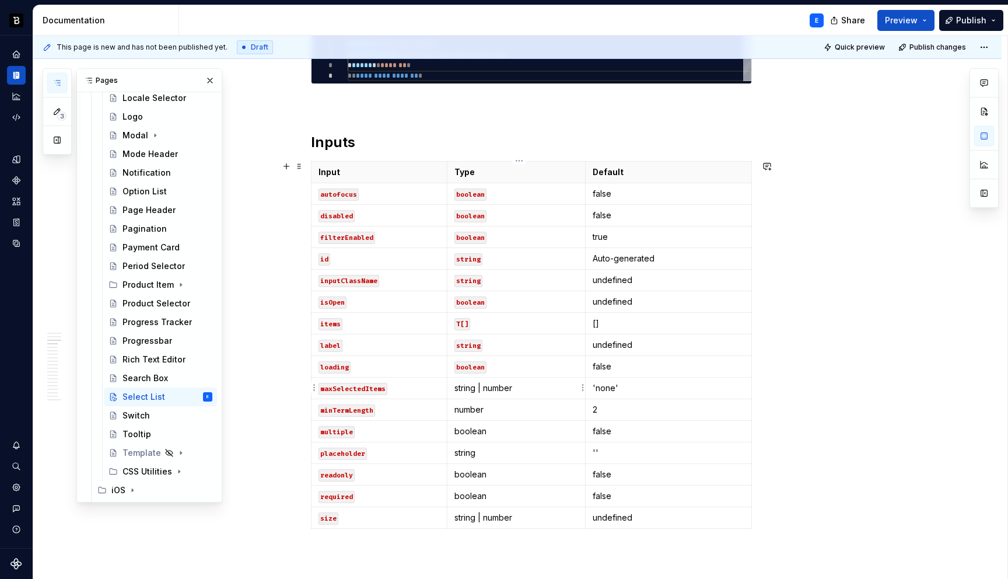
click at [469, 391] on p "string | number" at bounding box center [516, 388] width 124 height 12
click at [542, 368] on button "button" at bounding box center [546, 367] width 16 height 16
click at [500, 392] on p "string | number" at bounding box center [516, 388] width 124 height 12
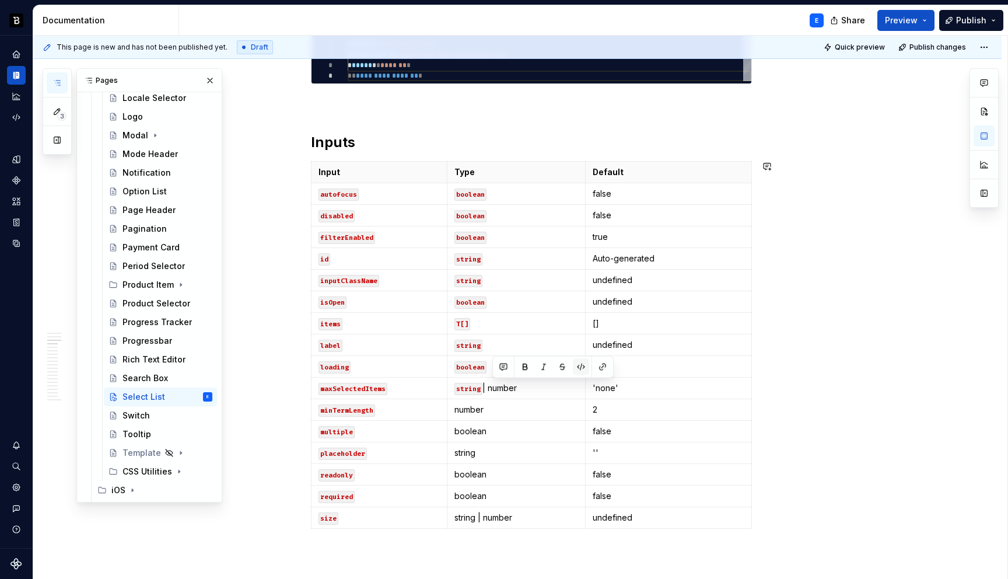
click at [576, 368] on button "button" at bounding box center [581, 367] width 16 height 16
click at [530, 405] on p "number" at bounding box center [516, 410] width 124 height 12
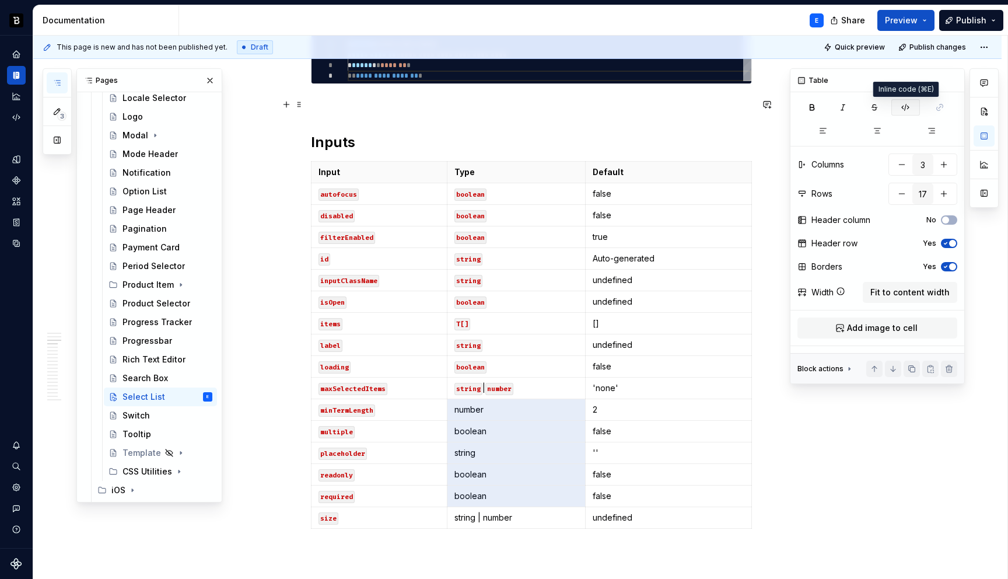
click at [903, 106] on icon "button" at bounding box center [905, 107] width 7 height 6
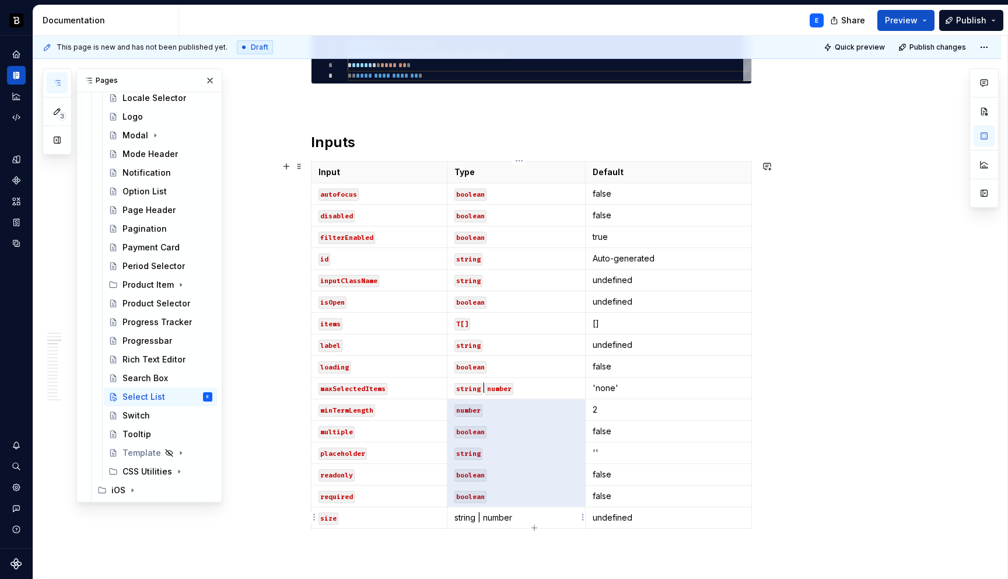
click at [470, 520] on p "string | number" at bounding box center [516, 518] width 124 height 12
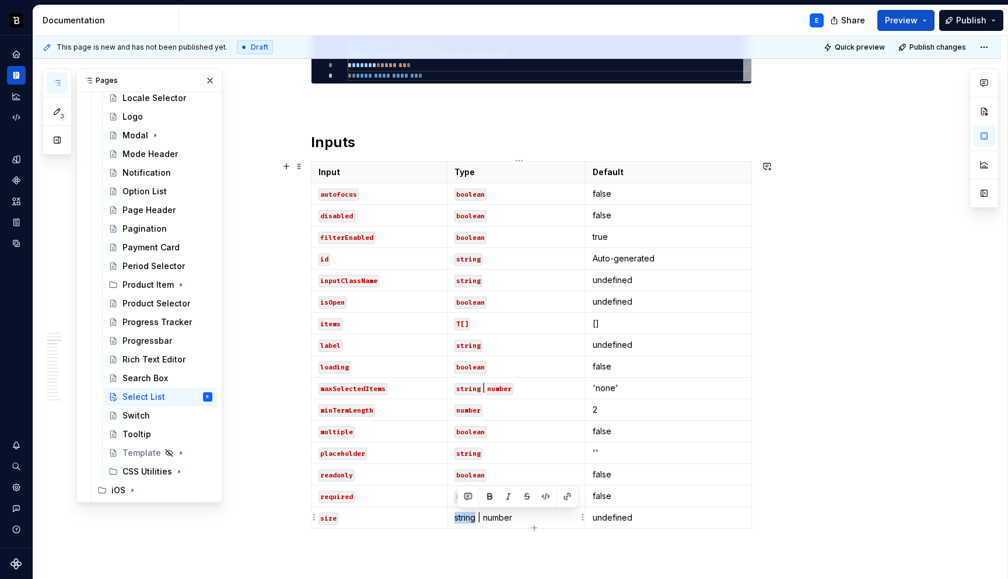
click at [470, 520] on p "string | number" at bounding box center [516, 518] width 124 height 12
click at [543, 496] on button "button" at bounding box center [546, 496] width 16 height 16
click at [497, 518] on p "string | number" at bounding box center [516, 518] width 124 height 12
click at [579, 493] on button "button" at bounding box center [581, 496] width 16 height 16
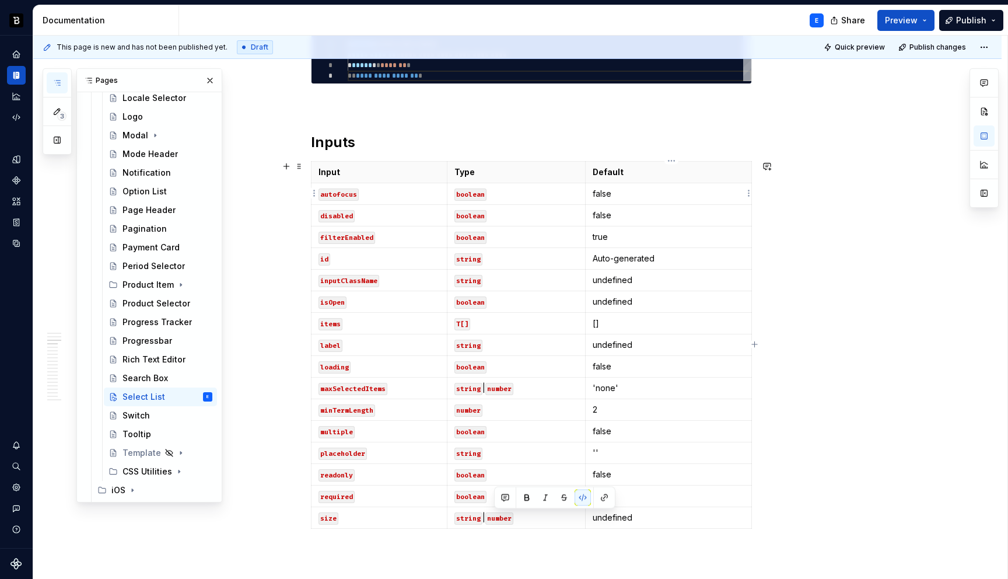
click at [622, 195] on p "false" at bounding box center [669, 194] width 152 height 12
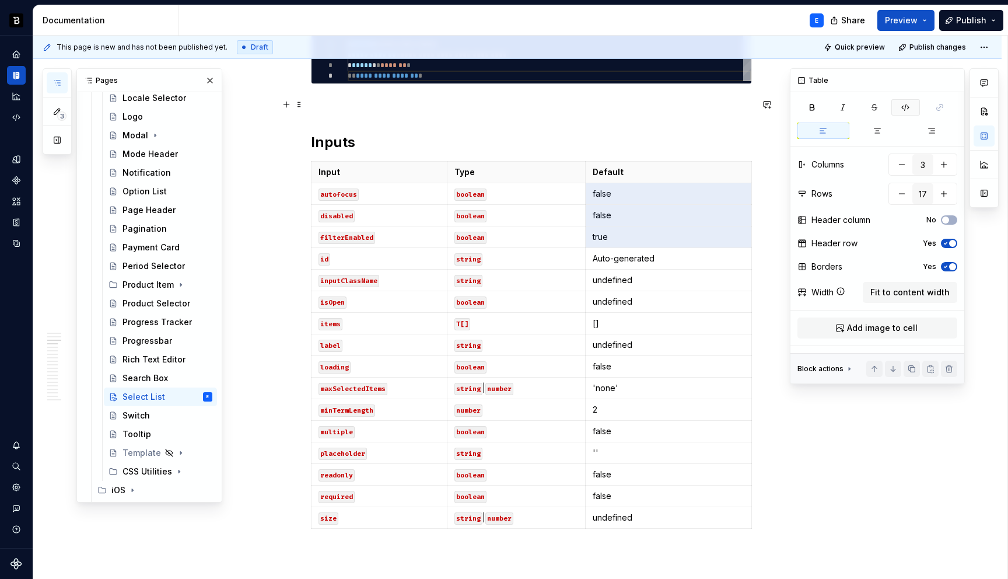
click at [902, 106] on icon "button" at bounding box center [905, 107] width 9 height 9
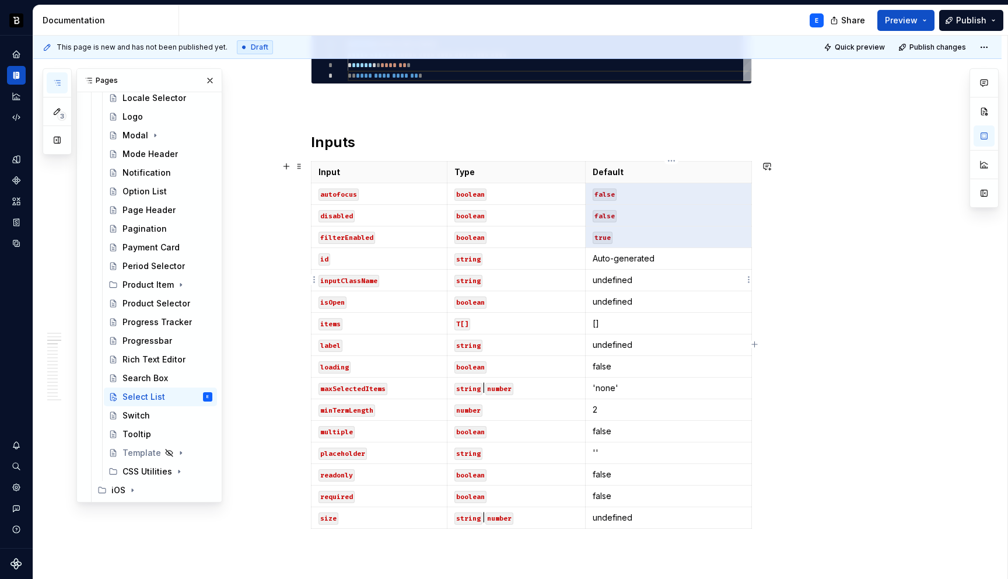
click at [651, 281] on p "undefined" at bounding box center [669, 280] width 152 height 12
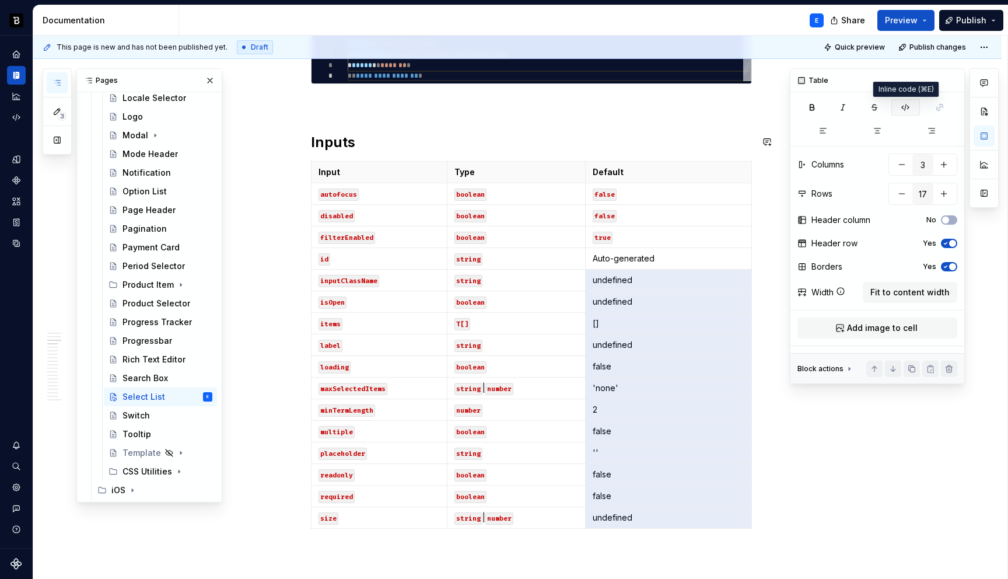
click at [902, 105] on icon "button" at bounding box center [905, 107] width 9 height 9
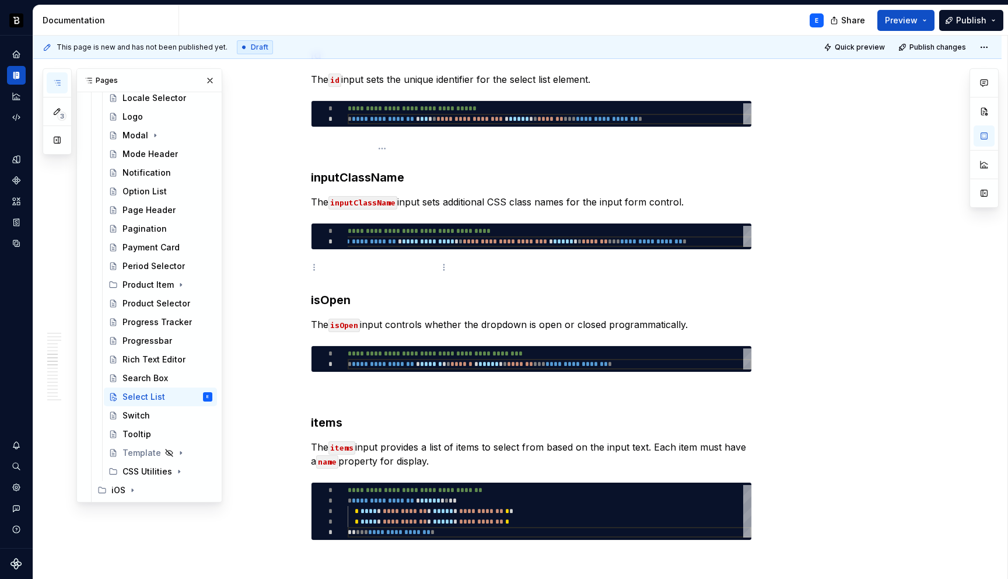
scroll to position [1610, 0]
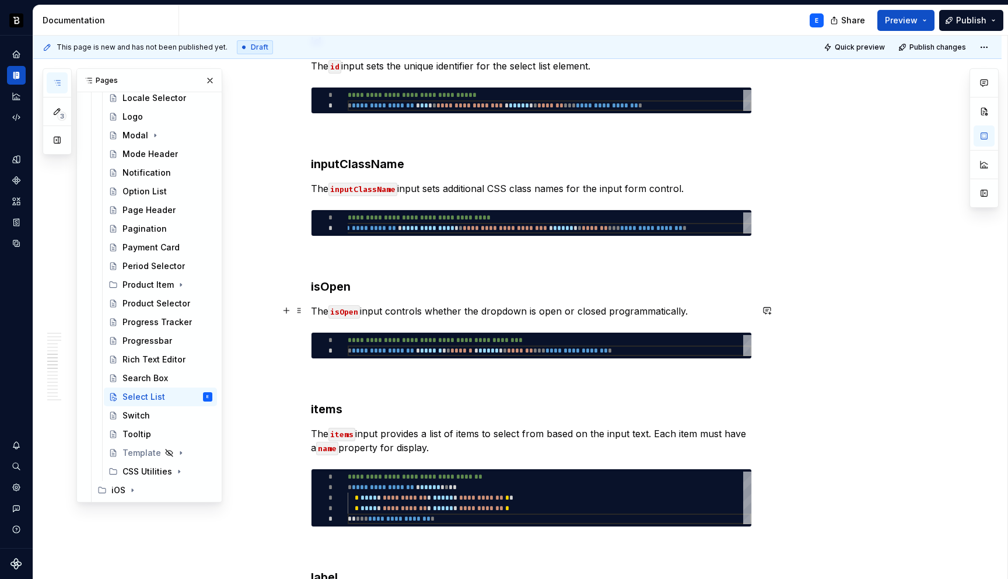
click at [700, 308] on p "The isOpen input controls whether the dropdown is open or closed programmatical…" at bounding box center [531, 311] width 441 height 14
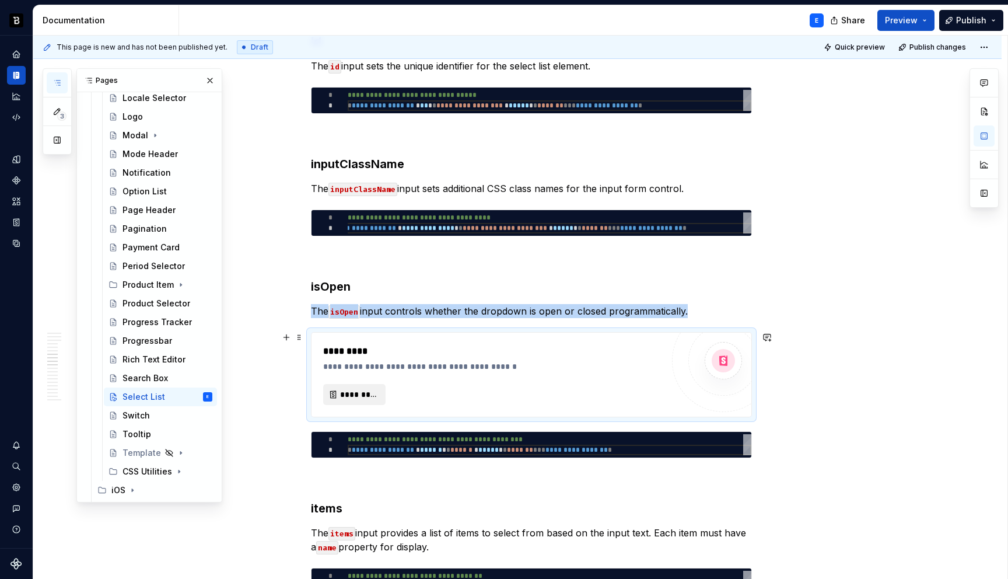
click at [370, 388] on span "*********" at bounding box center [359, 394] width 38 height 12
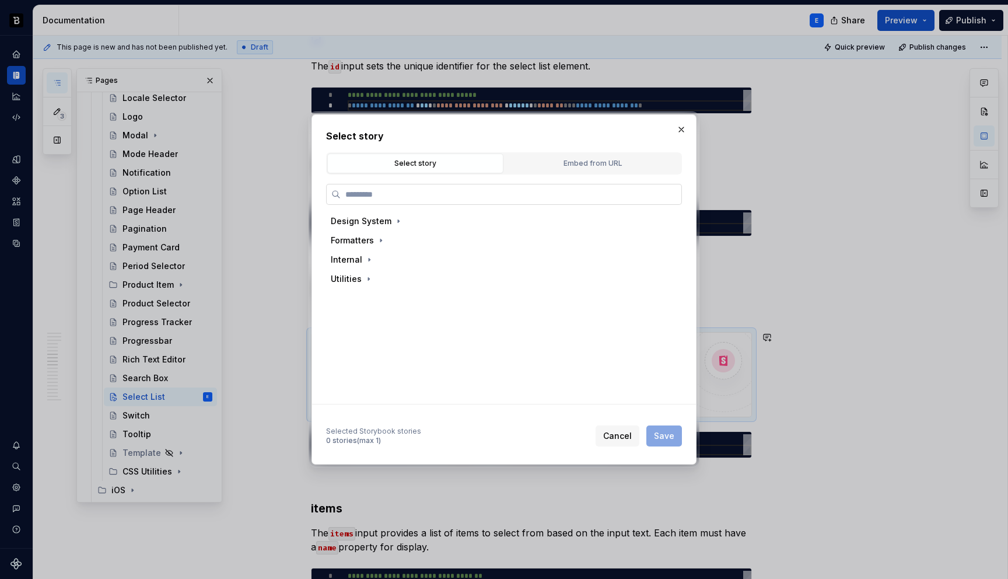
type textarea "*"
type input "**********"
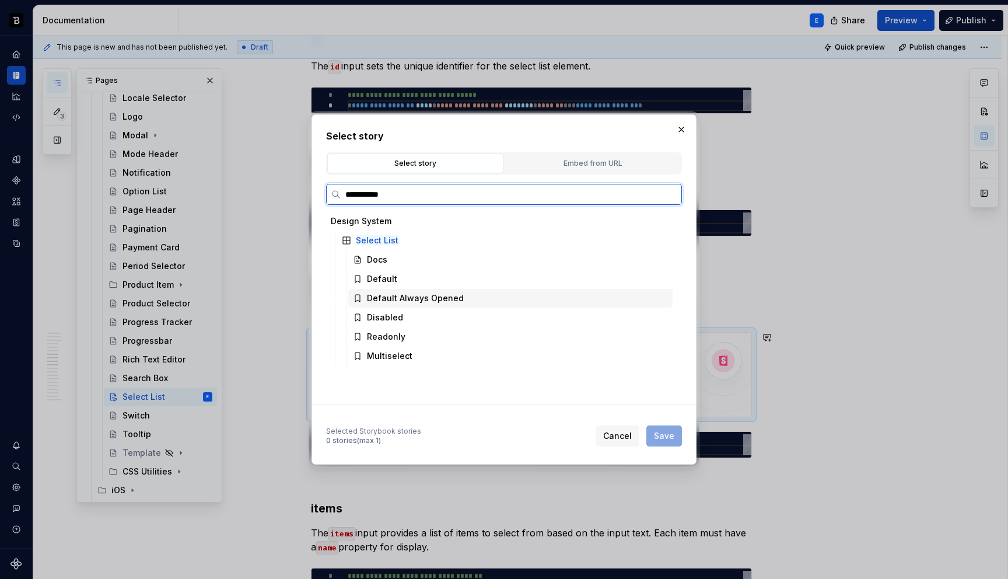
click at [394, 289] on div "Default Always Opened" at bounding box center [510, 298] width 324 height 19
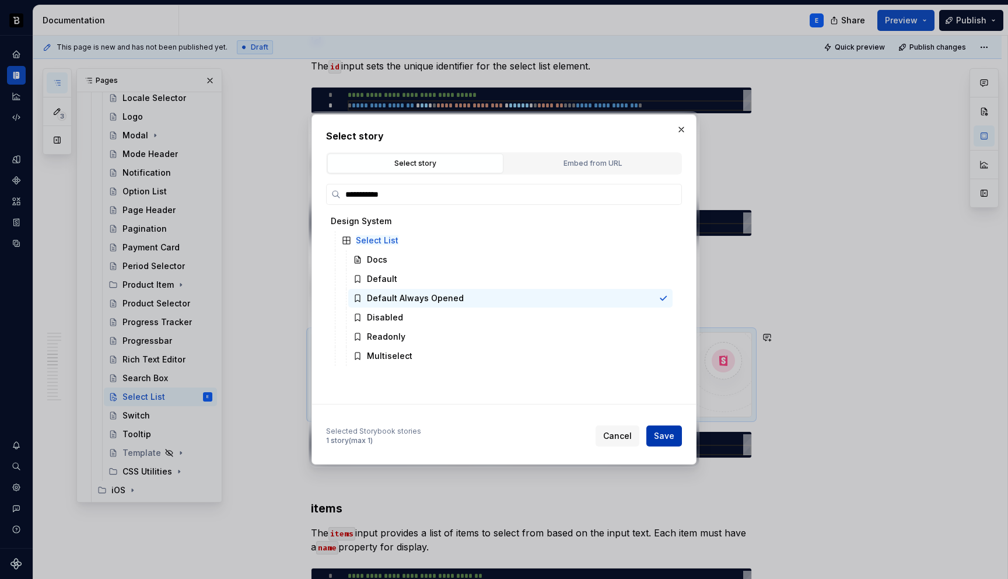
click at [660, 437] on span "Save" at bounding box center [664, 436] width 20 height 12
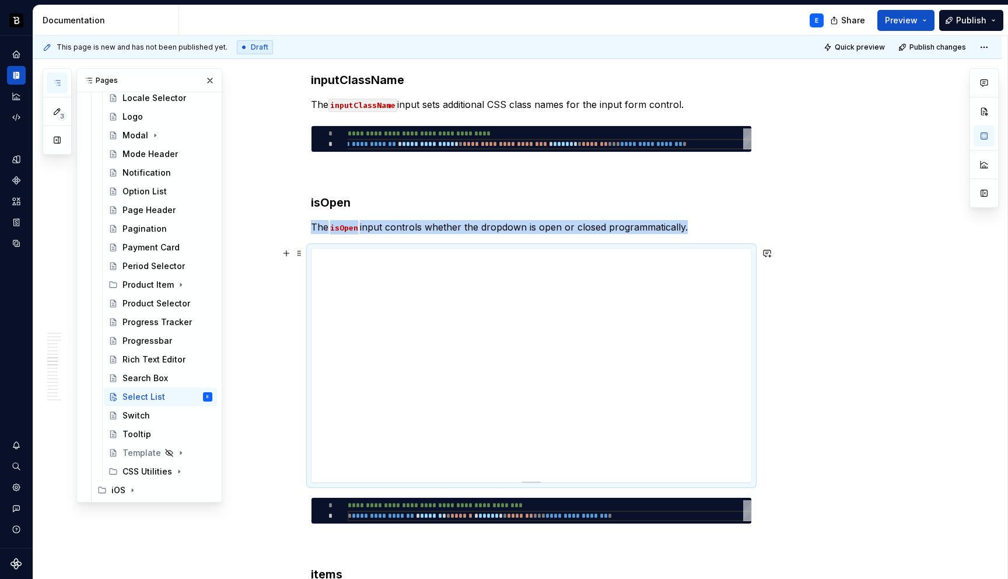
scroll to position [1701, 0]
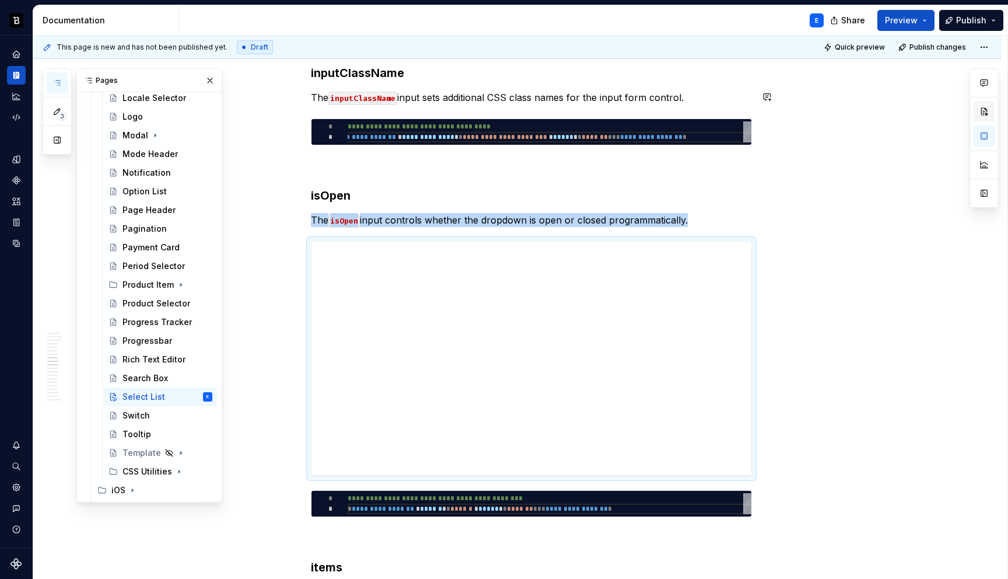
type textarea "*"
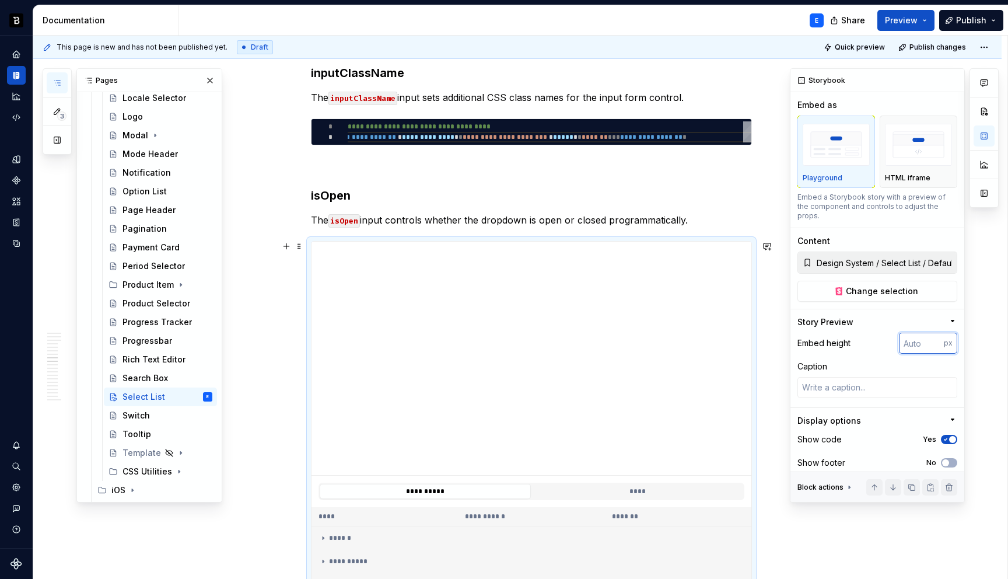
click at [916, 332] on input "number" at bounding box center [921, 342] width 45 height 21
type input "320"
type textarea "*"
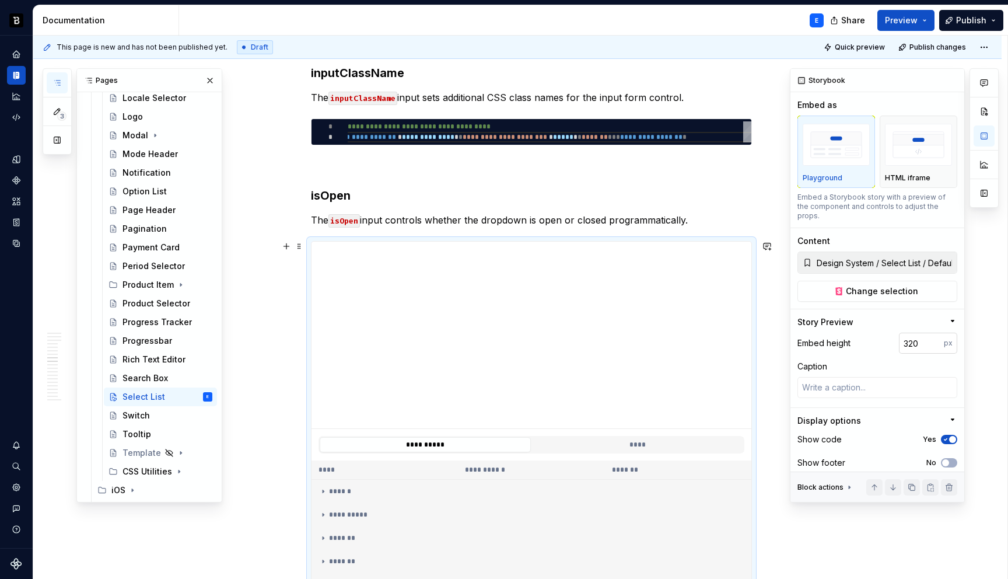
click at [917, 337] on input "320" at bounding box center [921, 342] width 45 height 21
type input "256"
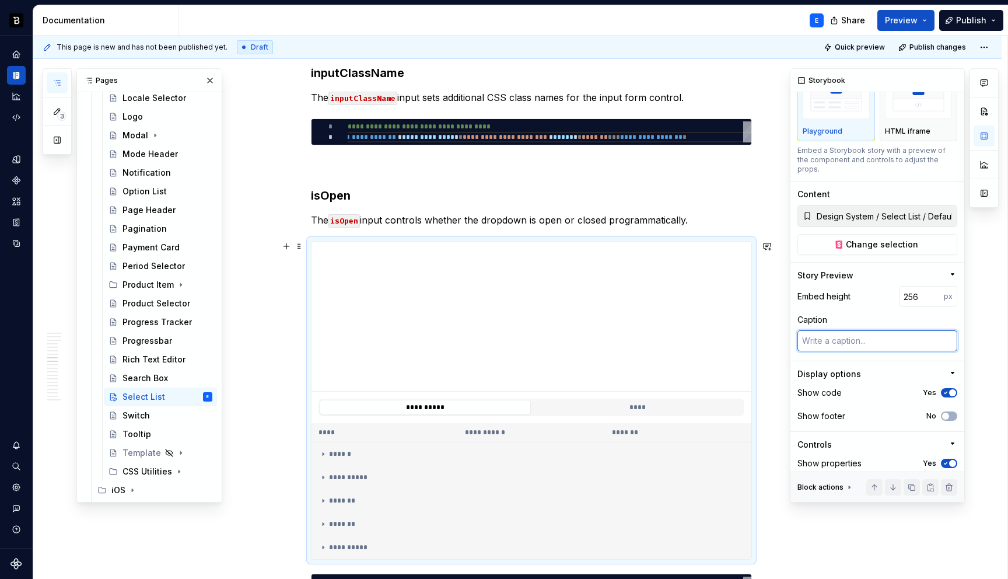
scroll to position [48, 0]
click at [950, 387] on span "button" at bounding box center [952, 390] width 7 height 7
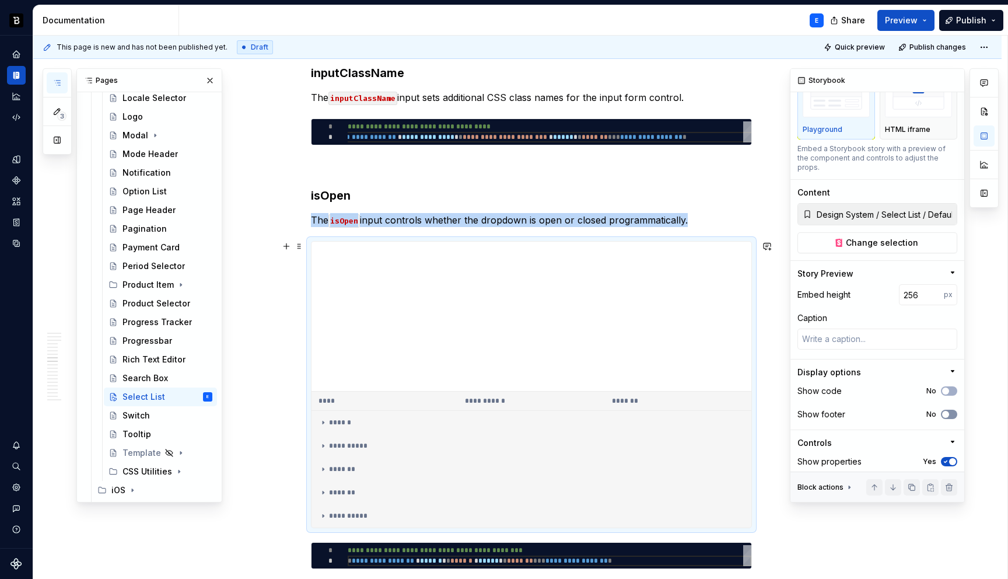
click at [950, 409] on button "No" at bounding box center [949, 413] width 16 height 9
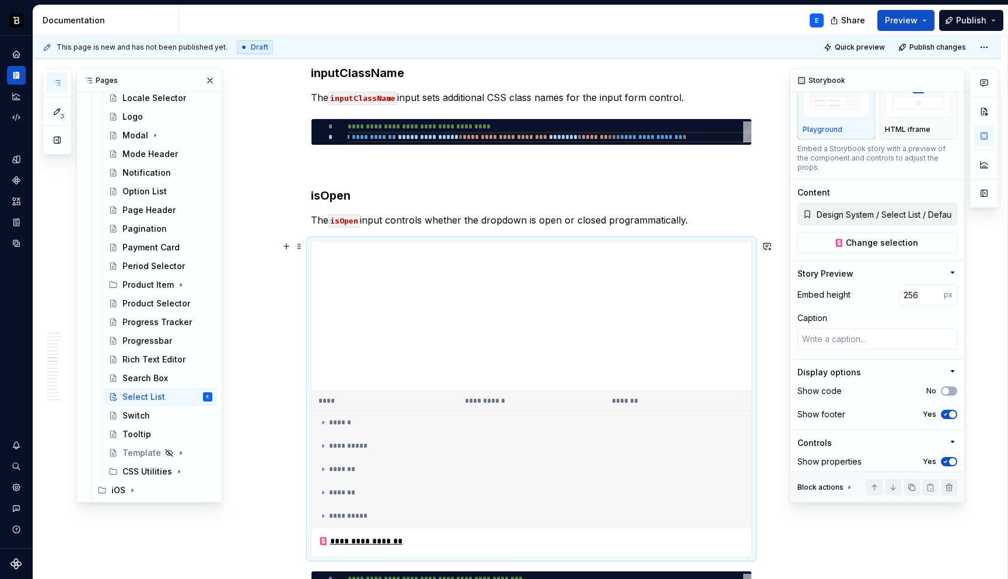
click at [952, 457] on div "Show properties Yes" at bounding box center [877, 461] width 160 height 16
click at [954, 458] on span "button" at bounding box center [952, 461] width 7 height 7
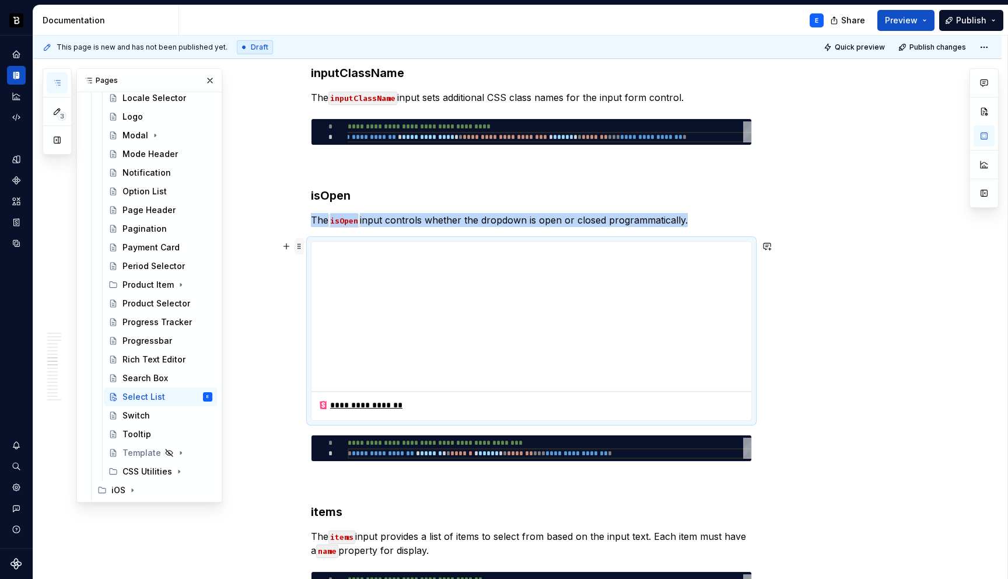
click at [300, 246] on span at bounding box center [299, 246] width 9 height 16
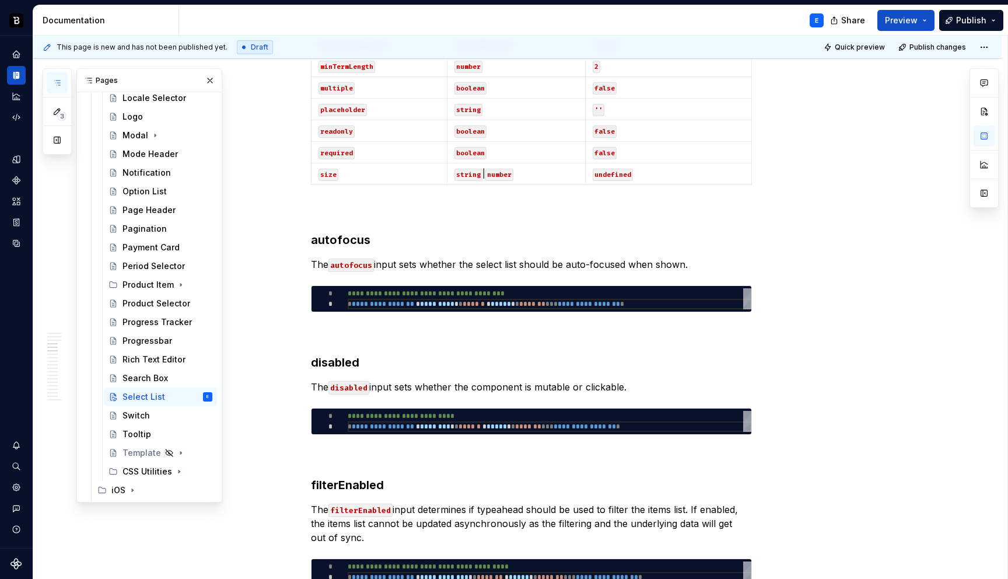
scroll to position [1015, 0]
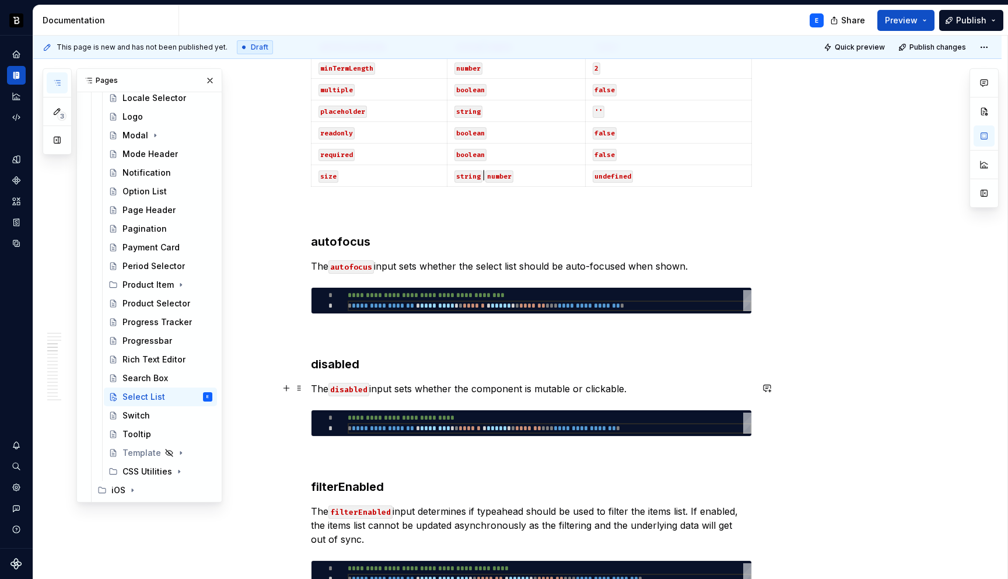
click at [647, 382] on p "The disabled input sets whether the component is mutable or clickable." at bounding box center [531, 388] width 441 height 14
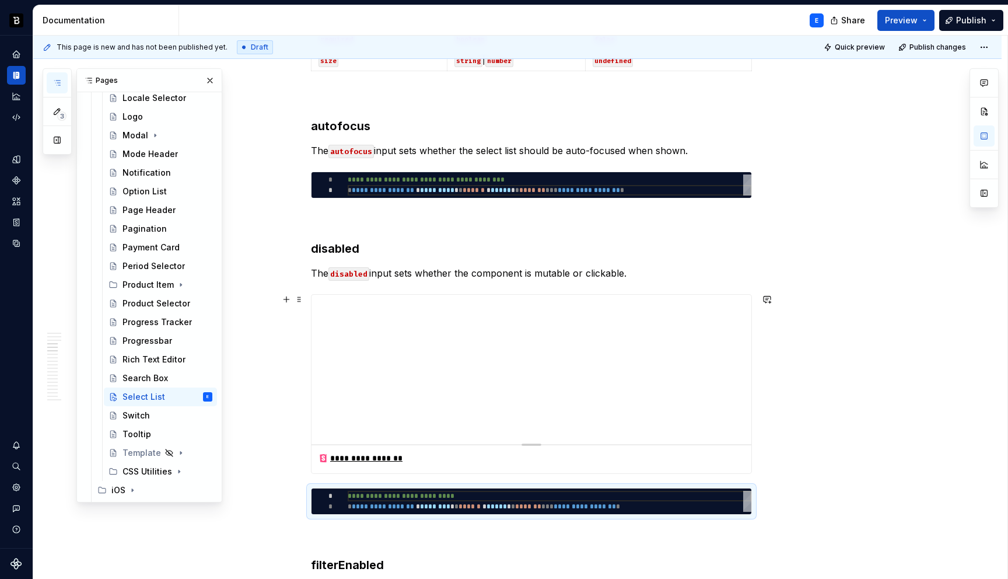
scroll to position [1187, 0]
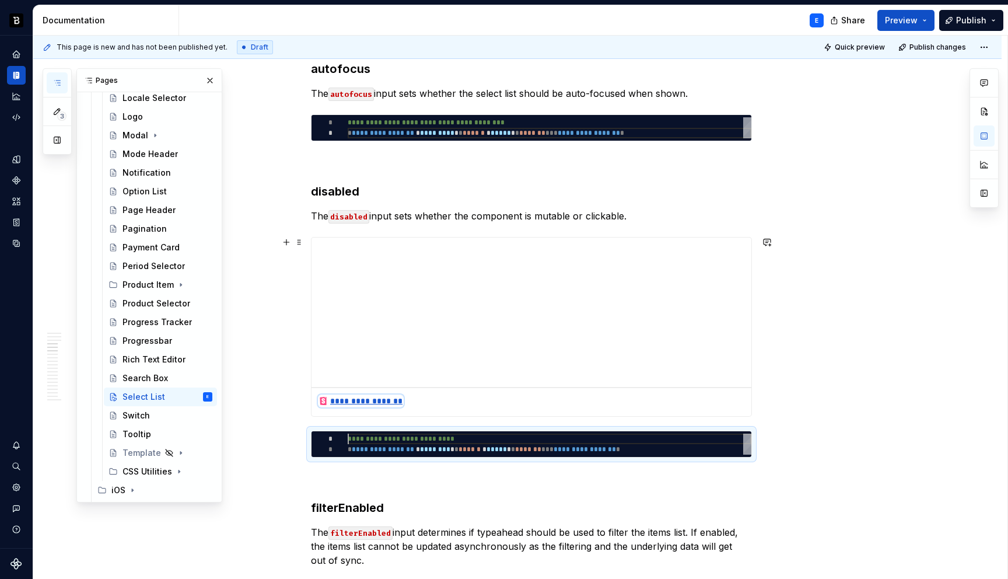
click at [393, 398] on div "**********" at bounding box center [360, 401] width 85 height 12
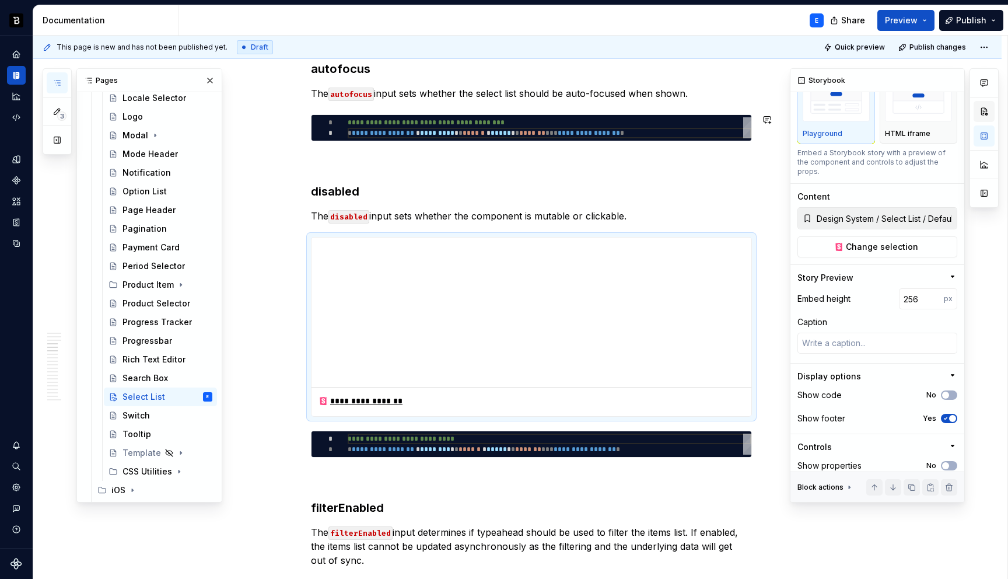
scroll to position [0, 0]
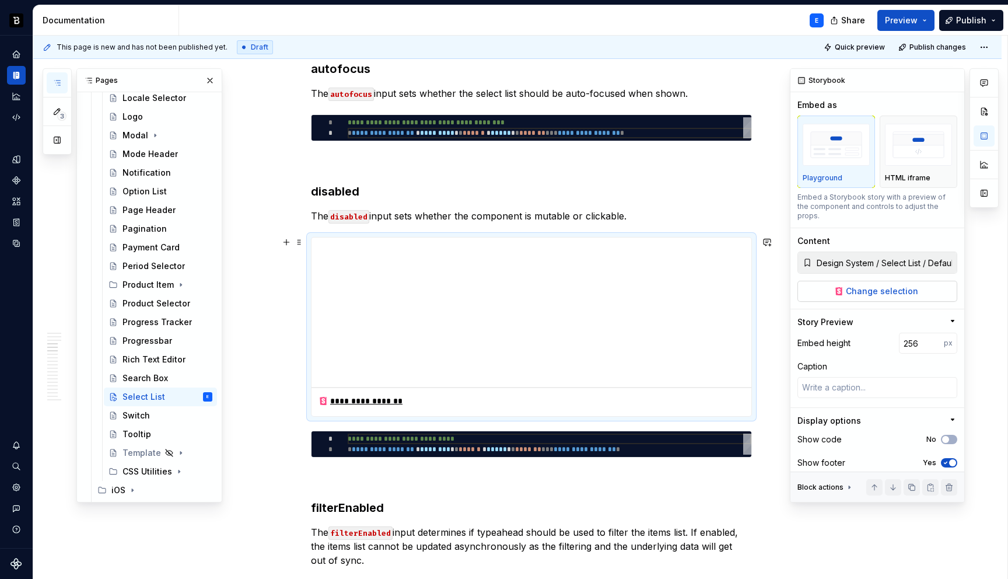
click at [896, 285] on span "Change selection" at bounding box center [882, 291] width 72 height 12
type textarea "*"
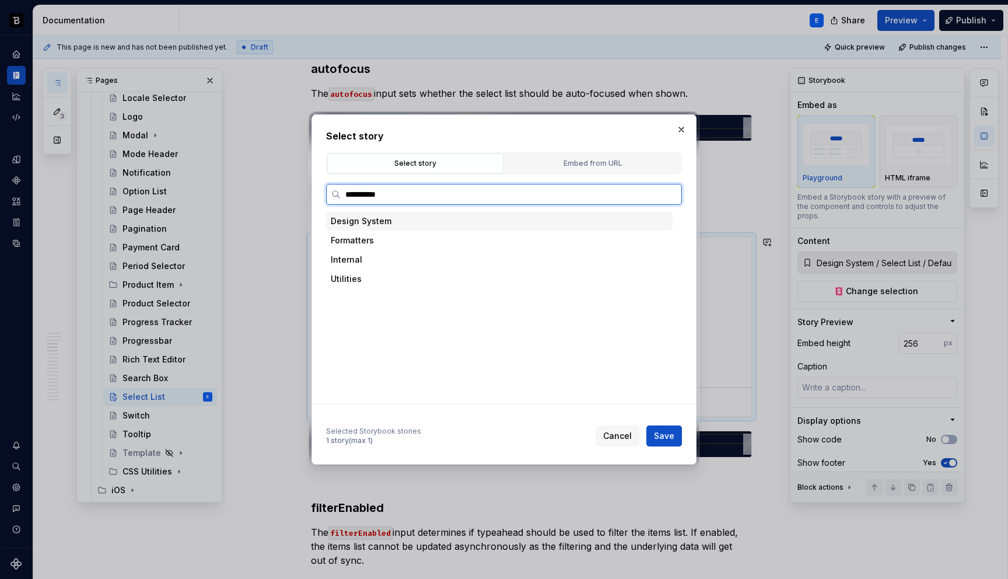
type input "**********"
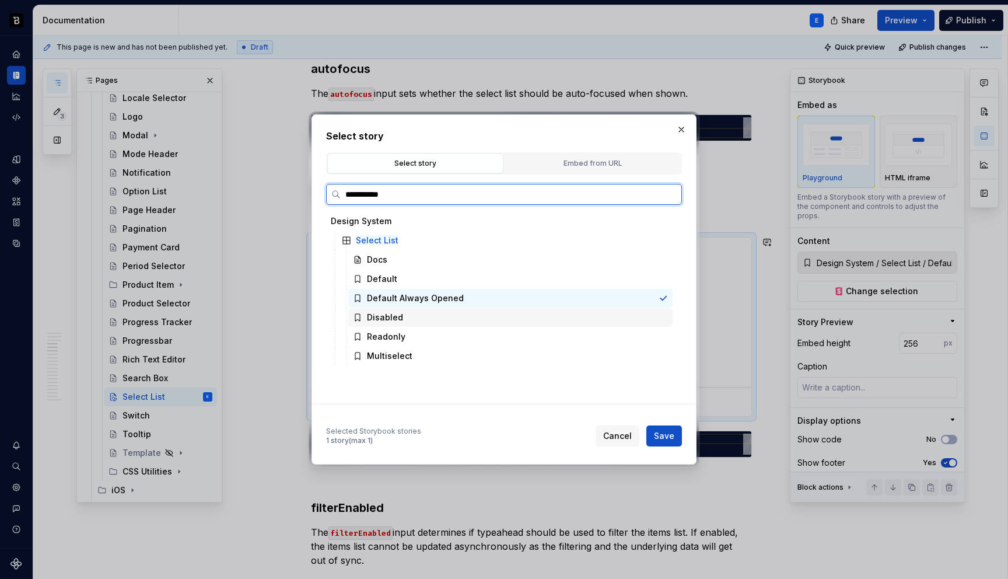
click at [379, 319] on div "Disabled" at bounding box center [385, 317] width 36 height 12
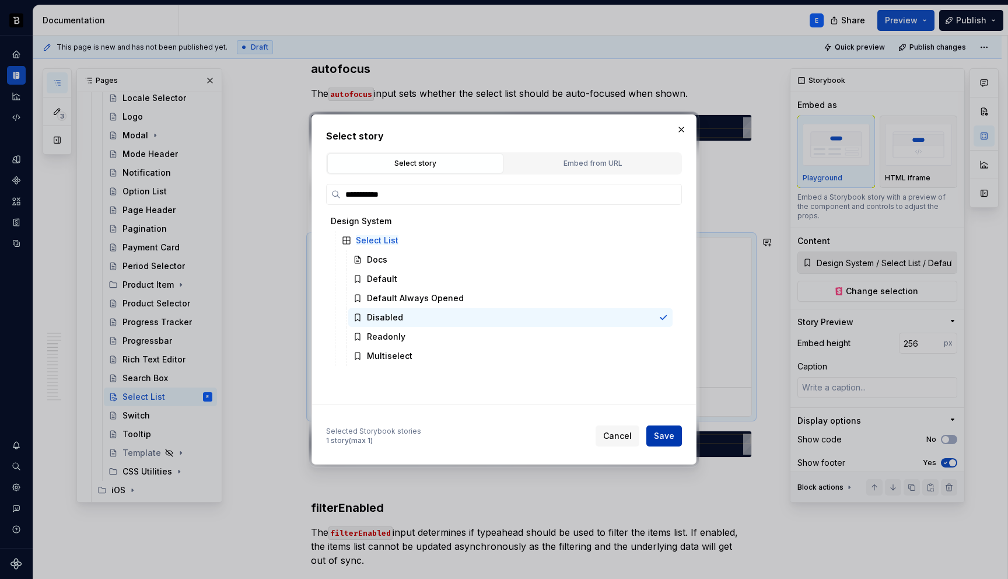
click at [667, 436] on span "Save" at bounding box center [664, 436] width 20 height 12
type textarea "*"
type input "Design System / Select List / Disabled"
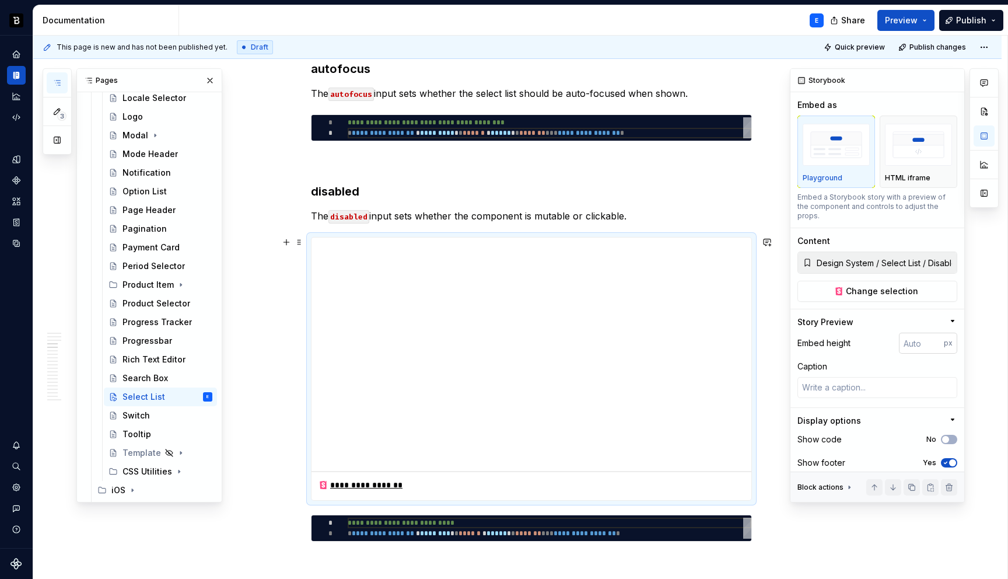
click at [911, 337] on input "number" at bounding box center [921, 342] width 45 height 21
type input "192"
type textarea "*"
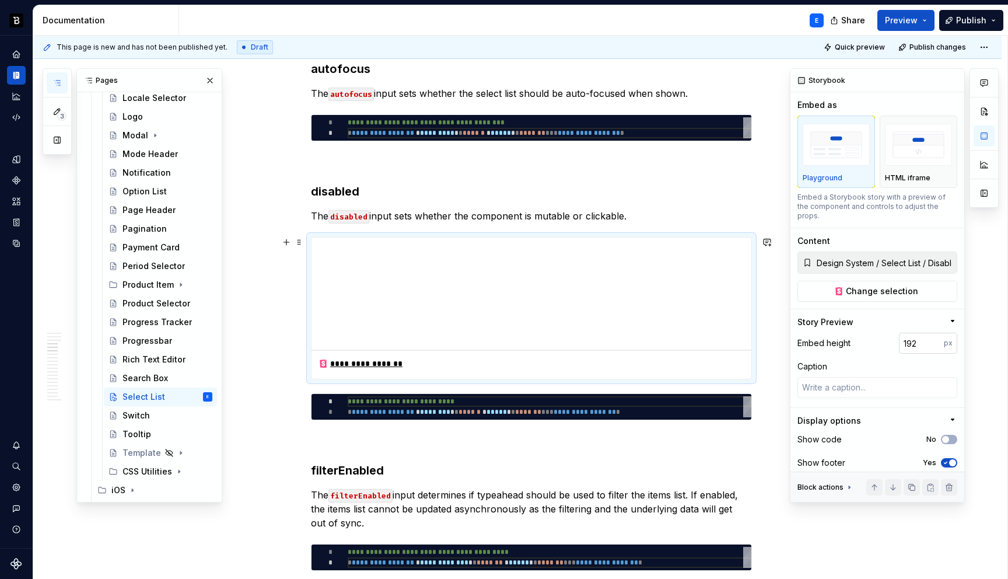
click at [911, 337] on input "192" at bounding box center [921, 342] width 45 height 21
type input "128"
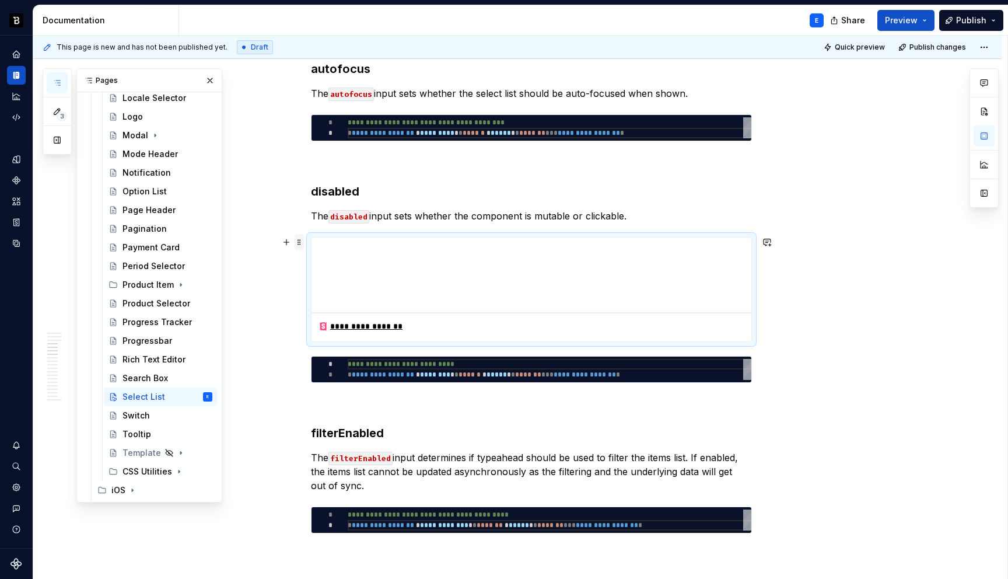
click at [302, 241] on span at bounding box center [299, 242] width 9 height 16
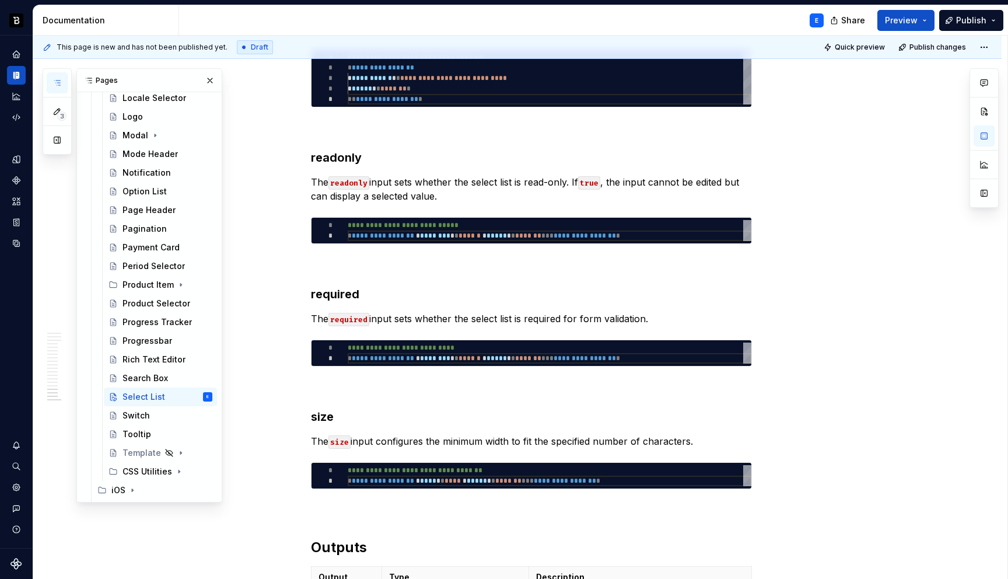
scroll to position [3168, 0]
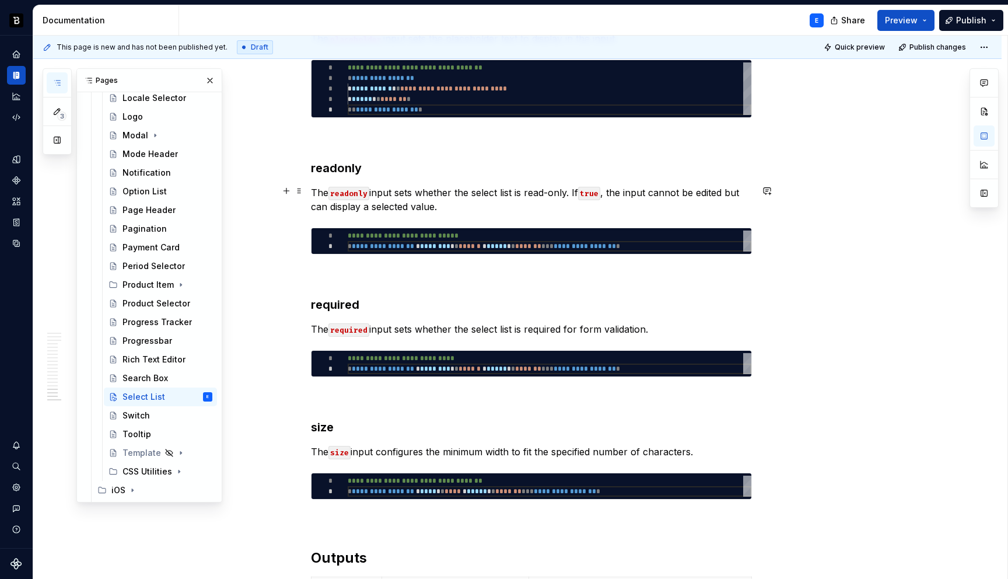
click at [479, 205] on p "The readonly input sets whether the select list is read-only. If true , the inp…" at bounding box center [531, 199] width 441 height 28
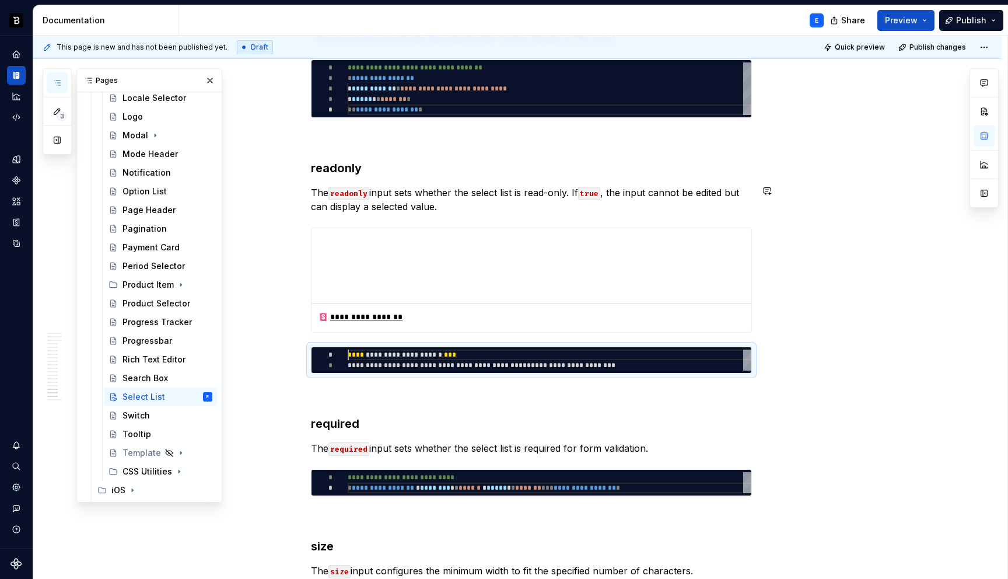
scroll to position [0, 0]
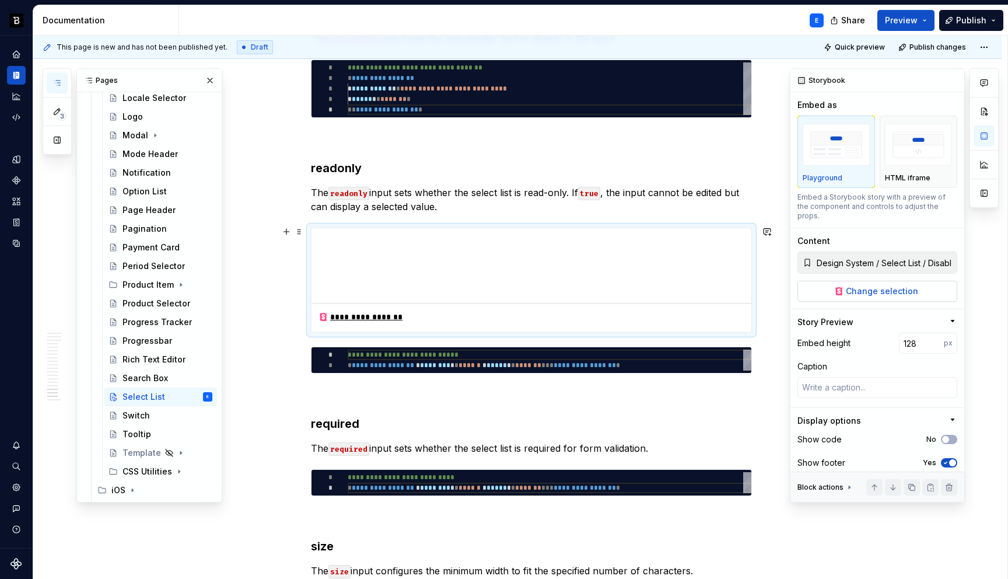
click at [870, 285] on span "Change selection" at bounding box center [882, 291] width 72 height 12
type textarea "*"
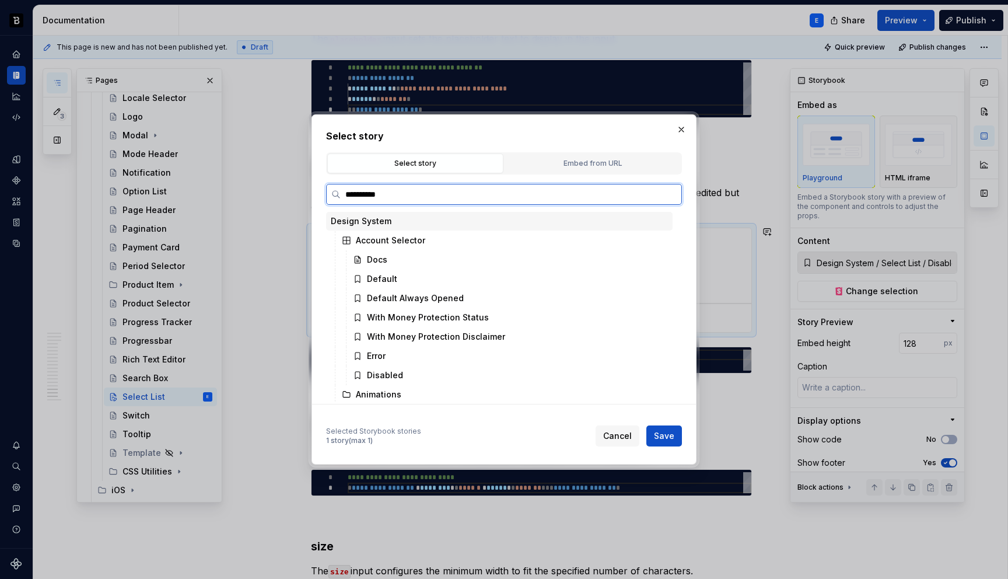
type input "**********"
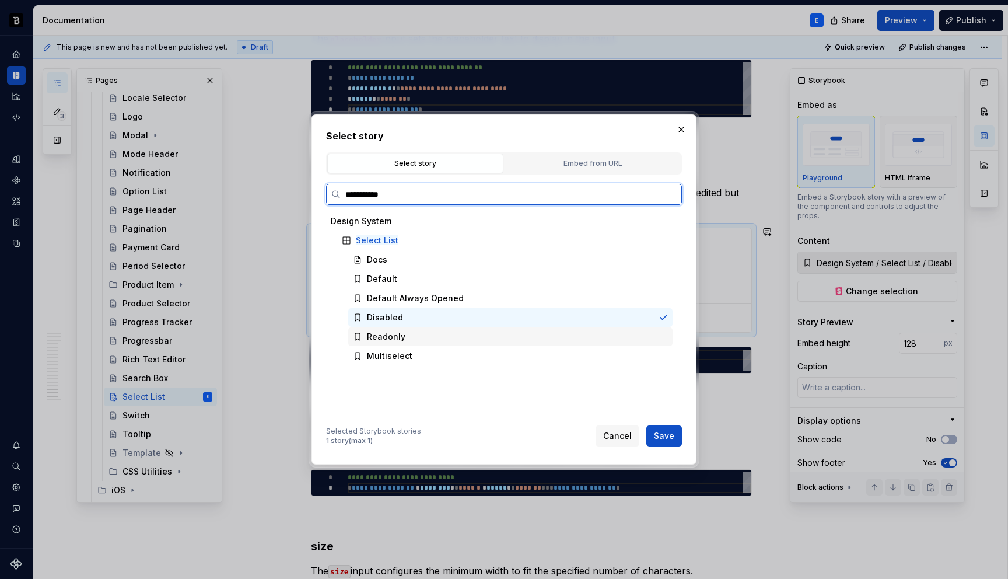
click at [384, 335] on div "Readonly" at bounding box center [386, 337] width 38 height 12
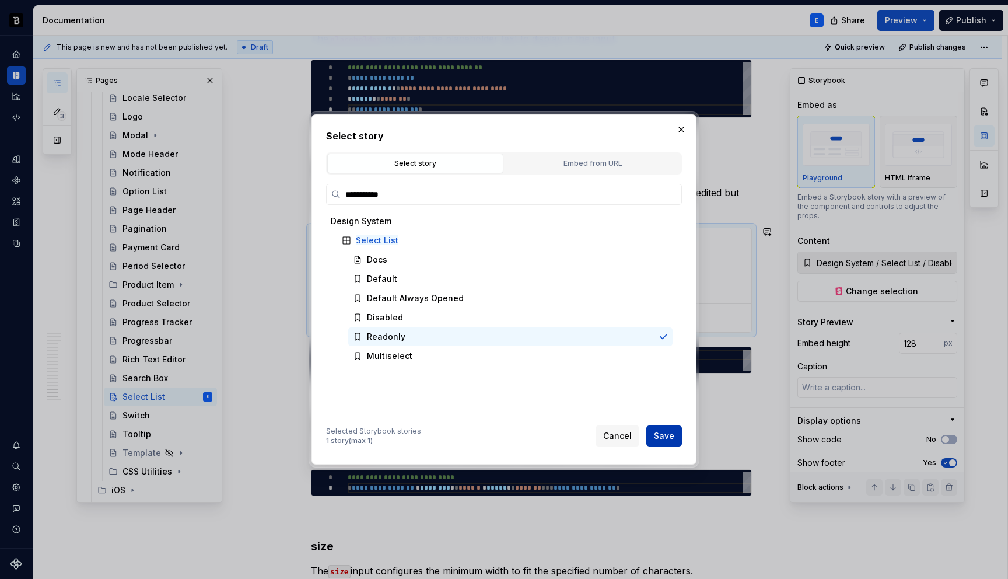
click at [662, 433] on span "Save" at bounding box center [664, 436] width 20 height 12
type textarea "*"
type input "Design System / Select List / Readonly"
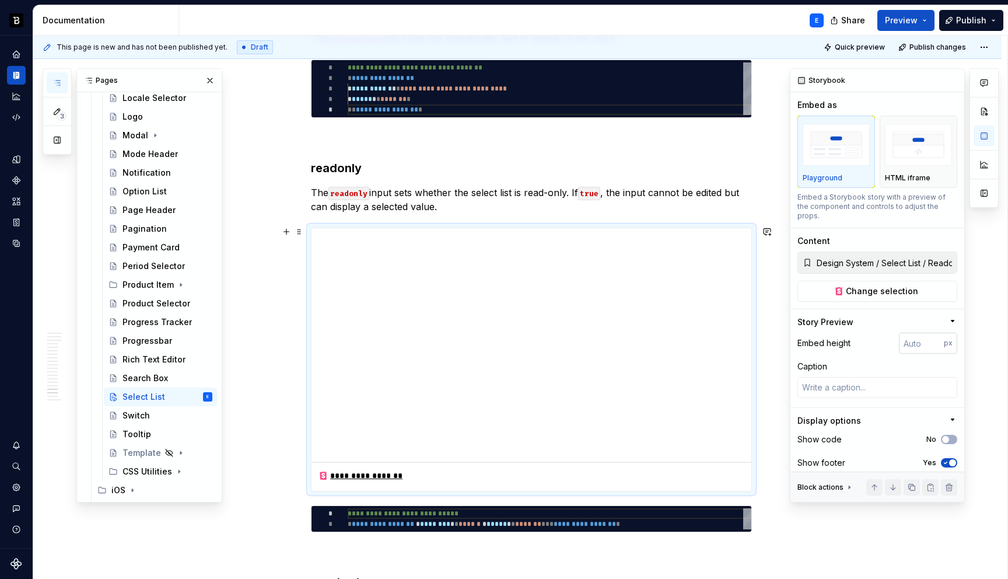
click at [920, 332] on input "number" at bounding box center [921, 342] width 45 height 21
type input "128"
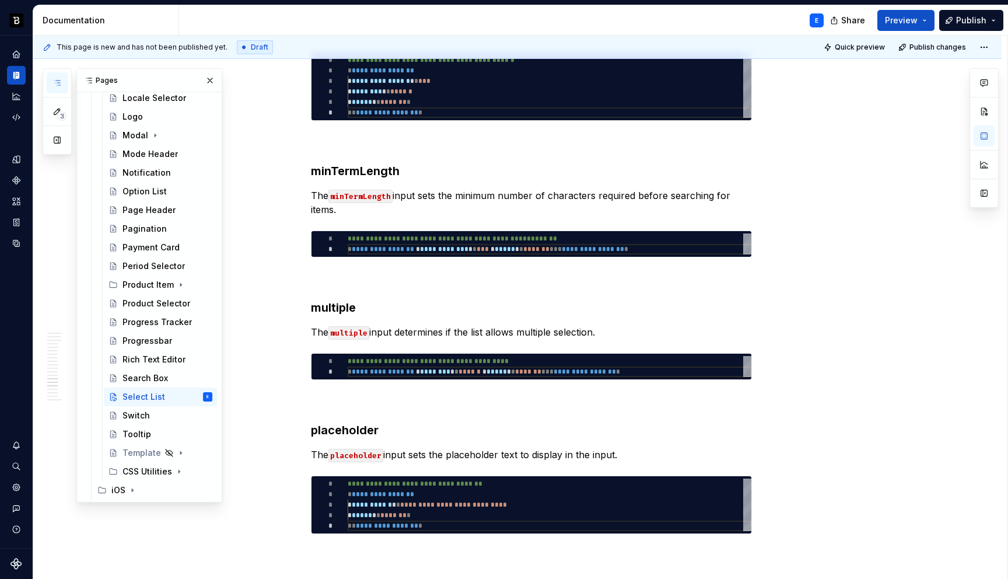
scroll to position [2741, 0]
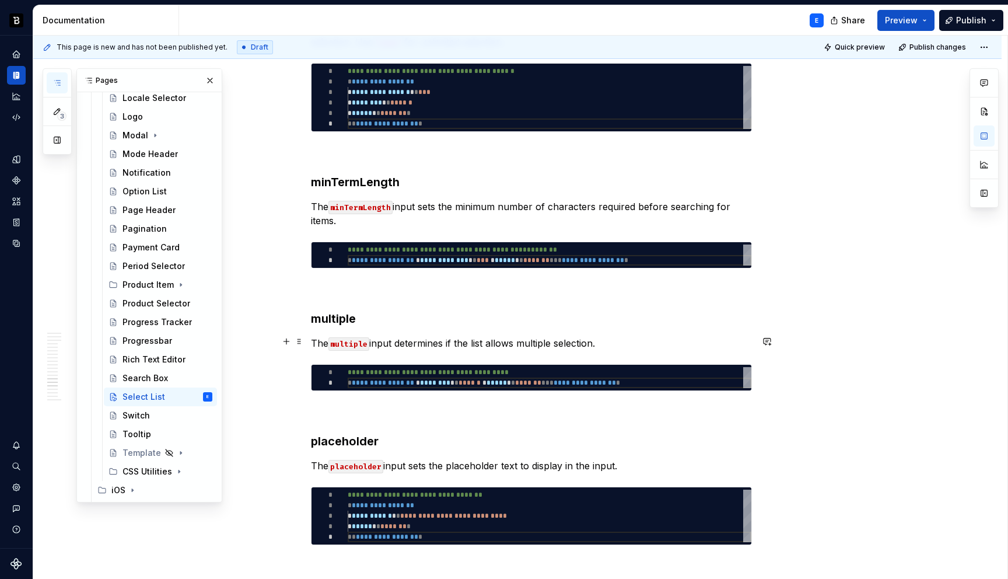
click at [611, 341] on p "The multiple input determines if the list allows multiple selection." at bounding box center [531, 343] width 441 height 14
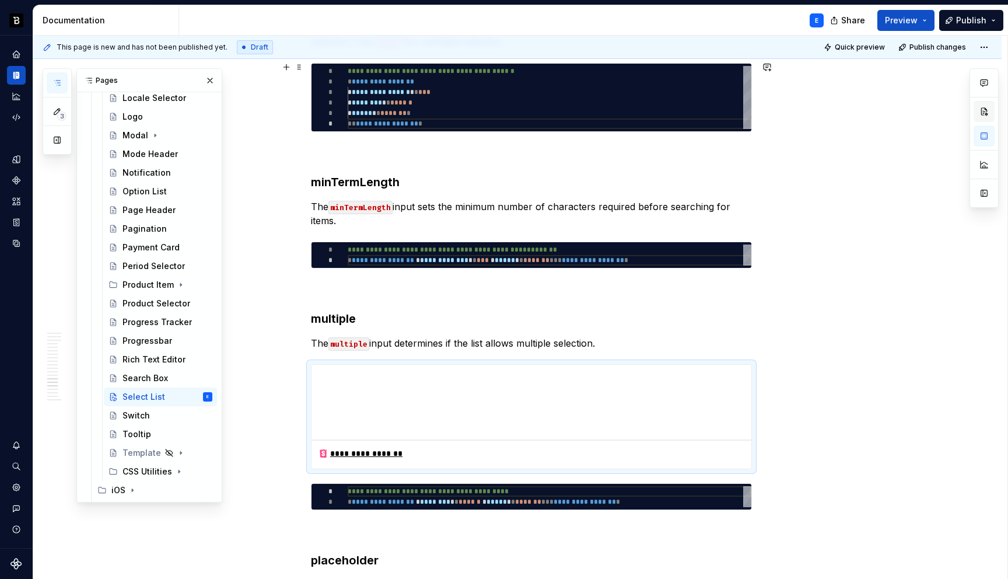
type textarea "*"
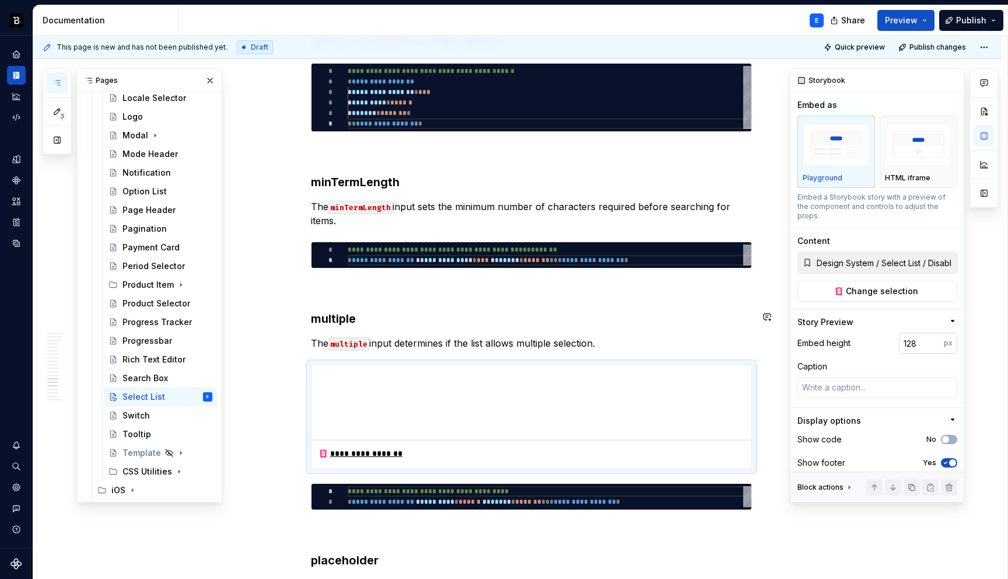
click at [916, 332] on input "128" at bounding box center [921, 342] width 45 height 21
type input "256"
click at [896, 285] on span "Change selection" at bounding box center [882, 291] width 72 height 12
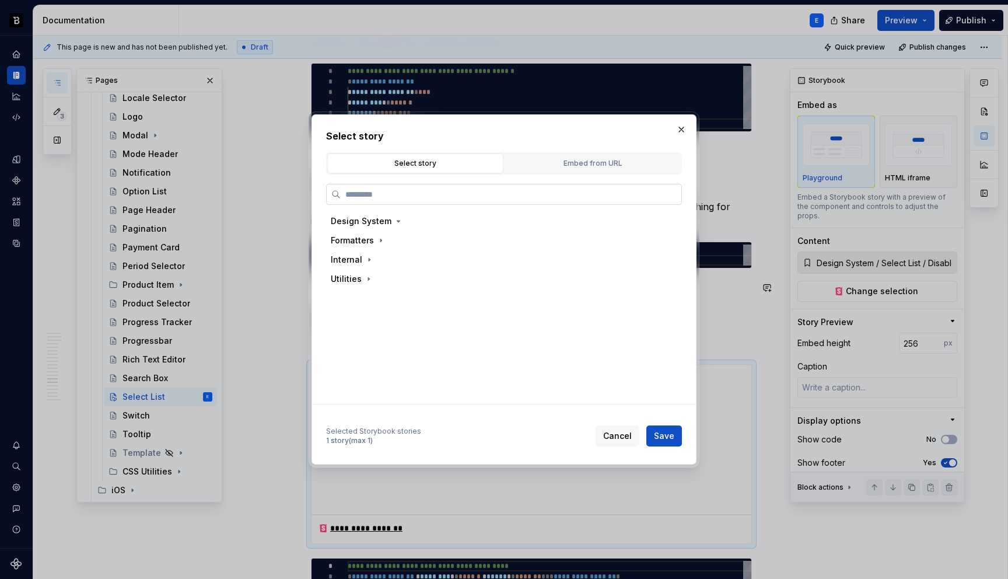
type textarea "*"
click at [540, 192] on input "search" at bounding box center [511, 194] width 341 height 12
type input "**********"
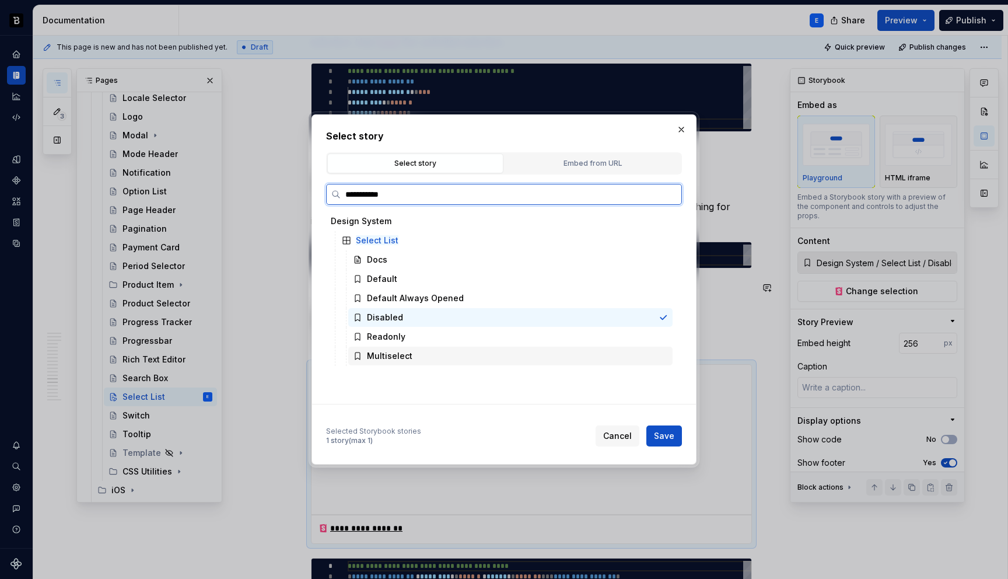
click at [384, 353] on div "Multiselect" at bounding box center [389, 356] width 45 height 12
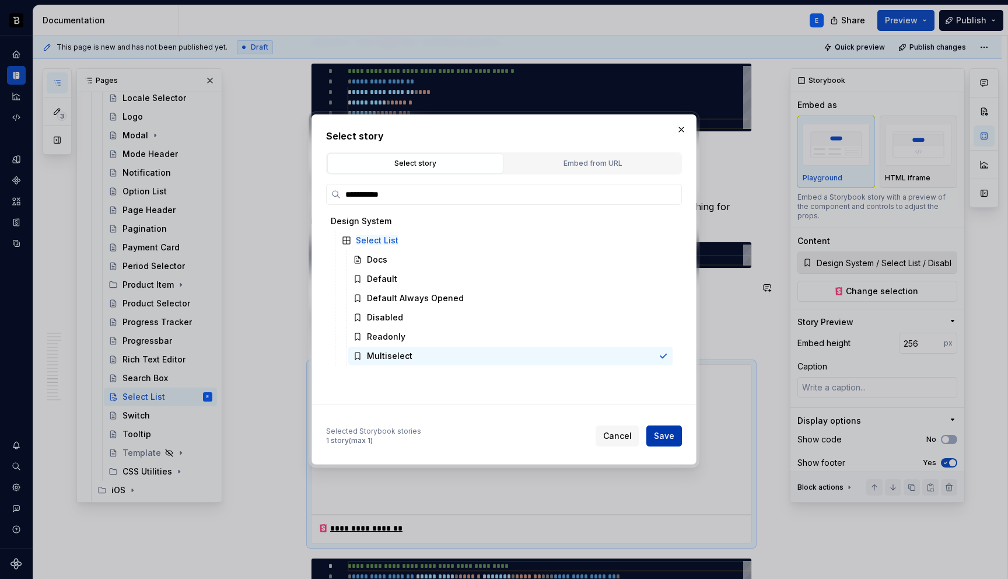
click at [660, 437] on span "Save" at bounding box center [664, 436] width 20 height 12
type textarea "*"
type input "Design System / Select List / Multiselect"
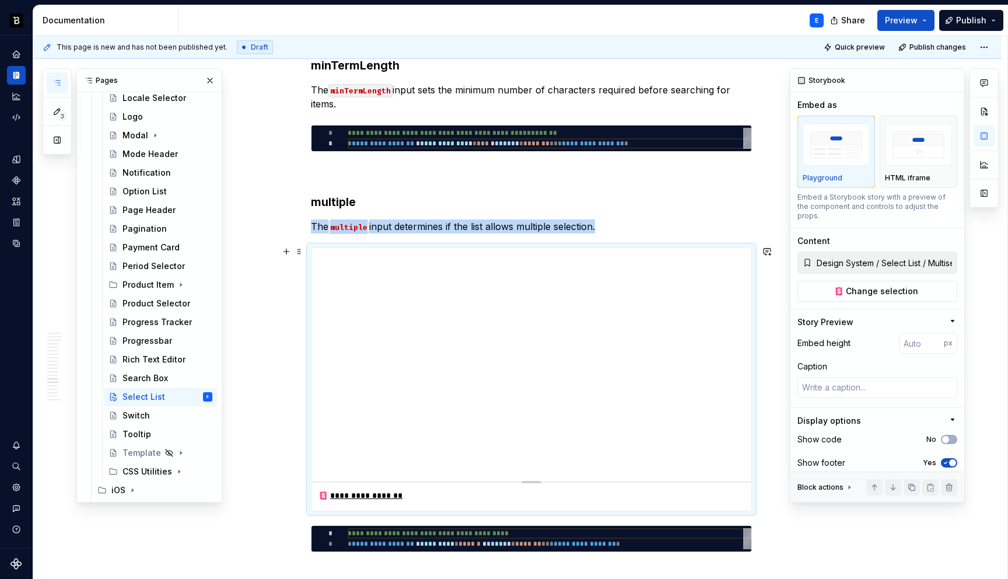
scroll to position [2899, 0]
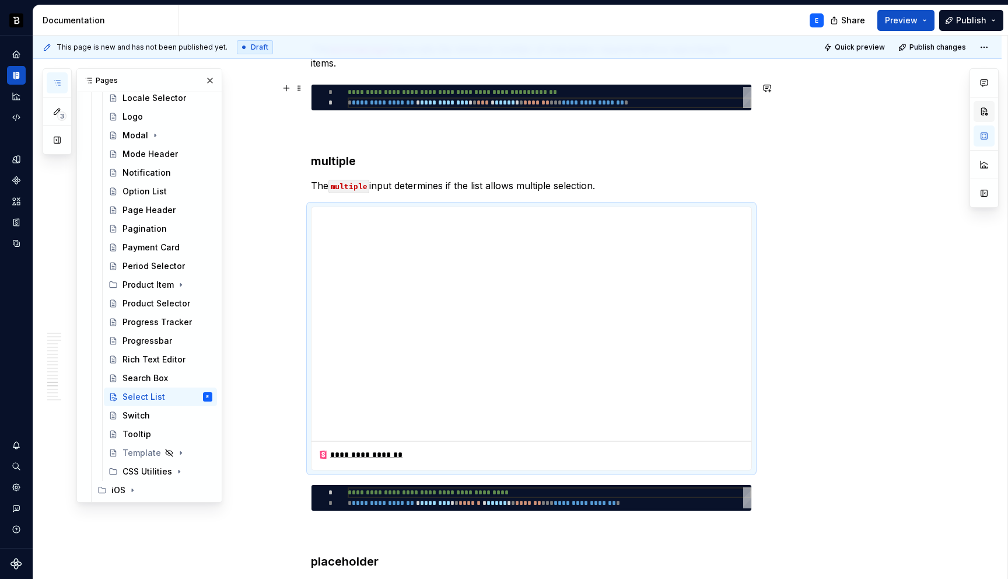
type textarea "*"
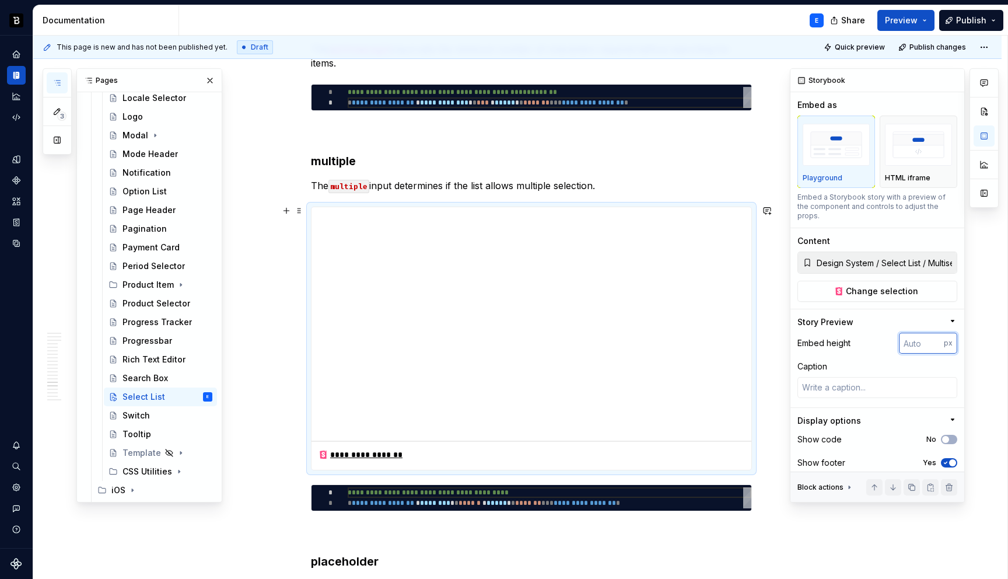
click at [913, 332] on input "number" at bounding box center [921, 342] width 45 height 21
type input "256"
click at [906, 360] on div "Caption" at bounding box center [877, 366] width 160 height 12
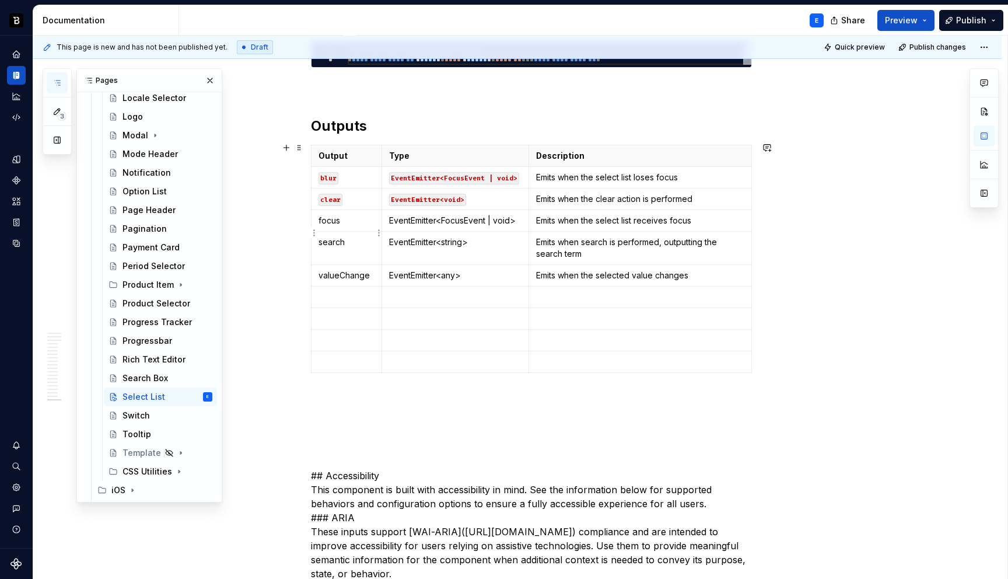
scroll to position [3909, 0]
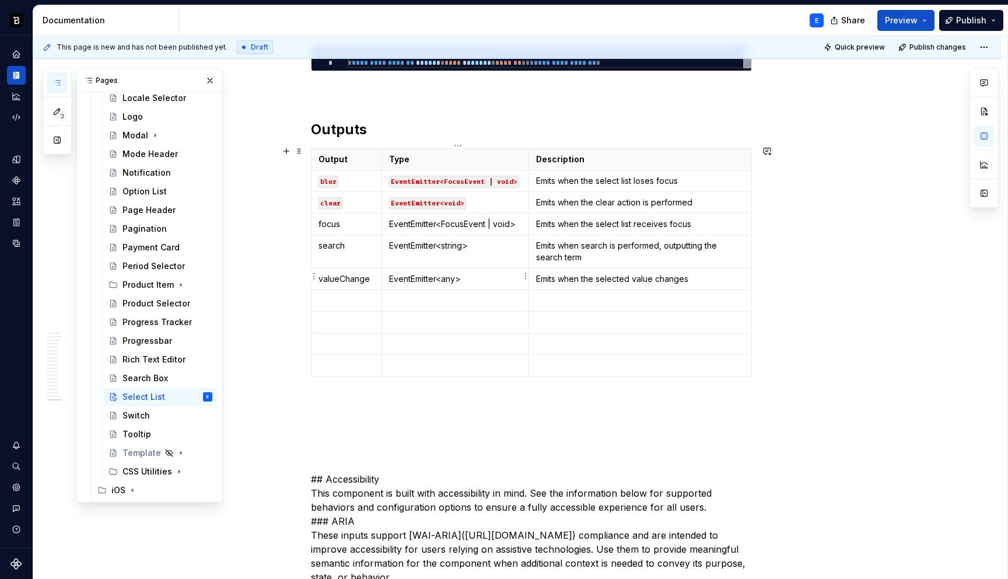
click at [500, 268] on td "EventEmitter<any>" at bounding box center [454, 279] width 147 height 22
type textarea "*"
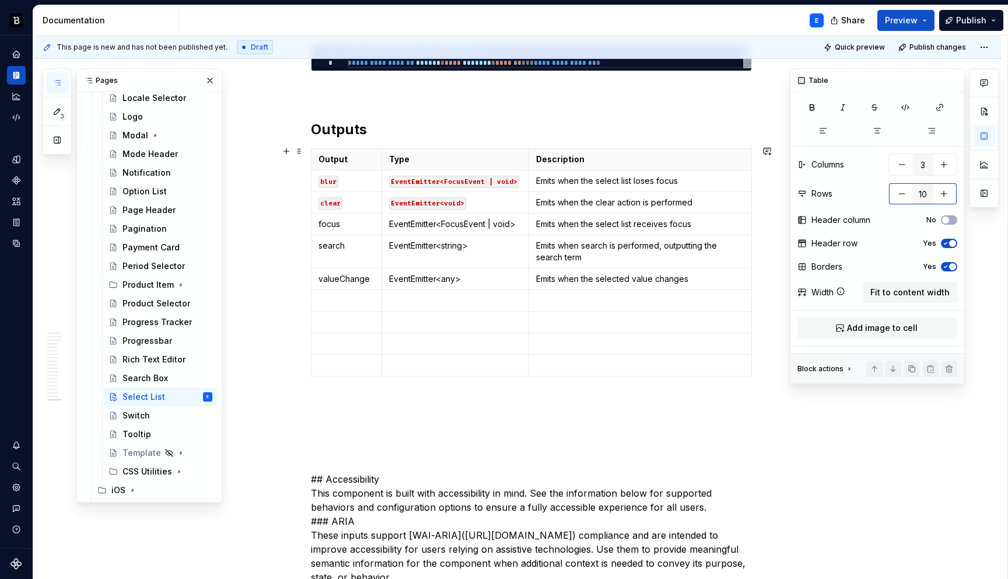
click at [903, 191] on button "button" at bounding box center [901, 193] width 21 height 21
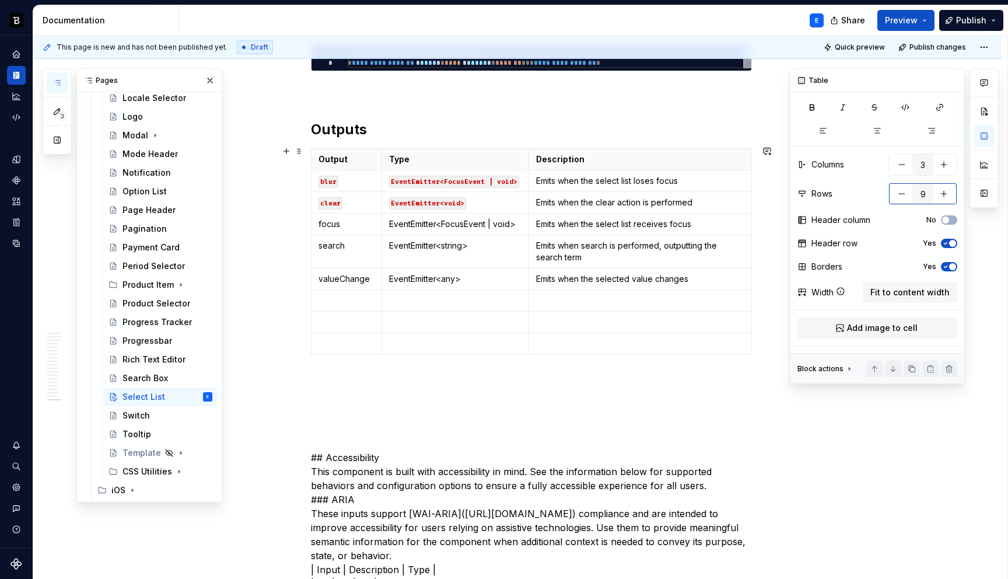
click at [903, 191] on button "button" at bounding box center [901, 193] width 21 height 21
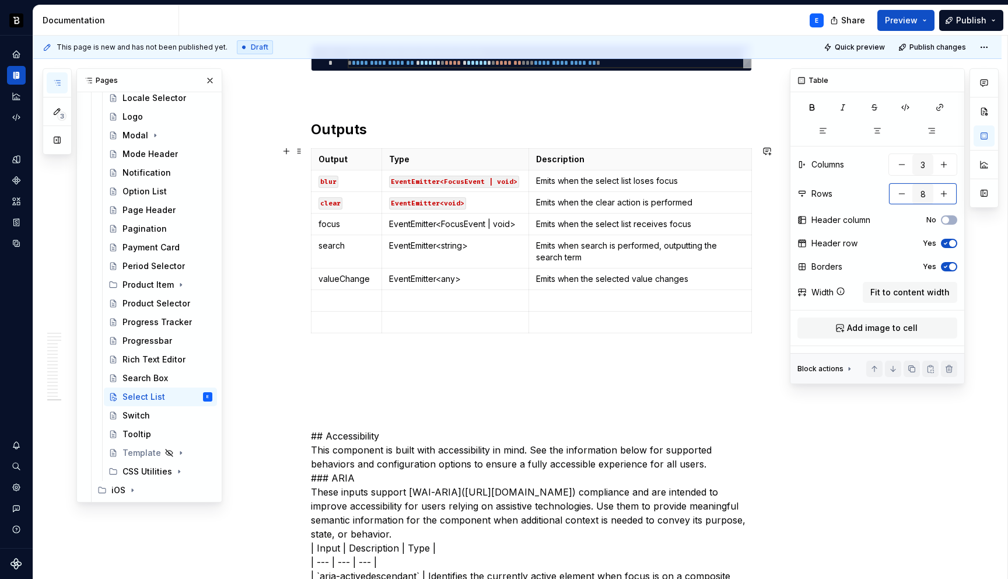
click at [903, 191] on button "button" at bounding box center [901, 193] width 21 height 21
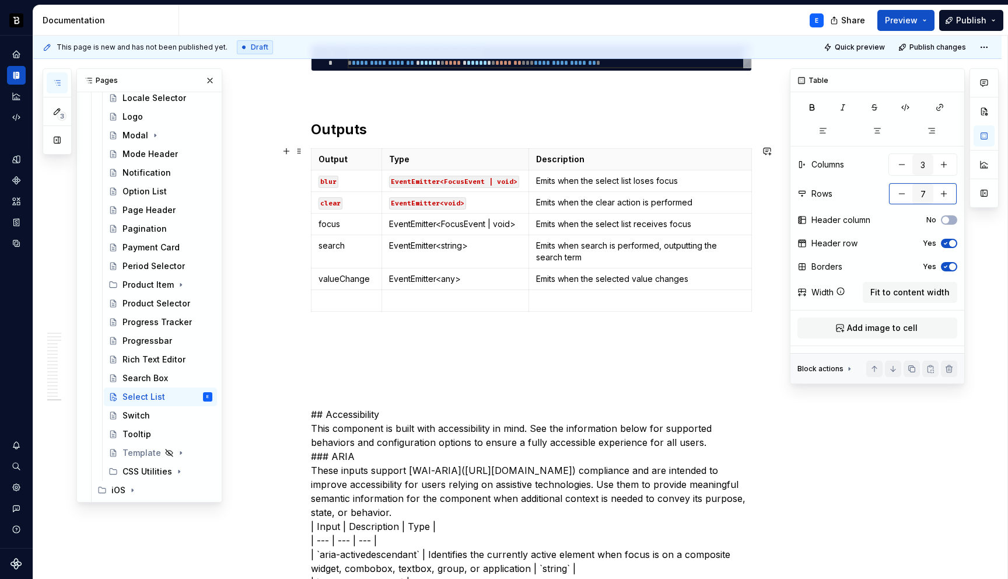
click at [903, 191] on button "button" at bounding box center [901, 193] width 21 height 21
type input "6"
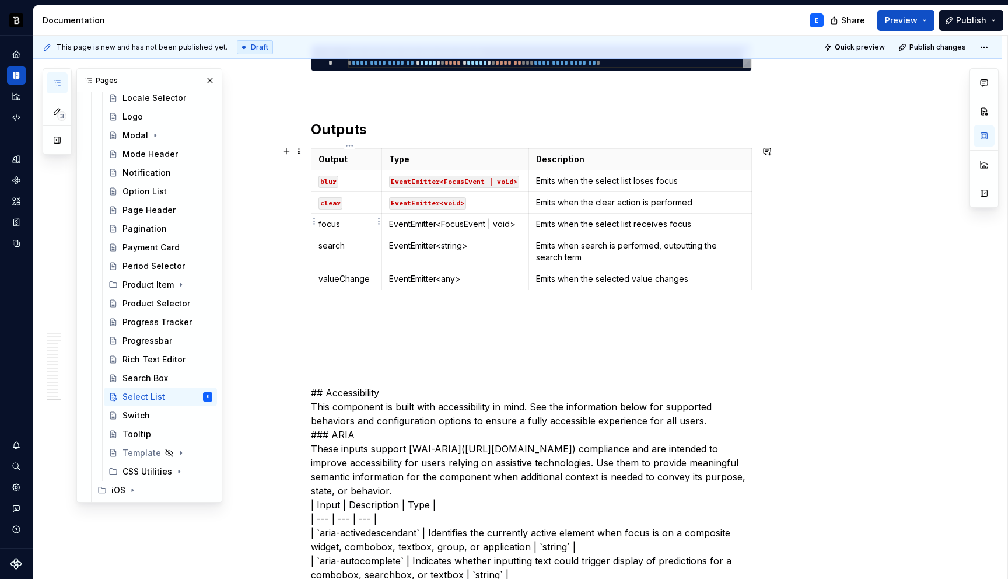
click at [366, 226] on p "focus" at bounding box center [346, 224] width 56 height 12
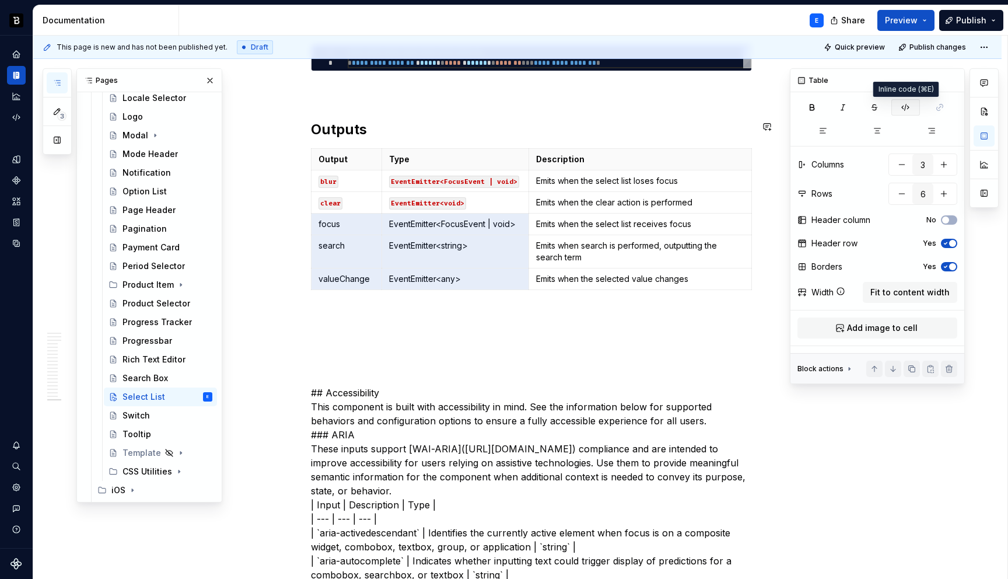
click at [904, 110] on icon "button" at bounding box center [905, 107] width 9 height 9
type textarea "*"
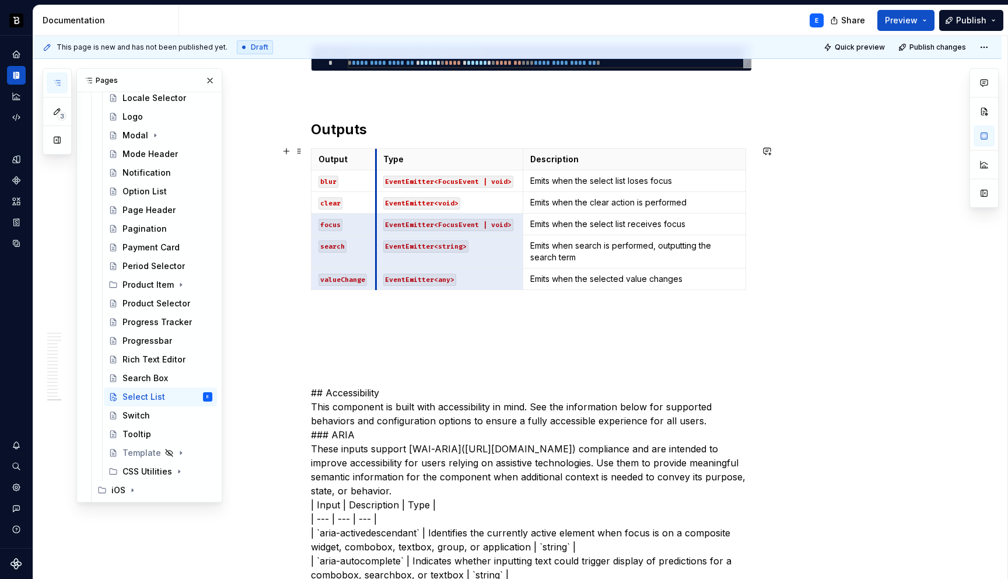
drag, startPoint x: 385, startPoint y: 156, endPoint x: 379, endPoint y: 156, distance: 5.9
click at [379, 156] on th "Type" at bounding box center [449, 160] width 147 height 22
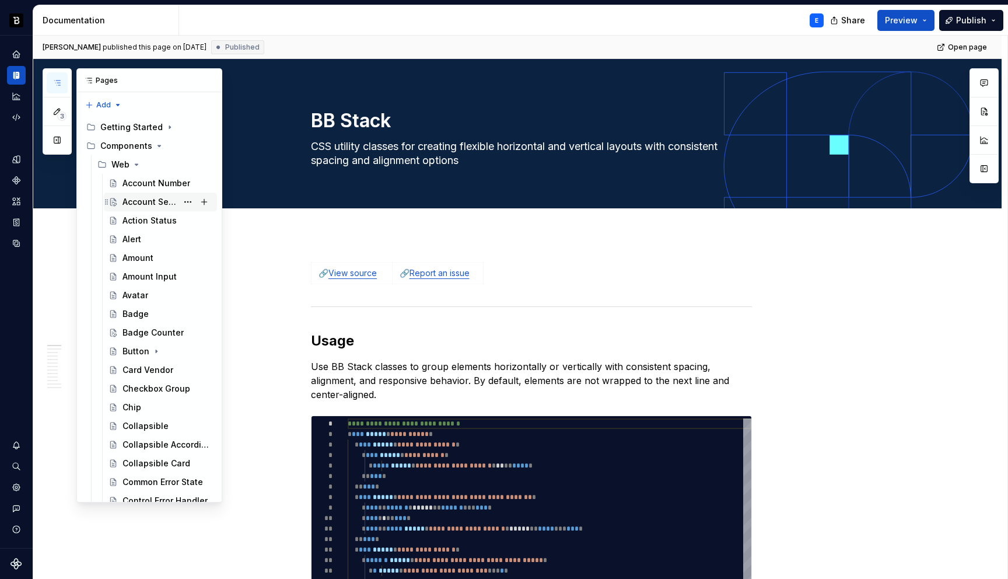
click at [141, 205] on div "Account Selector" at bounding box center [149, 202] width 55 height 12
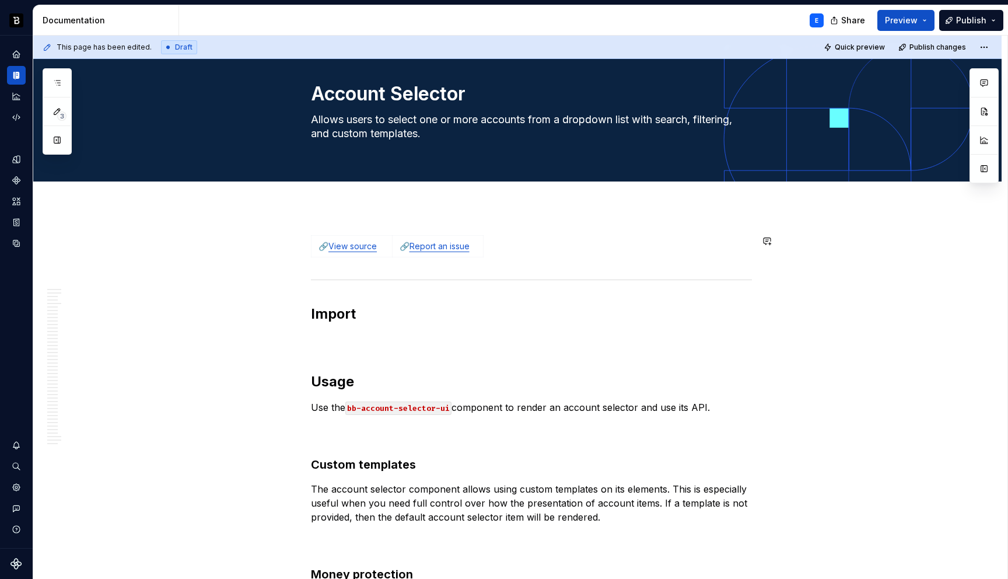
scroll to position [34, 0]
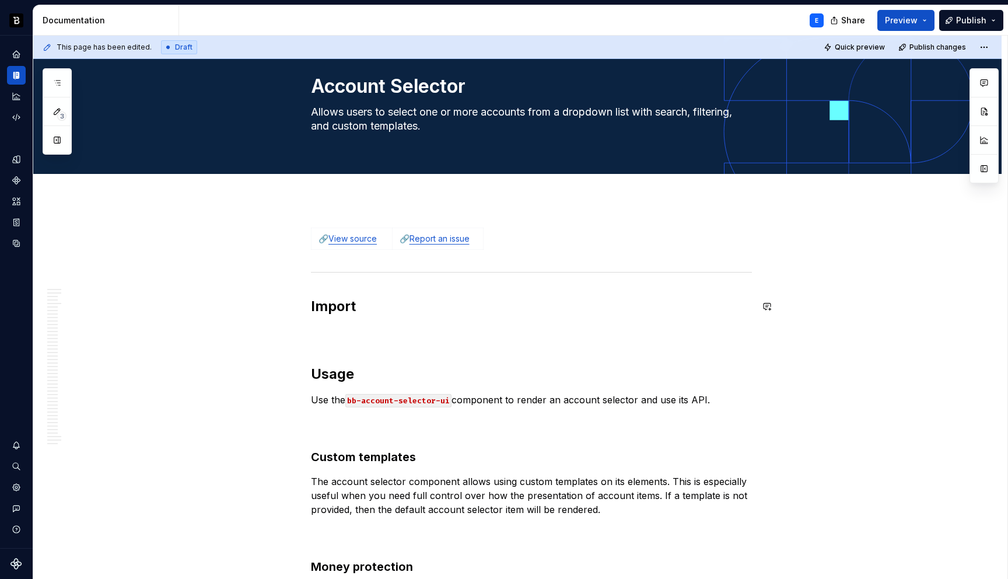
click at [390, 308] on h2 "Import" at bounding box center [531, 306] width 441 height 19
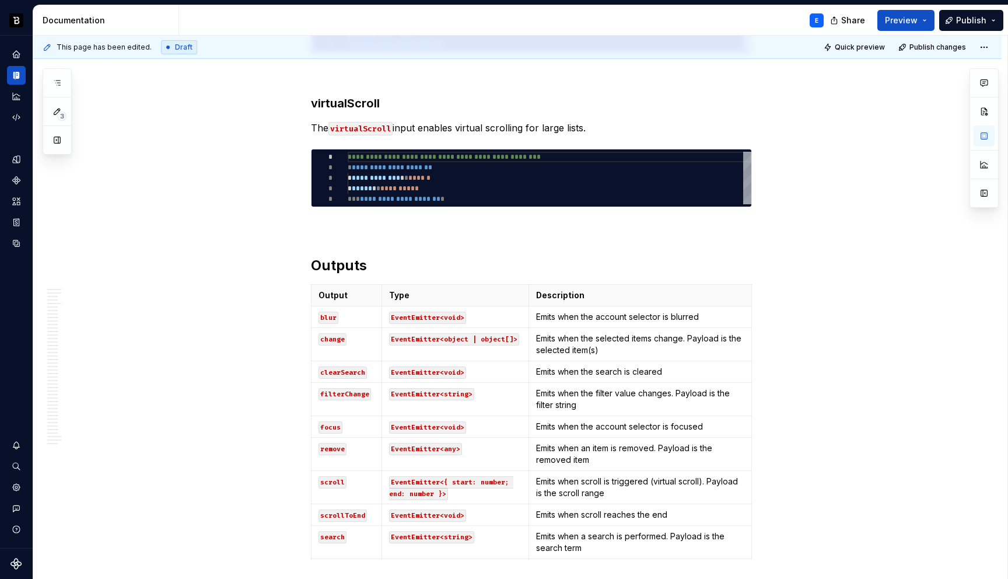
scroll to position [8923, 0]
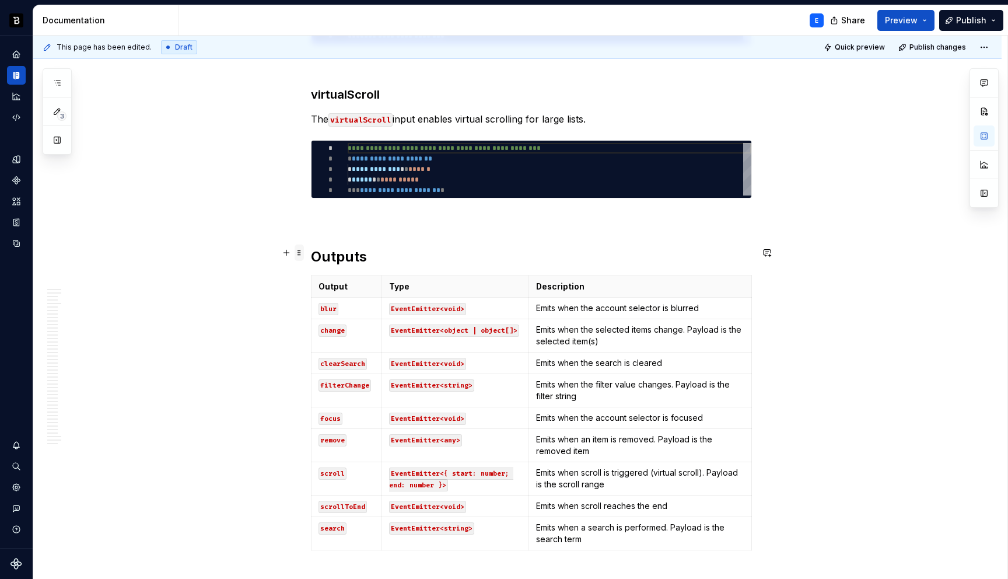
click at [302, 255] on span at bounding box center [299, 252] width 9 height 16
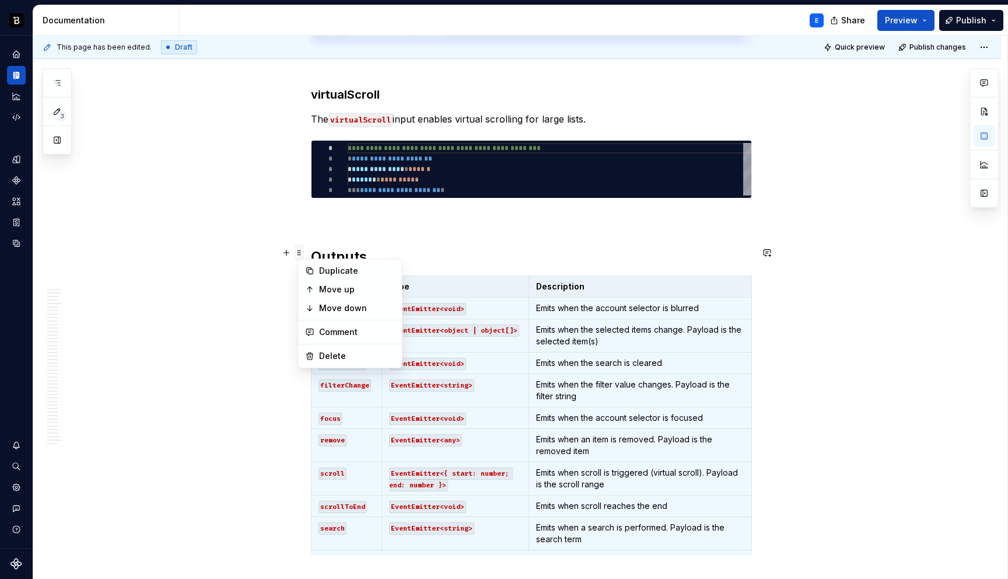
click at [302, 255] on span at bounding box center [299, 252] width 9 height 16
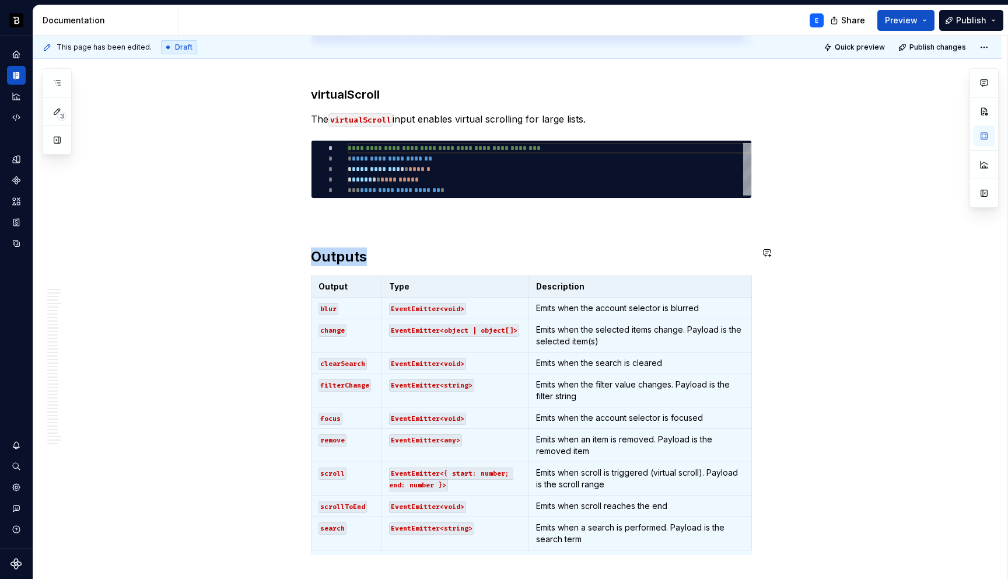
copy h2 "Outputs"
type textarea "*"
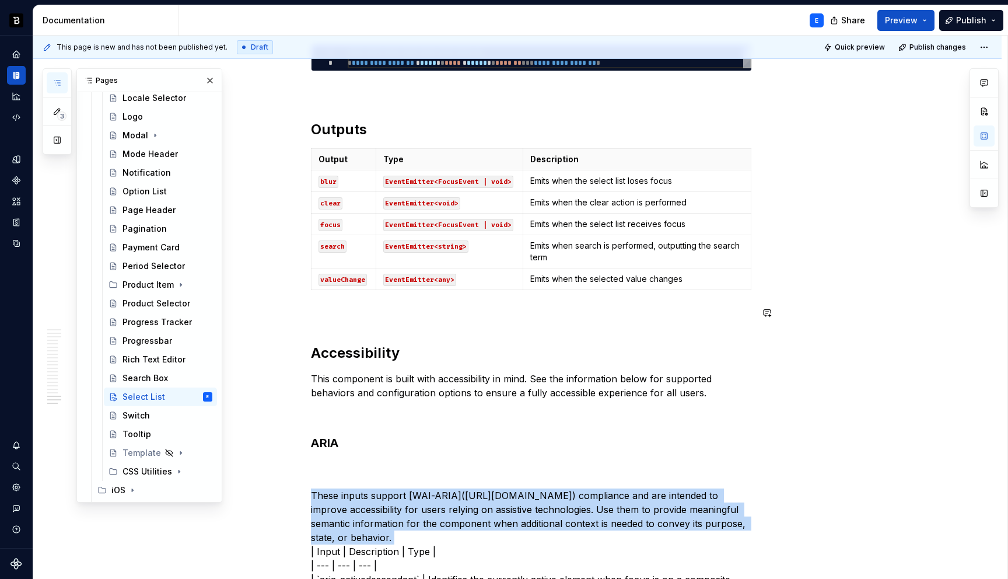
scroll to position [4150, 0]
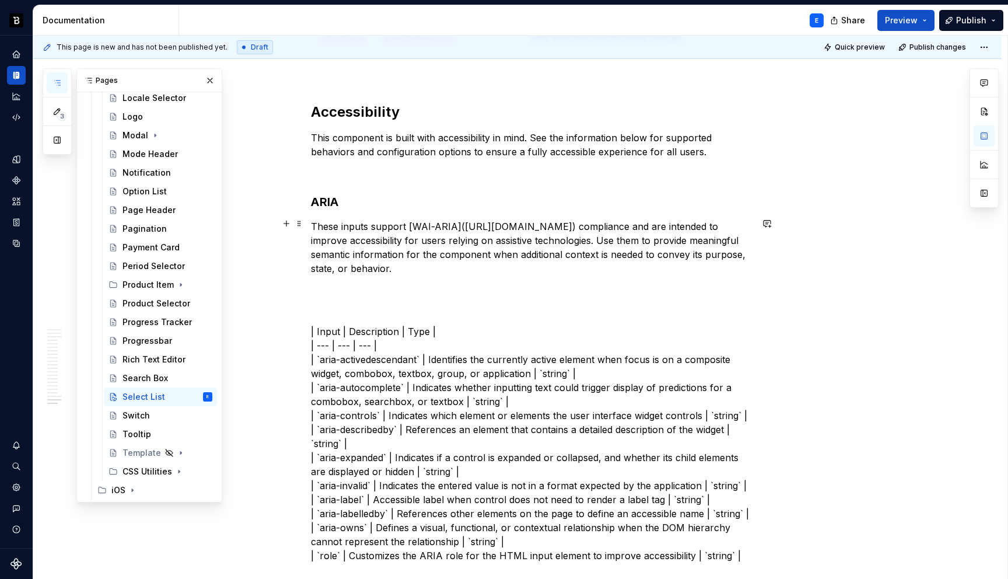
click at [462, 223] on p "These inputs support [WAI-ARIA]([URL][DOMAIN_NAME]) compliance and are intended…" at bounding box center [531, 247] width 441 height 56
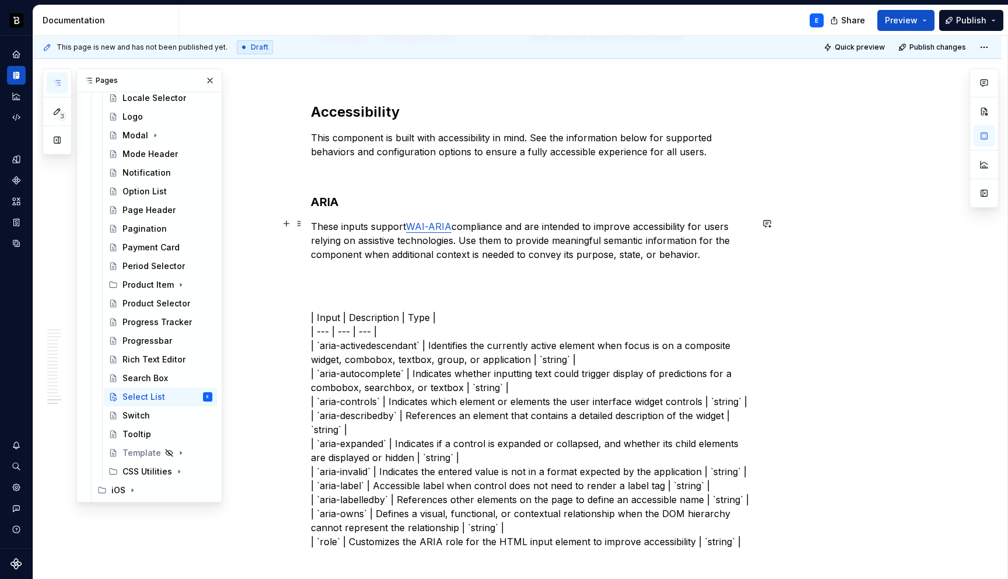
click at [712, 251] on p "These inputs support WAI-ARIA compliance and are intended to improve accessibil…" at bounding box center [531, 240] width 441 height 42
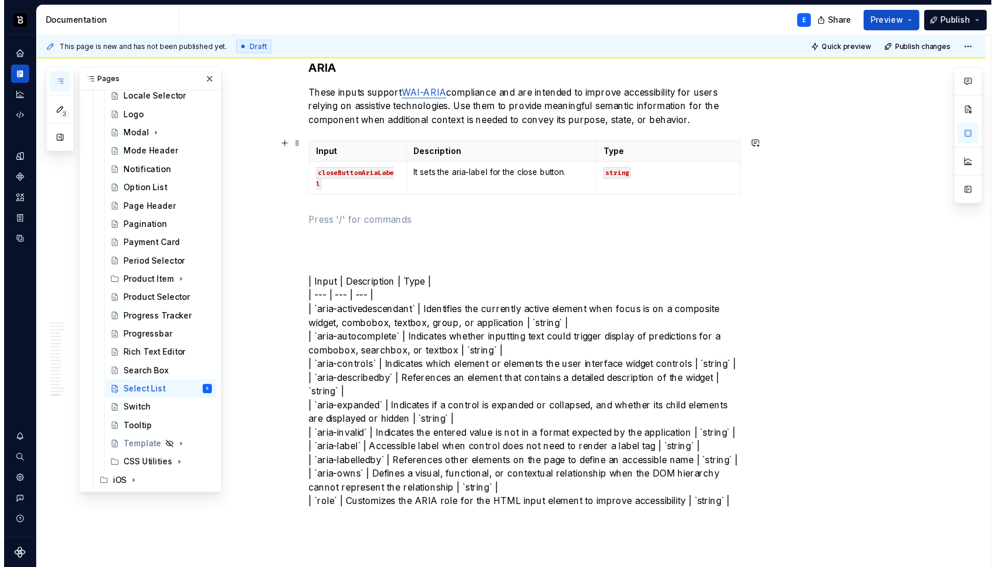
scroll to position [4284, 0]
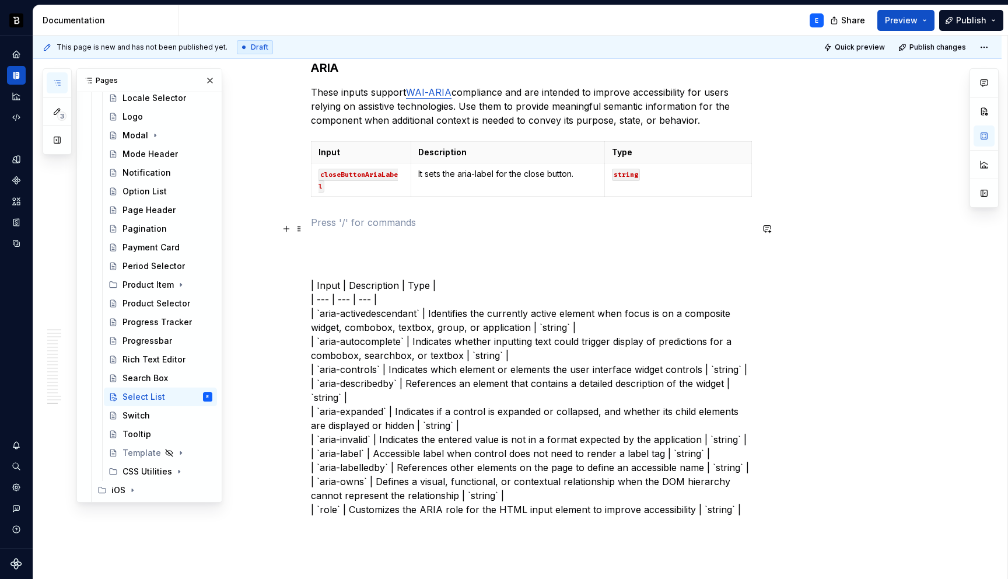
click at [415, 271] on p "| Input | Description | Type | | --- | --- | --- | | `aria-activedescendant` | …" at bounding box center [531, 376] width 441 height 280
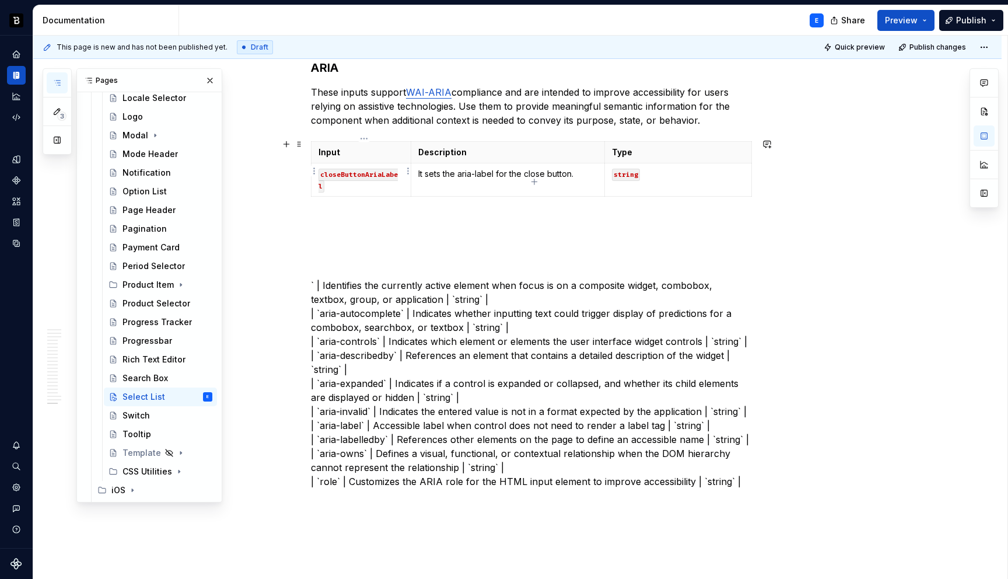
click at [396, 170] on code "closeButtonAriaLabel" at bounding box center [357, 181] width 79 height 24
click at [342, 282] on p "` | Identifies the currently active element when focus is on a composite widget…" at bounding box center [531, 362] width 441 height 252
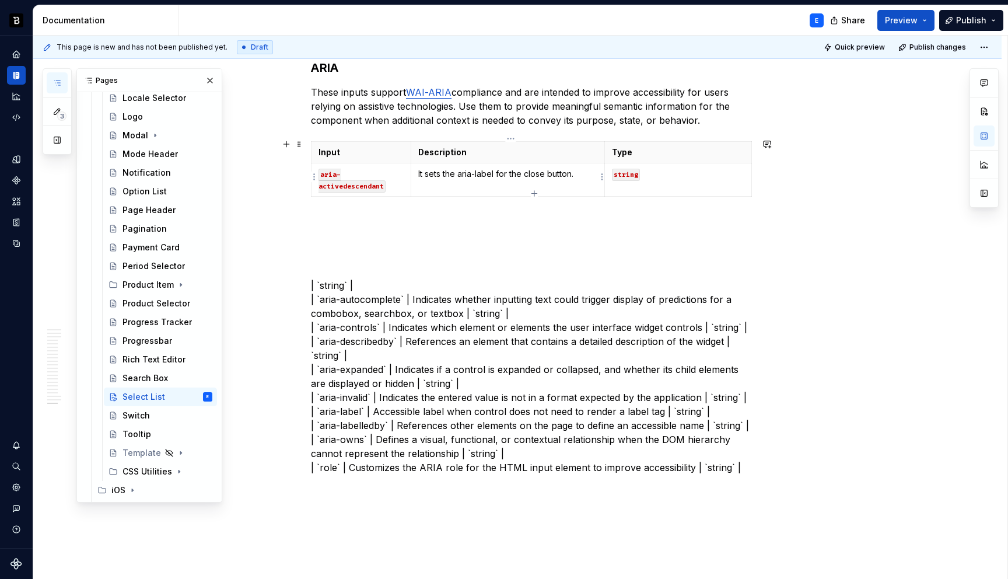
click at [449, 172] on p "It sets the aria-label for the close button." at bounding box center [508, 174] width 180 height 12
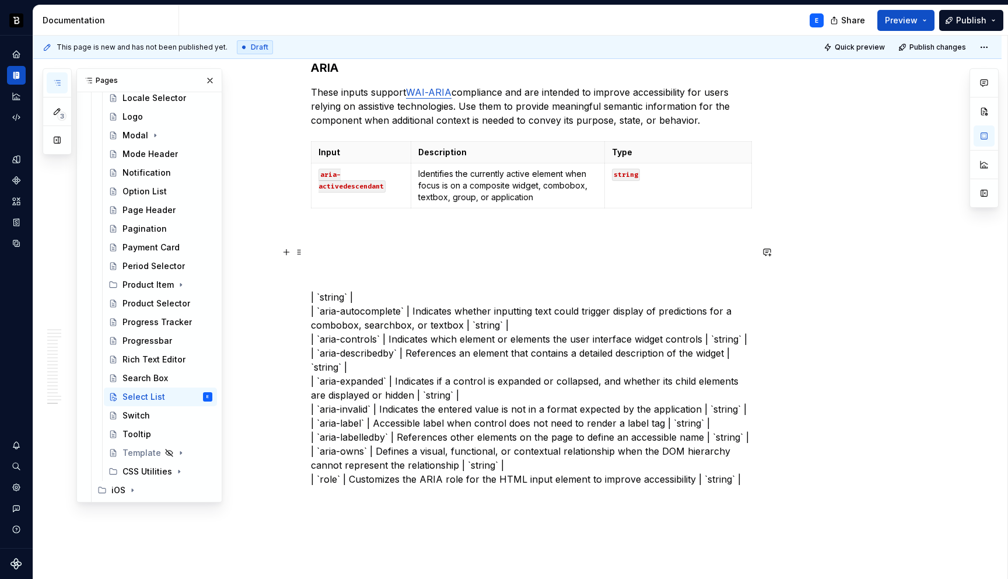
click at [374, 290] on p "| `string` | | `aria-autocomplete` | Indicates whether inputting text could tri…" at bounding box center [531, 367] width 441 height 238
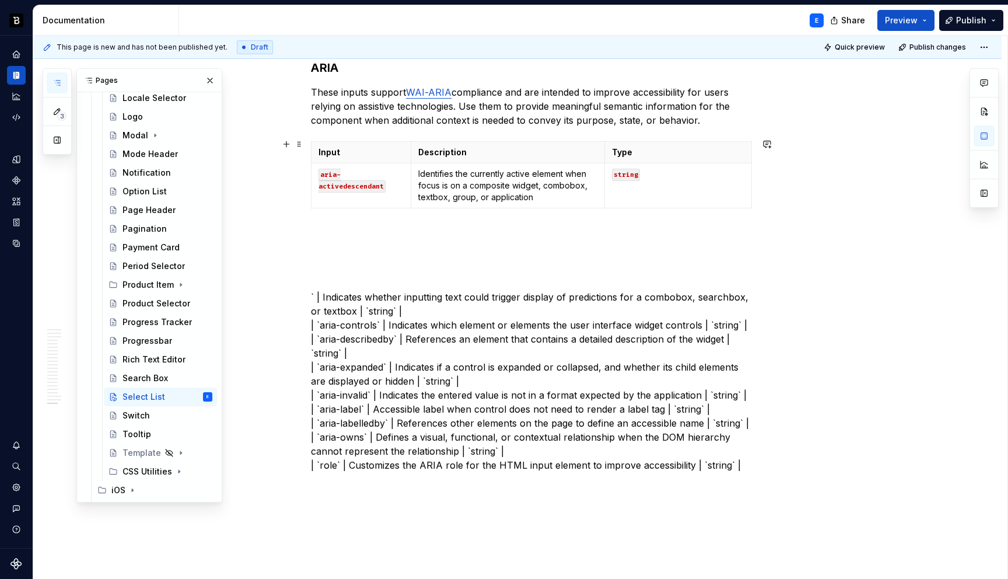
click at [536, 206] on div "Input Description Type aria-activedescendant Identifies the currently active el…" at bounding box center [531, 177] width 441 height 72
click at [533, 204] on icon "button" at bounding box center [534, 205] width 9 height 9
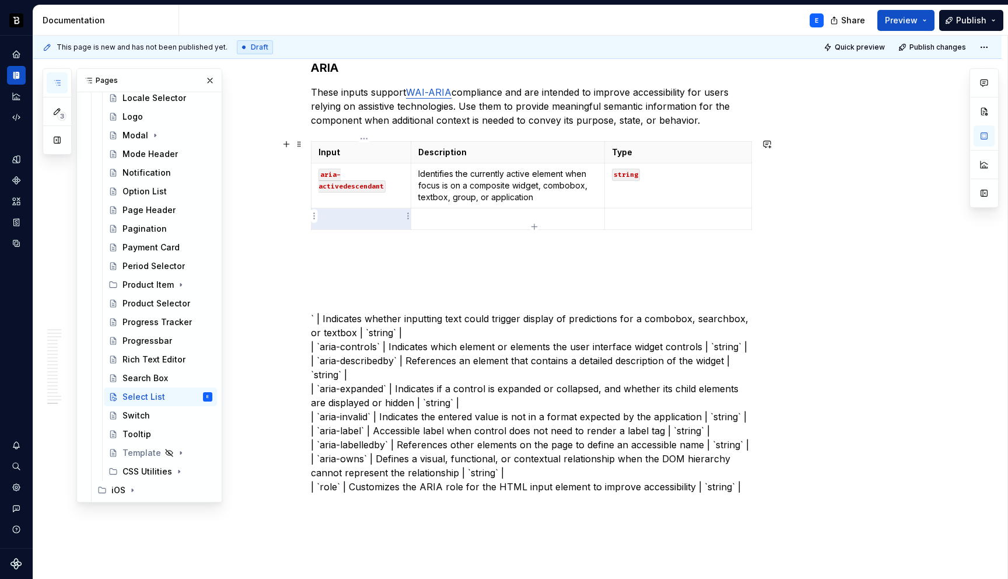
click at [354, 213] on p at bounding box center [360, 219] width 85 height 12
click at [348, 317] on p "` | Indicates whether inputting text could trigger display of predictions for a…" at bounding box center [531, 381] width 441 height 224
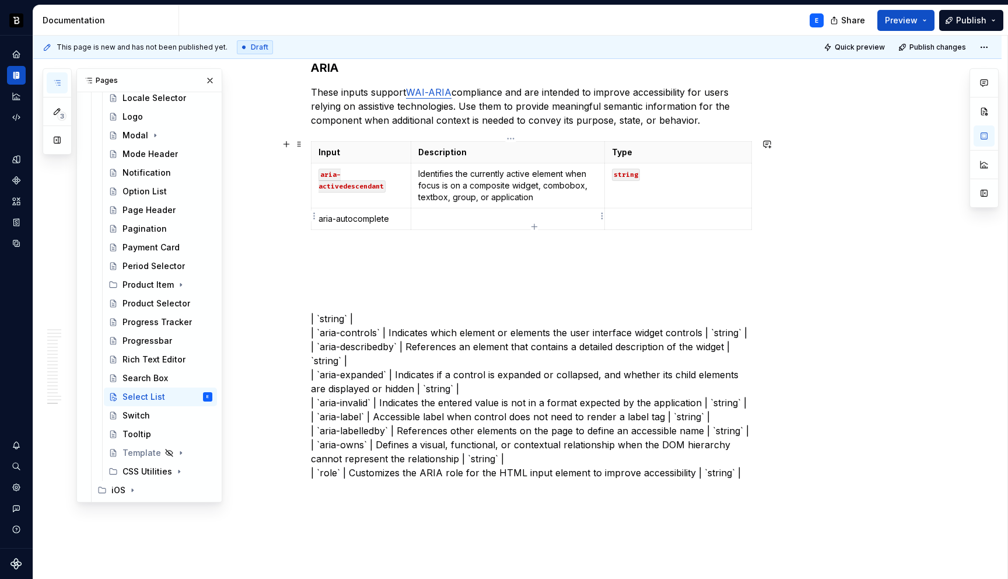
click at [460, 213] on p at bounding box center [508, 219] width 180 height 12
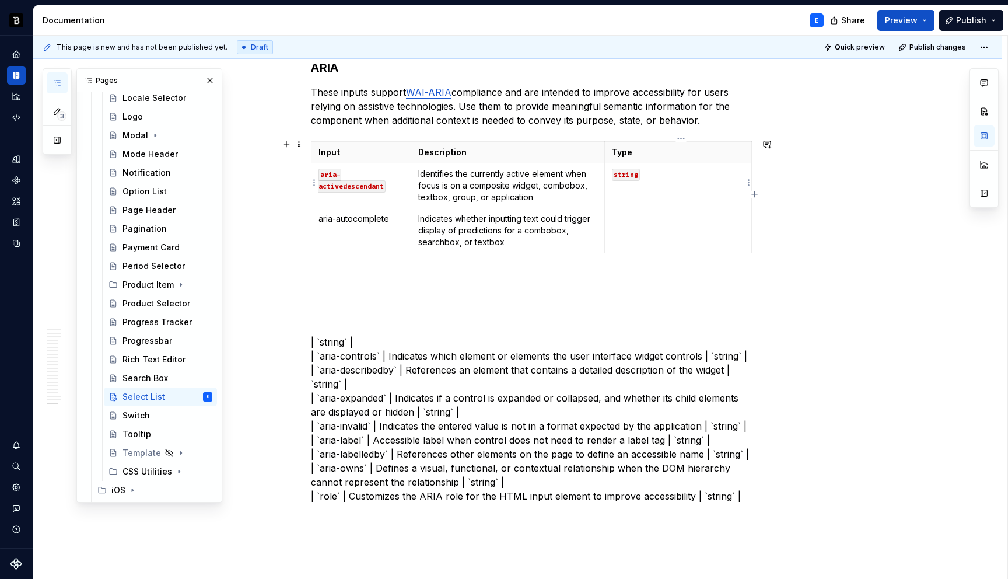
click at [638, 182] on td "string" at bounding box center [678, 185] width 147 height 45
copy code "string"
click at [648, 231] on td at bounding box center [678, 230] width 147 height 45
click at [534, 249] on icon "button" at bounding box center [534, 250] width 9 height 9
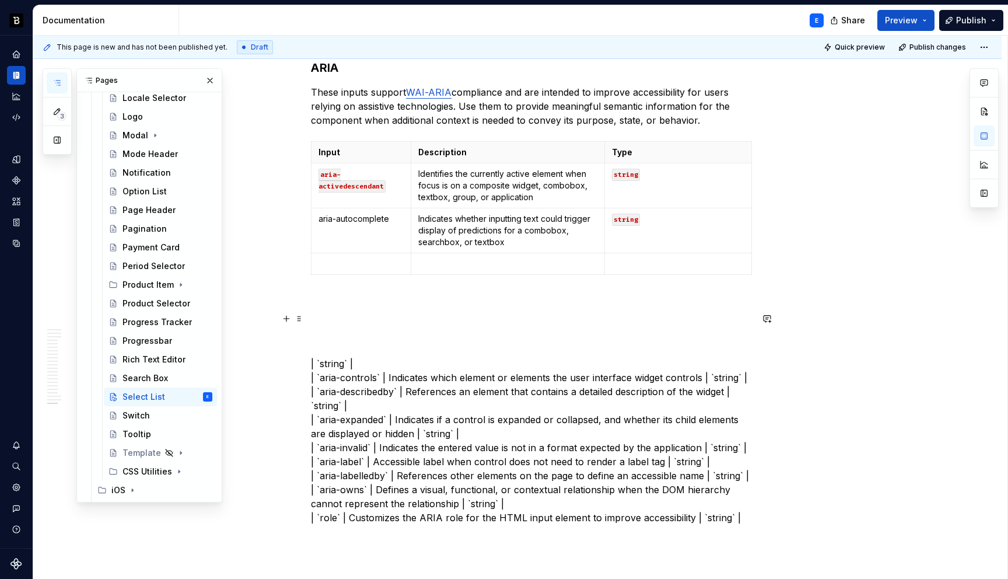
click at [372, 364] on p "| `string` | | `aria-controls` | Indicates which element or elements the user i…" at bounding box center [531, 419] width 441 height 210
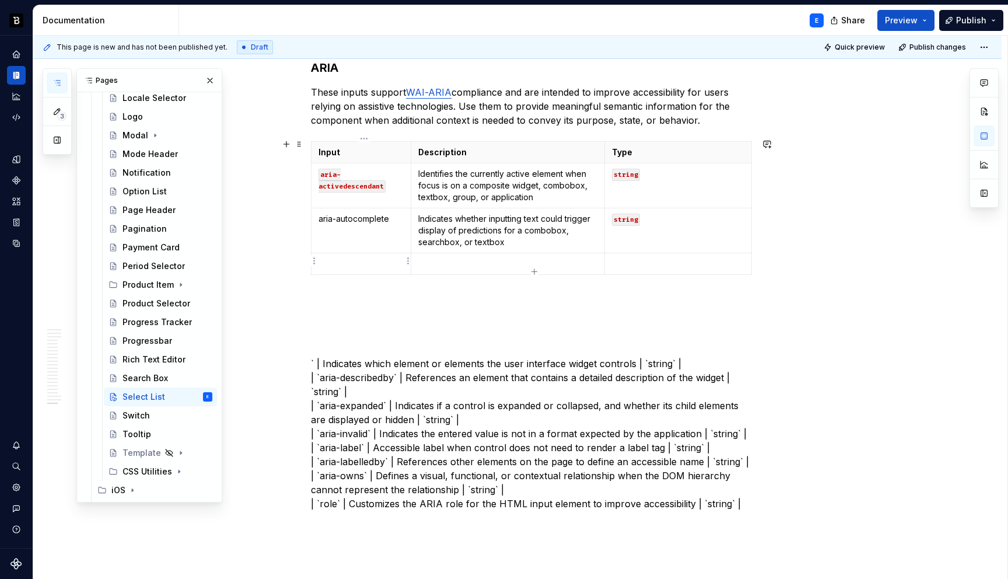
click at [369, 258] on p at bounding box center [360, 264] width 85 height 12
click at [325, 356] on p "` | Indicates which element or elements the user interface widget controls | `s…" at bounding box center [531, 412] width 441 height 196
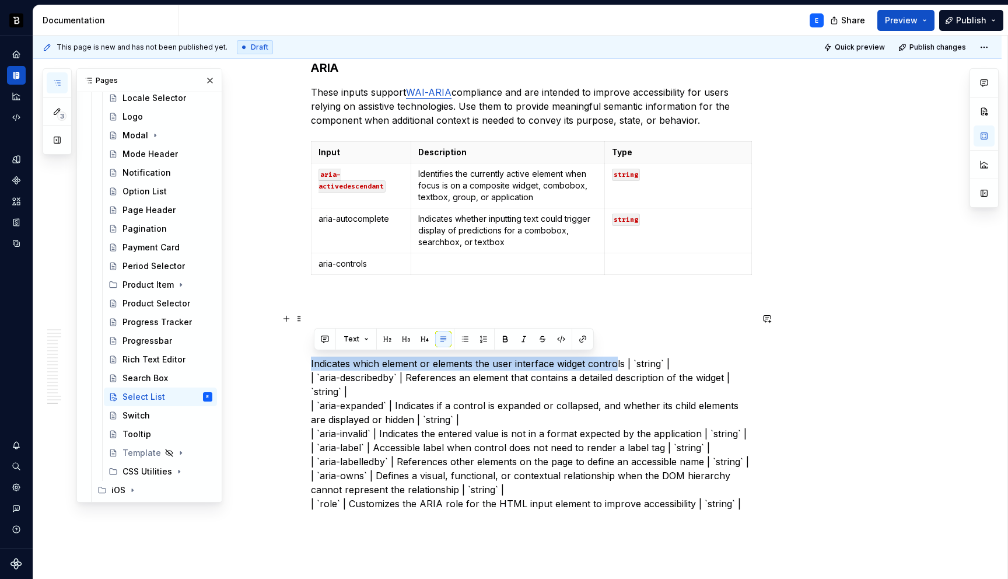
click at [617, 358] on p "Indicates which element or elements the user interface widget controls | `strin…" at bounding box center [531, 412] width 441 height 196
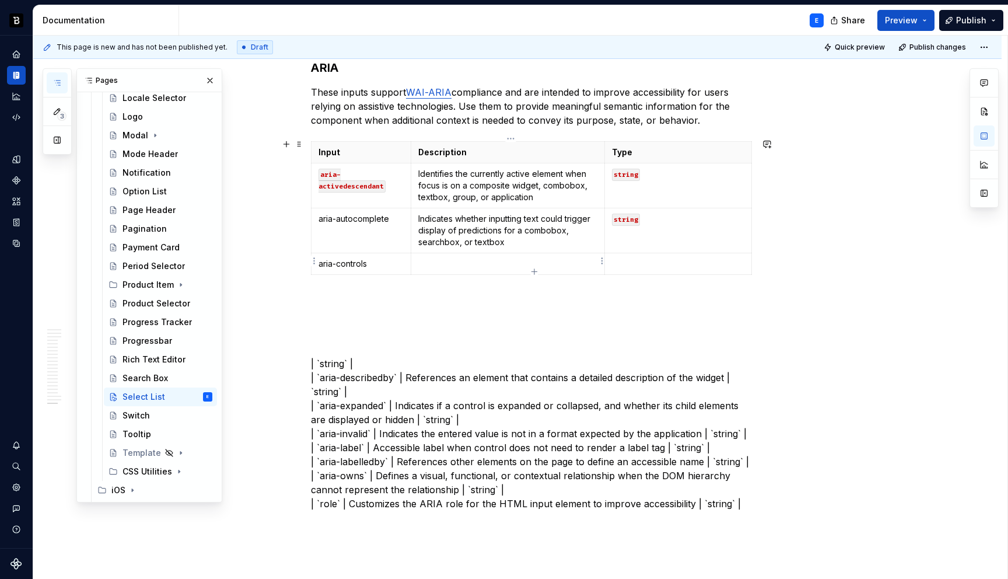
click at [579, 264] on p at bounding box center [508, 264] width 180 height 12
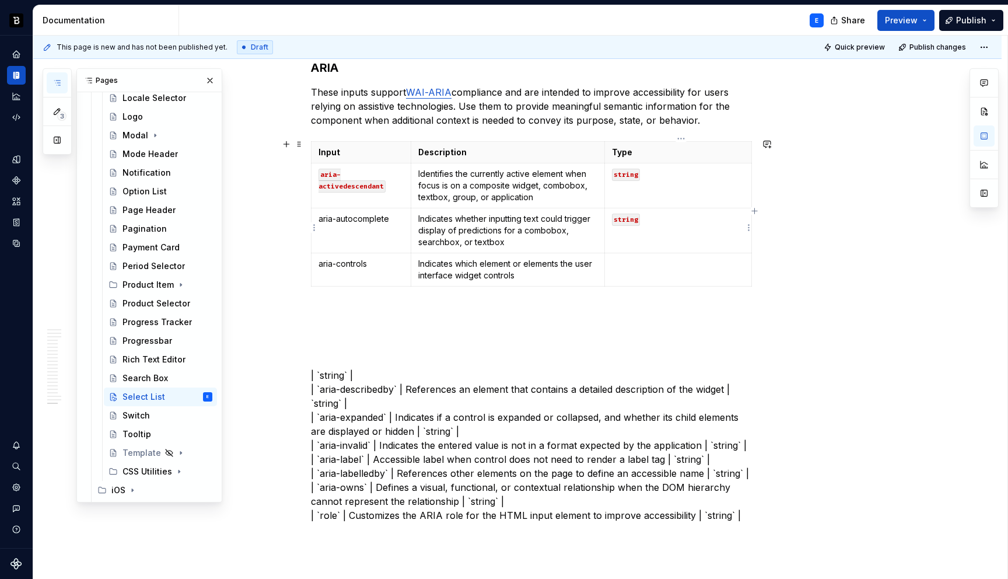
click at [665, 225] on td "string" at bounding box center [678, 230] width 147 height 45
copy code "string"
click at [649, 267] on td at bounding box center [678, 269] width 147 height 33
click at [534, 282] on icon "button" at bounding box center [534, 283] width 9 height 9
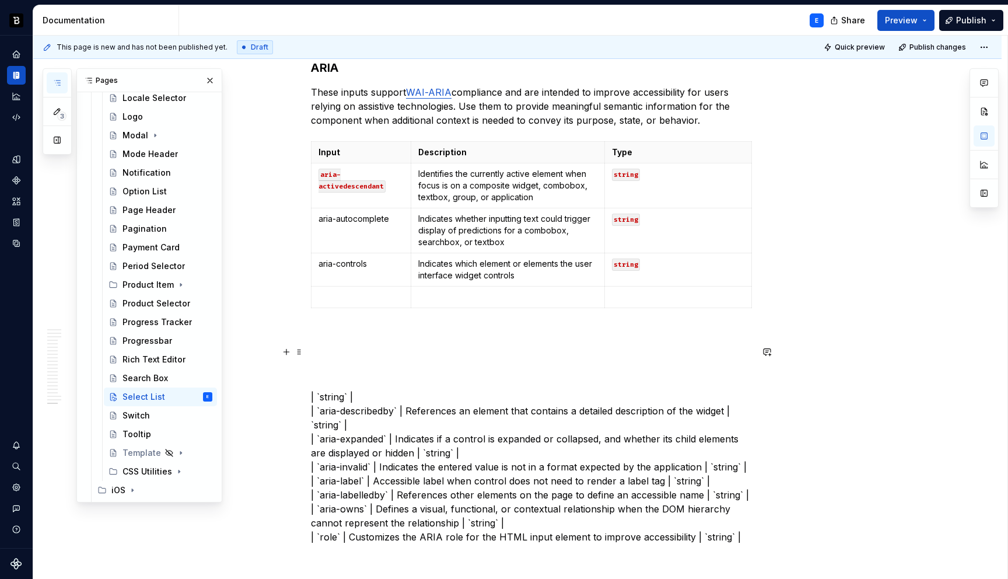
click at [323, 408] on p "| `string` | | `aria-describedby` | References an element that contains a detai…" at bounding box center [531, 446] width 441 height 196
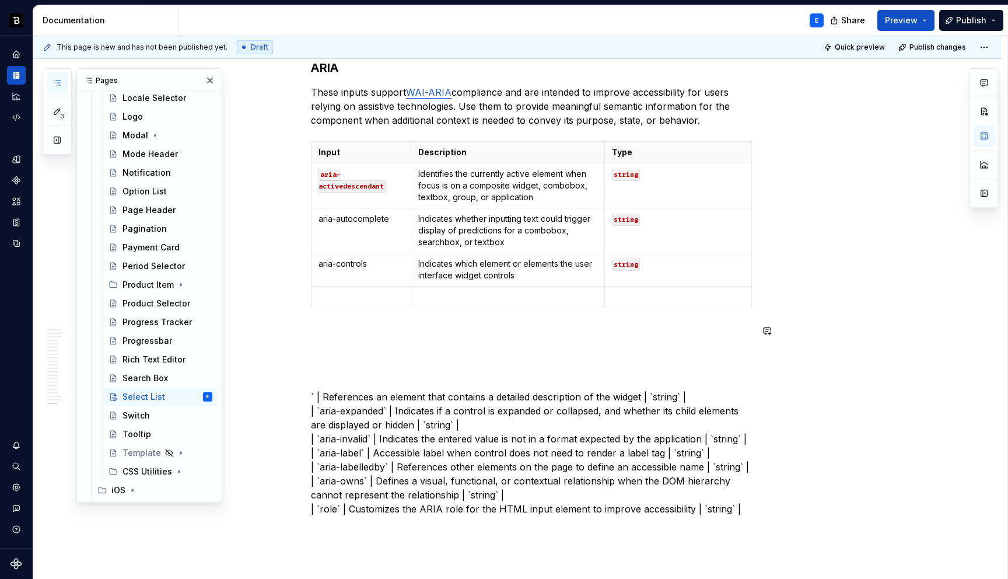
click at [365, 292] on p at bounding box center [360, 297] width 85 height 12
click at [331, 392] on p "` | References an element that contains a detailed description of the widget | …" at bounding box center [531, 432] width 441 height 168
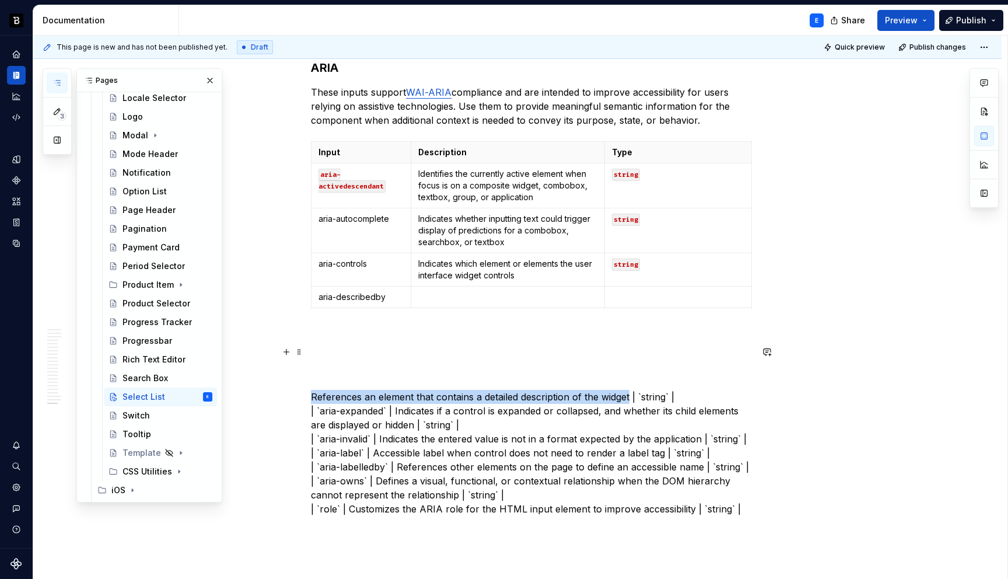
click at [632, 393] on p "References an element that contains a detailed description of the widget | `str…" at bounding box center [531, 432] width 441 height 168
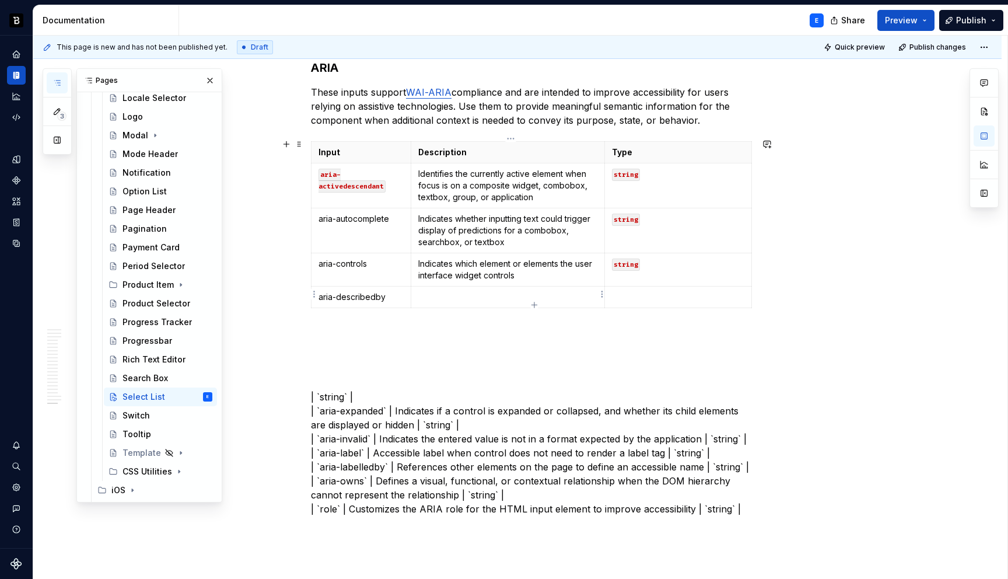
click at [526, 291] on p at bounding box center [508, 297] width 180 height 12
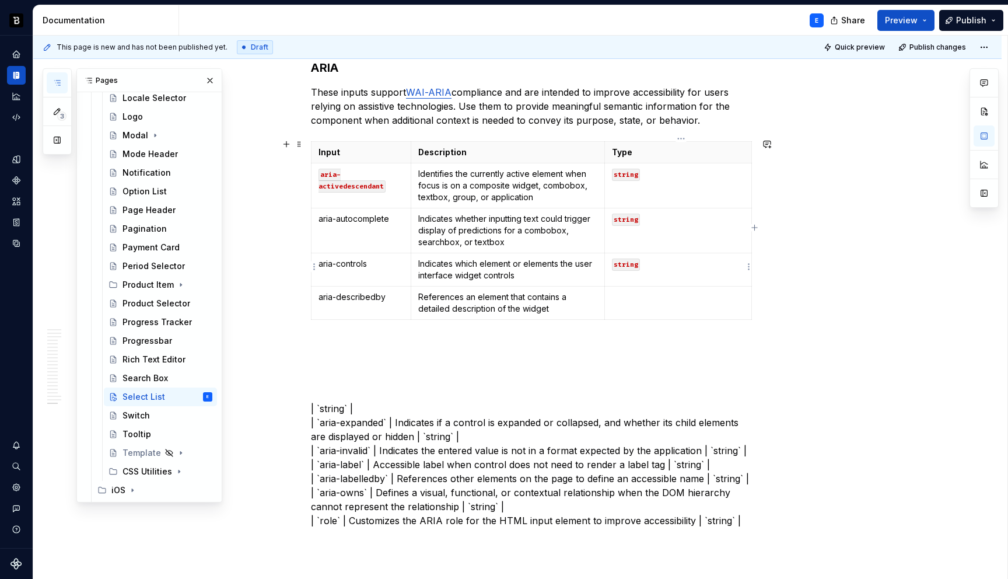
click at [656, 268] on td "string" at bounding box center [678, 269] width 147 height 33
copy code "string"
click at [638, 299] on p at bounding box center [678, 297] width 132 height 12
click at [537, 315] on icon "button" at bounding box center [534, 316] width 9 height 9
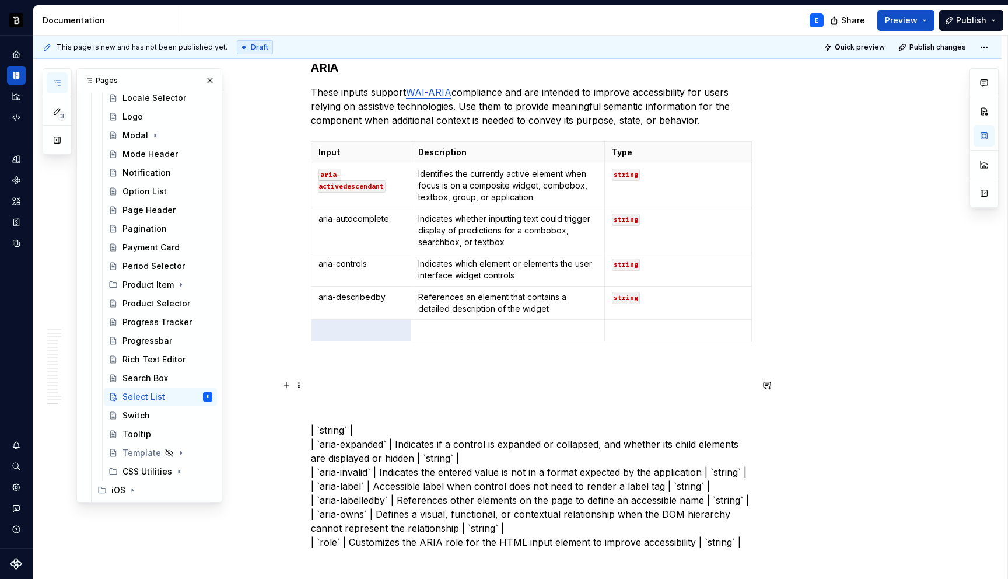
click at [323, 440] on p "| `string` | | `aria-expanded` | Indicates if a control is expanded or collapse…" at bounding box center [531, 465] width 441 height 168
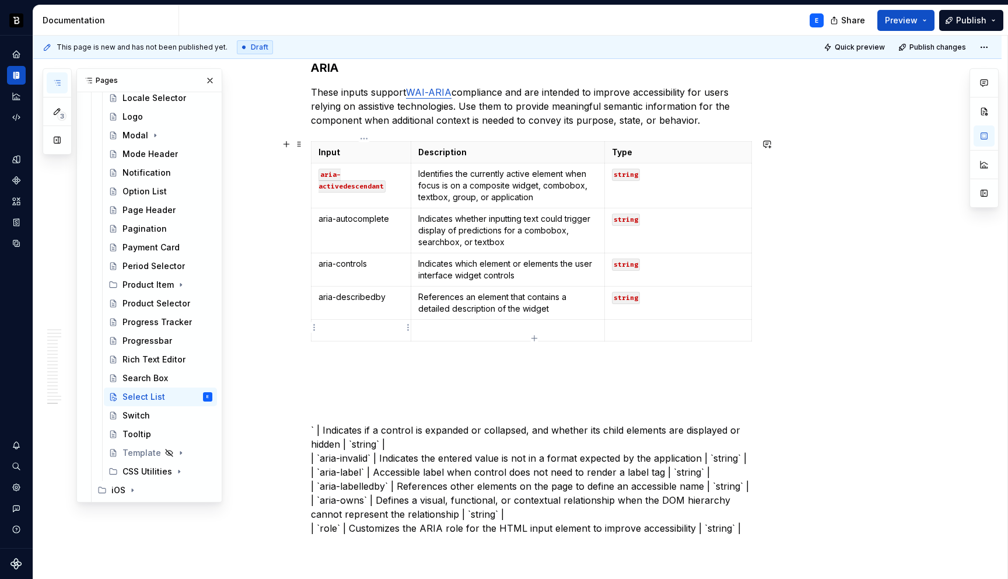
click at [381, 324] on p at bounding box center [360, 330] width 85 height 12
click at [324, 425] on p "` | Indicates if a control is expanded or collapsed, and whether its child elem…" at bounding box center [531, 458] width 441 height 154
click at [339, 441] on p "Indicates if a control is expanded or collapsed, and whether its child elements…" at bounding box center [531, 458] width 441 height 154
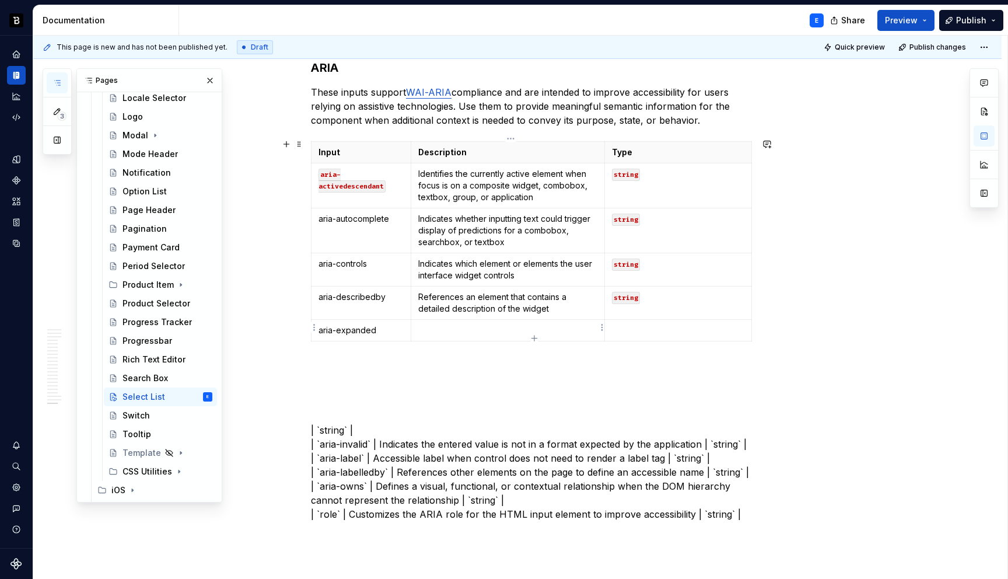
click at [496, 325] on p at bounding box center [508, 330] width 180 height 12
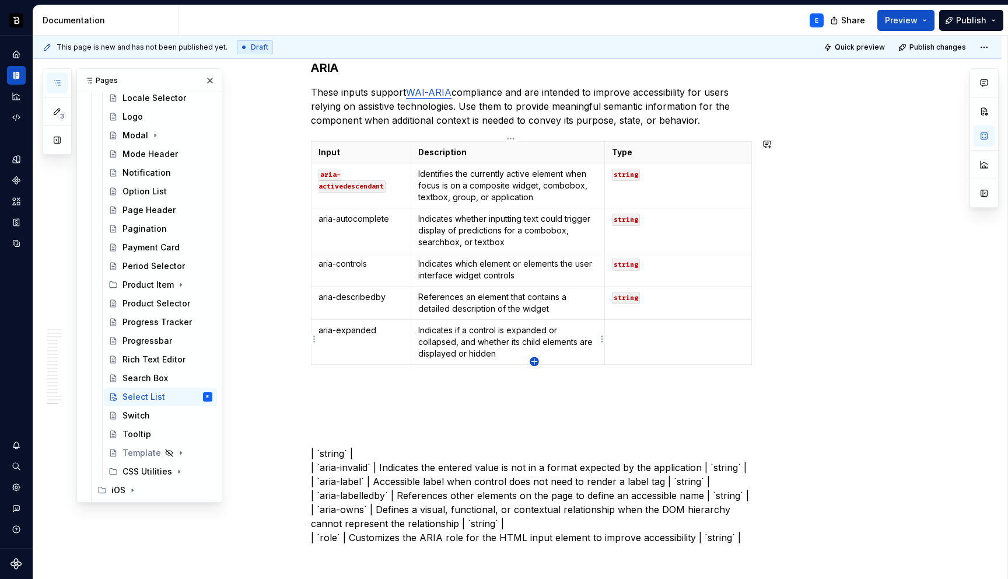
click at [537, 359] on icon "button" at bounding box center [534, 361] width 9 height 9
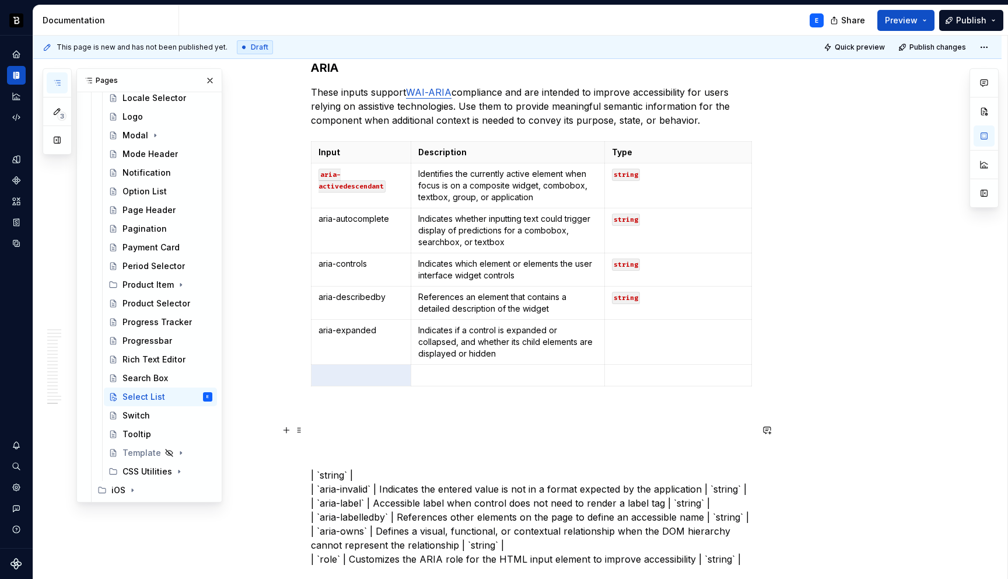
click at [323, 484] on p "| `string` | | `aria-invalid` | Indicates the entered value is not in a format …" at bounding box center [531, 496] width 441 height 140
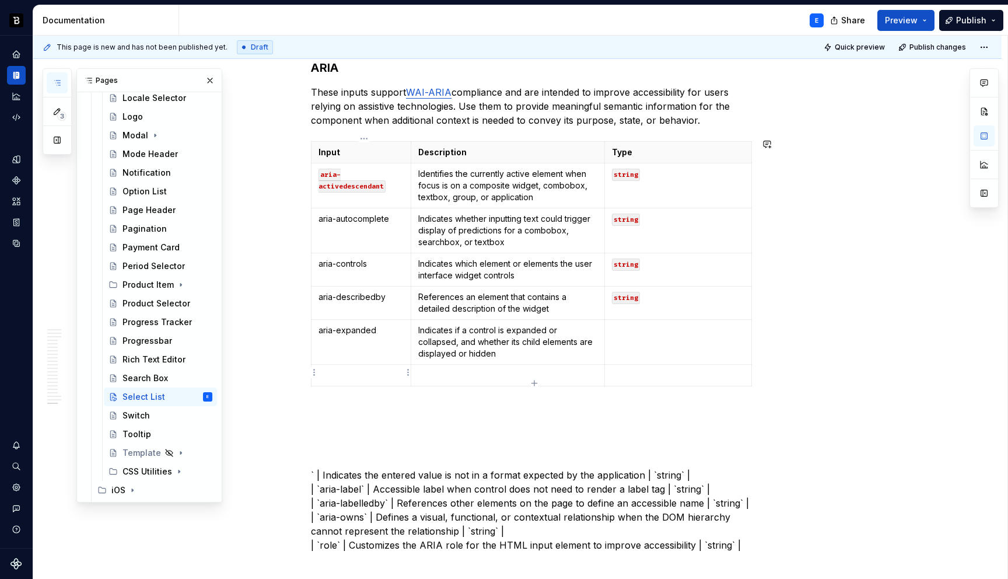
click at [365, 372] on p at bounding box center [360, 375] width 85 height 12
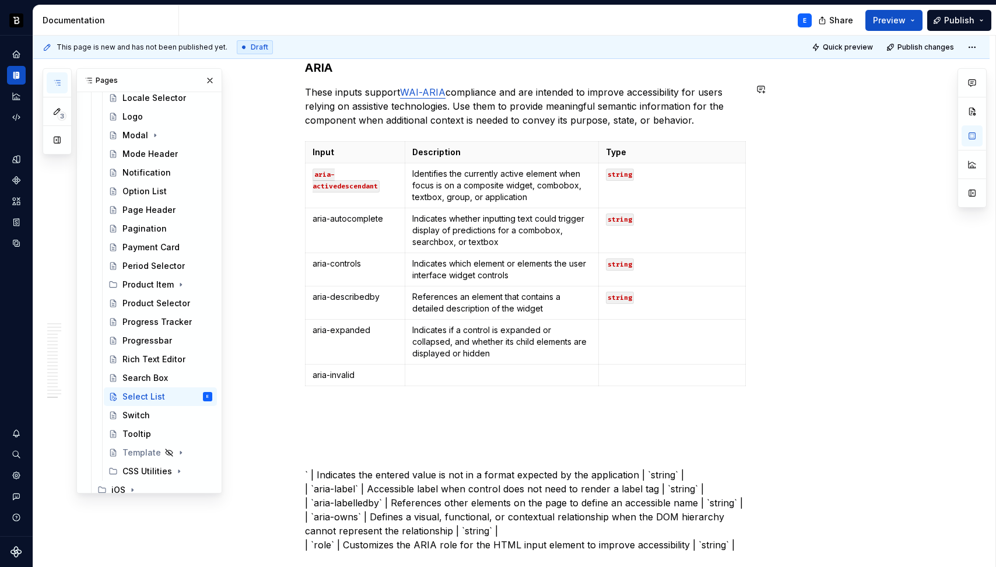
scroll to position [42, 97]
click at [318, 473] on p "` | Indicates the entered value is not in a format expected by the application …" at bounding box center [525, 489] width 441 height 126
click at [573, 369] on p at bounding box center [502, 375] width 180 height 12
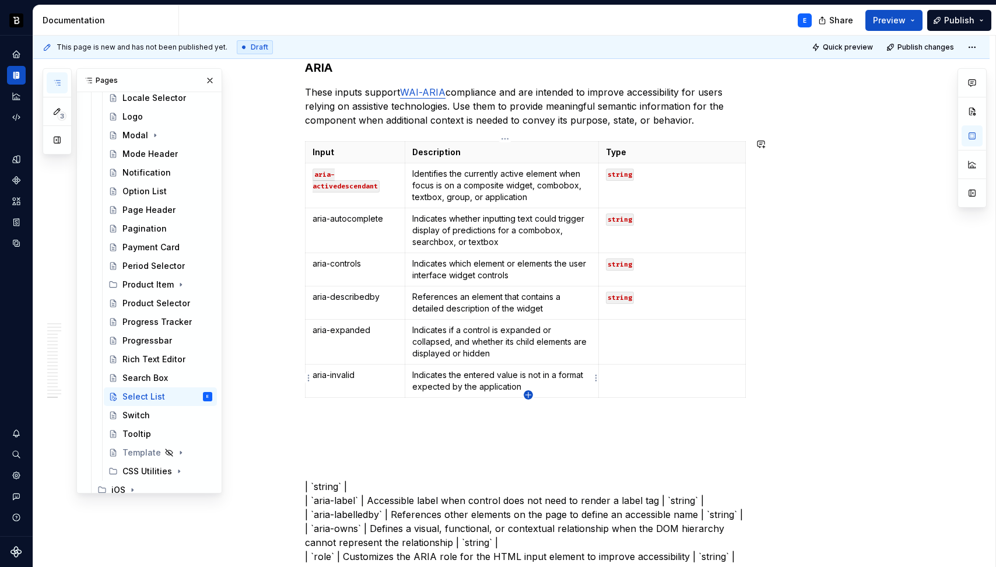
click at [526, 394] on icon "button" at bounding box center [528, 394] width 9 height 9
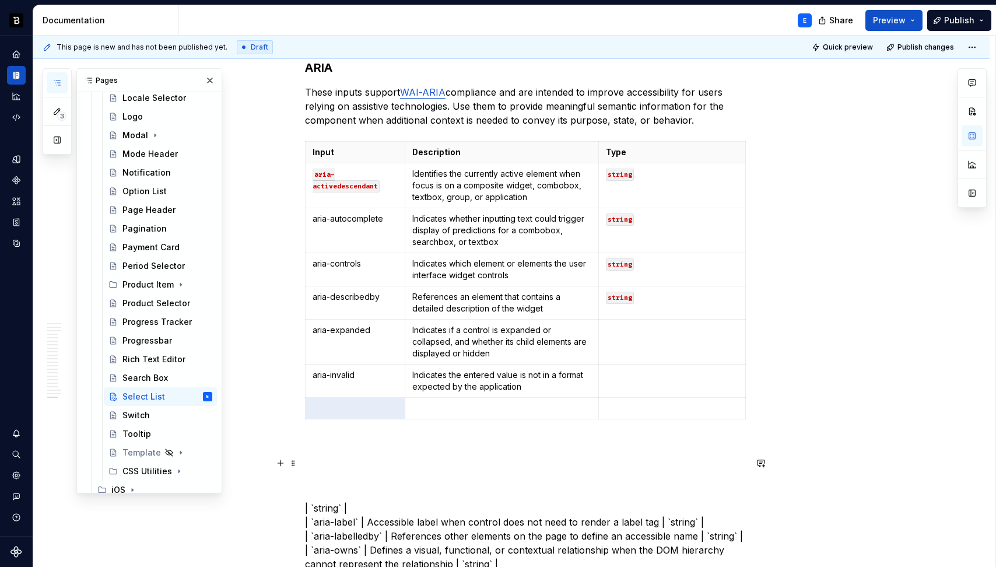
click at [317, 519] on p "| `string` | | `aria-label` | Accessible label when control does not need to re…" at bounding box center [525, 522] width 441 height 126
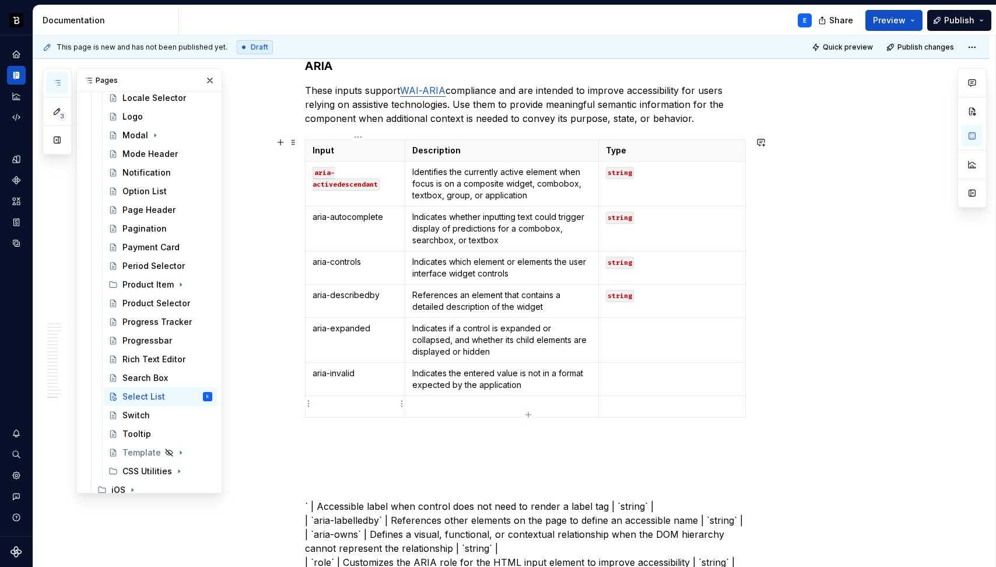
click at [364, 403] on p at bounding box center [355, 407] width 85 height 12
click at [321, 502] on p "` | Accessible label when control does not need to render a label tag | `string…" at bounding box center [525, 513] width 441 height 112
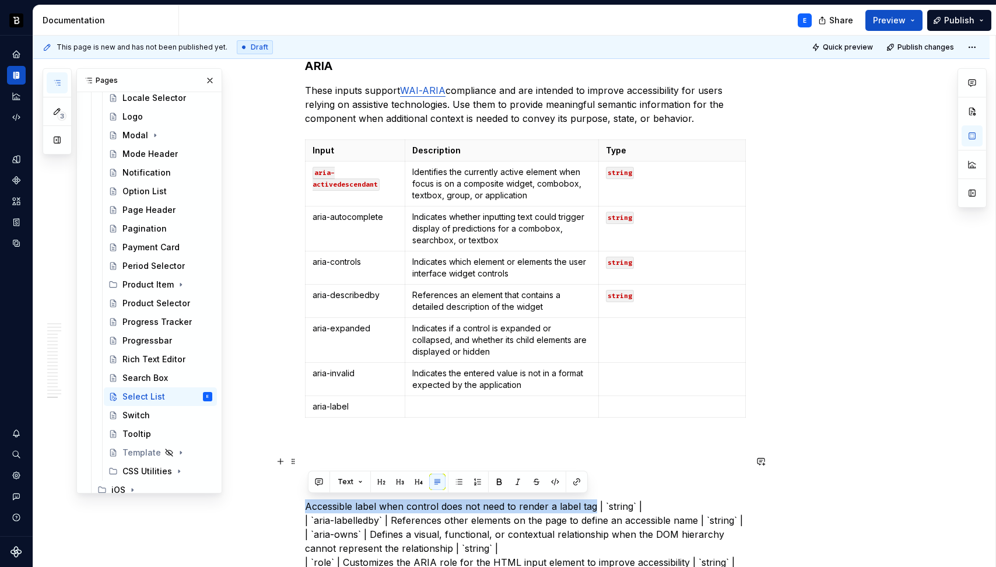
click at [595, 502] on p "Accessible label when control does not need to render a label tag | `string` | …" at bounding box center [525, 513] width 441 height 112
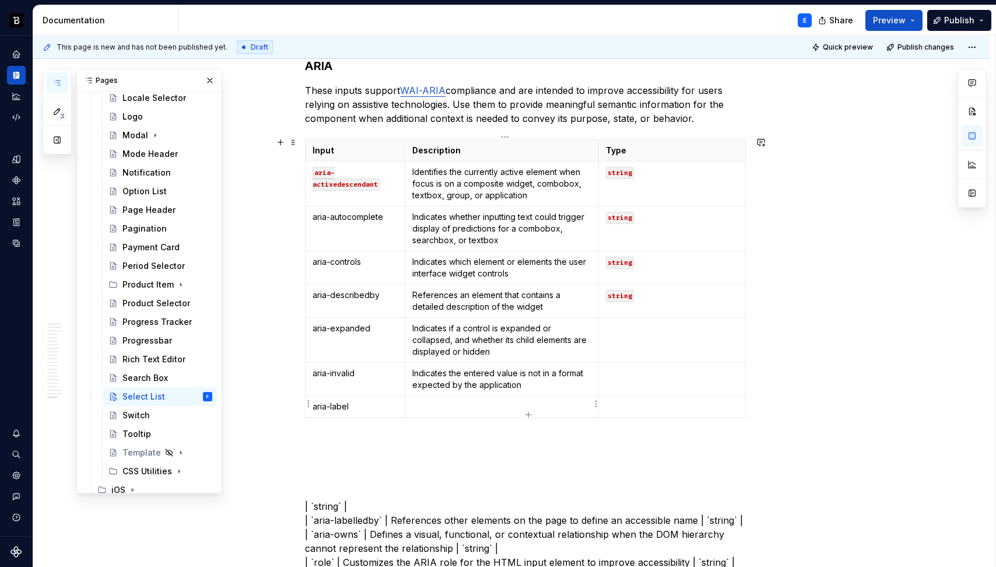
click at [533, 401] on p at bounding box center [502, 407] width 180 height 12
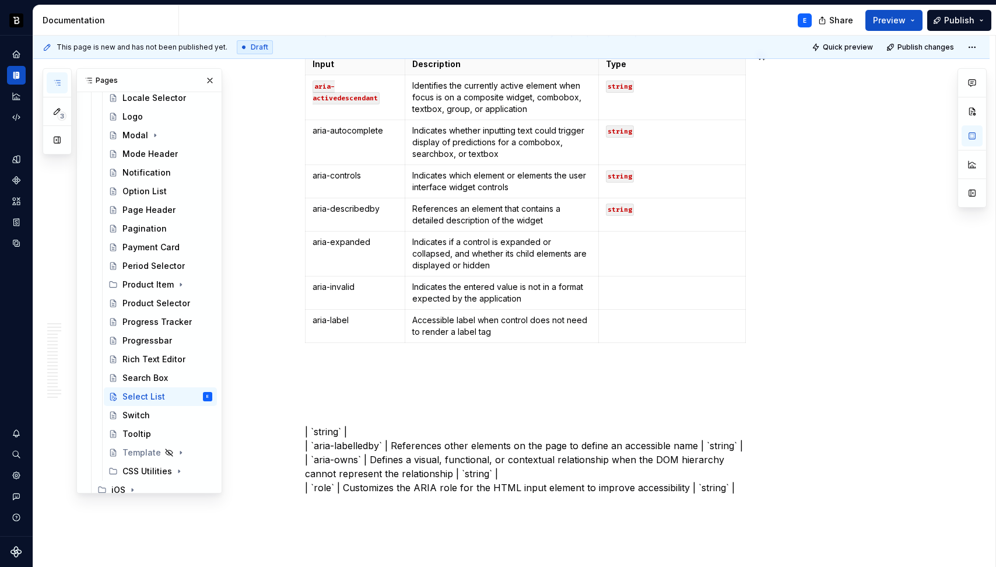
scroll to position [4375, 0]
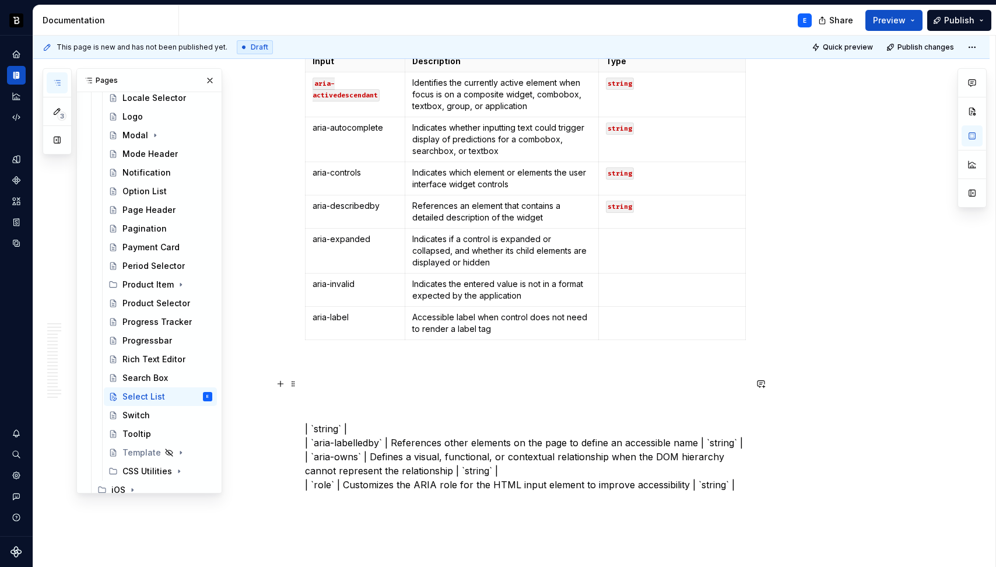
click at [361, 428] on p "| `string` | | `aria-labelledby` | References other elements on the page to def…" at bounding box center [525, 436] width 441 height 112
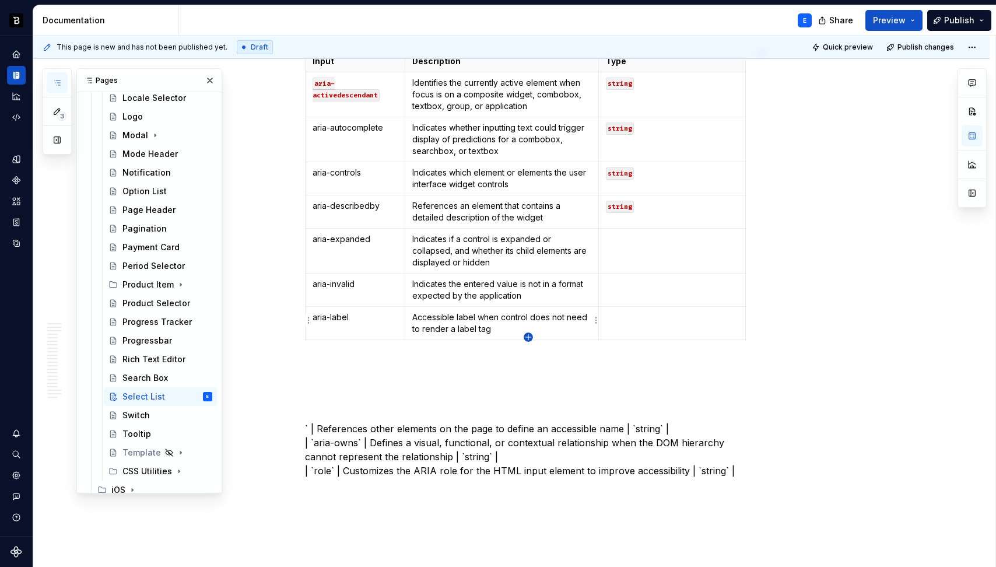
click at [527, 335] on icon "button" at bounding box center [528, 336] width 9 height 9
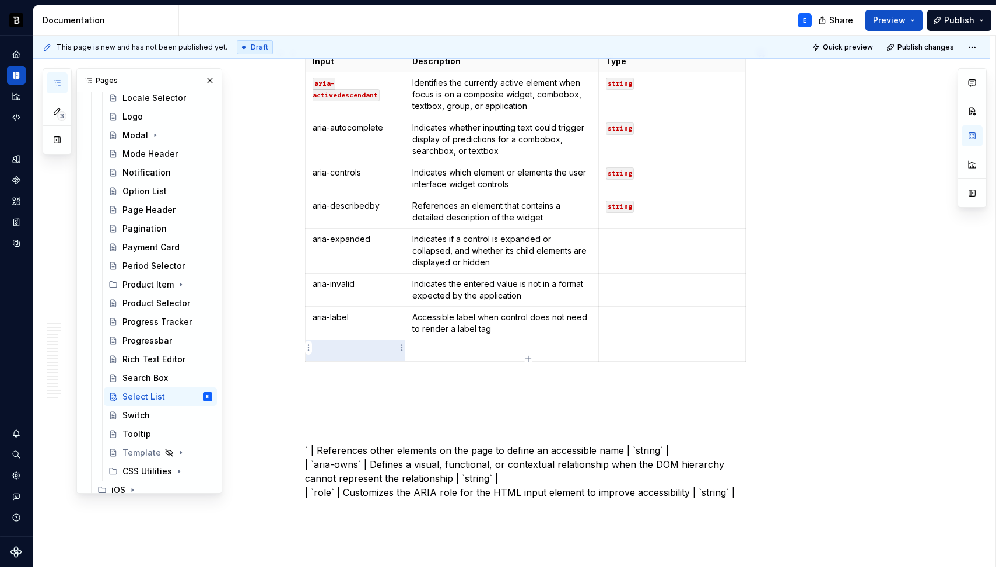
click at [393, 345] on p at bounding box center [355, 351] width 85 height 12
drag, startPoint x: 320, startPoint y: 447, endPoint x: 339, endPoint y: 441, distance: 19.6
click at [322, 447] on p "` | References other elements on the page to define an accessible name | `strin…" at bounding box center [525, 450] width 441 height 98
click at [612, 449] on p "References other elements on the page to define an accessible name | `string` |…" at bounding box center [525, 450] width 441 height 98
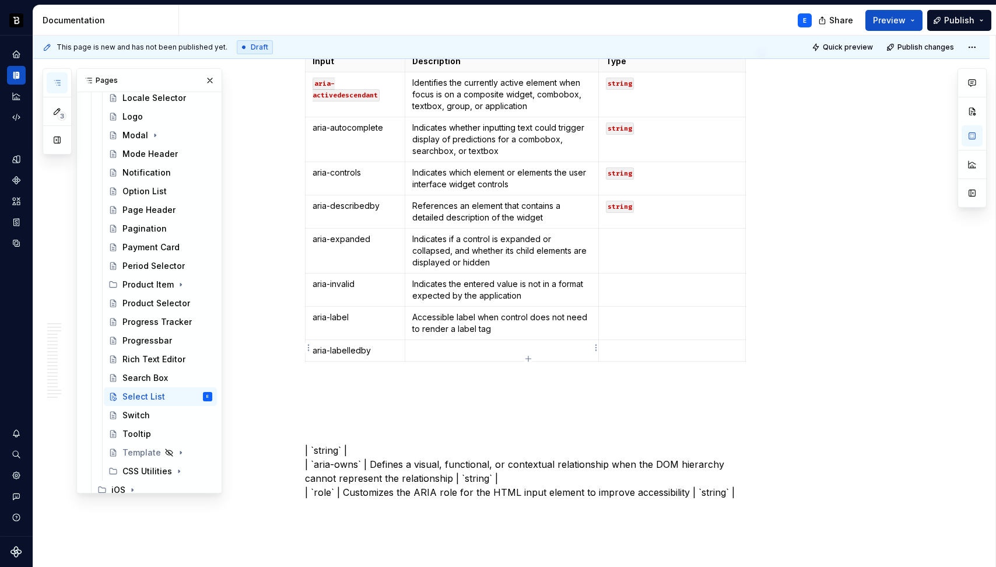
click at [465, 353] on p at bounding box center [502, 351] width 180 height 12
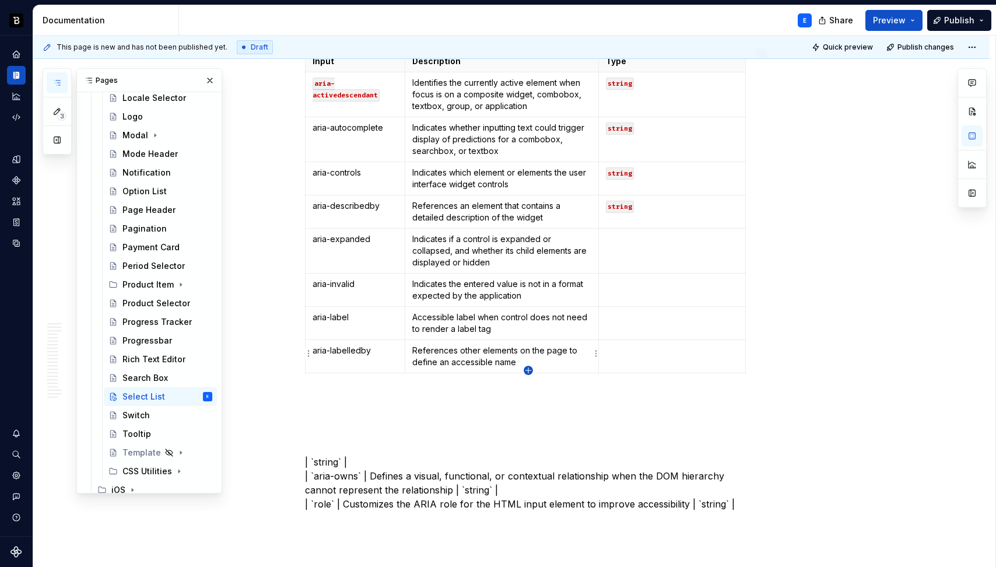
click at [526, 368] on icon "button" at bounding box center [528, 370] width 9 height 9
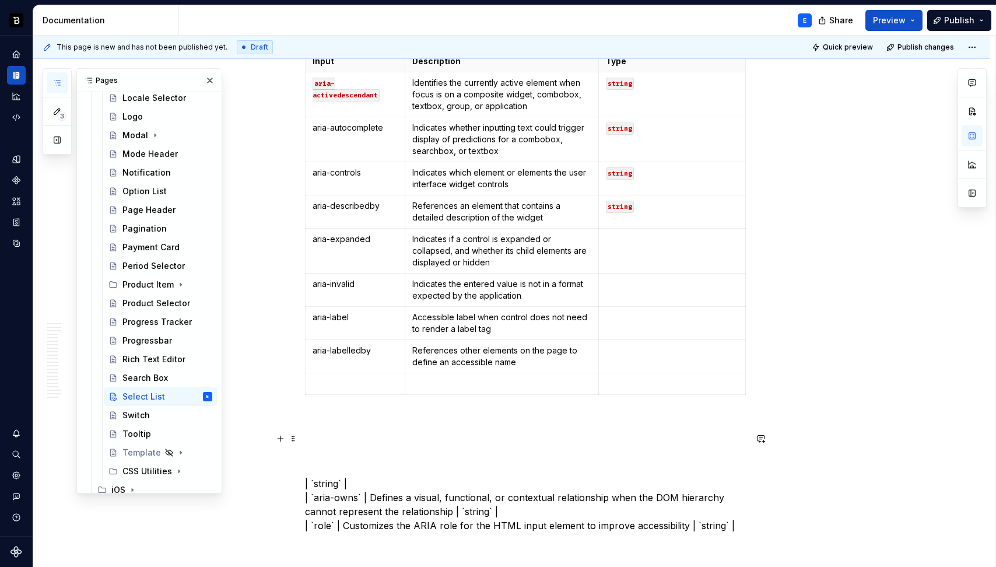
click at [317, 491] on p "| `string` | | `aria-owns` | Defines a visual, functional, or contextual relati…" at bounding box center [525, 484] width 441 height 98
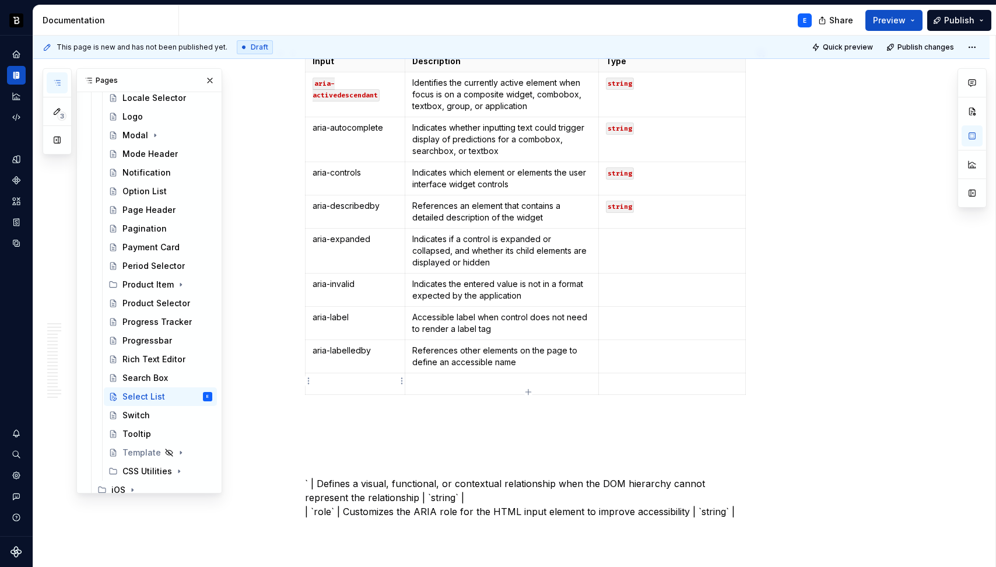
click at [330, 378] on p at bounding box center [355, 384] width 85 height 12
click at [320, 480] on p "` | Defines a visual, functional, or contextual relationship when the DOM hiera…" at bounding box center [525, 477] width 441 height 84
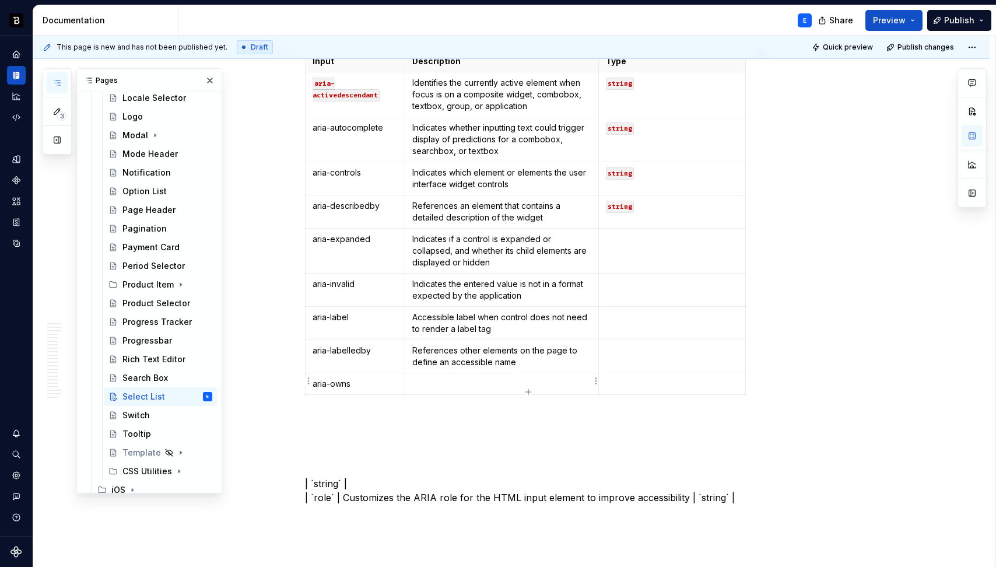
click at [432, 379] on p at bounding box center [502, 384] width 180 height 12
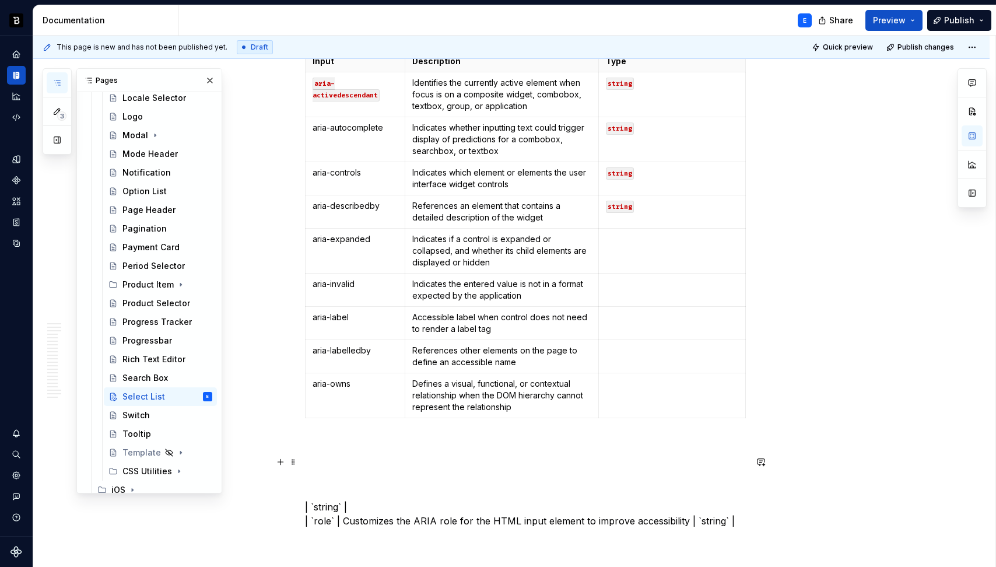
click at [317, 517] on p "| `string` | | `role` | Customizes the ARIA role for the HTML input element to …" at bounding box center [525, 493] width 441 height 70
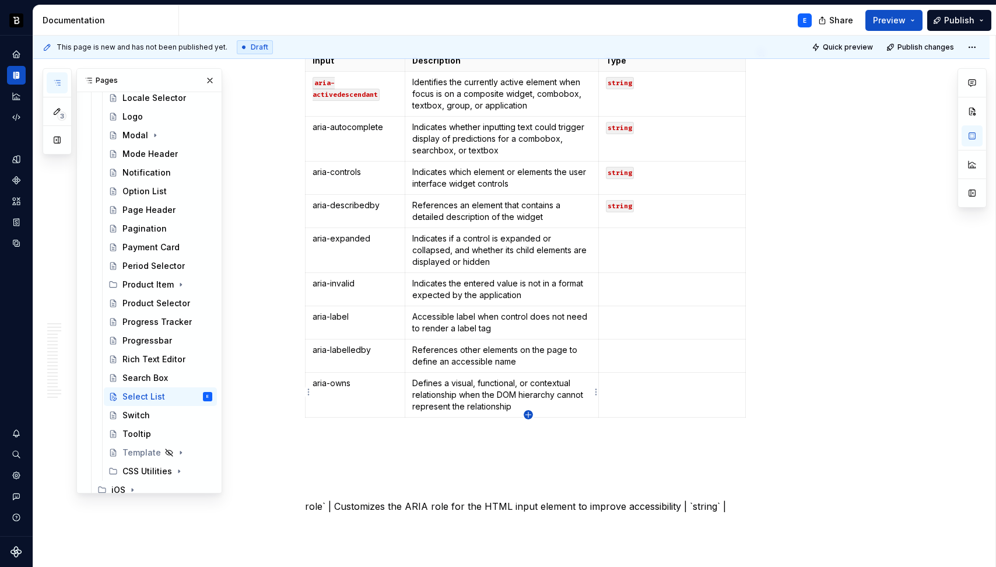
click at [529, 414] on icon "button" at bounding box center [528, 414] width 9 height 9
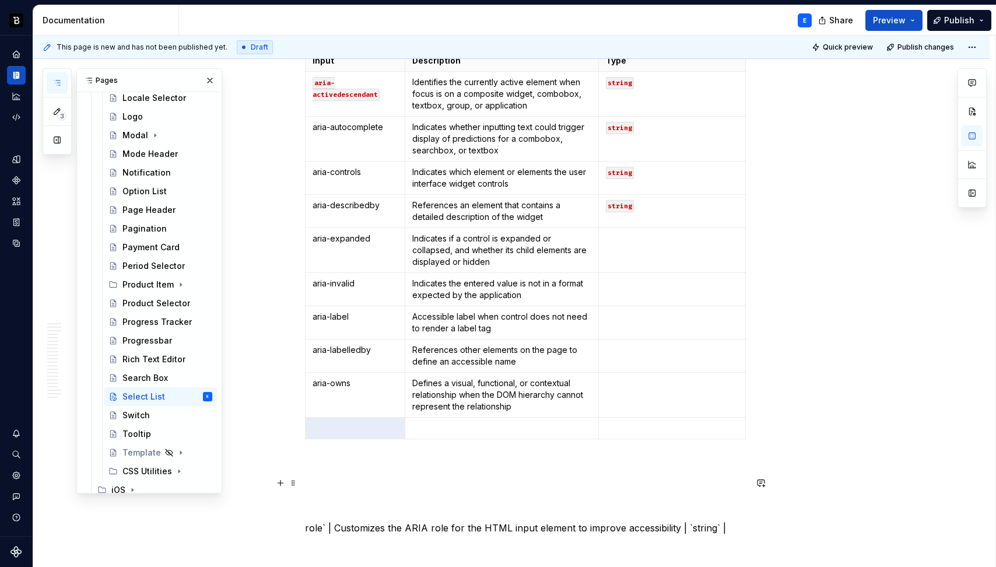
click at [313, 524] on p "role` | Customizes the ARIA role for the HTML input element to improve accessib…" at bounding box center [525, 507] width 441 height 56
click at [332, 422] on p at bounding box center [355, 428] width 85 height 12
click at [320, 523] on p "` | Customizes the ARIA role for the HTML input element to improve accessibilit…" at bounding box center [525, 507] width 441 height 56
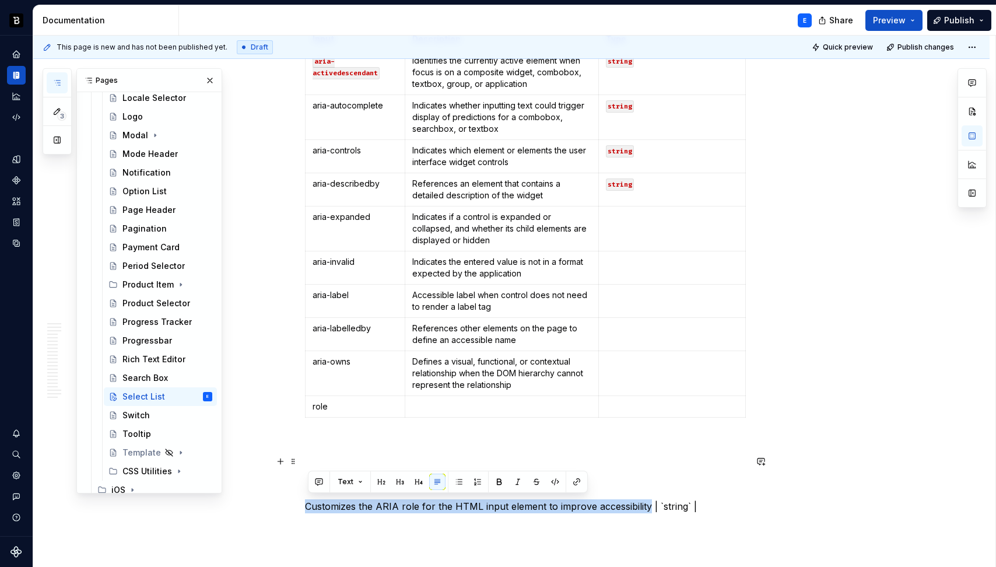
click at [649, 502] on p "Customizes the ARIA role for the HTML input element to improve accessibility | …" at bounding box center [525, 485] width 441 height 56
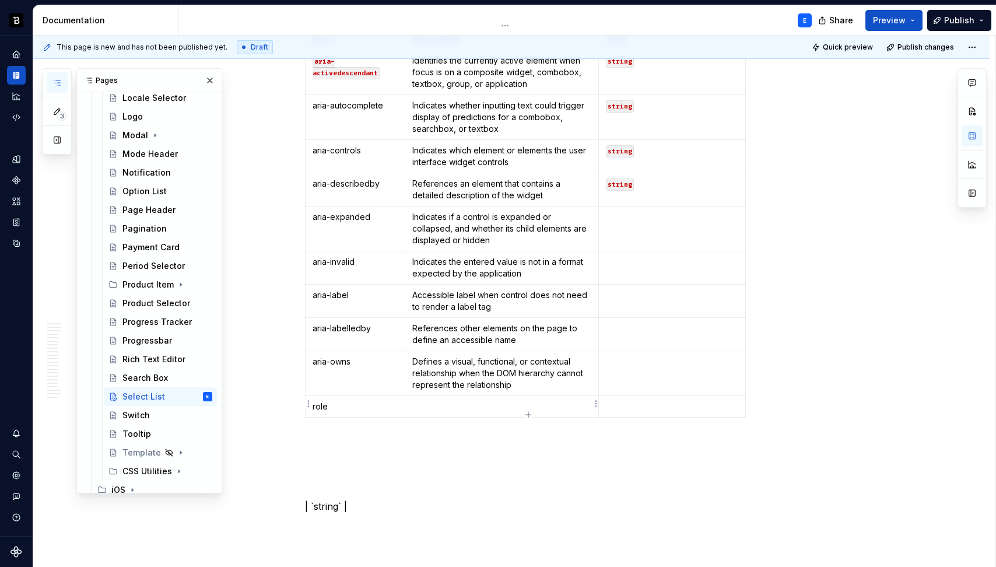
click at [482, 404] on p at bounding box center [502, 407] width 180 height 12
click at [362, 512] on p "| `string` |" at bounding box center [525, 497] width 441 height 56
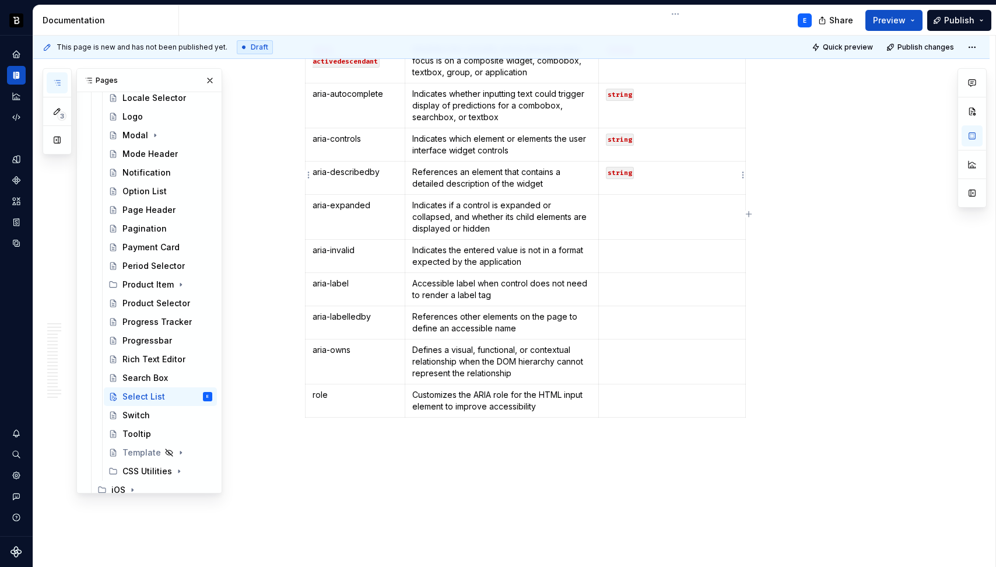
click at [677, 178] on td "string" at bounding box center [672, 178] width 147 height 33
copy code "string"
click at [646, 206] on p at bounding box center [672, 205] width 132 height 12
click at [356, 400] on td "role" at bounding box center [356, 400] width 100 height 33
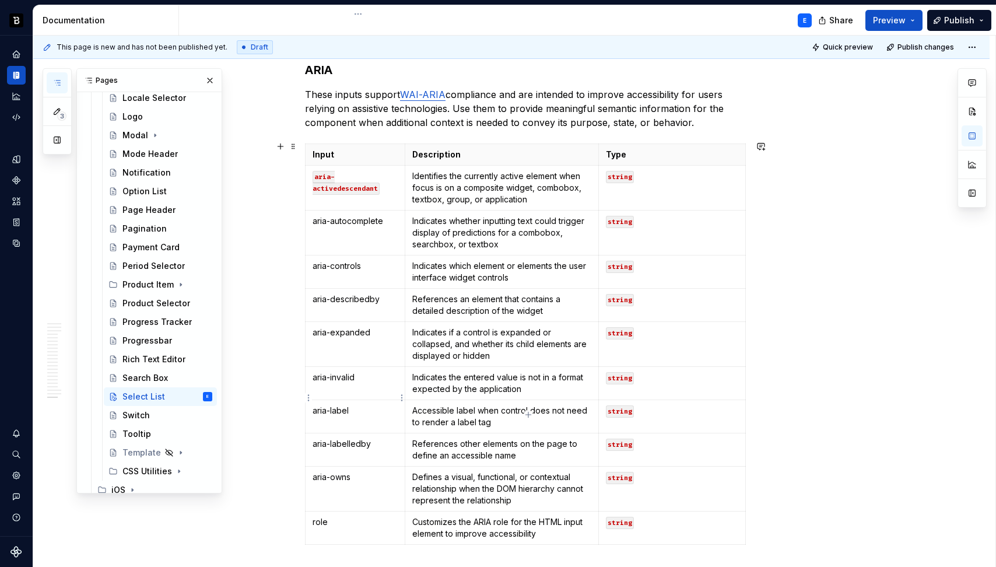
scroll to position [4253, 0]
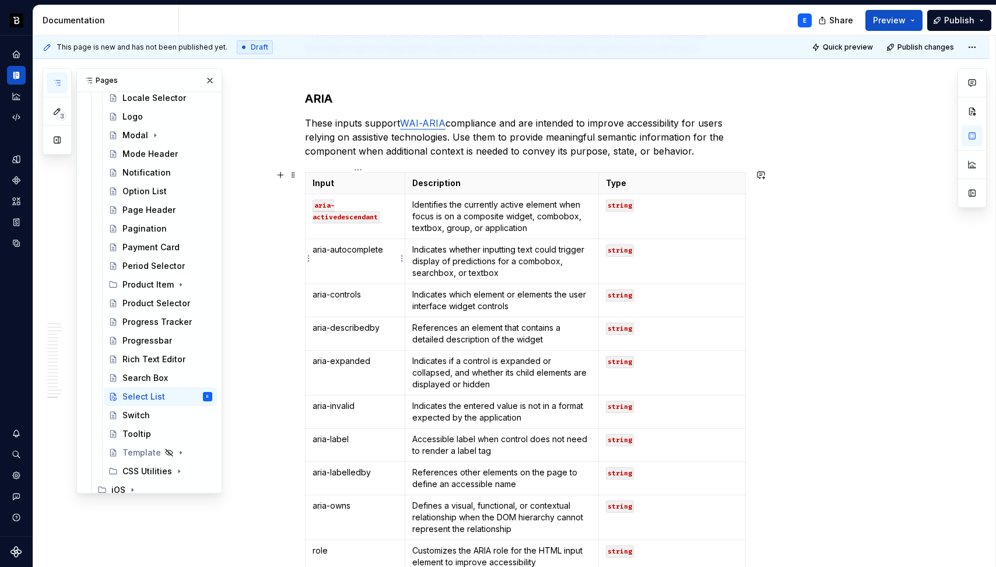
click at [391, 248] on p "aria-autocomplete" at bounding box center [355, 250] width 85 height 12
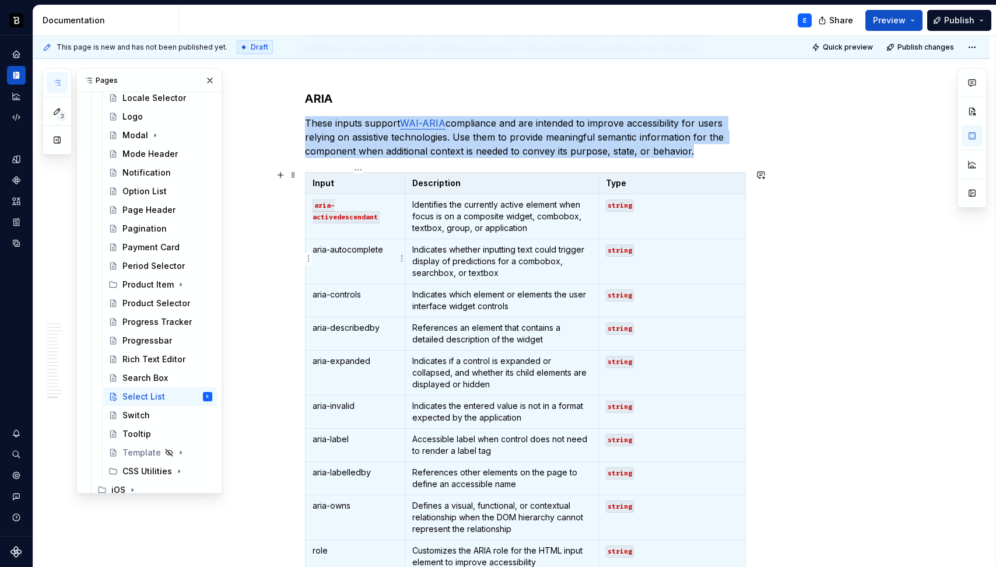
click at [366, 251] on p "aria-autocomplete" at bounding box center [355, 250] width 85 height 12
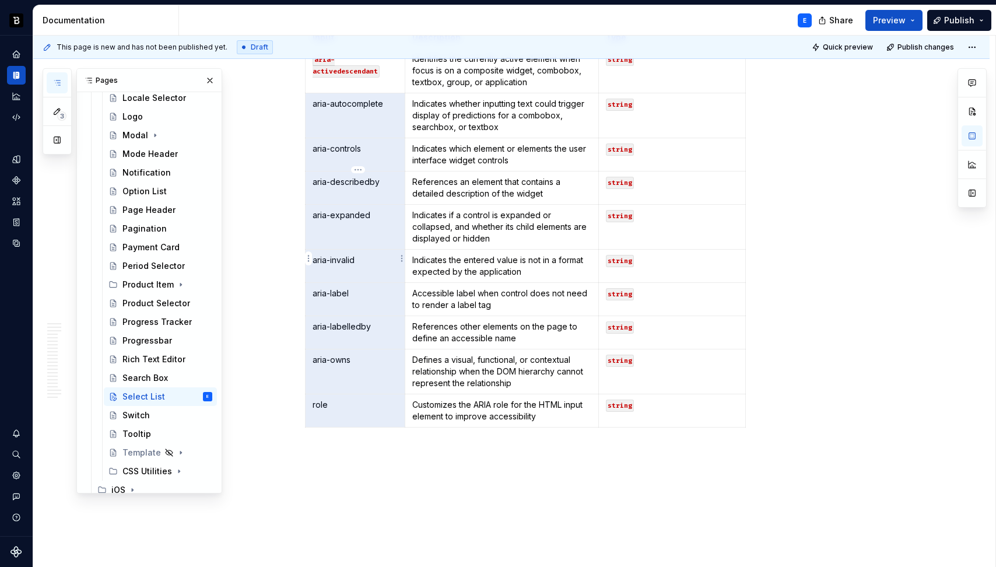
scroll to position [4403, 0]
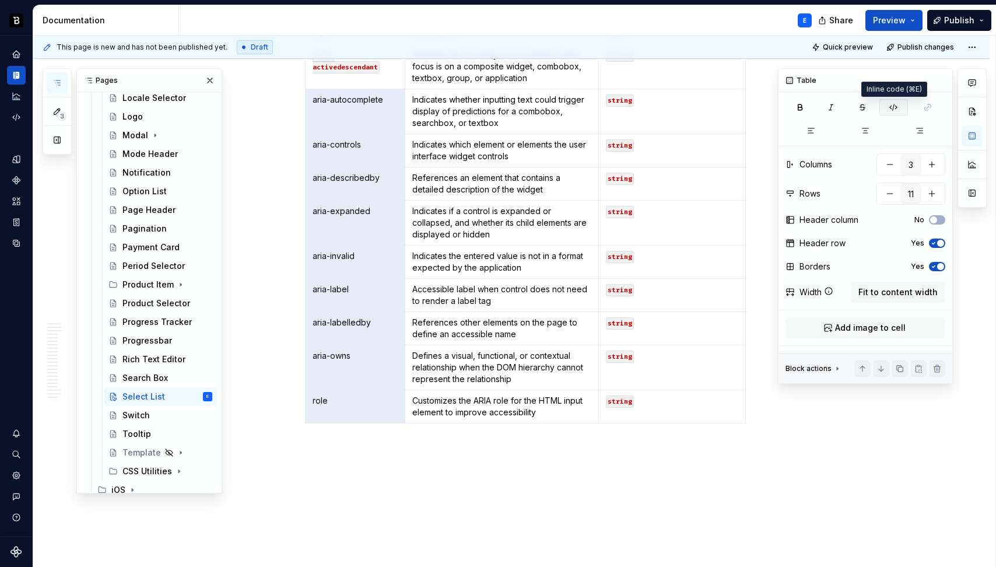
click at [894, 111] on icon "button" at bounding box center [893, 107] width 9 height 9
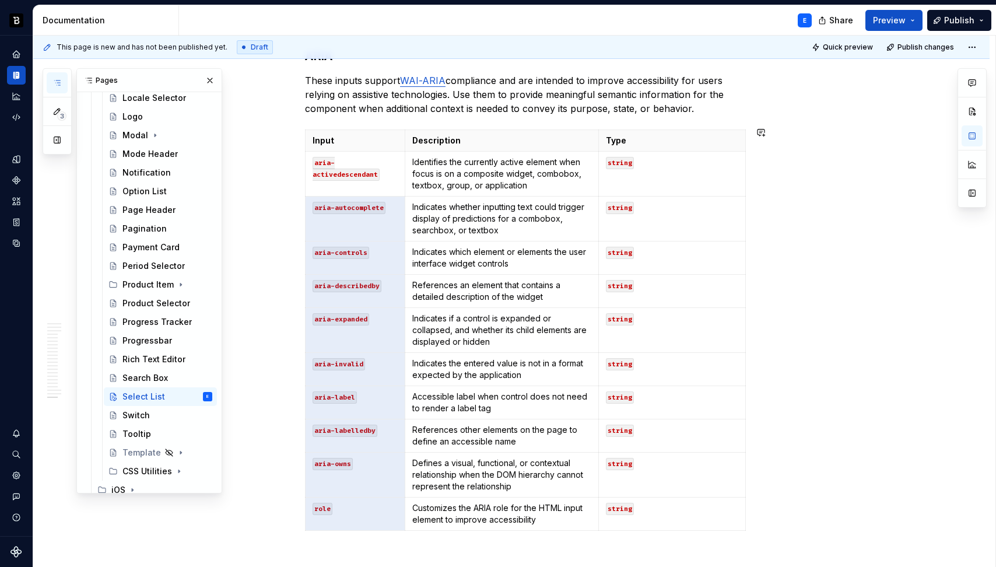
scroll to position [4293, 0]
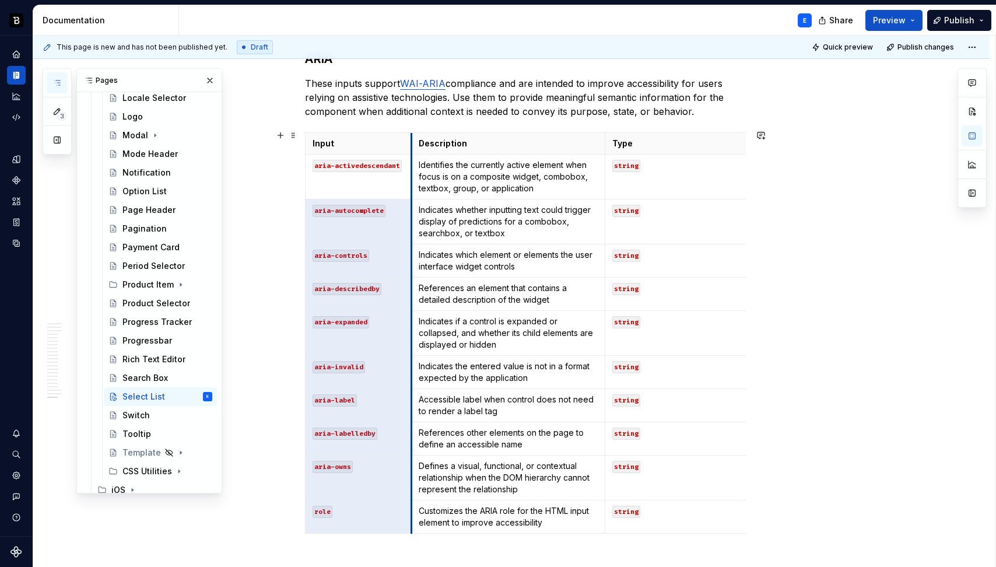
drag, startPoint x: 409, startPoint y: 138, endPoint x: 415, endPoint y: 138, distance: 6.4
click at [415, 138] on th "Description" at bounding box center [508, 144] width 194 height 22
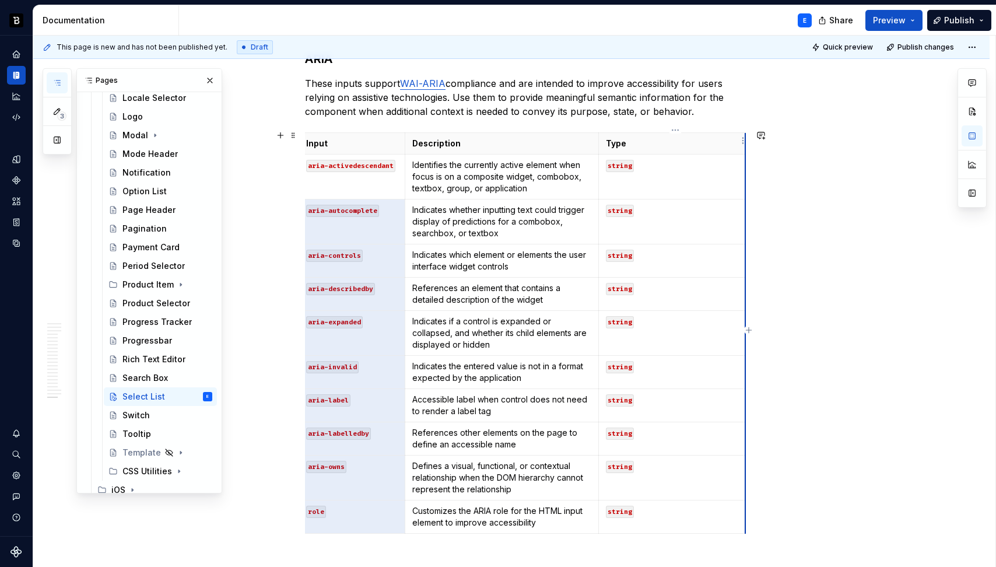
scroll to position [0, 0]
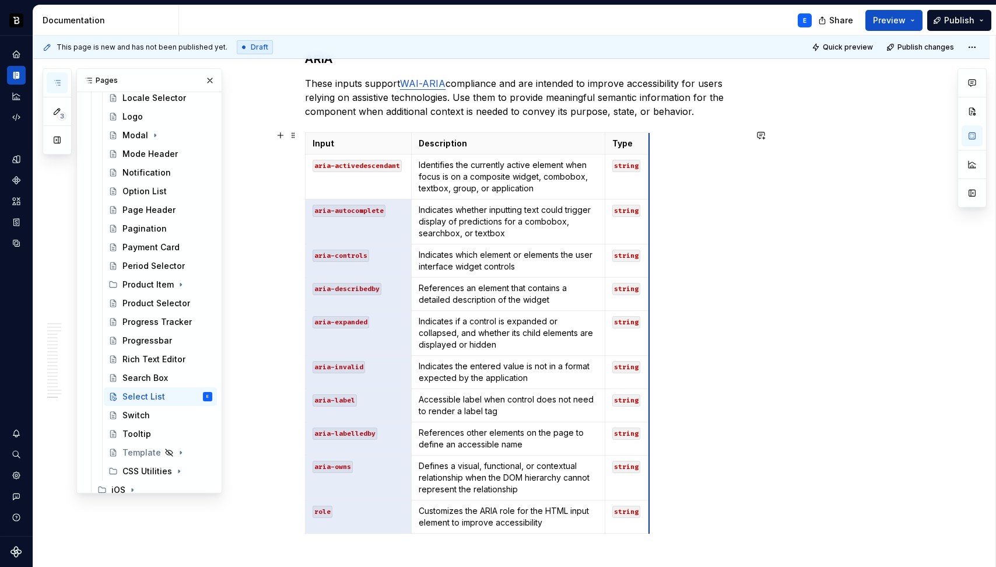
drag, startPoint x: 747, startPoint y: 136, endPoint x: 644, endPoint y: 139, distance: 102.7
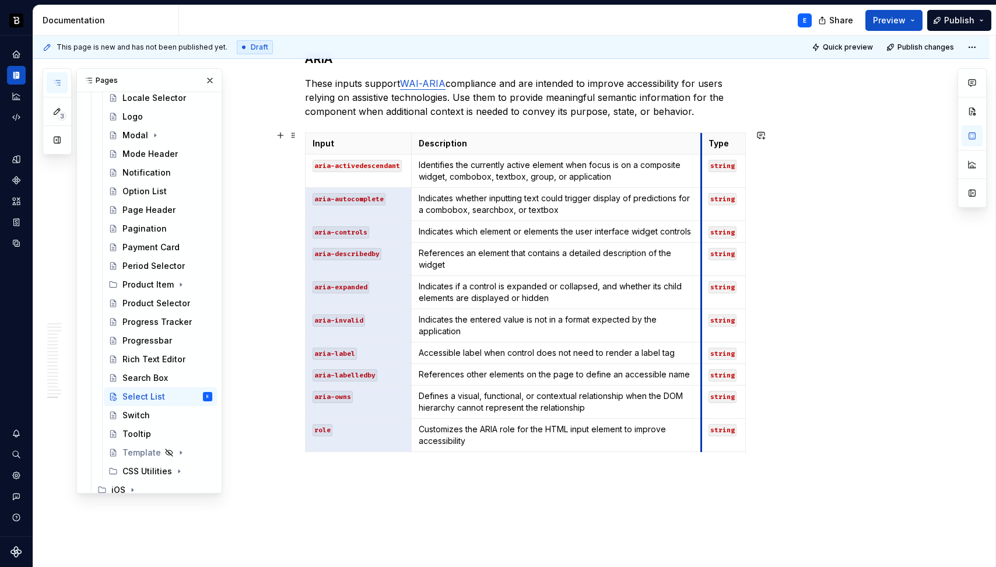
drag, startPoint x: 608, startPoint y: 138, endPoint x: 704, endPoint y: 135, distance: 96.3
click at [704, 135] on th "Type" at bounding box center [724, 144] width 44 height 22
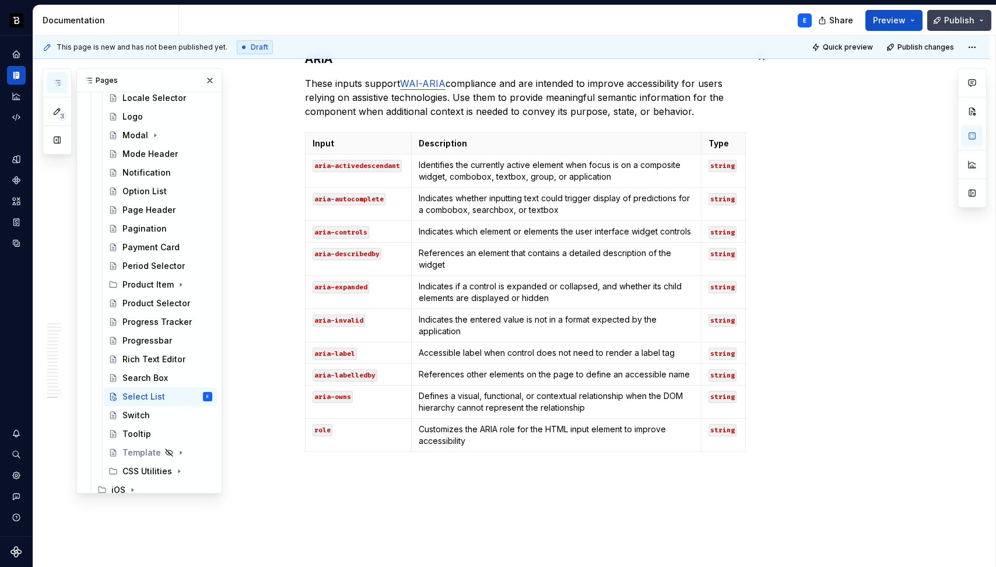
click at [948, 22] on span "Publish" at bounding box center [959, 21] width 30 height 12
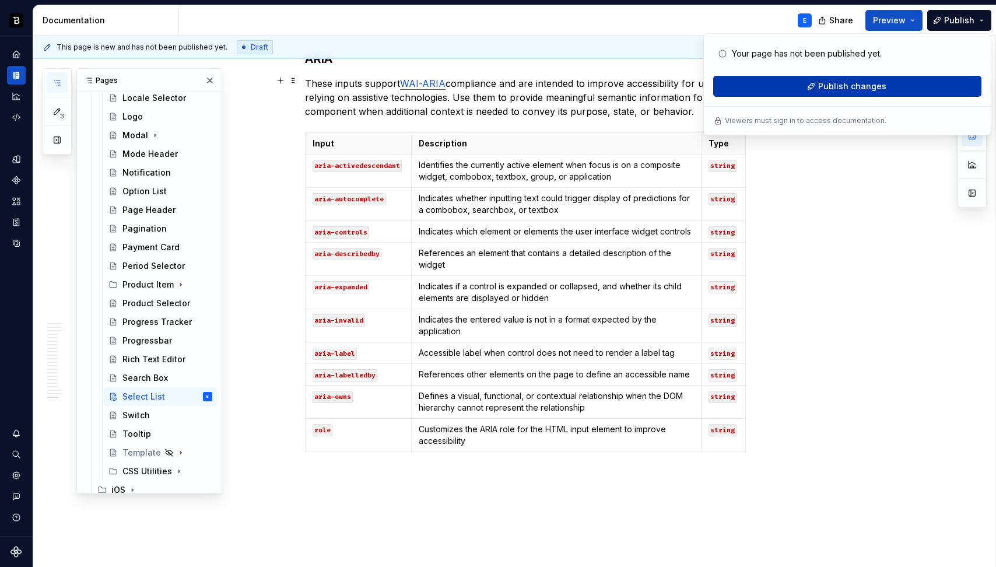
click at [880, 87] on span "Publish changes" at bounding box center [852, 86] width 68 height 12
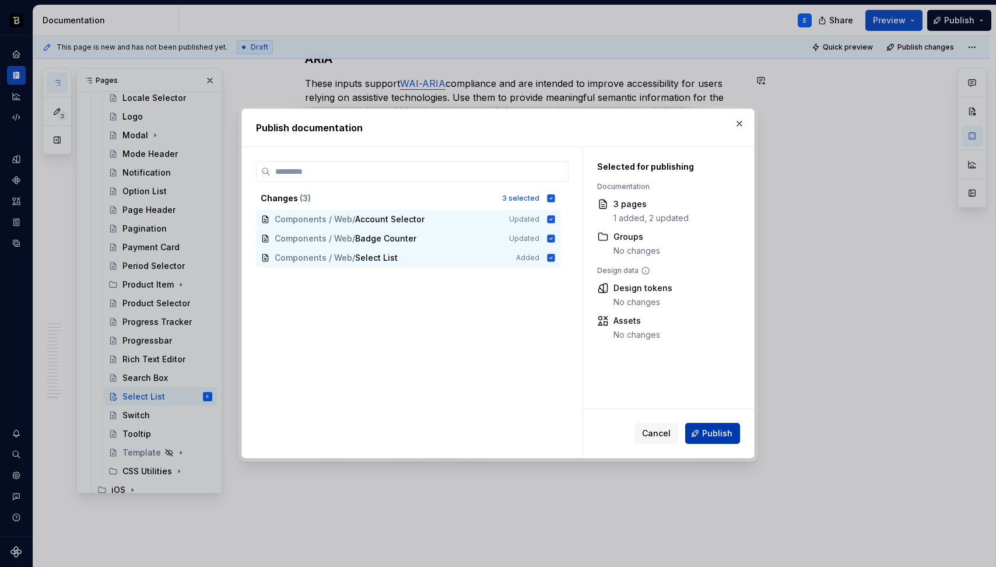
click at [723, 433] on span "Publish" at bounding box center [717, 434] width 30 height 12
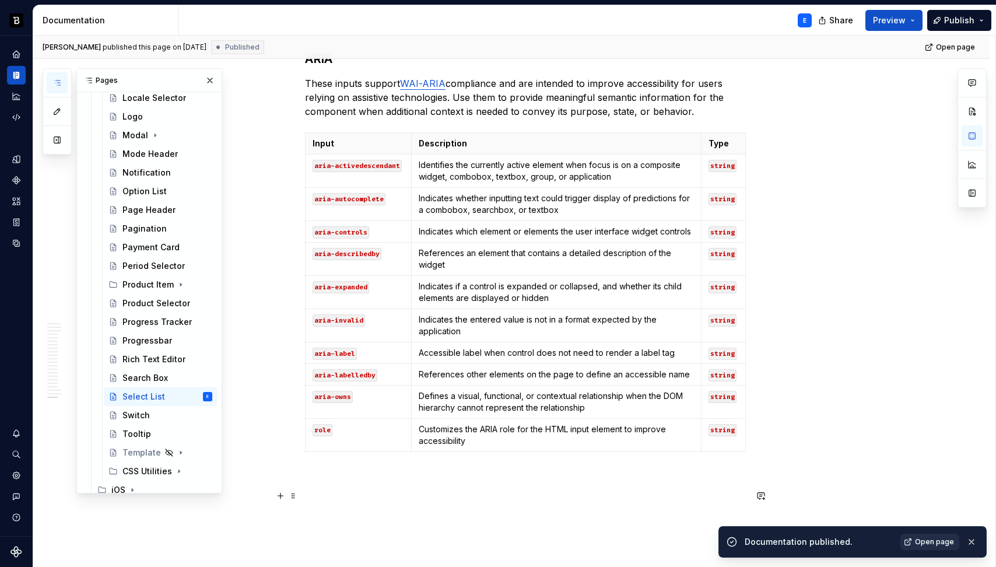
click at [926, 541] on span "Open page" at bounding box center [934, 541] width 39 height 9
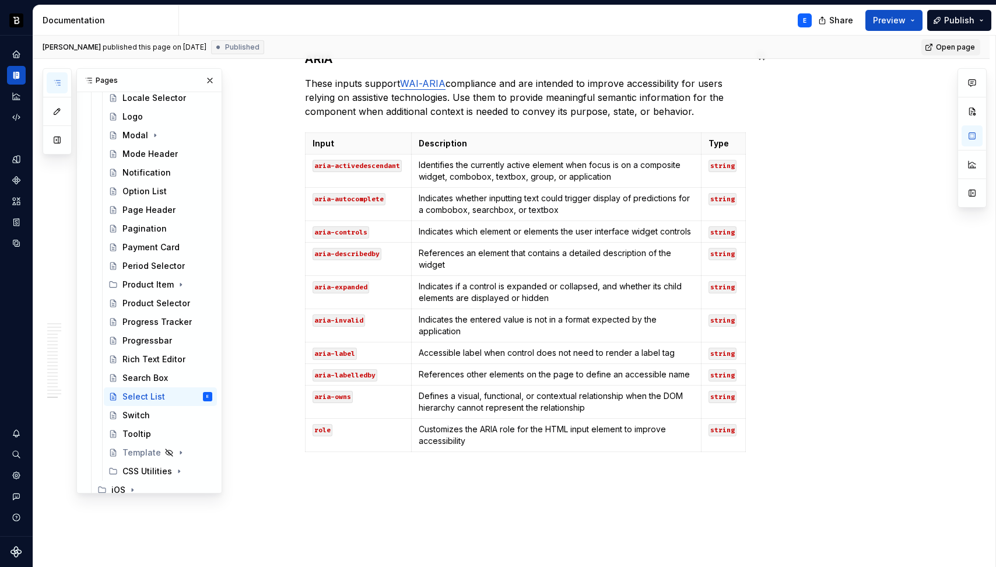
click at [963, 47] on span "Open page" at bounding box center [955, 47] width 39 height 9
click at [805, 22] on div "E" at bounding box center [804, 20] width 3 height 9
click at [915, 15] on button "Preview" at bounding box center [894, 20] width 57 height 21
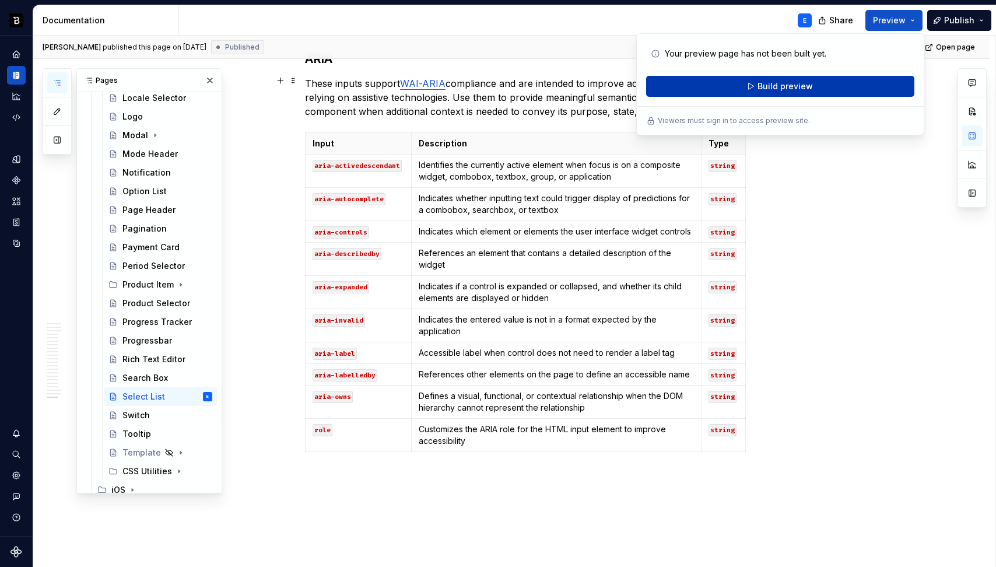
click at [795, 86] on span "Build preview" at bounding box center [785, 86] width 55 height 12
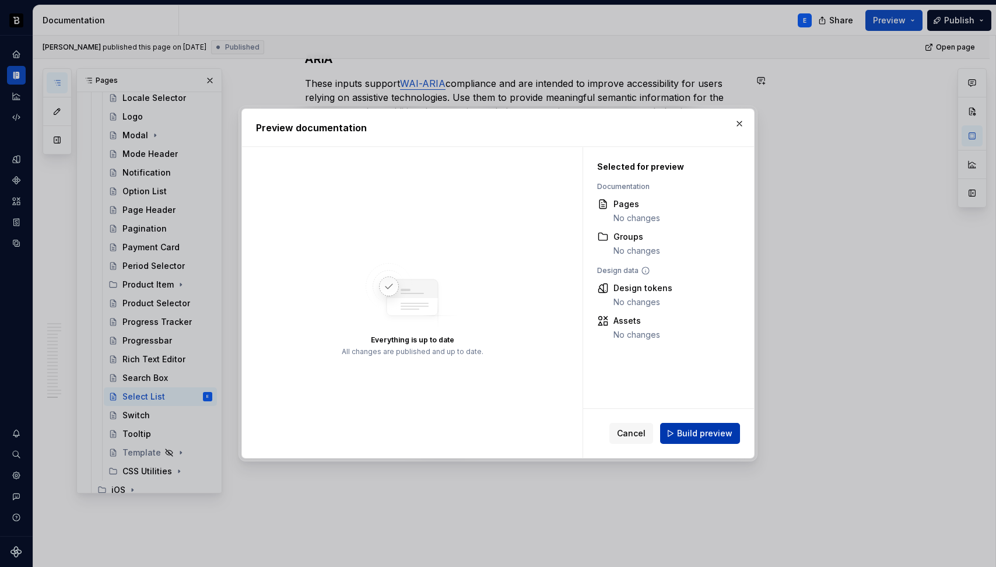
click at [692, 432] on span "Build preview" at bounding box center [704, 434] width 55 height 12
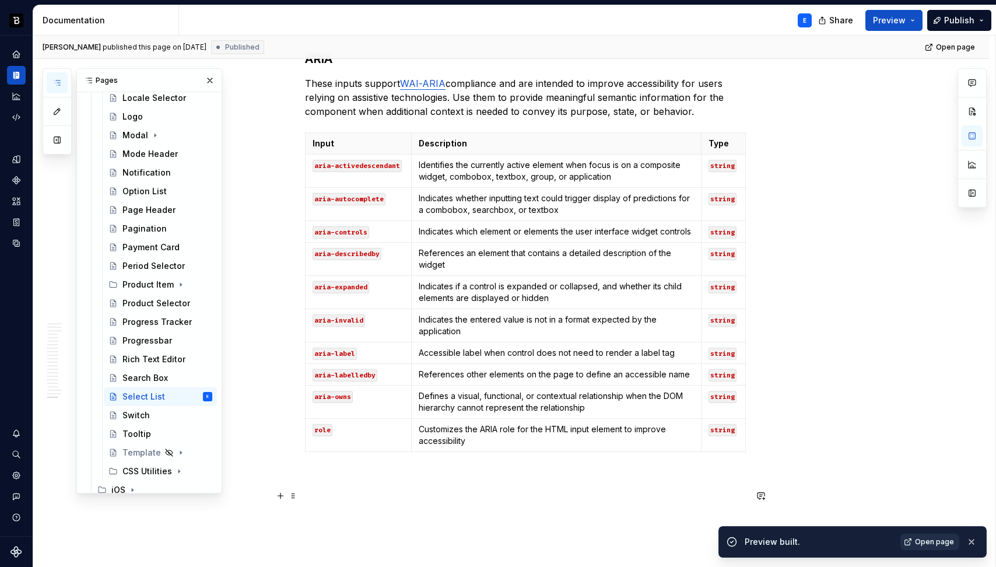
click at [941, 542] on span "Open page" at bounding box center [934, 541] width 39 height 9
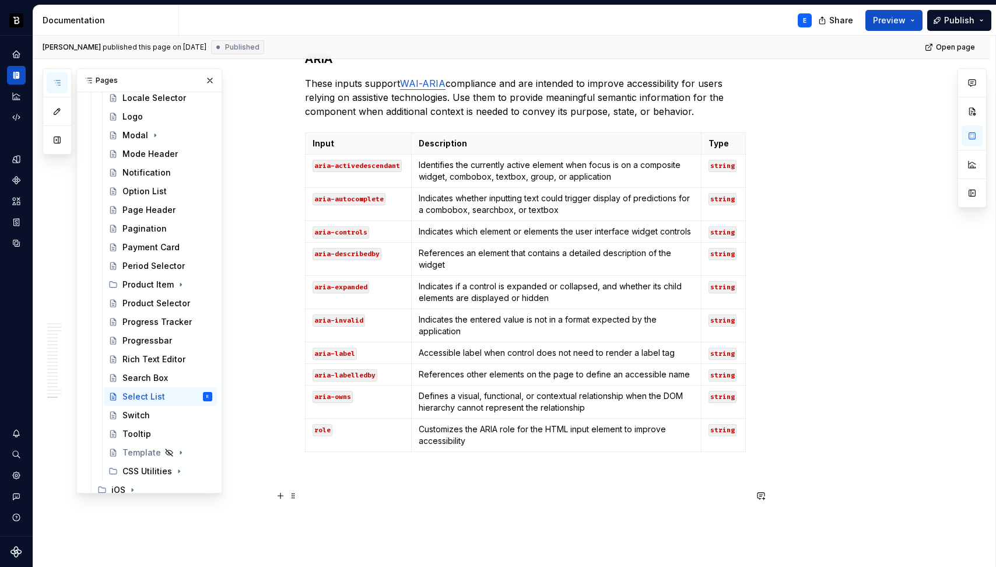
type textarea "*"
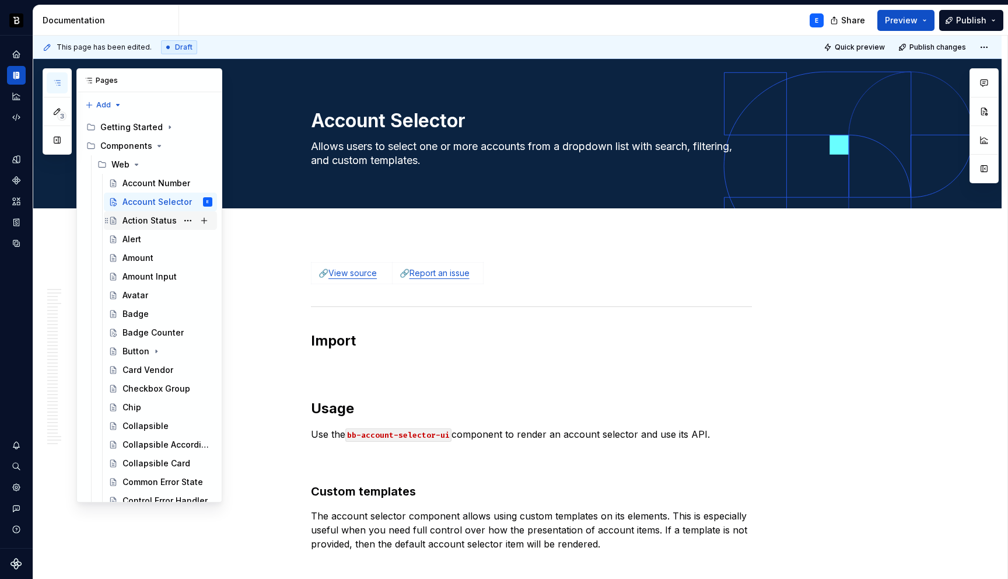
click at [145, 222] on div "Action Status" at bounding box center [149, 221] width 54 height 12
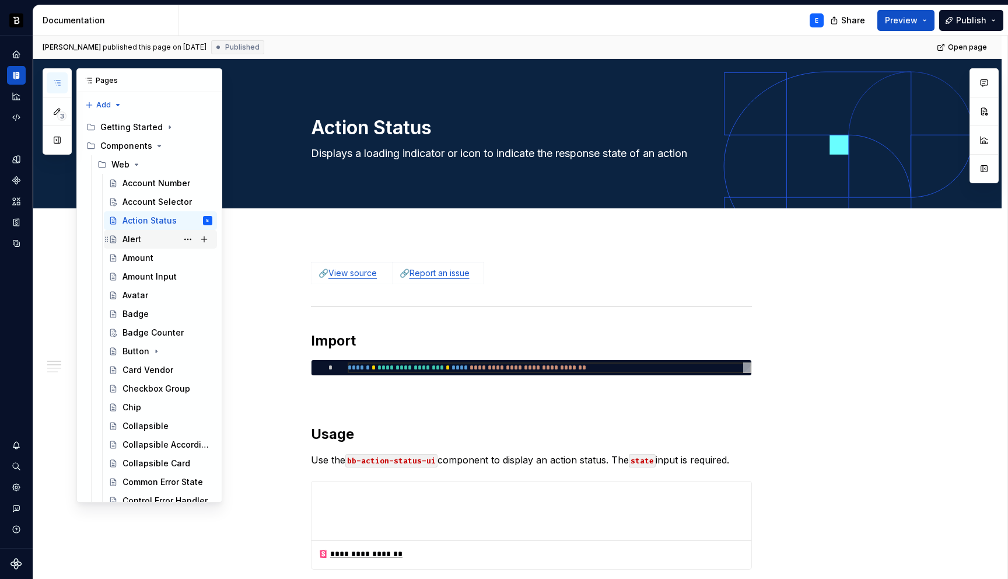
click at [141, 241] on div "Alert" at bounding box center [131, 239] width 19 height 12
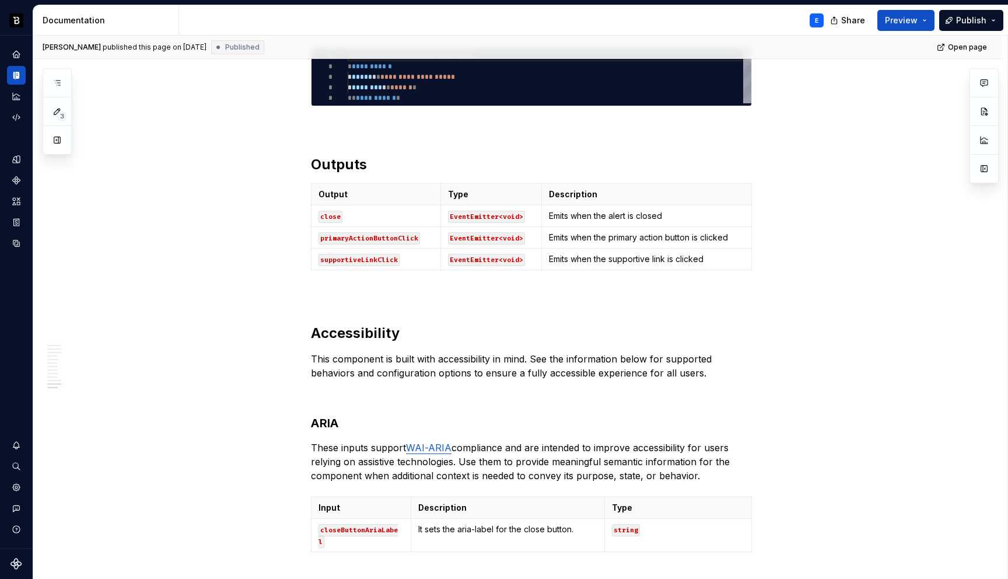
scroll to position [2501, 0]
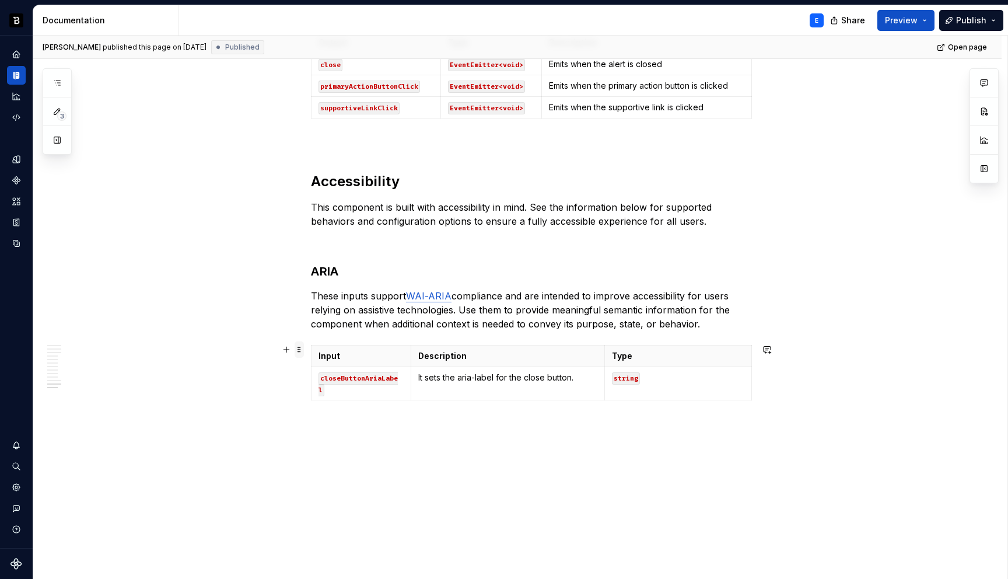
click at [304, 351] on span at bounding box center [299, 349] width 9 height 16
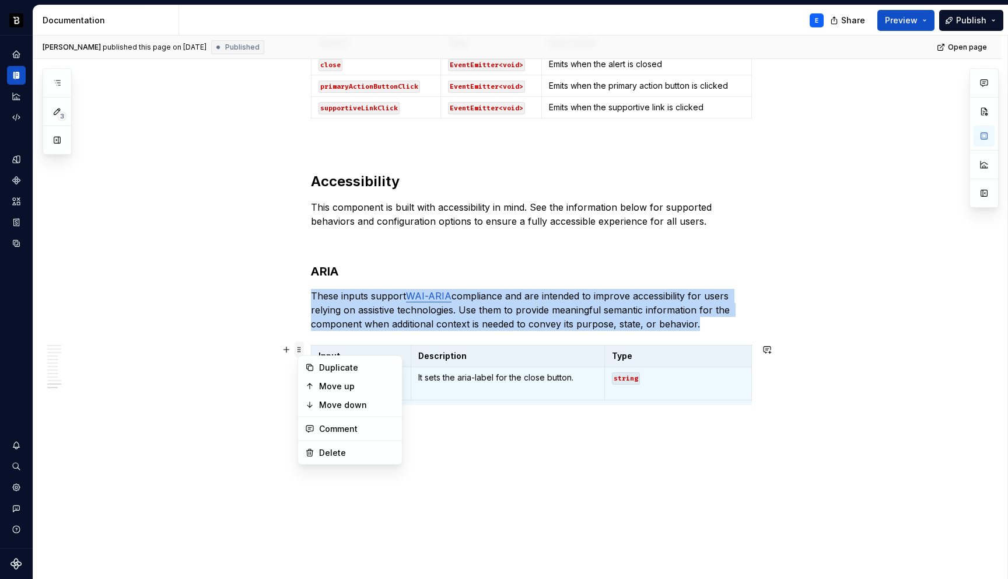
click at [304, 351] on span at bounding box center [299, 349] width 9 height 16
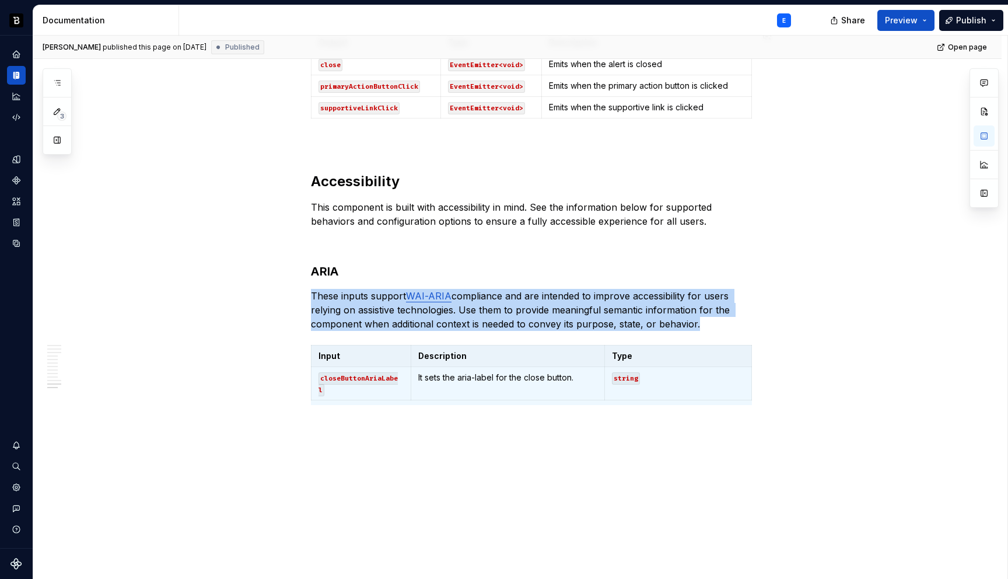
type textarea "*"
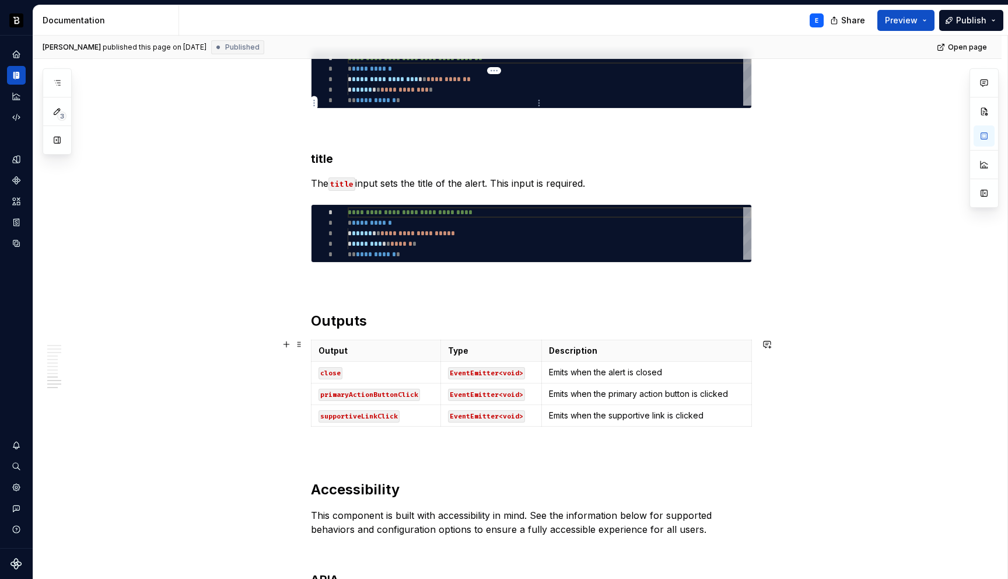
scroll to position [2194, 0]
